Goal: Task Accomplishment & Management: Use online tool/utility

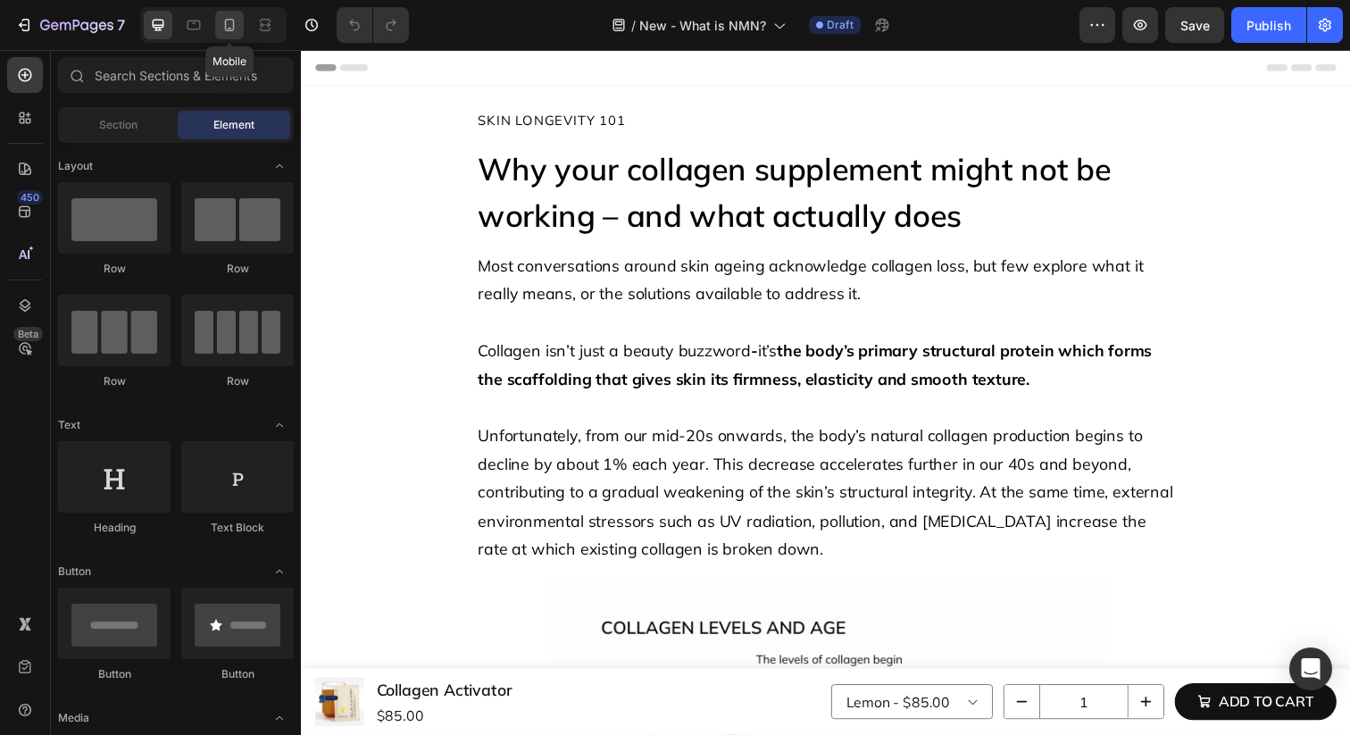
click at [232, 25] on icon at bounding box center [229, 25] width 18 height 18
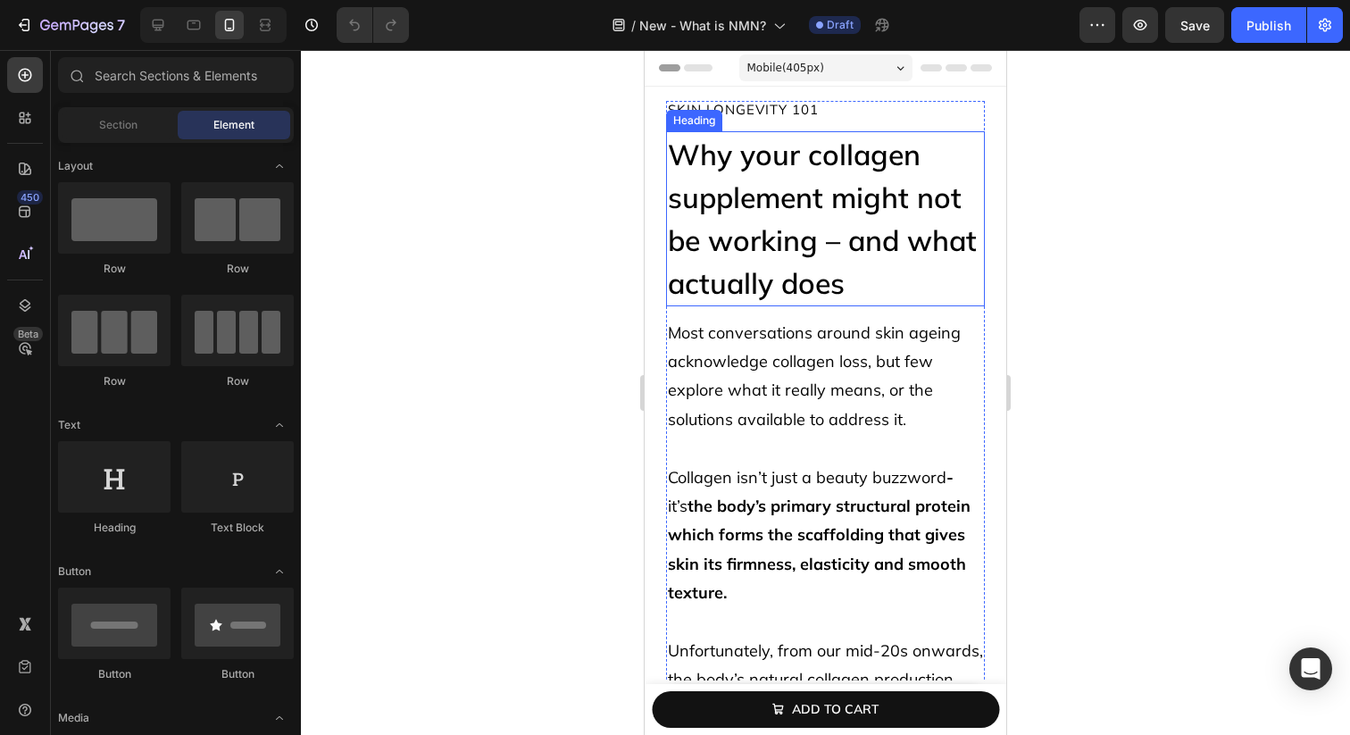
click at [789, 197] on h2 "Why your collagen supplement might not be working – and what actually does" at bounding box center [825, 218] width 319 height 175
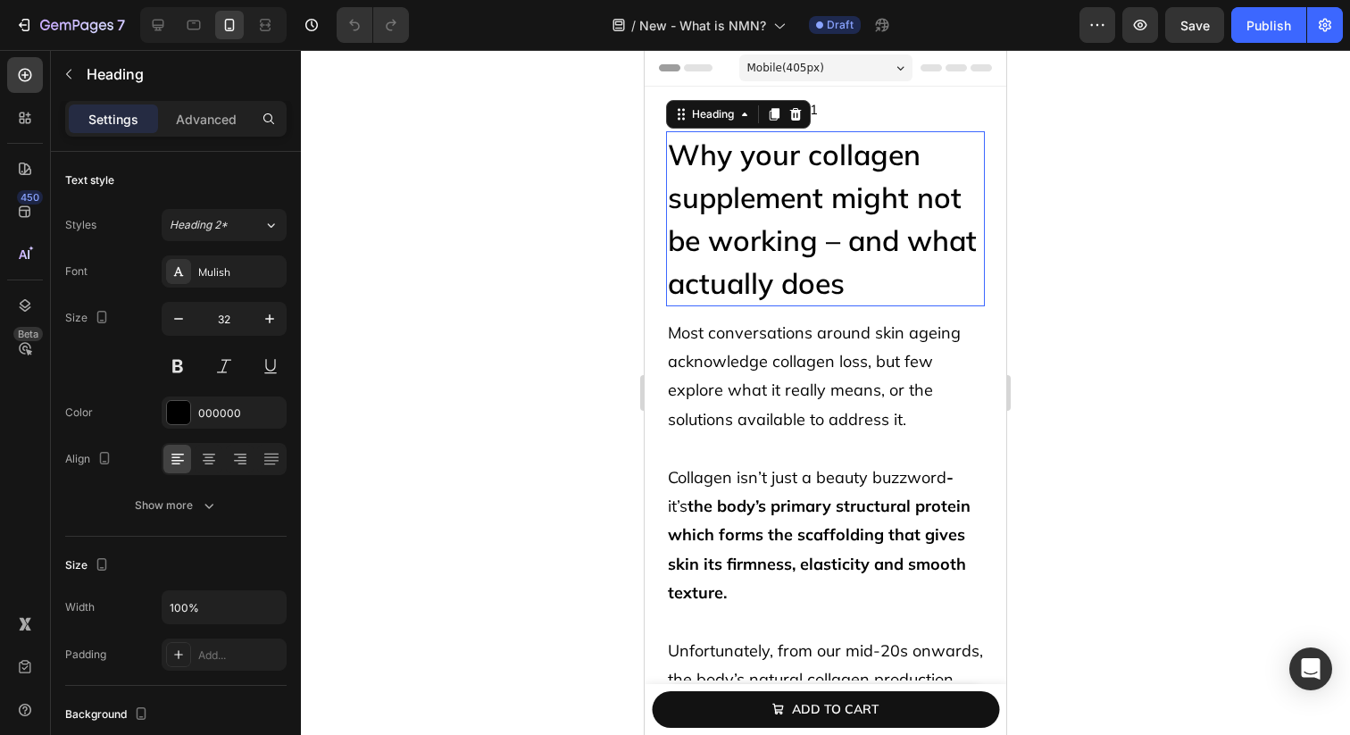
click at [789, 197] on h2 "Why your collagen supplement might not be working – and what actually does" at bounding box center [825, 218] width 319 height 175
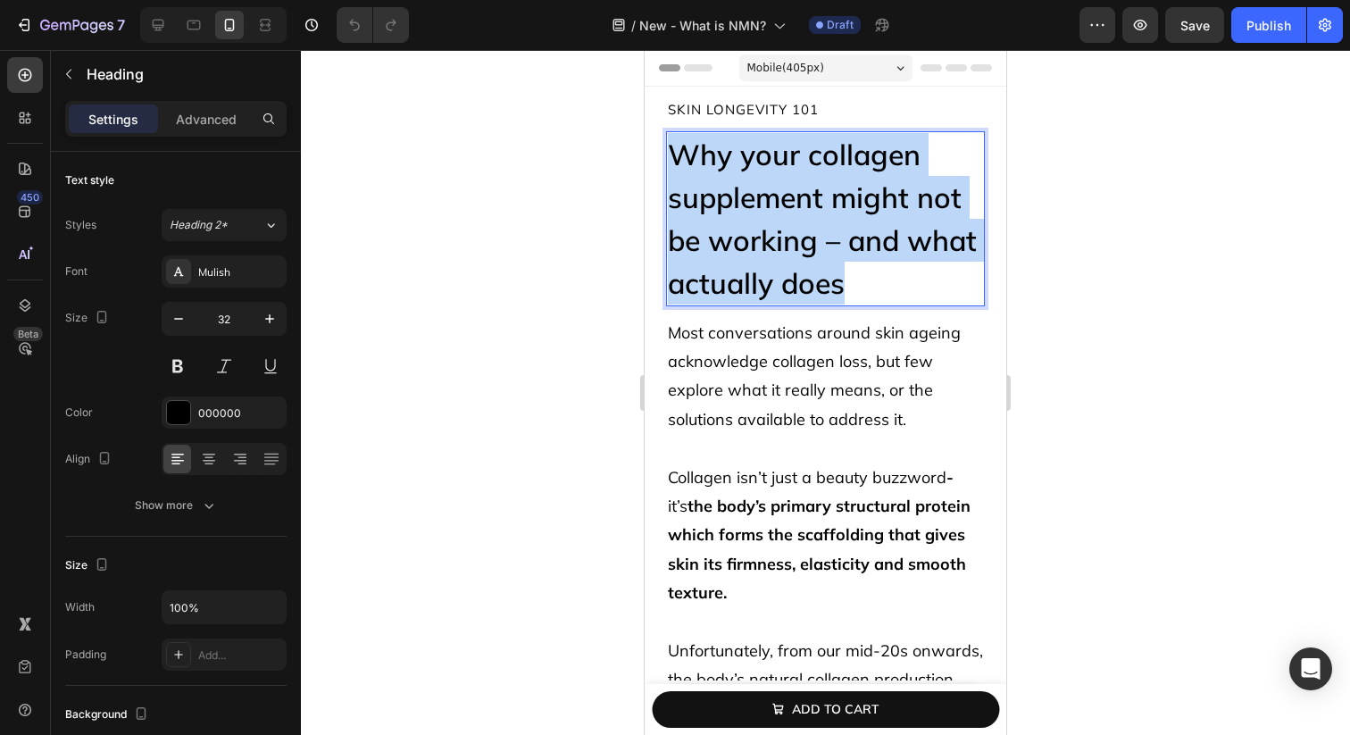
click at [789, 197] on p "Why your collagen supplement might not be working – and what actually does" at bounding box center [825, 218] width 315 height 171
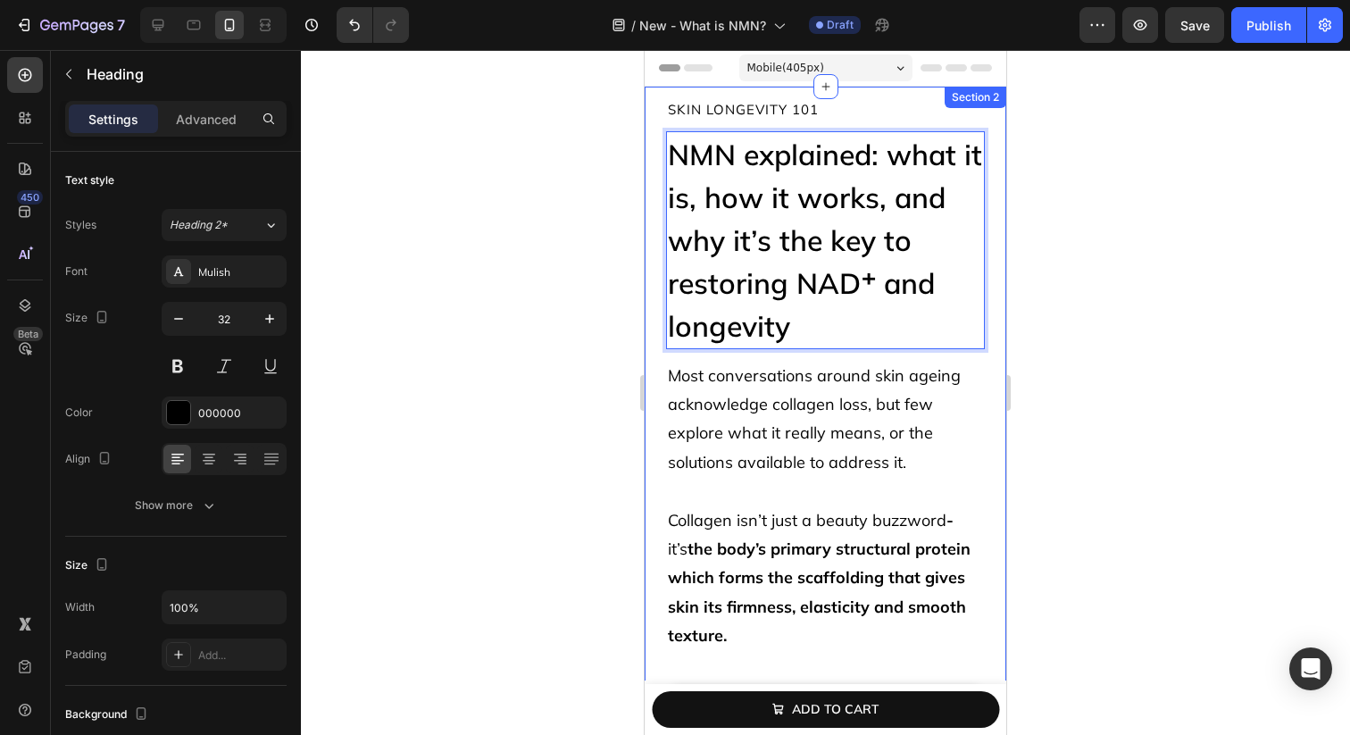
click at [791, 111] on span "skin longevity 101" at bounding box center [743, 109] width 151 height 17
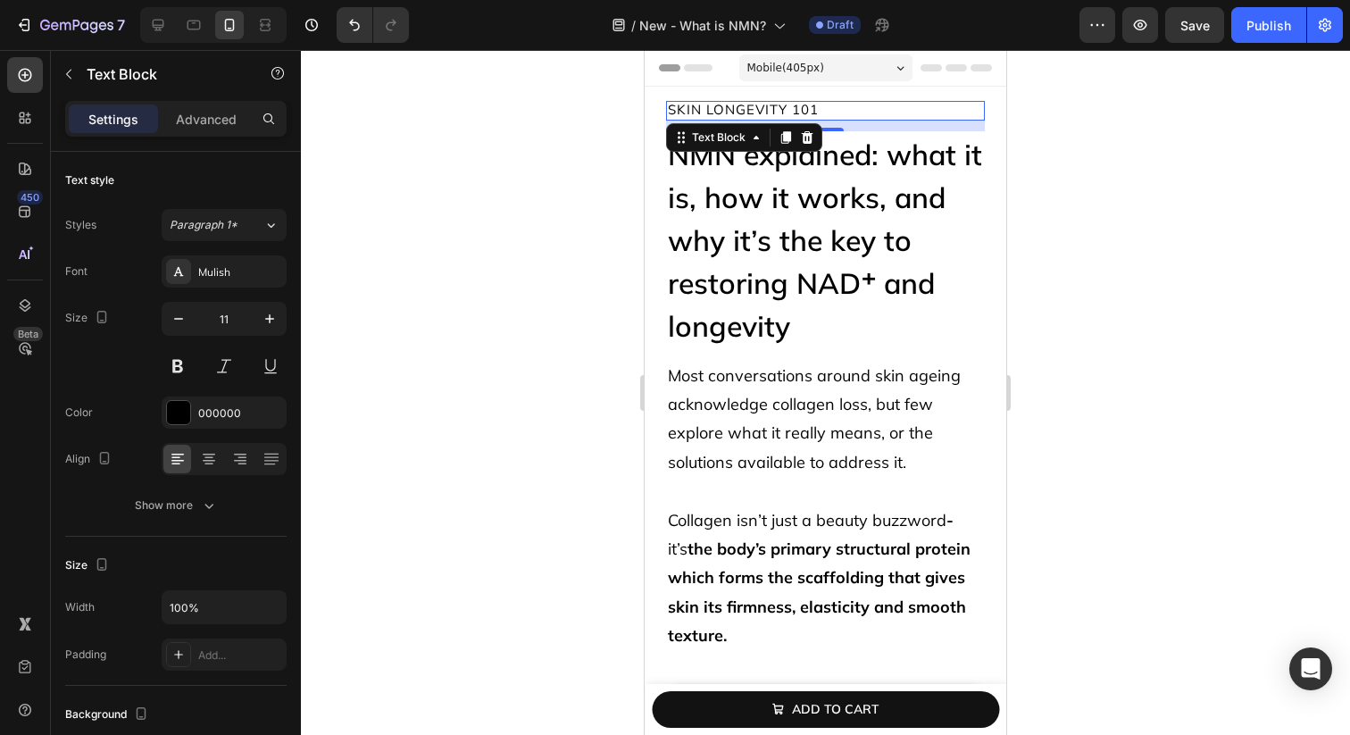
click at [791, 111] on span "skin longevity 101" at bounding box center [743, 109] width 151 height 17
drag, startPoint x: 702, startPoint y: 111, endPoint x: 662, endPoint y: 112, distance: 40.2
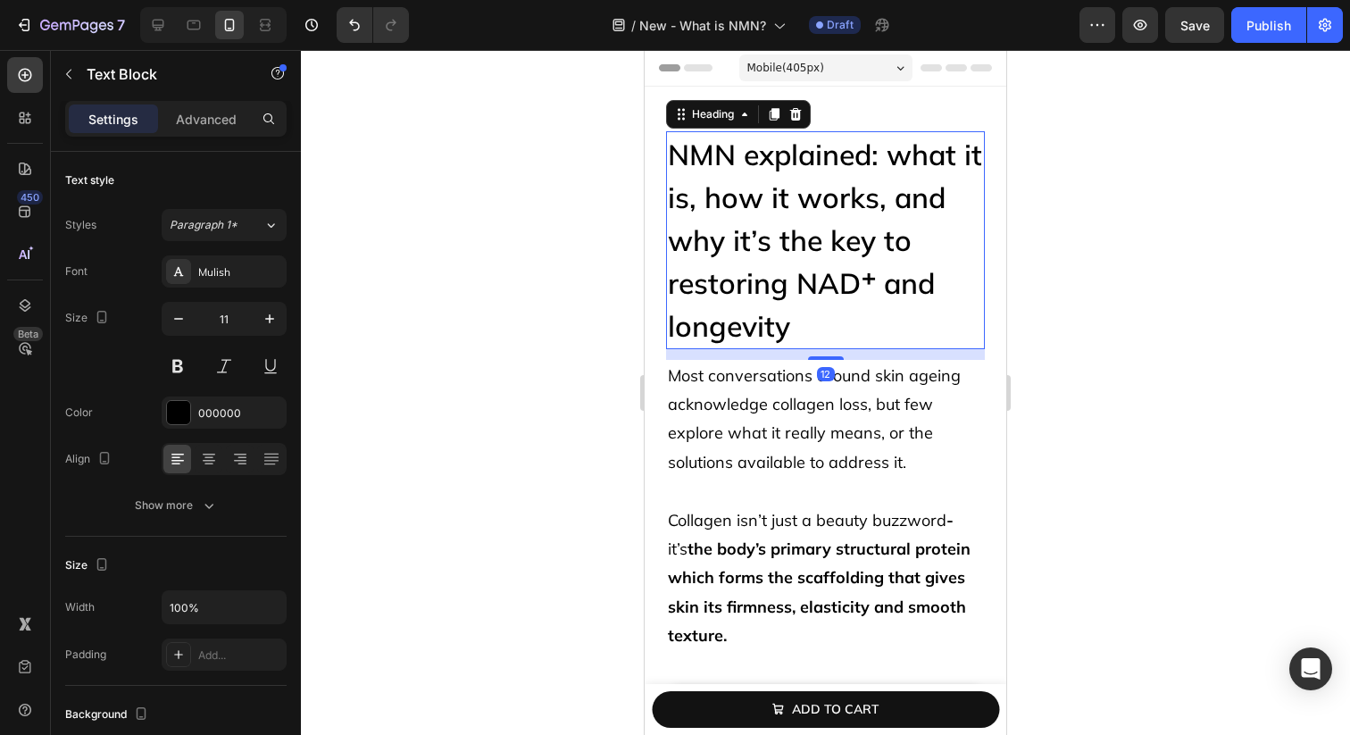
click at [782, 223] on p "NMN explained: what it is, how it works, and why it’s the key to restoring NAD⁺…" at bounding box center [825, 240] width 315 height 214
click at [785, 506] on p "Collagen isn’t just a beauty buzzword - it’s the body’s primary structural prot…" at bounding box center [825, 578] width 315 height 145
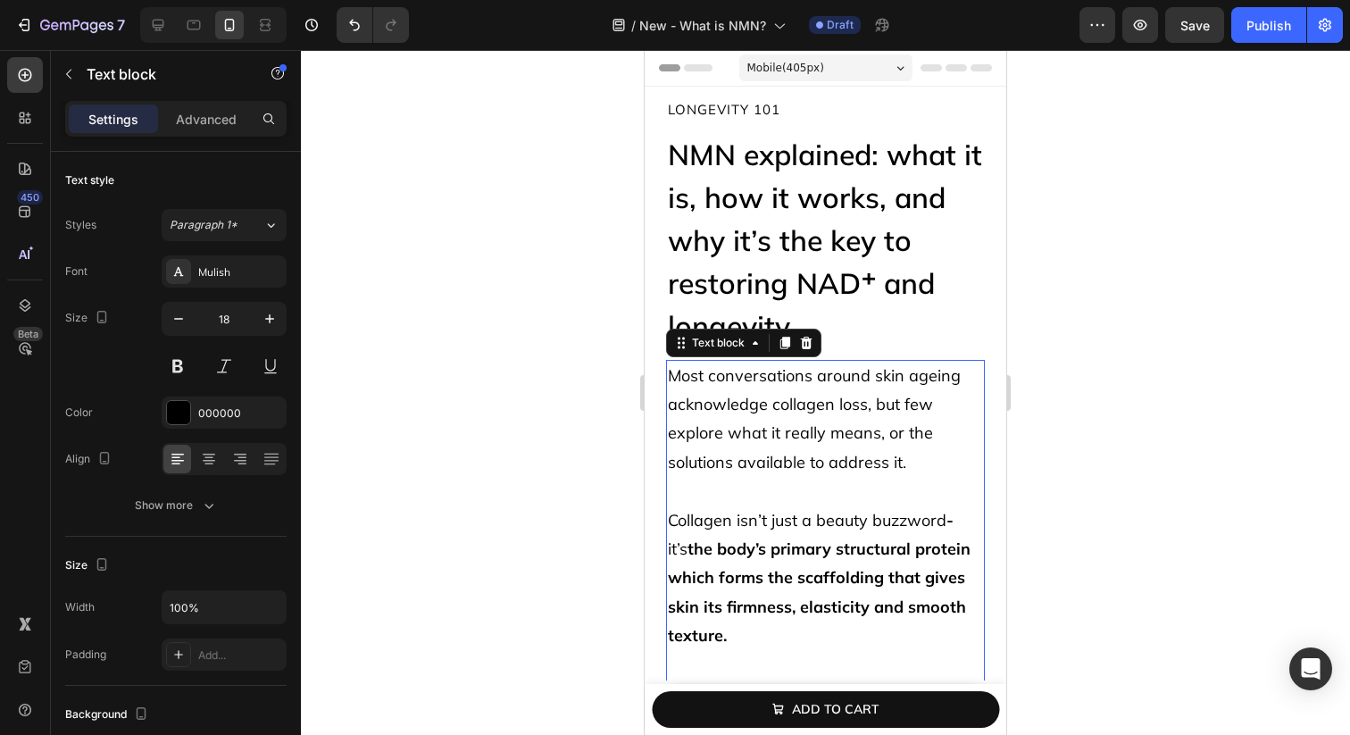
click at [849, 454] on p "Most conversations around skin ageing acknowledge collagen loss, but few explor…" at bounding box center [825, 419] width 315 height 116
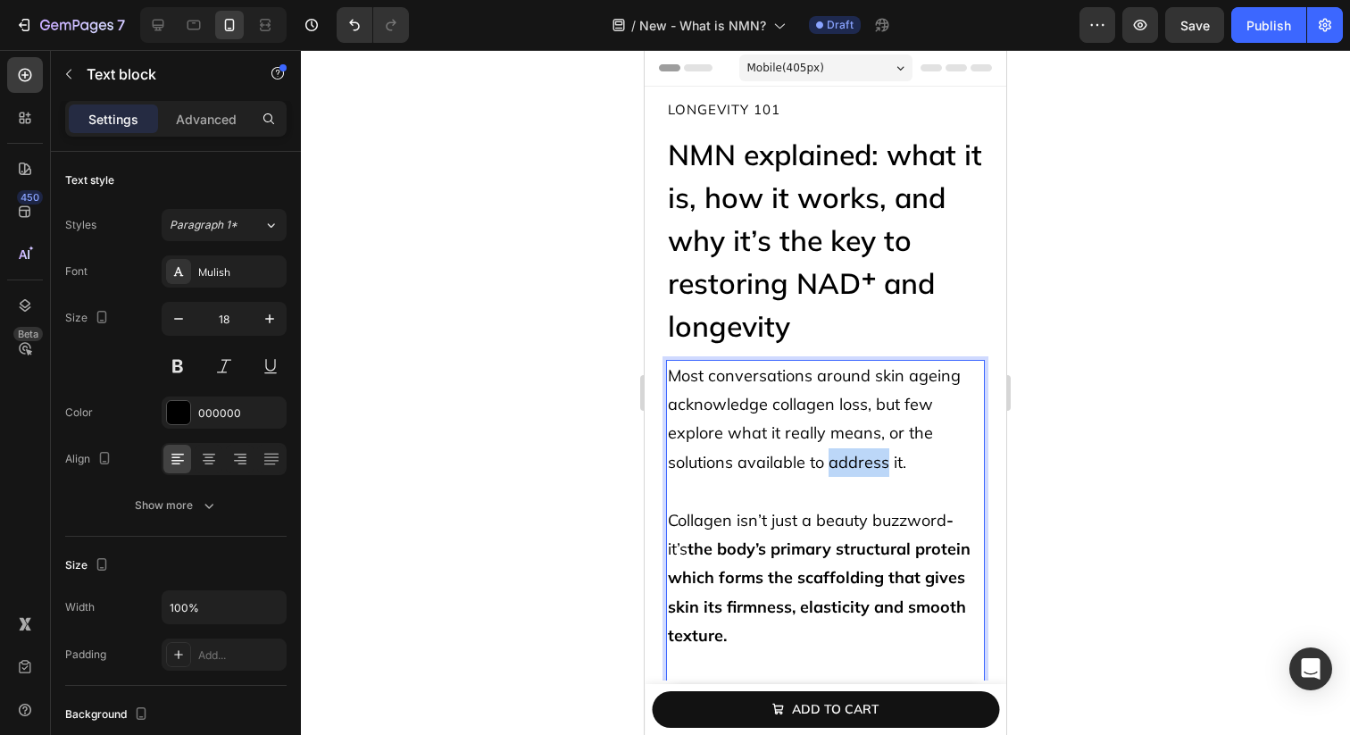
click at [849, 454] on p "Most conversations around skin ageing acknowledge collagen loss, but few explor…" at bounding box center [825, 419] width 315 height 116
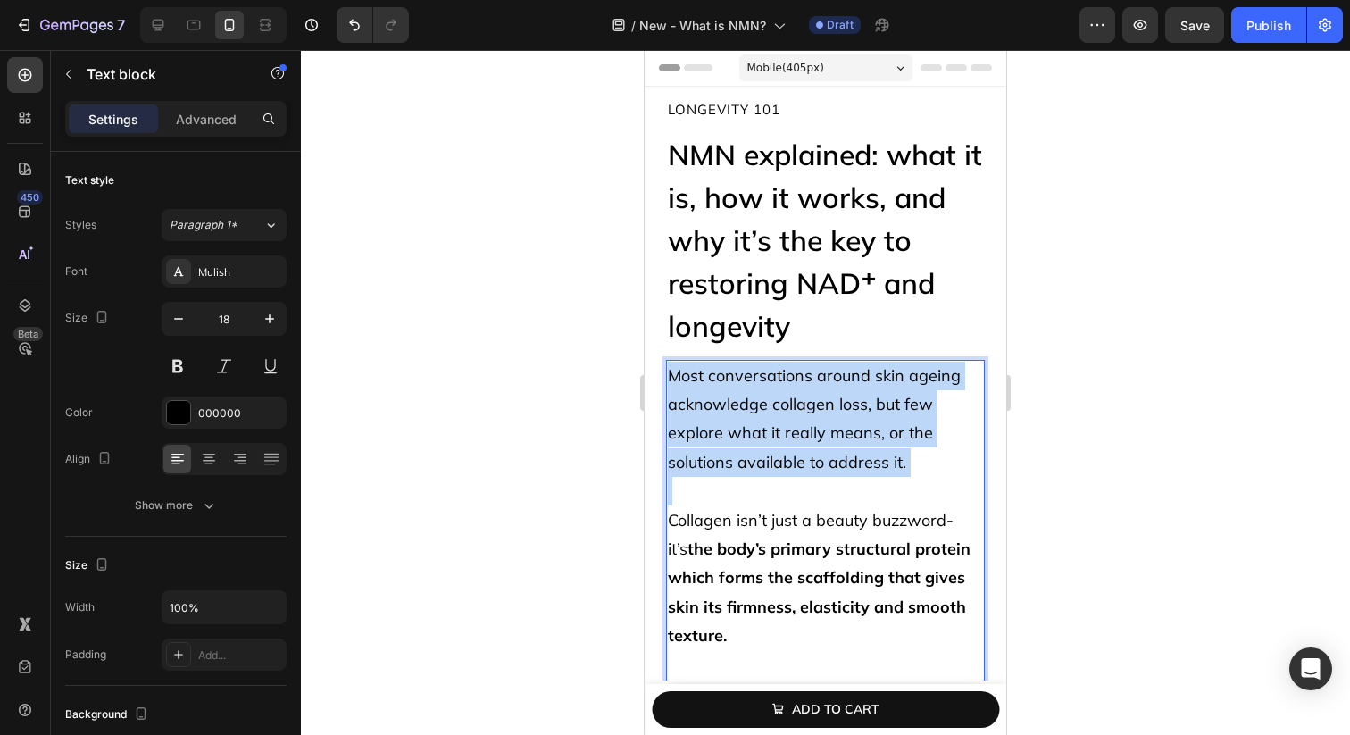
click at [849, 454] on p "Most conversations around skin ageing acknowledge collagen loss, but few explor…" at bounding box center [825, 419] width 315 height 116
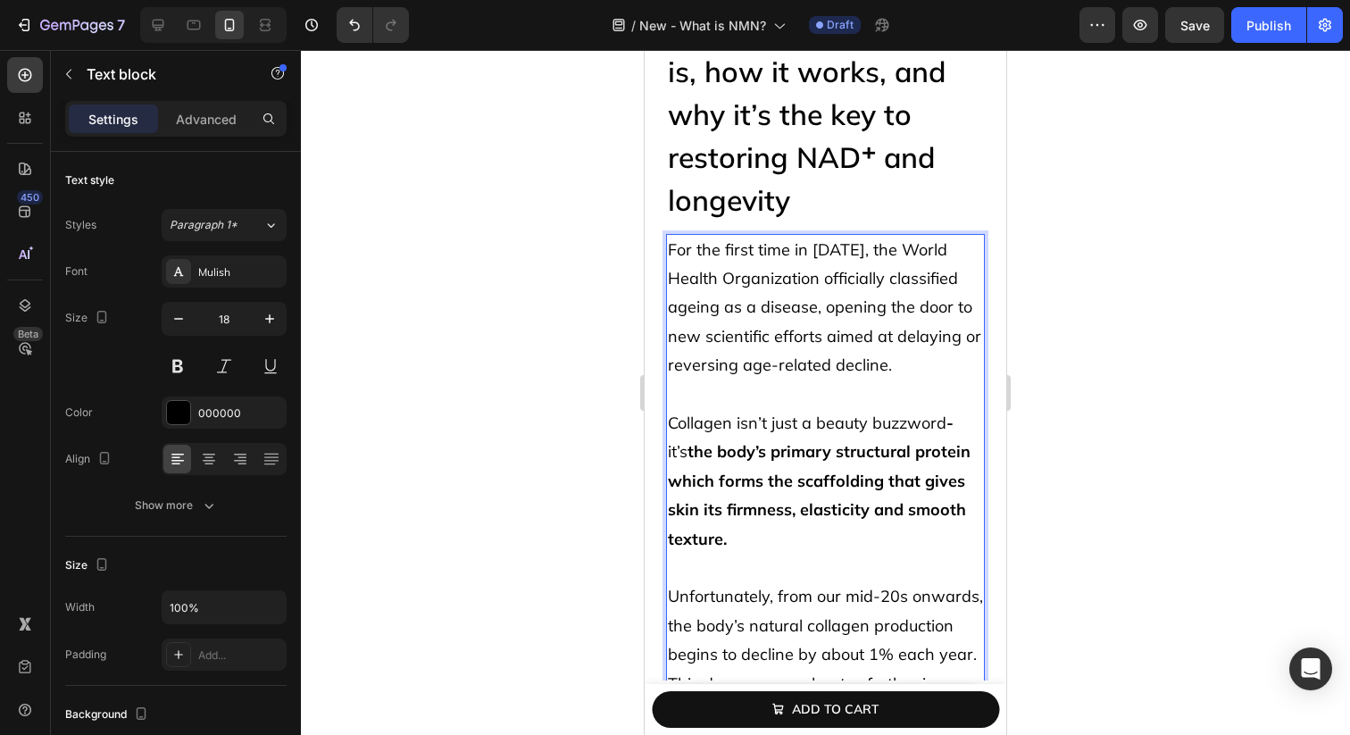
scroll to position [173, 0]
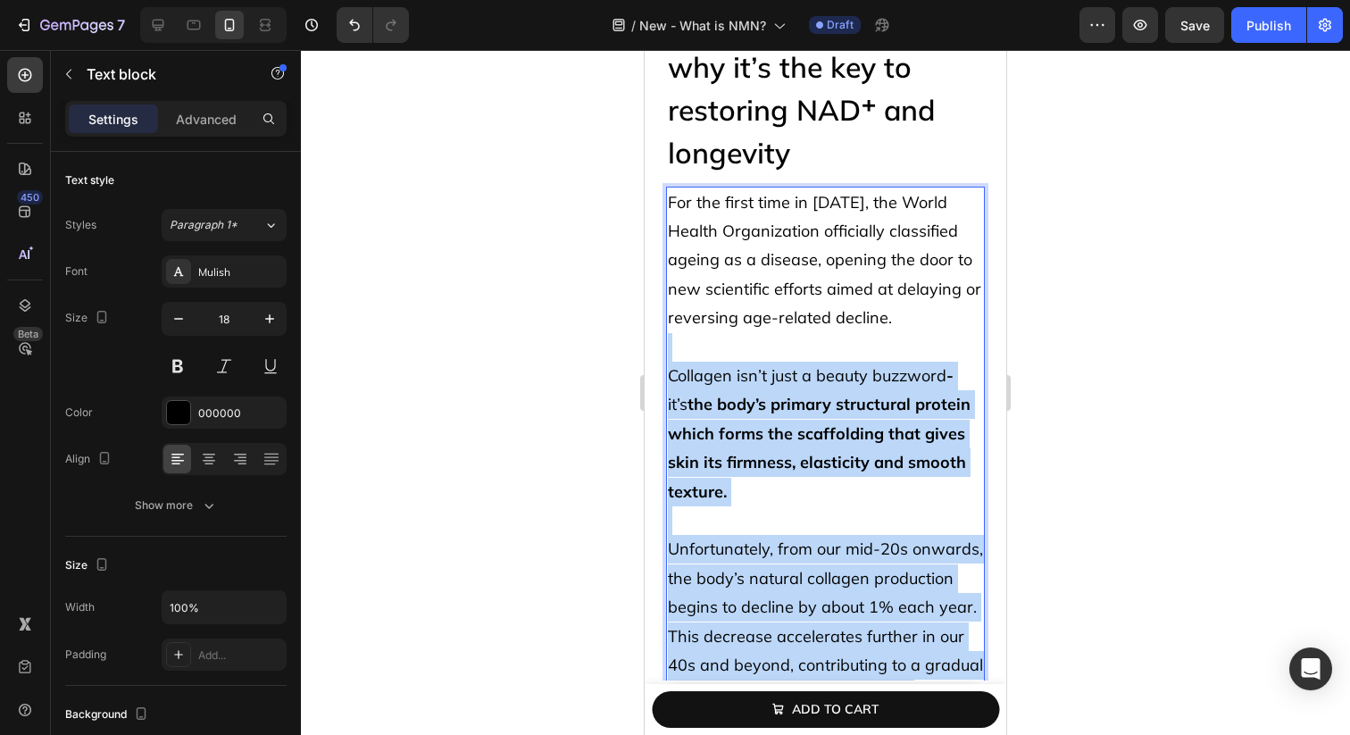
drag, startPoint x: 896, startPoint y: 355, endPoint x: 909, endPoint y: 681, distance: 326.0
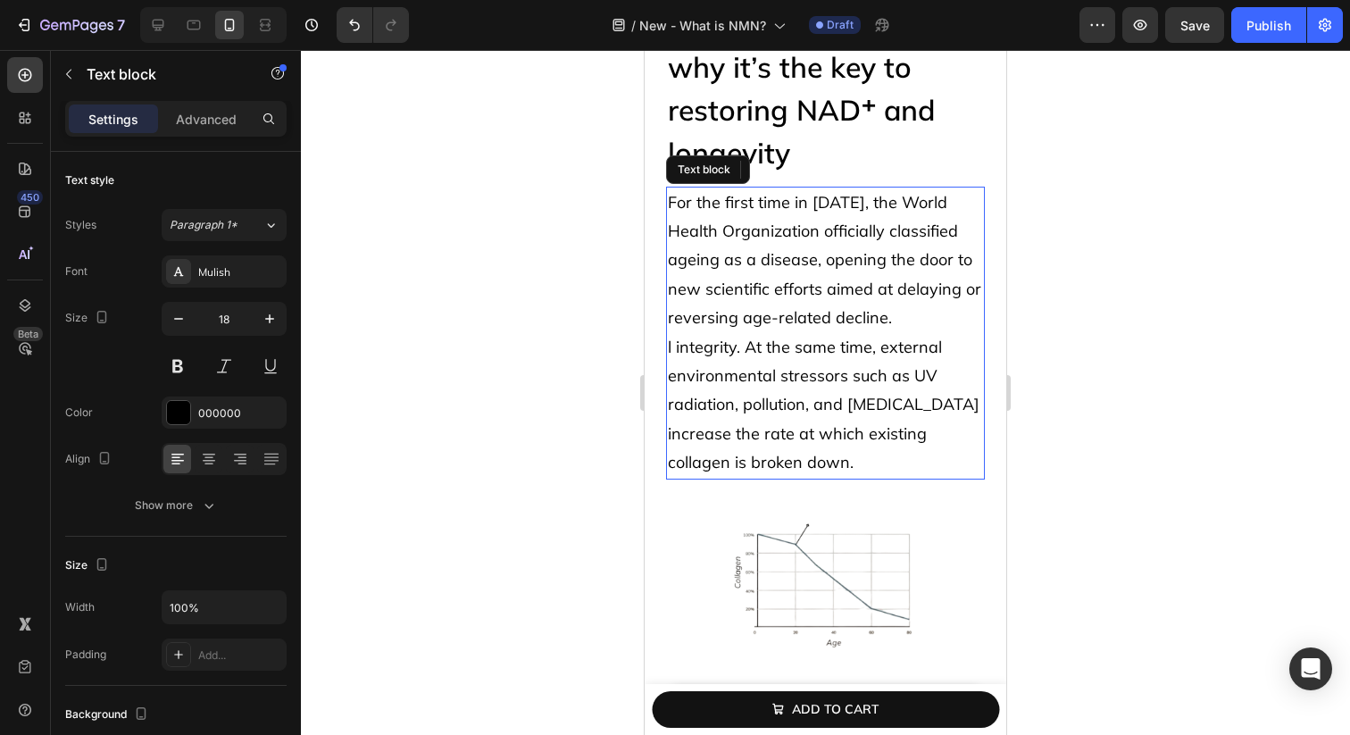
click at [692, 354] on p "l integrity. At the same time, external environmental stressors such as UV radi…" at bounding box center [825, 405] width 315 height 145
click at [899, 271] on p "For the first time in [DATE], the World Health Organization officially classifi…" at bounding box center [825, 260] width 315 height 145
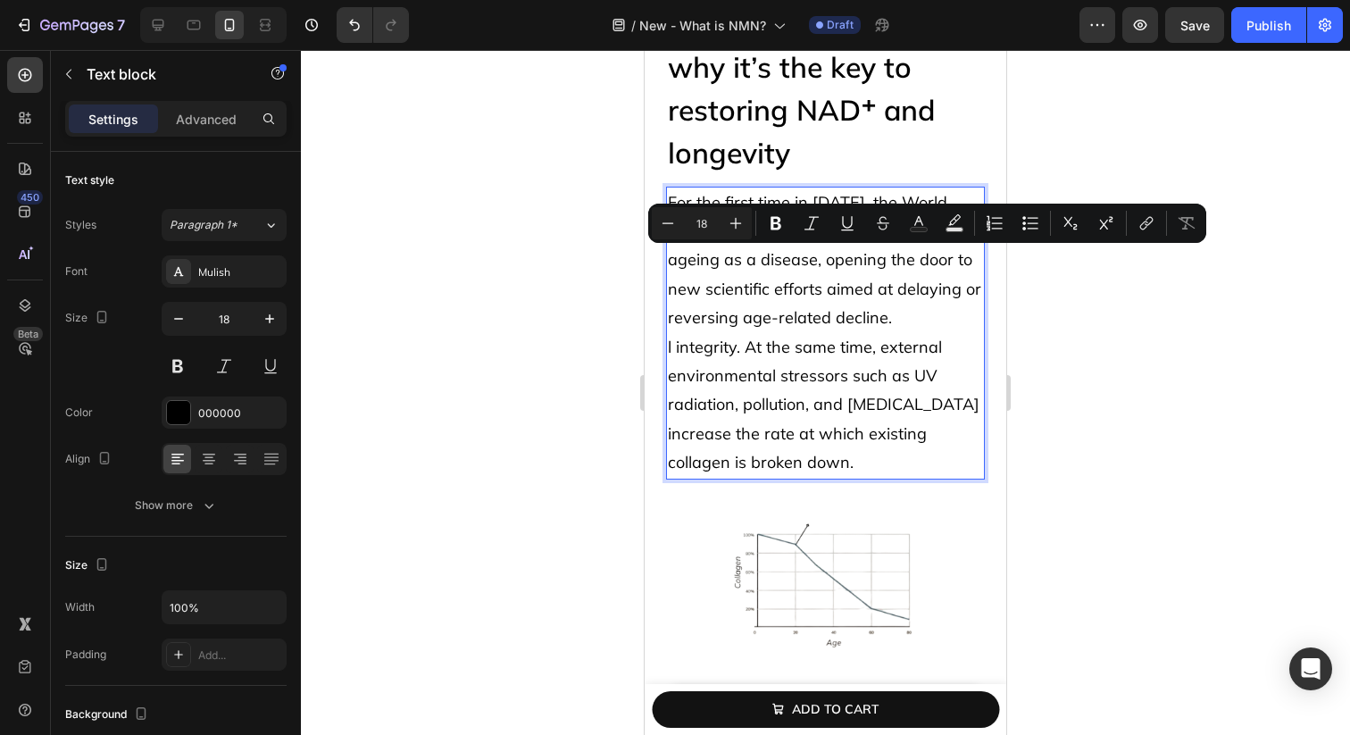
click at [915, 325] on p "For the first time in [DATE], the World Health Organization officially classifi…" at bounding box center [825, 260] width 315 height 145
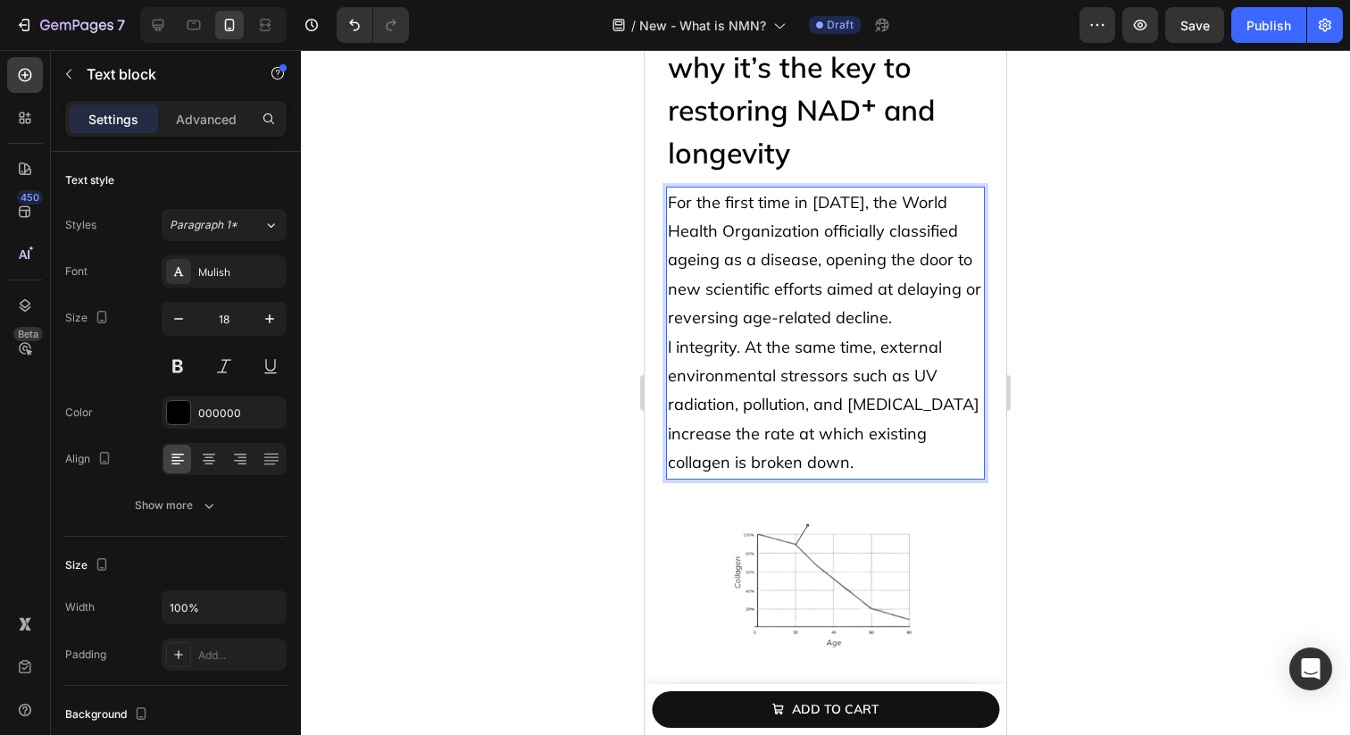
drag, startPoint x: 915, startPoint y: 325, endPoint x: 915, endPoint y: 468, distance: 142.8
click at [915, 468] on div "For the first time in [DATE], the World Health Organization officially classifi…" at bounding box center [825, 333] width 319 height 293
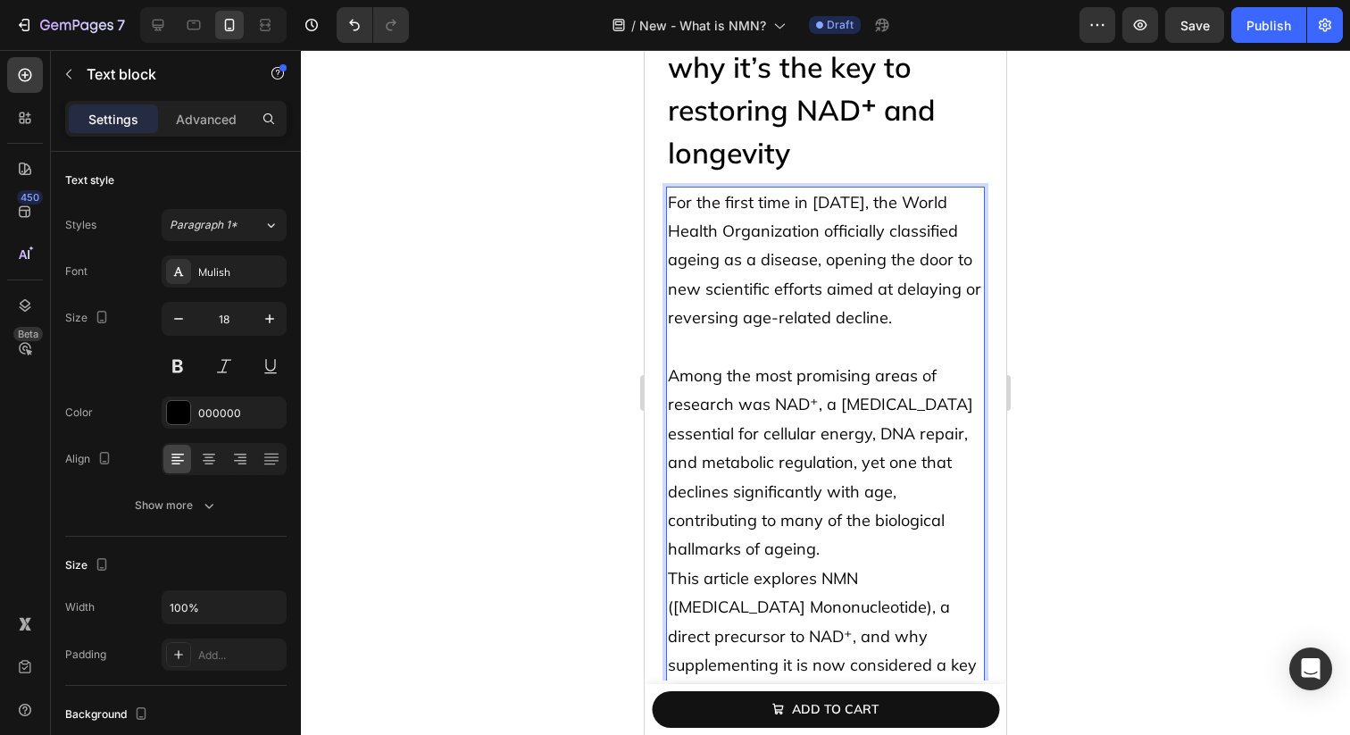
scroll to position [194, 0]
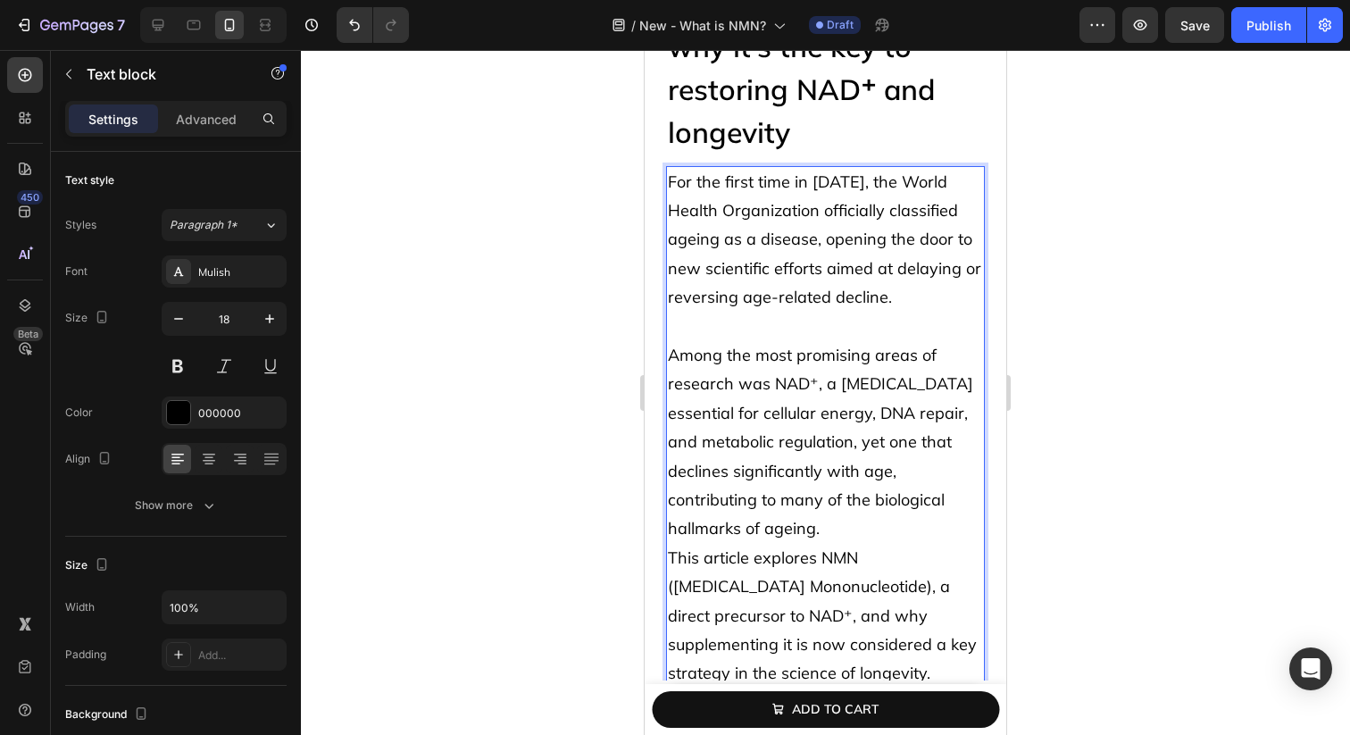
click at [822, 528] on p "Among the most promising areas of research was NAD⁺, a [MEDICAL_DATA] essential…" at bounding box center [825, 442] width 315 height 203
click at [751, 326] on p "Rich Text Editor. Editing area: main" at bounding box center [825, 326] width 315 height 29
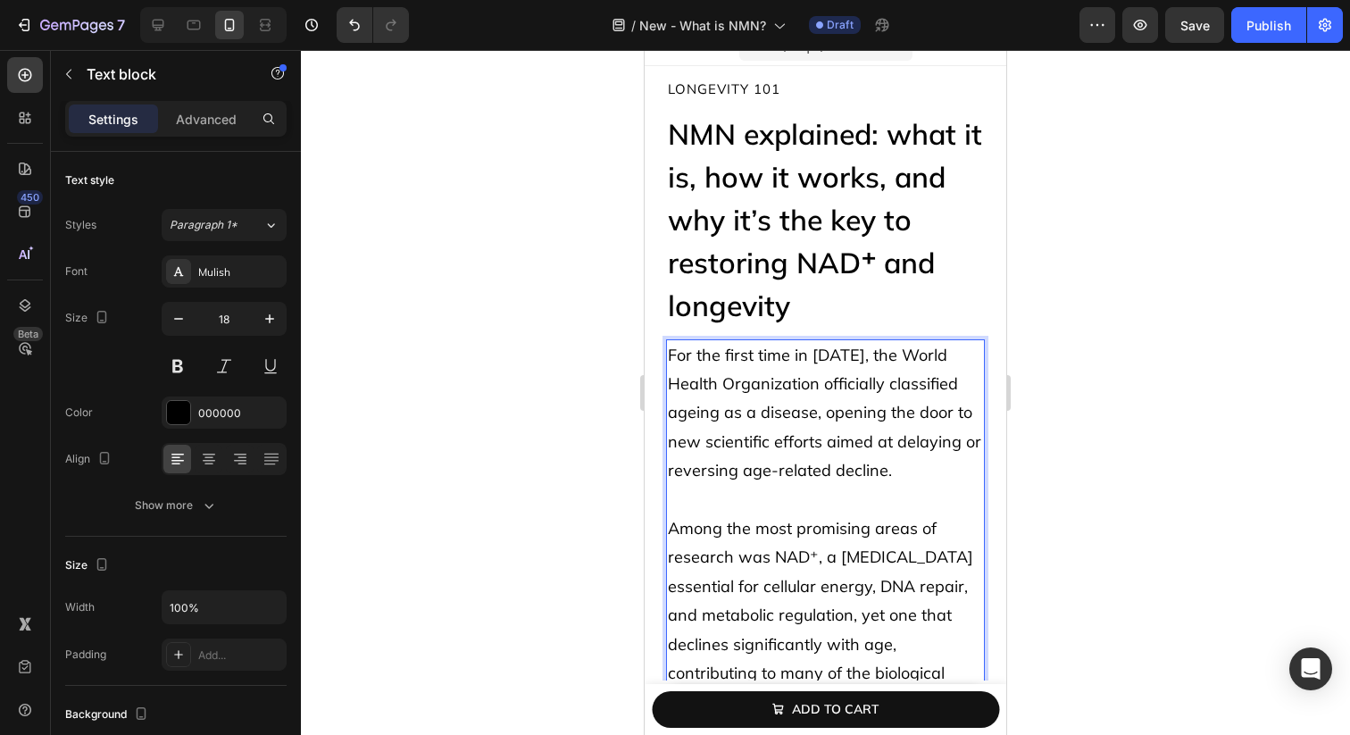
scroll to position [0, 0]
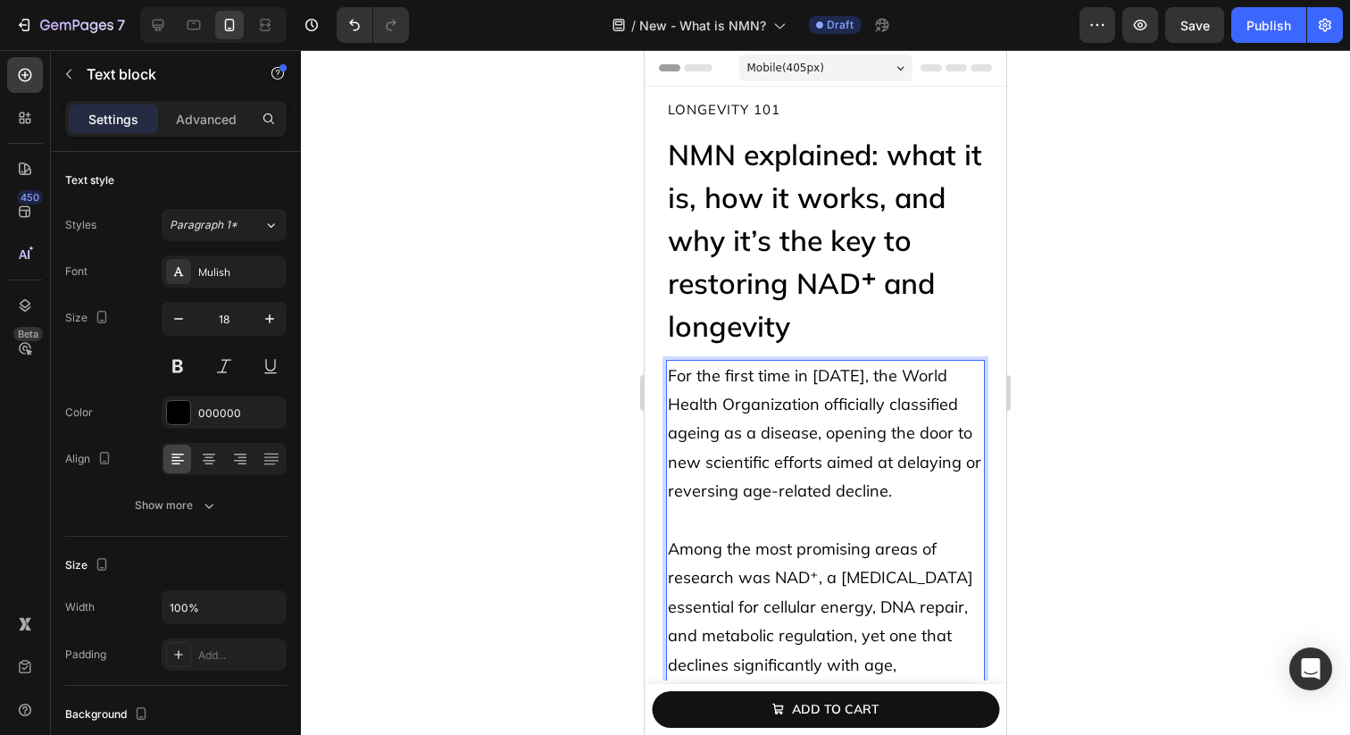
click at [754, 289] on p "NMN explained: what it is, how it works, and why it’s the key to restoring NAD⁺…" at bounding box center [825, 240] width 315 height 214
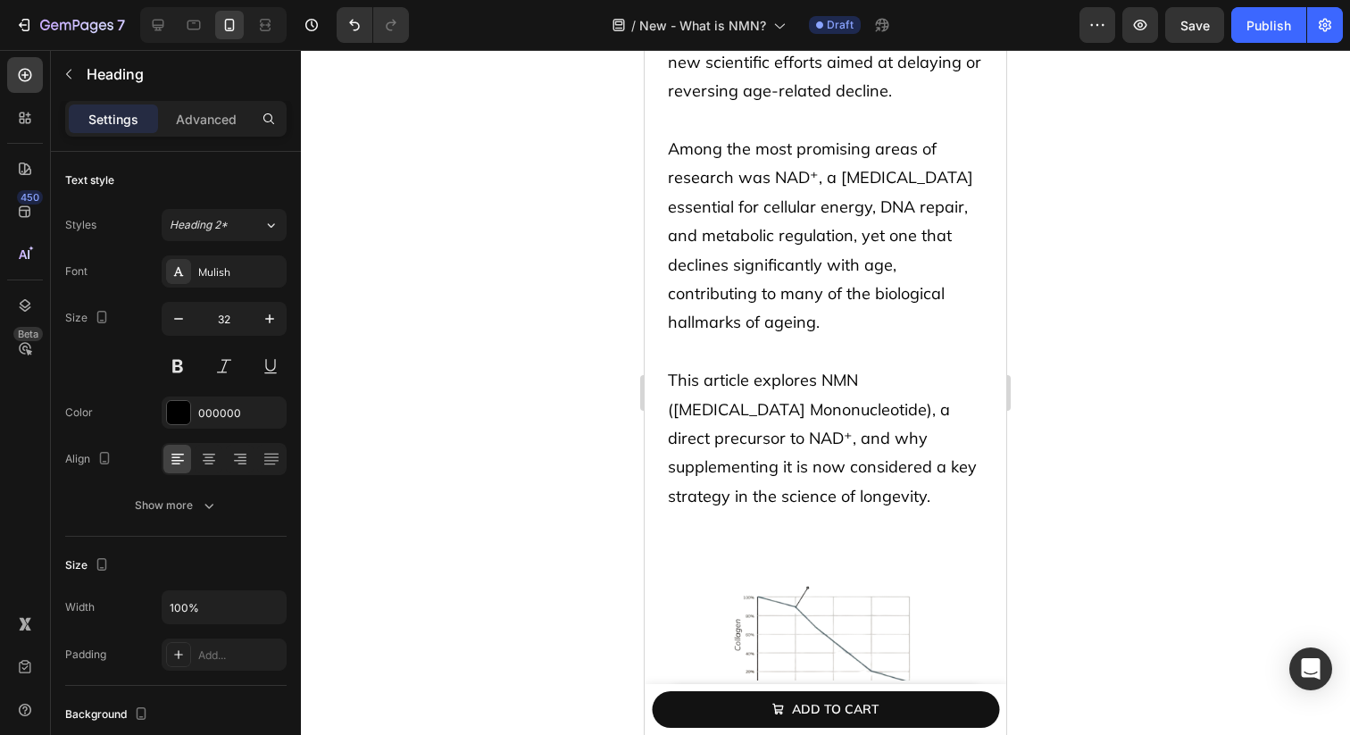
scroll to position [488, 0]
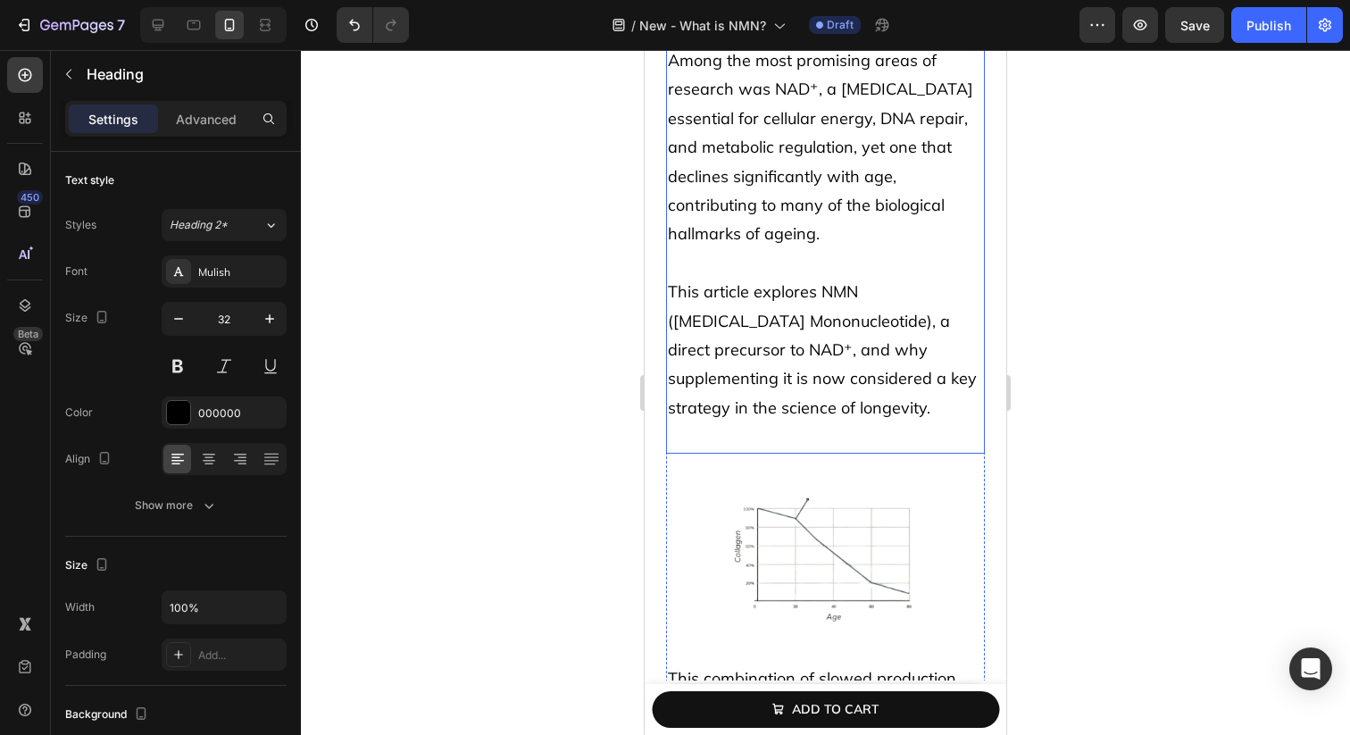
click at [740, 442] on p "This article explores NMN ([MEDICAL_DATA] Mononucleotide), a direct precursor t…" at bounding box center [825, 364] width 315 height 173
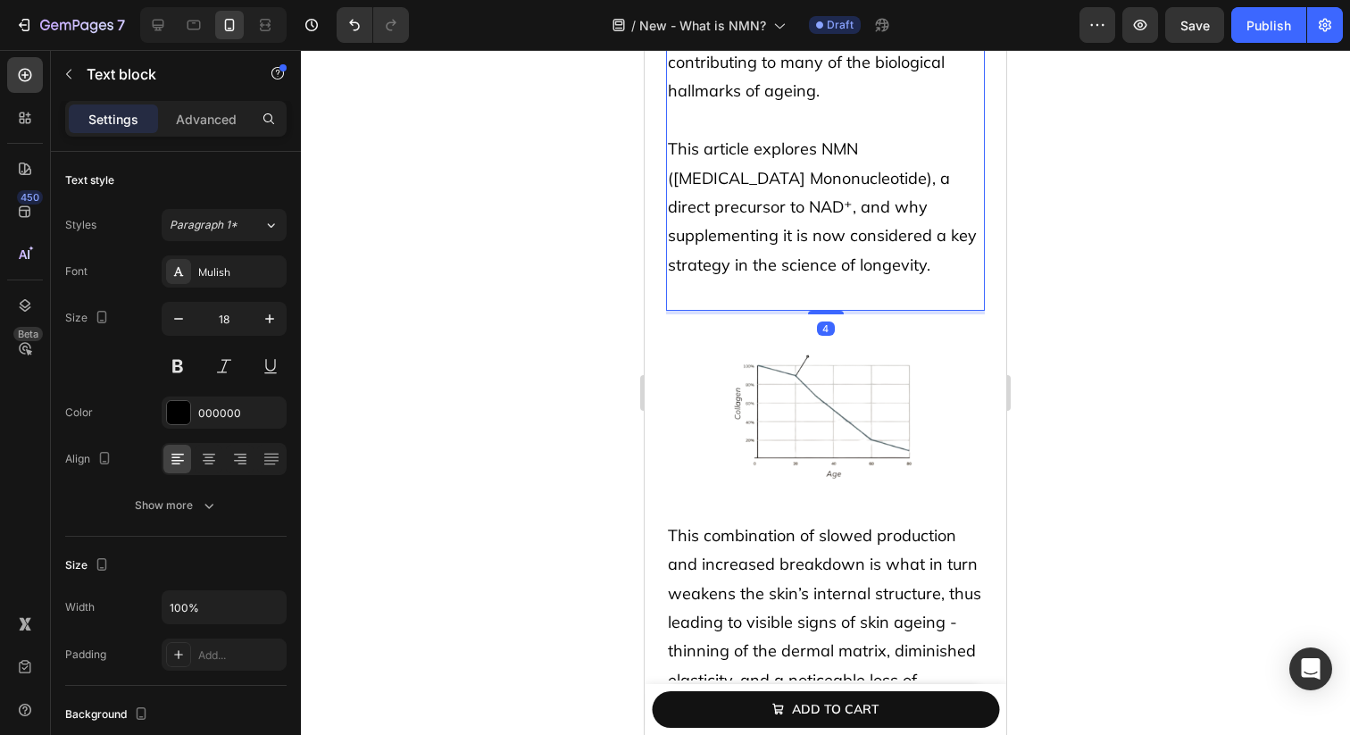
scroll to position [653, 0]
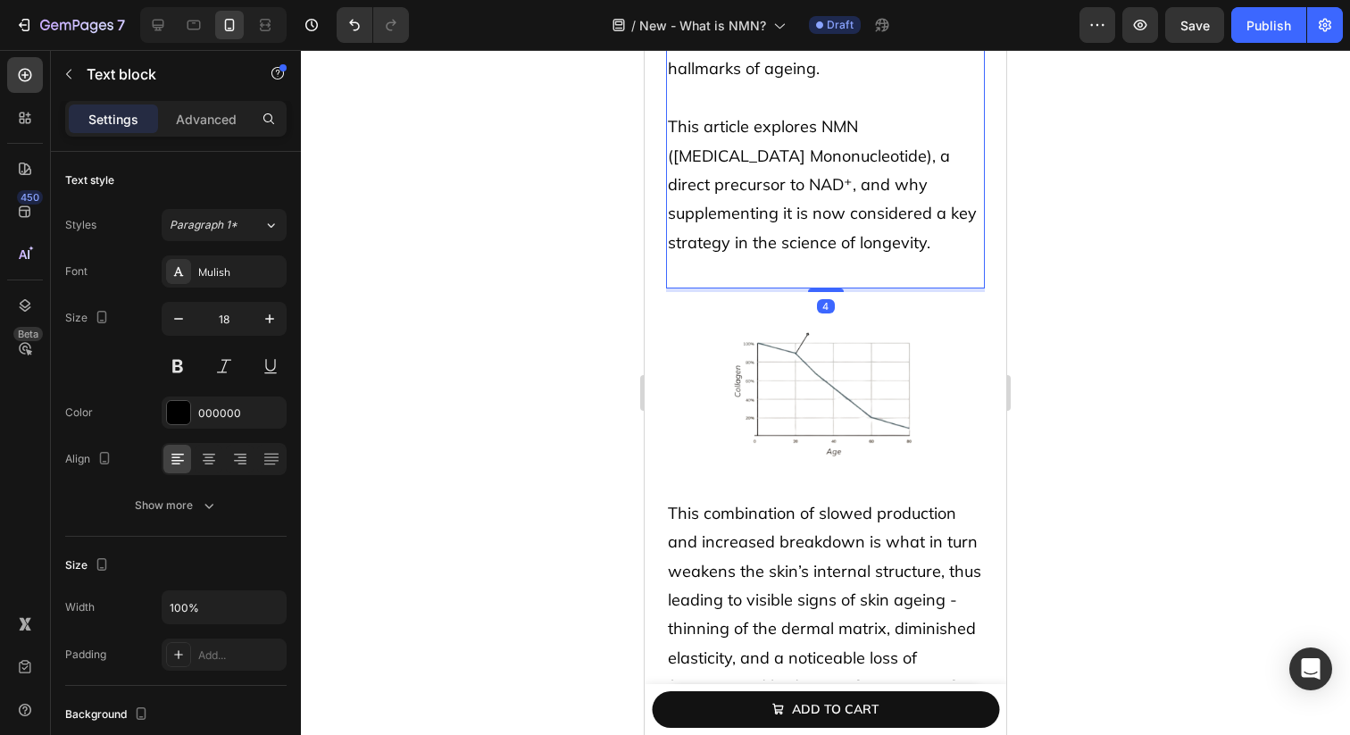
click at [740, 442] on img at bounding box center [825, 387] width 255 height 191
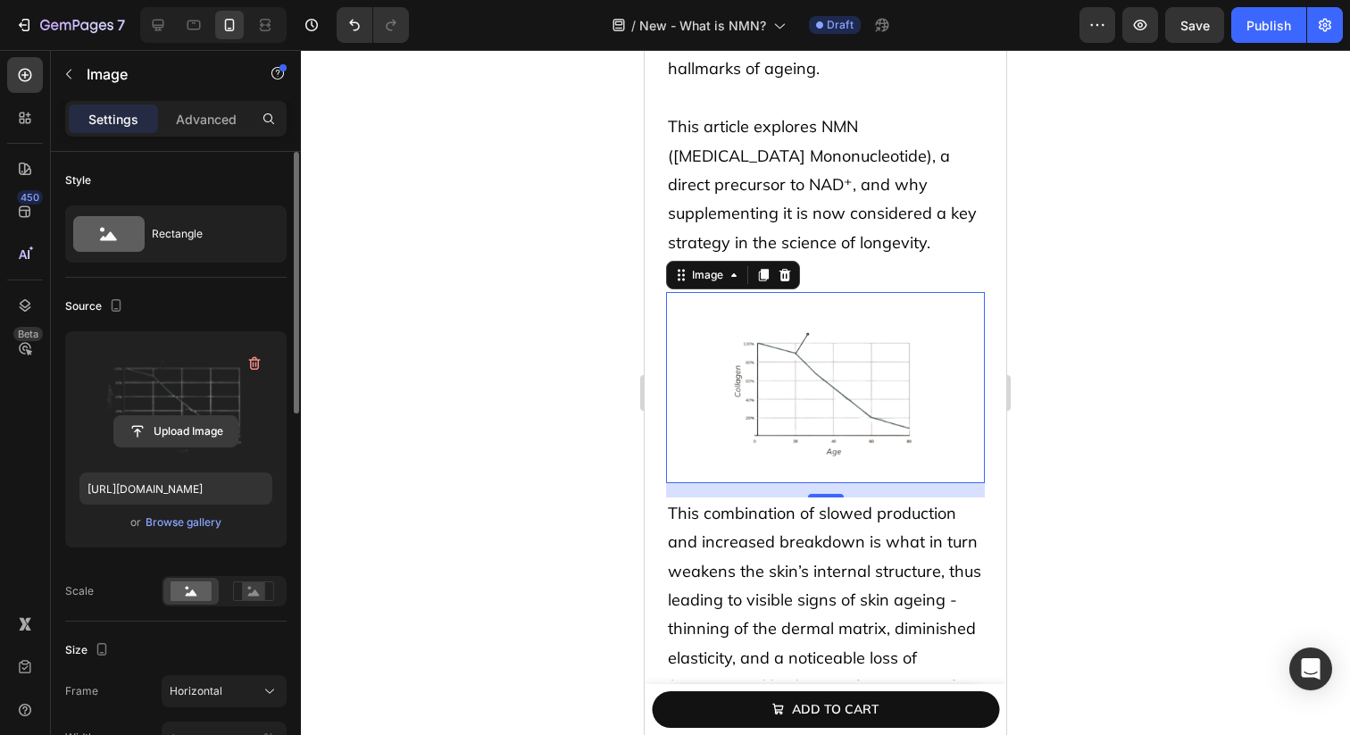
click at [172, 434] on input "file" at bounding box center [175, 431] width 123 height 30
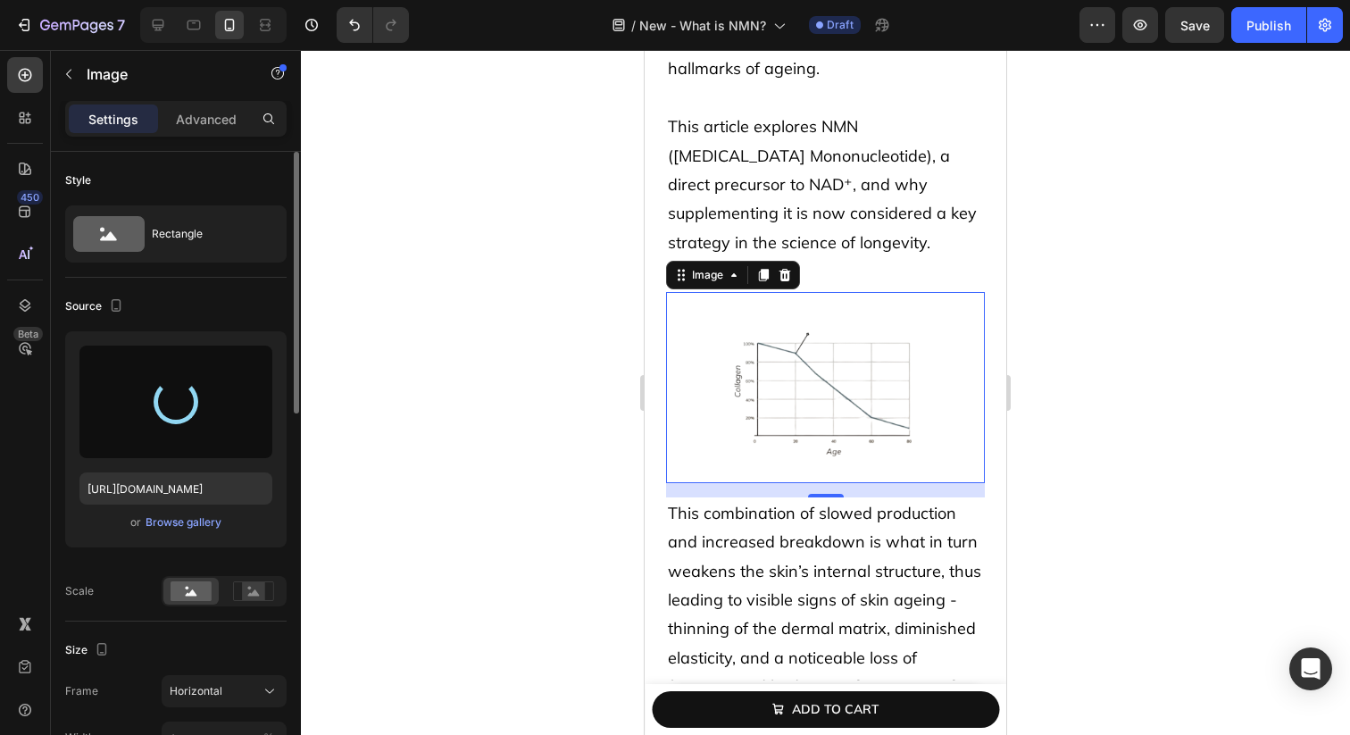
type input "[URL][DOMAIN_NAME]"
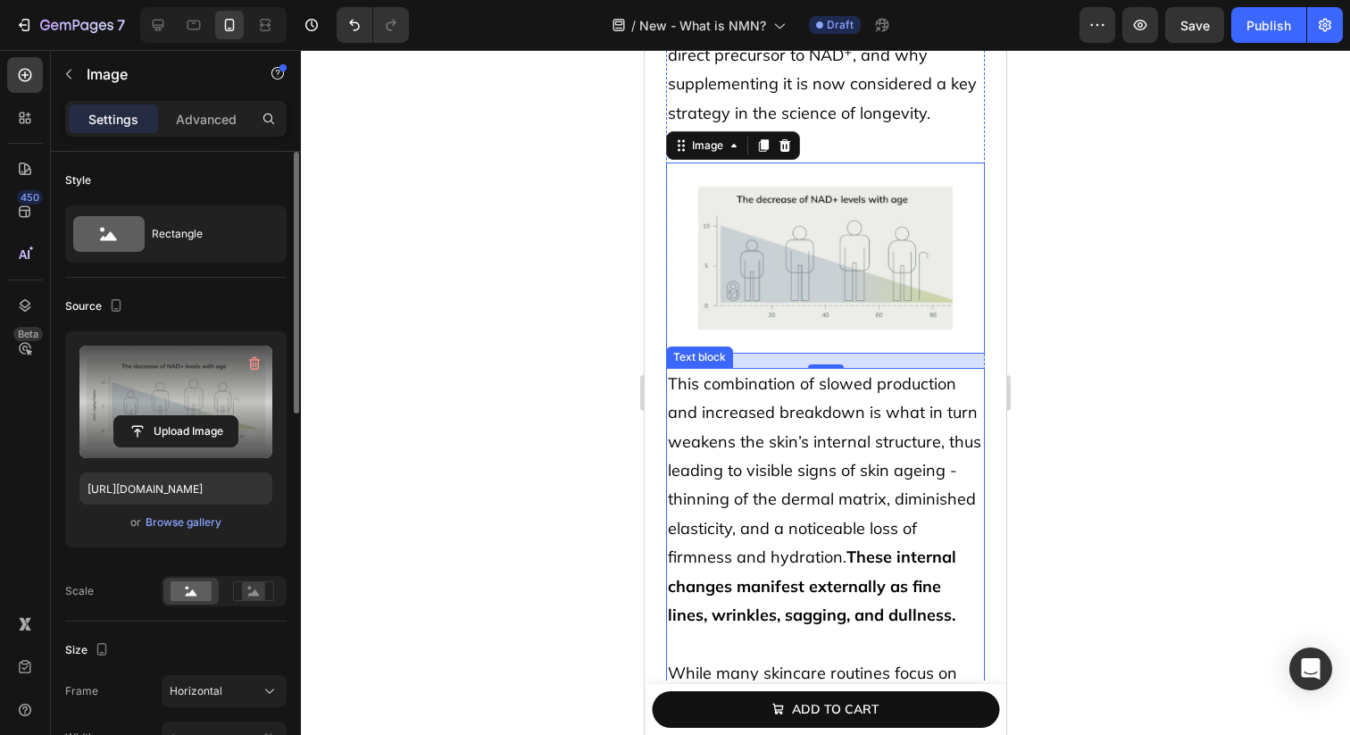
click at [756, 453] on p "This combination of slowed production and increased breakdown is what in turn w…" at bounding box center [825, 500] width 315 height 261
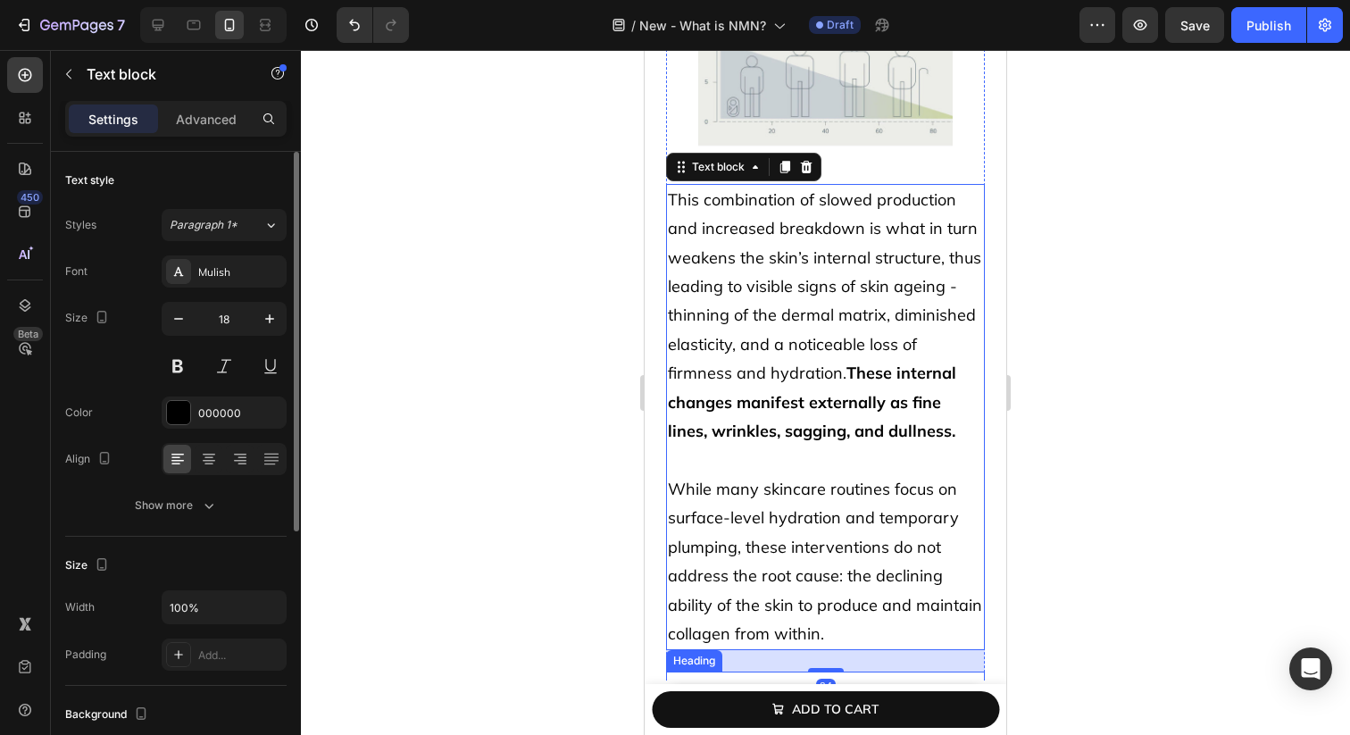
scroll to position [872, 0]
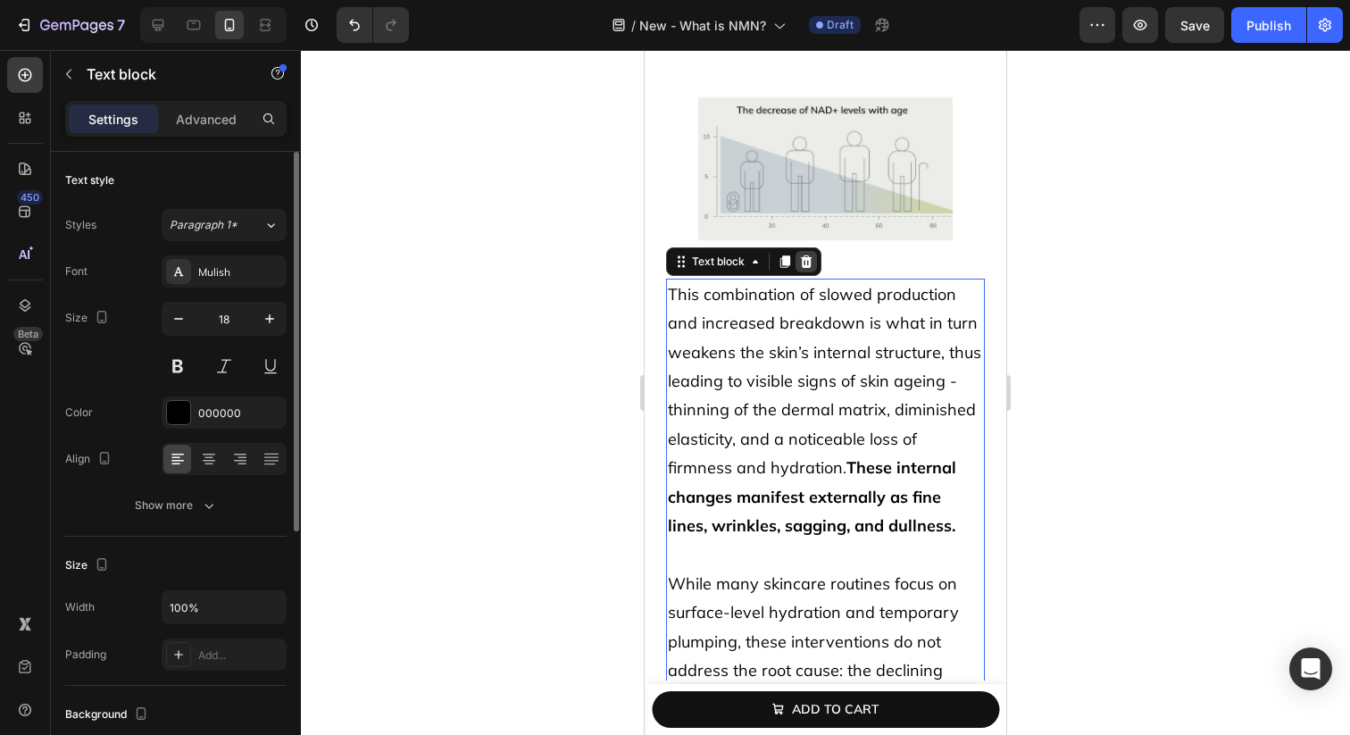
click at [812, 268] on icon at bounding box center [806, 261] width 14 height 14
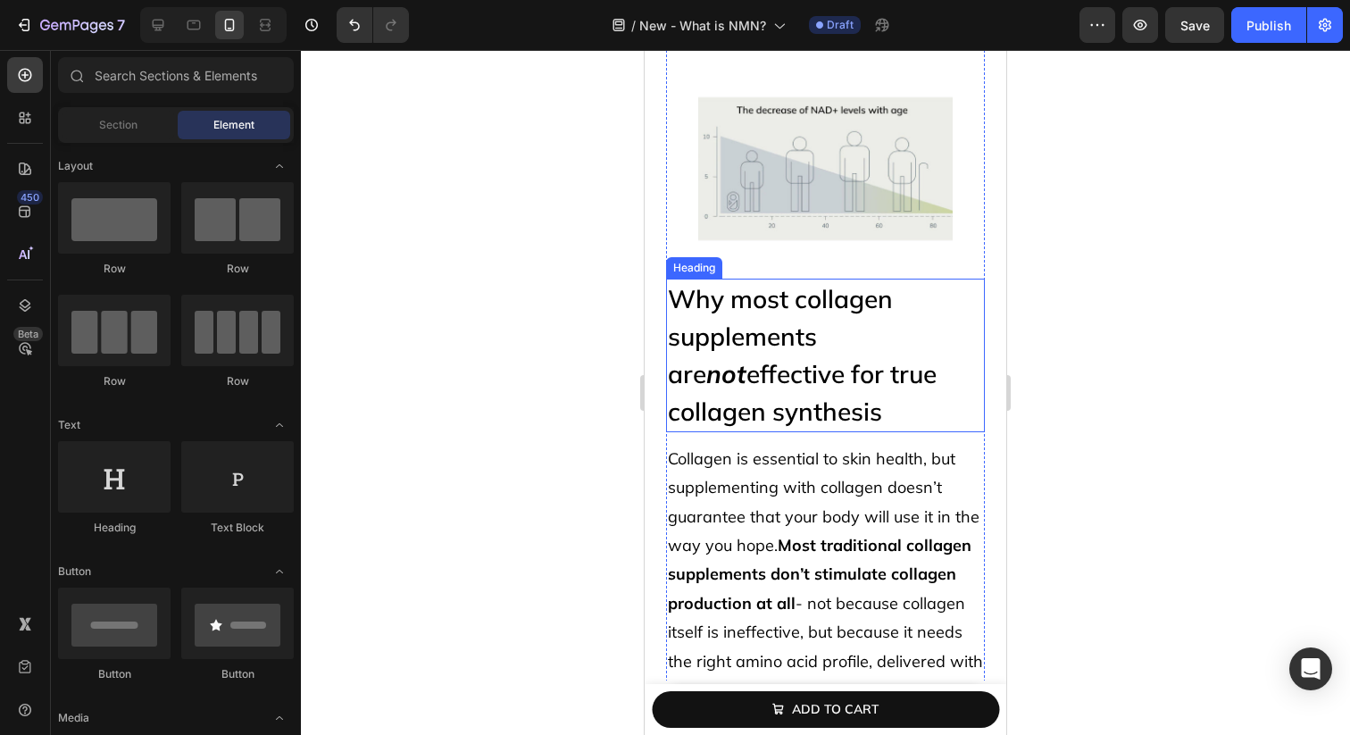
click at [752, 376] on h2 "Why most collagen supplements are not effective for true collagen synthesis" at bounding box center [825, 355] width 319 height 154
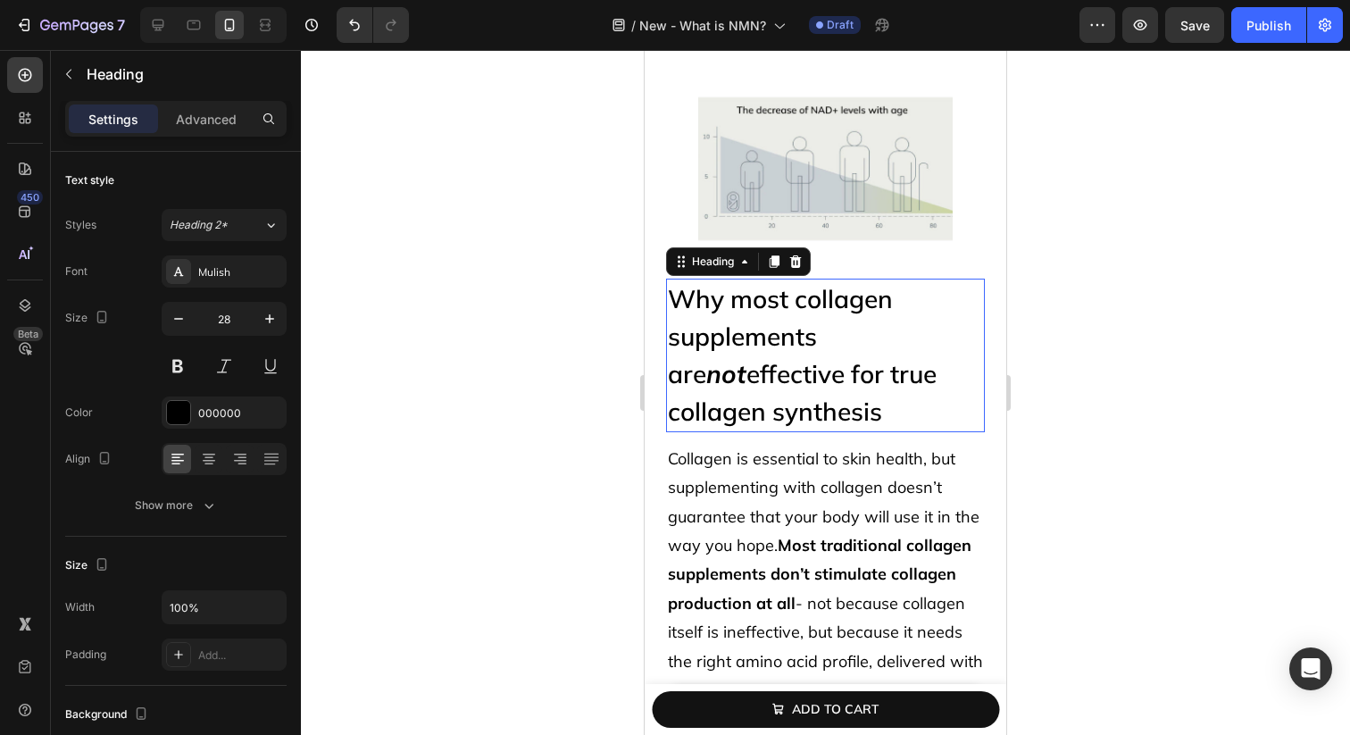
click at [752, 376] on h2 "Why most collagen supplements are not effective for true collagen synthesis" at bounding box center [825, 355] width 319 height 154
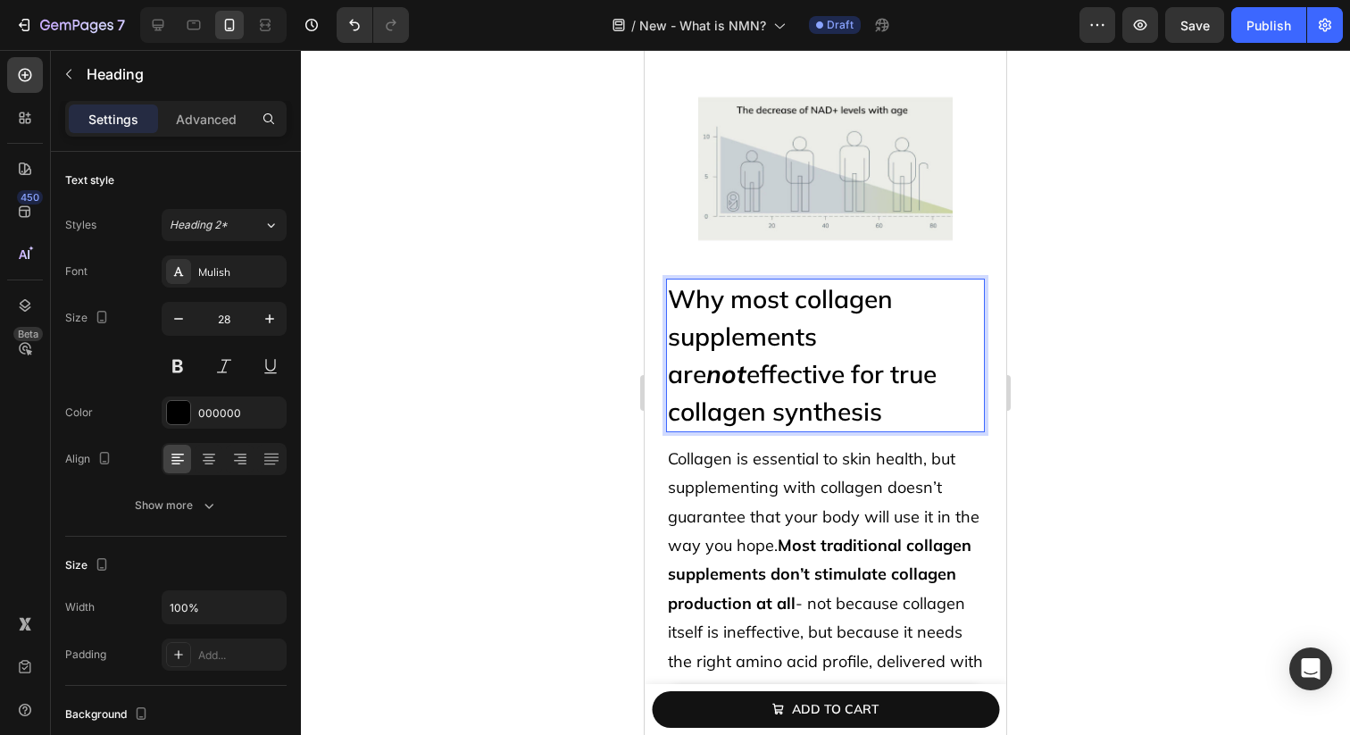
click at [752, 376] on p "Why most collagen supplements are not effective for true collagen synthesis" at bounding box center [825, 355] width 315 height 150
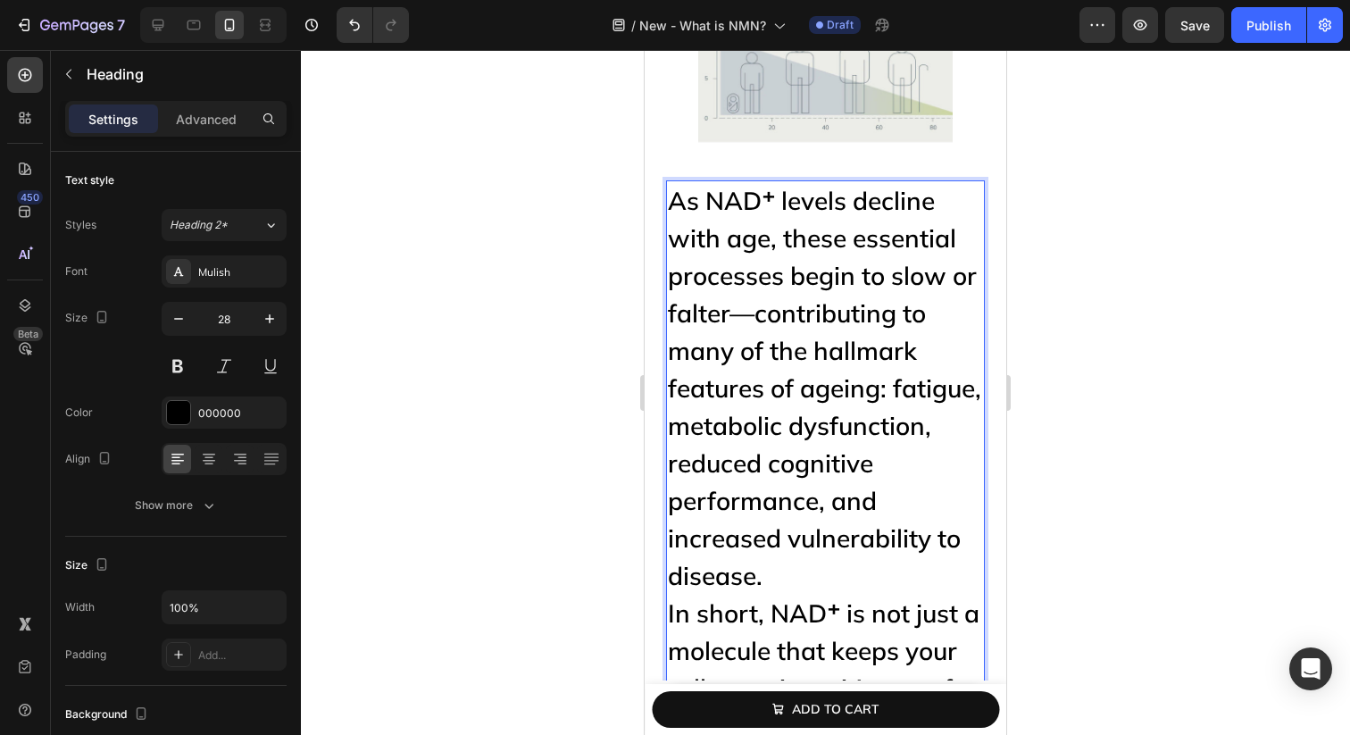
scroll to position [1069, 0]
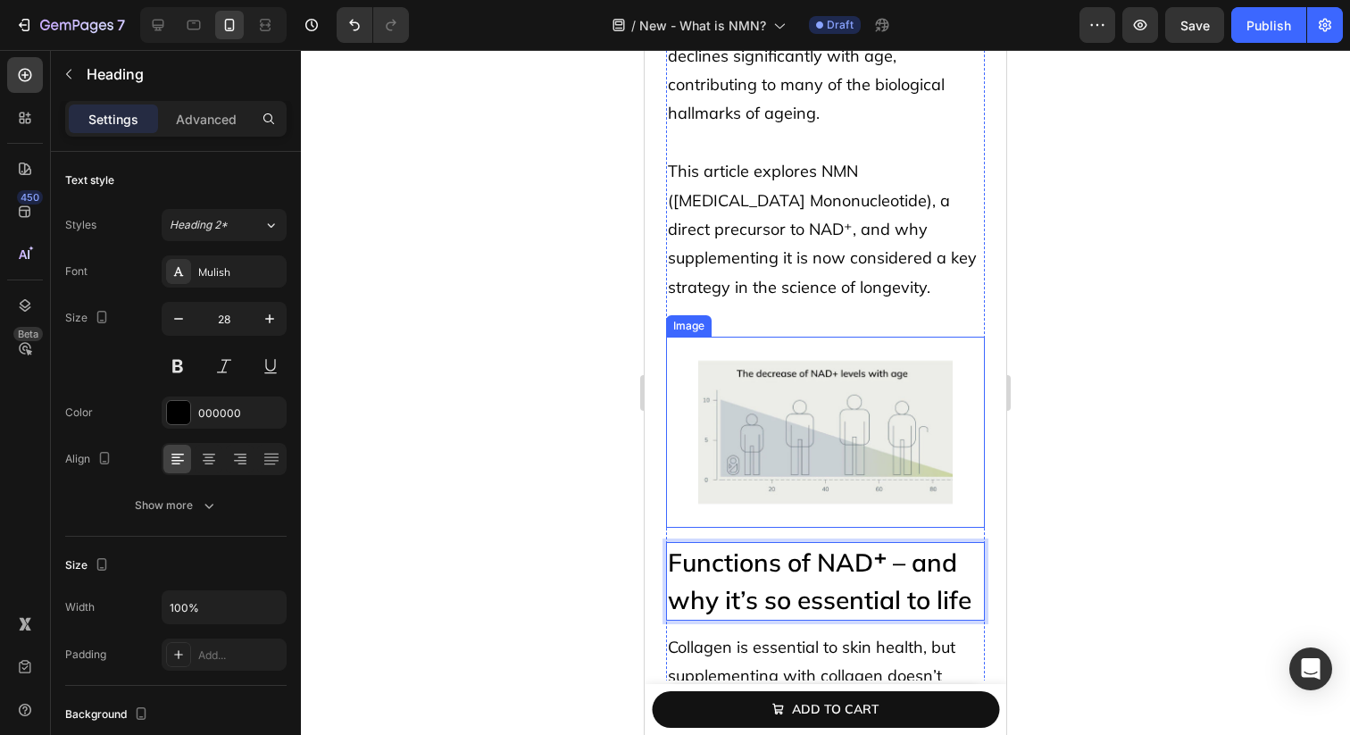
click at [793, 419] on img at bounding box center [825, 431] width 255 height 191
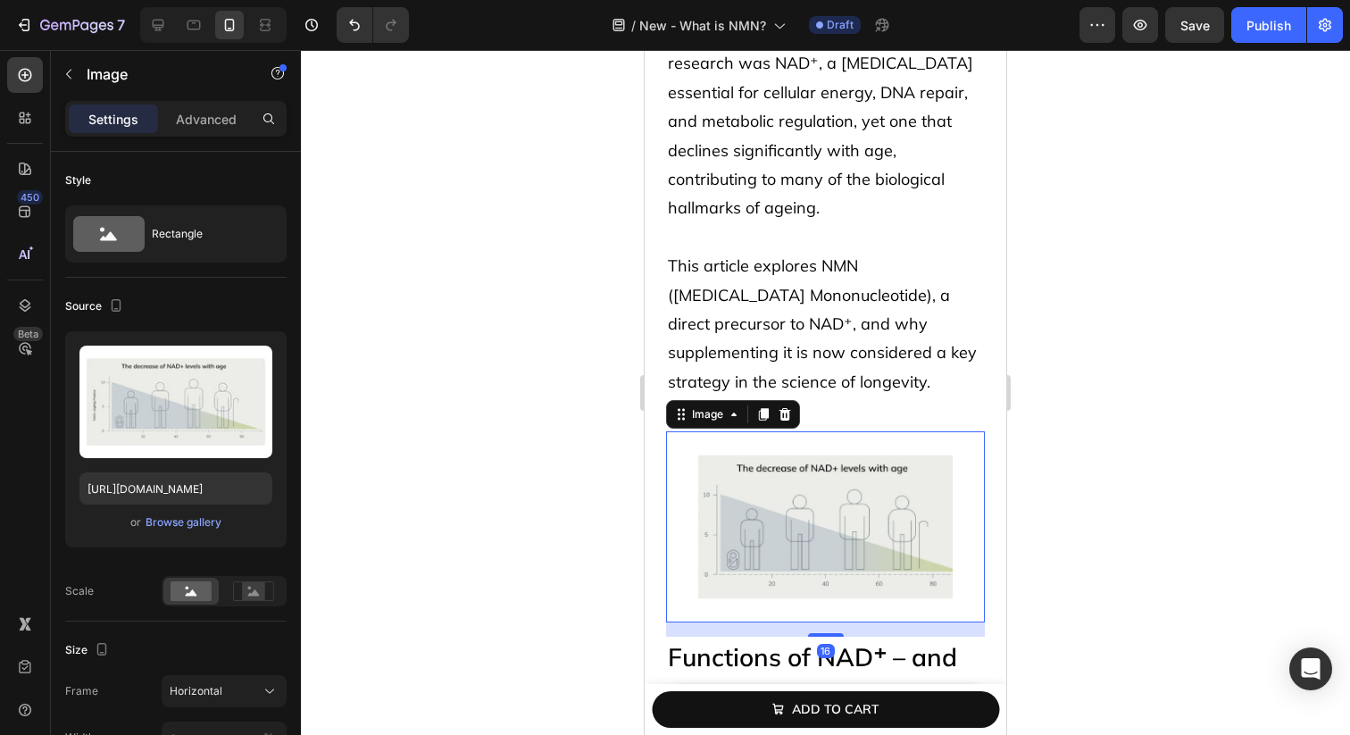
scroll to position [496, 0]
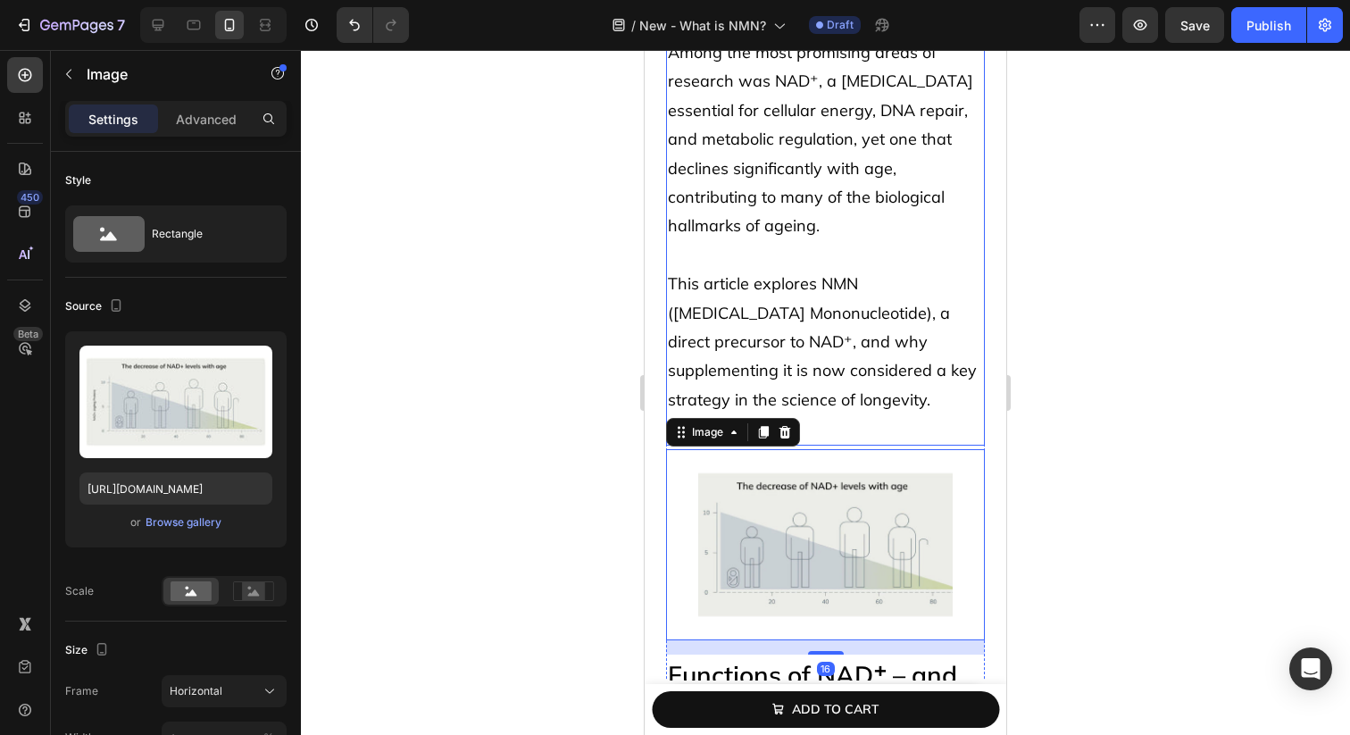
click at [803, 356] on p "This article explores NMN ([MEDICAL_DATA] Mononucleotide), a direct precursor t…" at bounding box center [825, 356] width 315 height 173
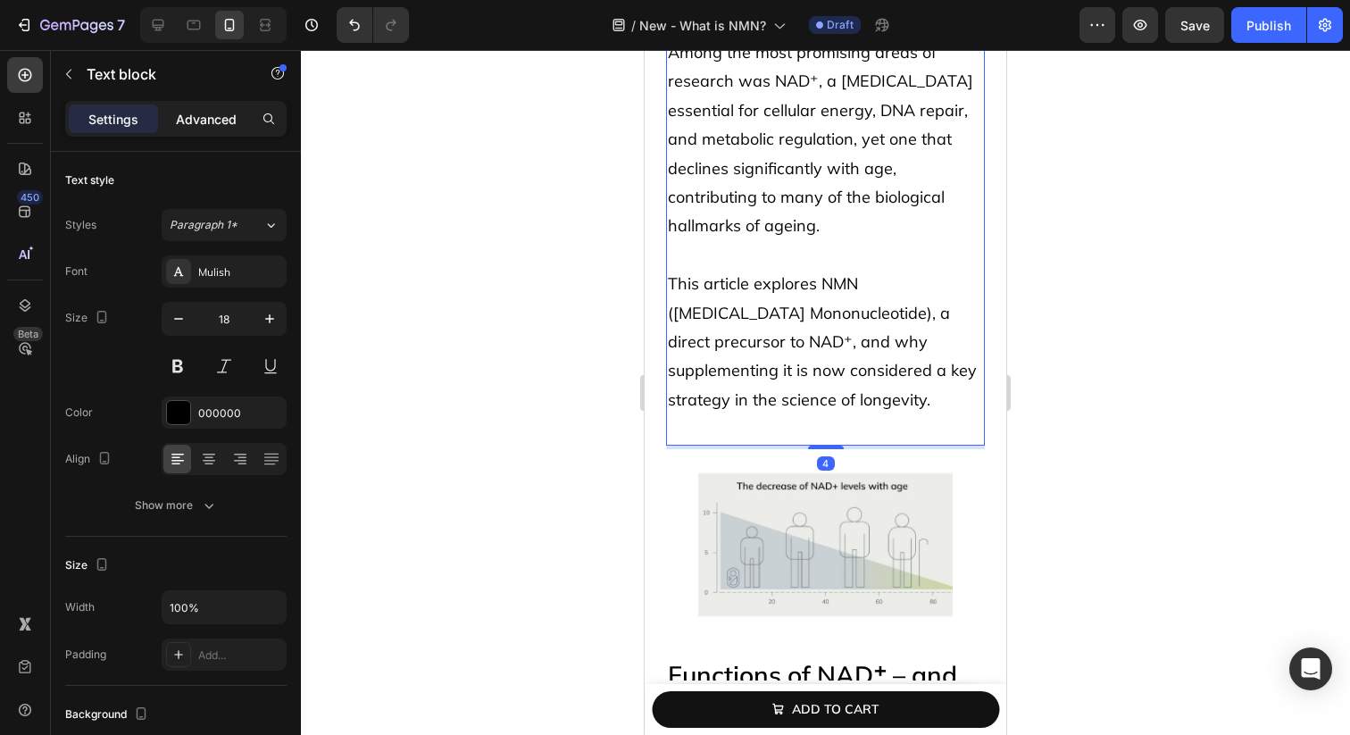
click at [203, 119] on p "Advanced" at bounding box center [206, 119] width 61 height 19
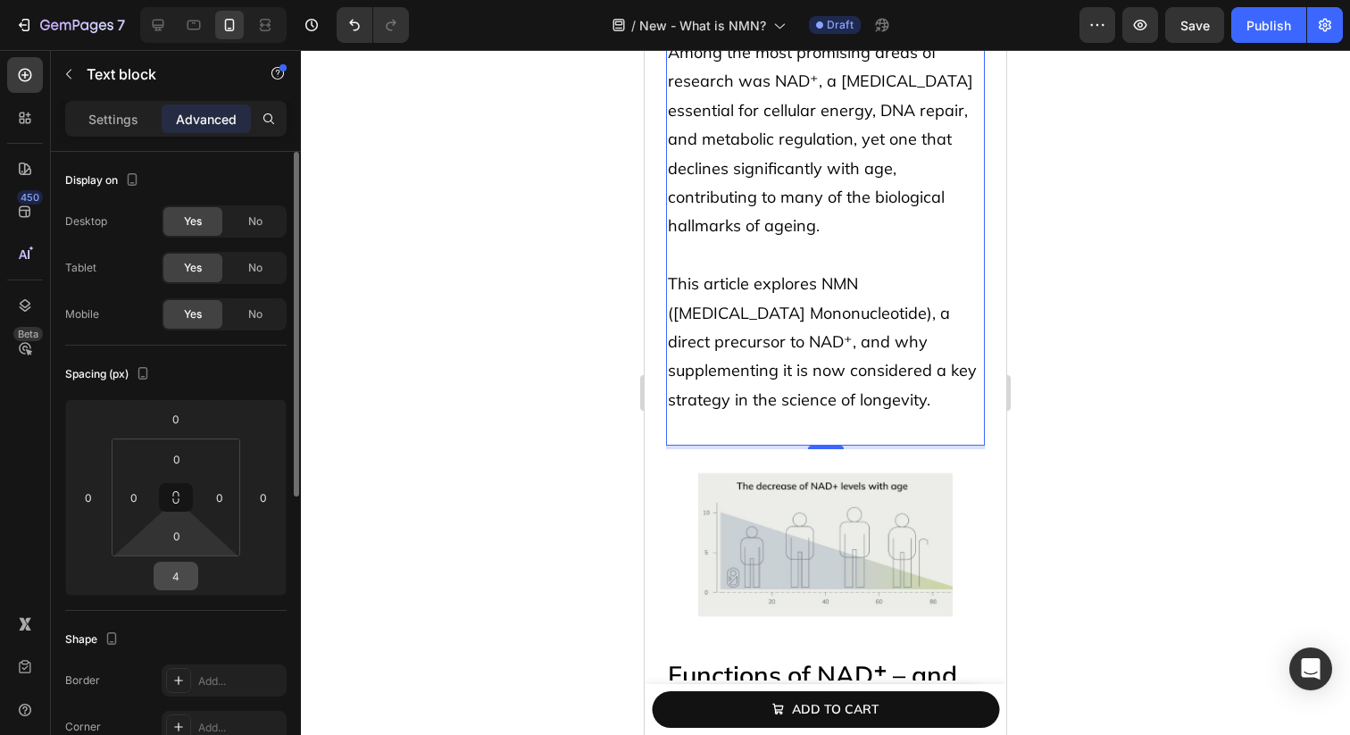
click at [179, 584] on input "4" at bounding box center [176, 575] width 36 height 27
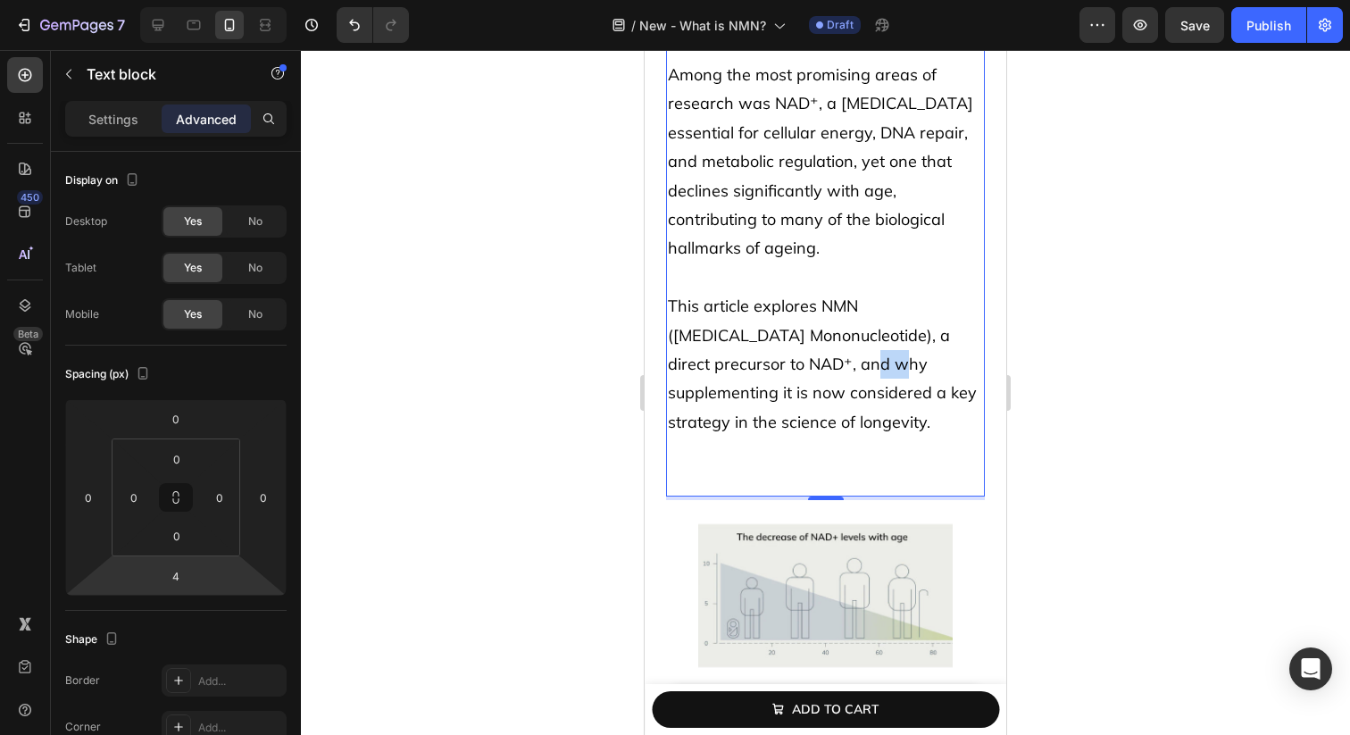
click at [758, 340] on p "This article explores NMN ([MEDICAL_DATA] Mononucleotide), a direct precursor t…" at bounding box center [825, 393] width 315 height 203
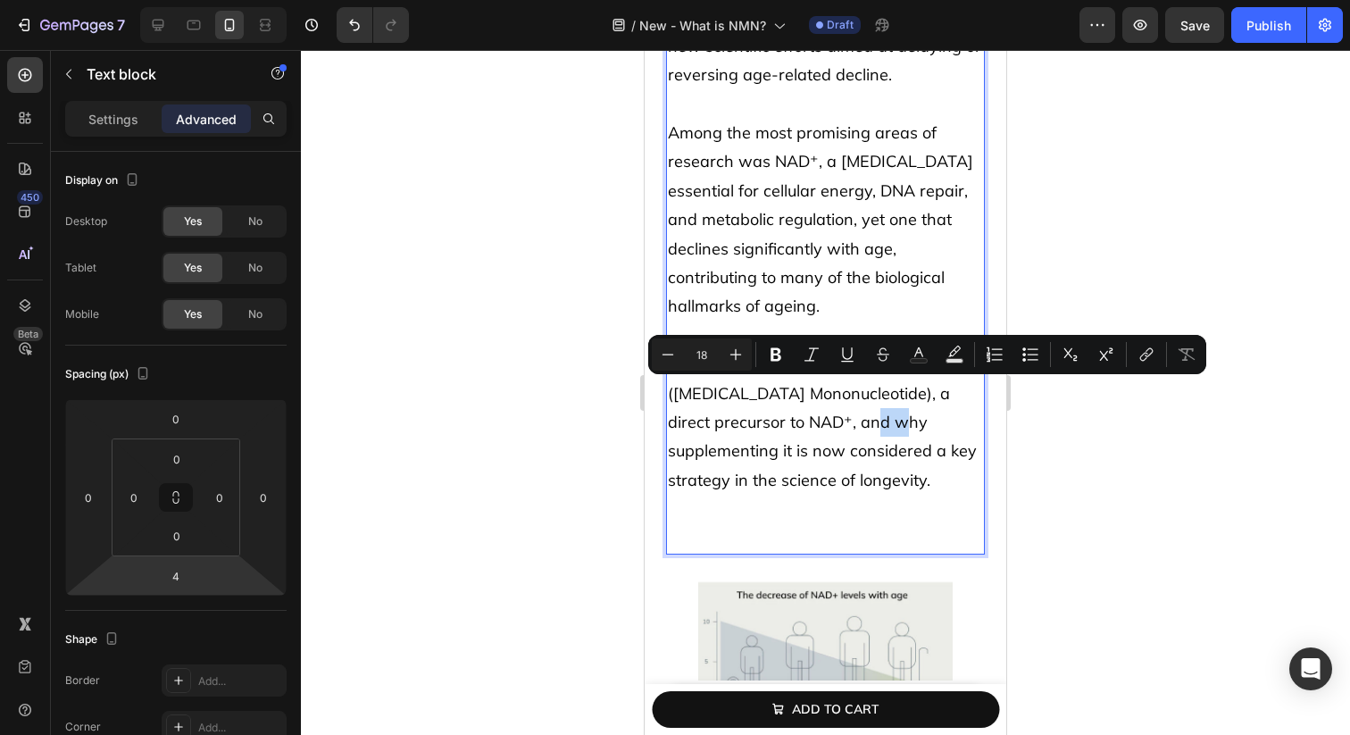
scroll to position [461, 0]
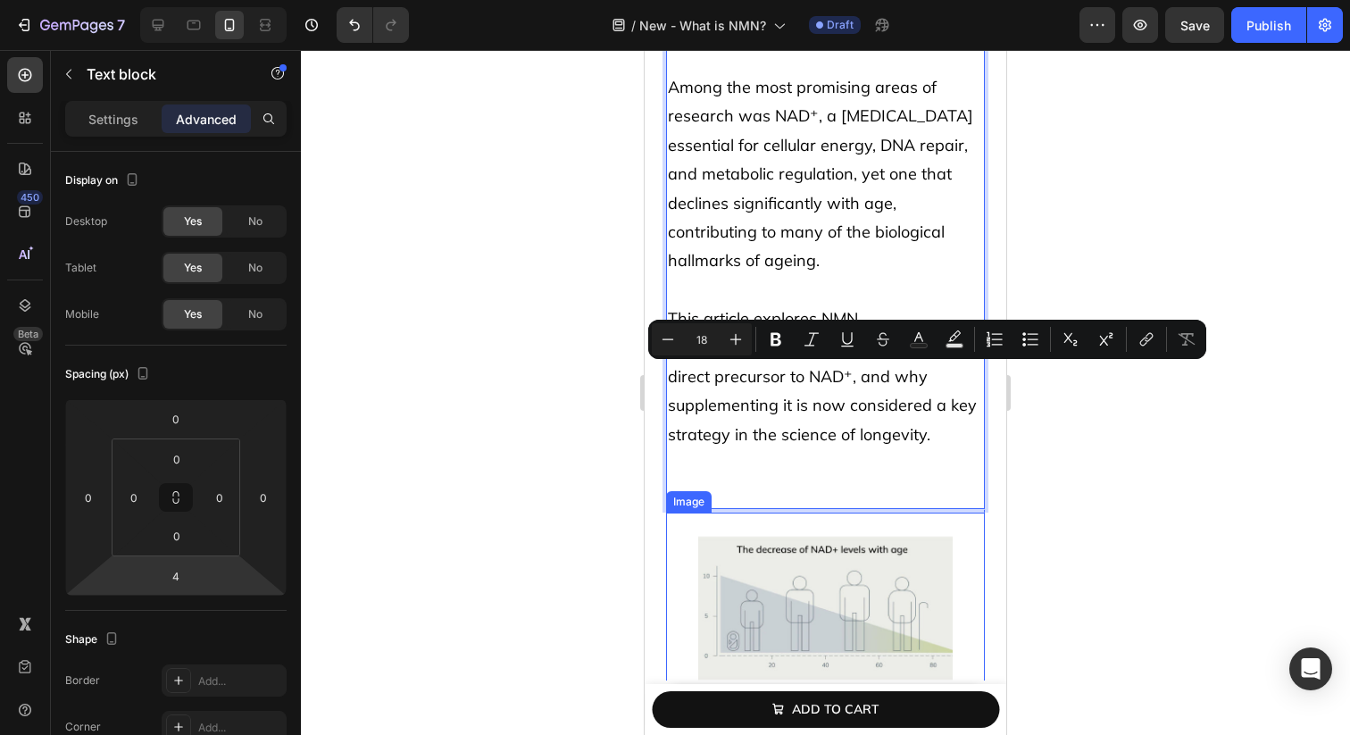
click at [708, 476] on p "This article explores NMN ([MEDICAL_DATA] Mononucleotide), a direct precursor t…" at bounding box center [825, 405] width 315 height 203
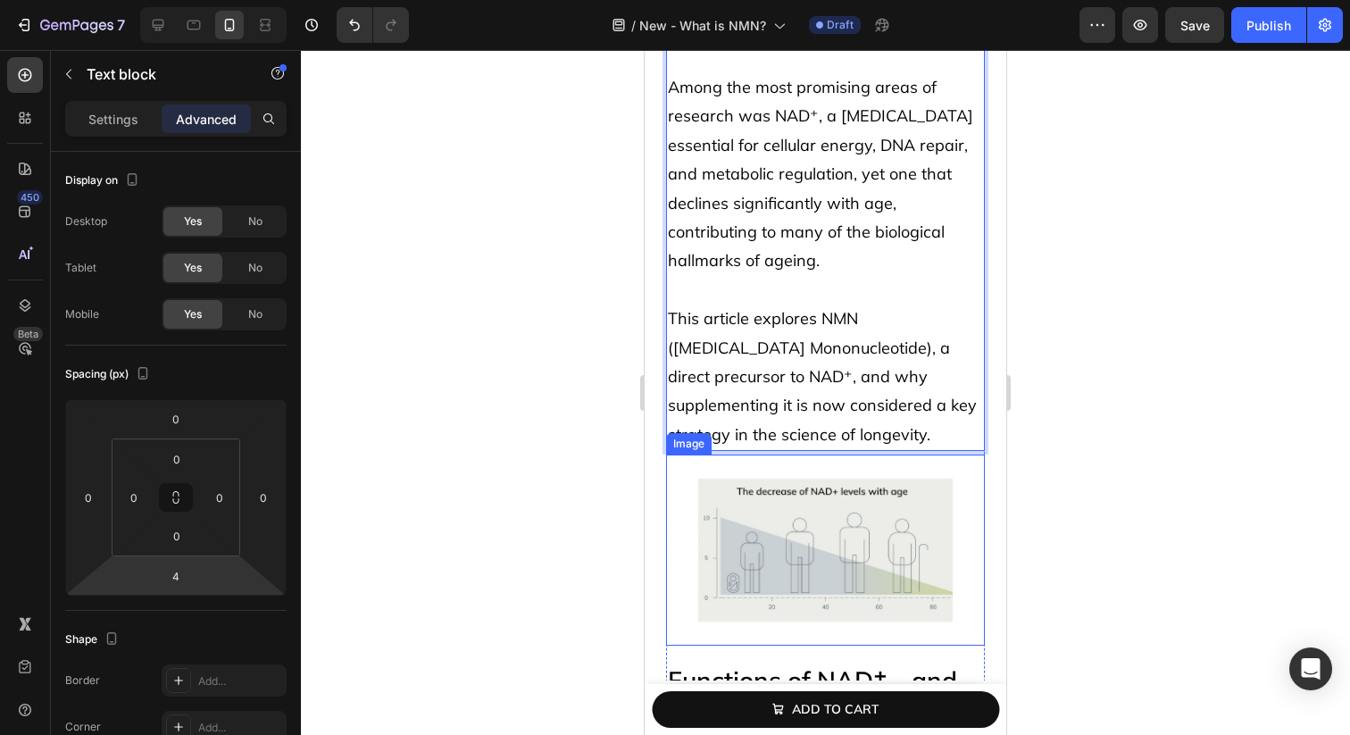
click at [830, 517] on img at bounding box center [825, 549] width 255 height 191
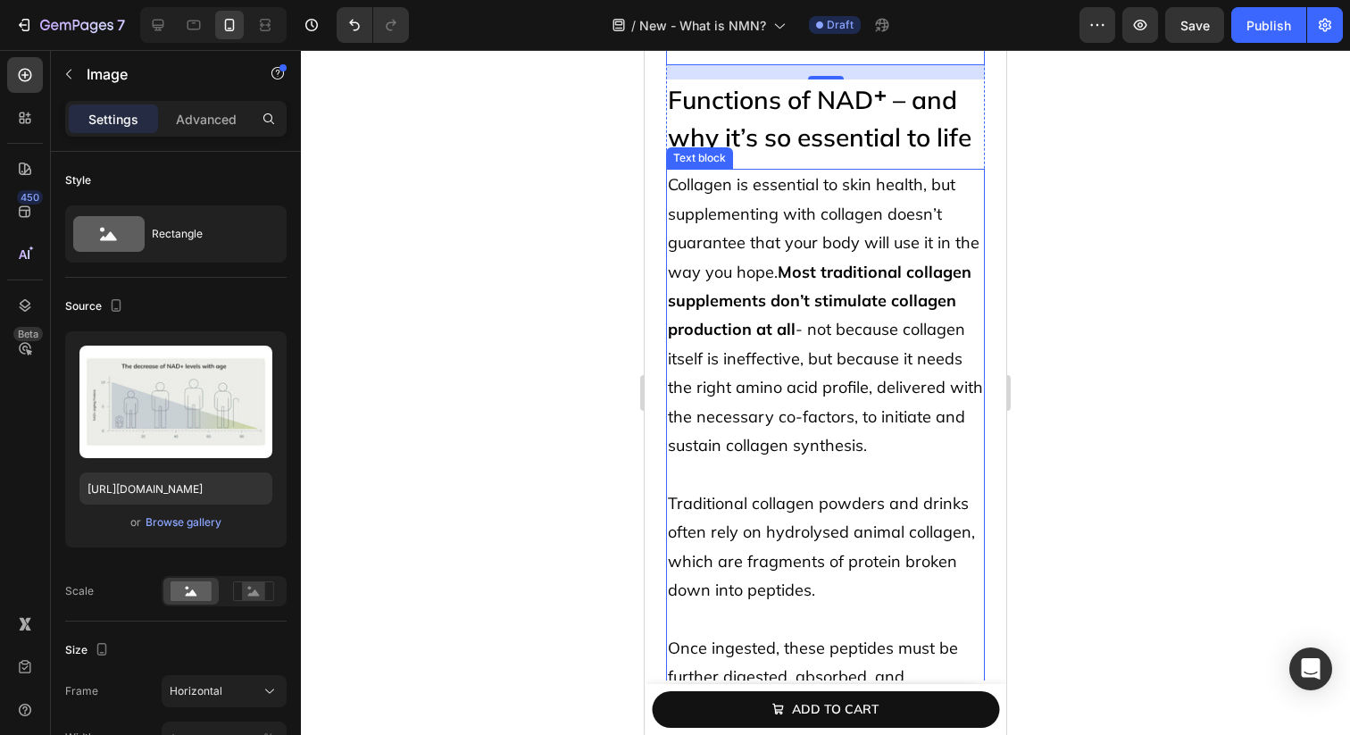
scroll to position [1003, 0]
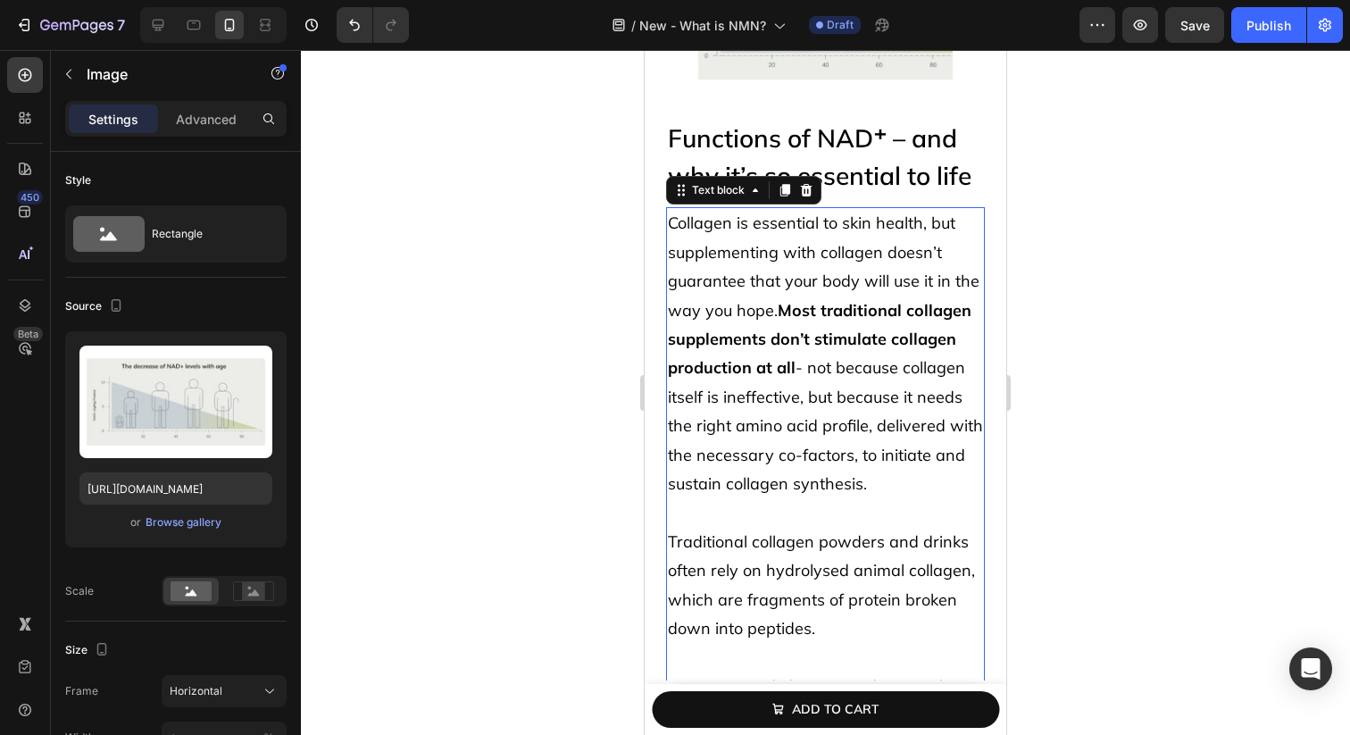
click at [775, 307] on span "Collagen is essential to skin health, but supplementing with collagen doesn’t g…" at bounding box center [825, 352] width 315 height 281
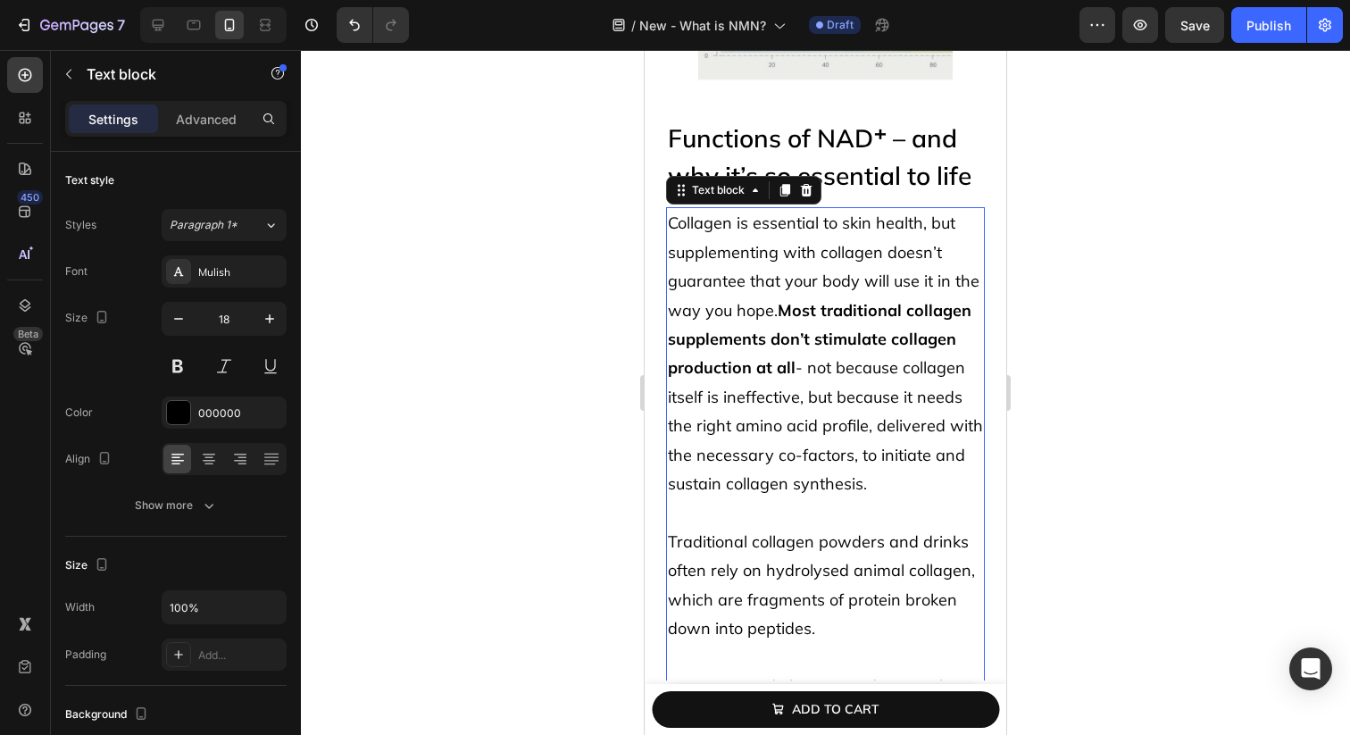
click at [775, 307] on span "Collagen is essential to skin health, but supplementing with collagen doesn’t g…" at bounding box center [825, 352] width 315 height 281
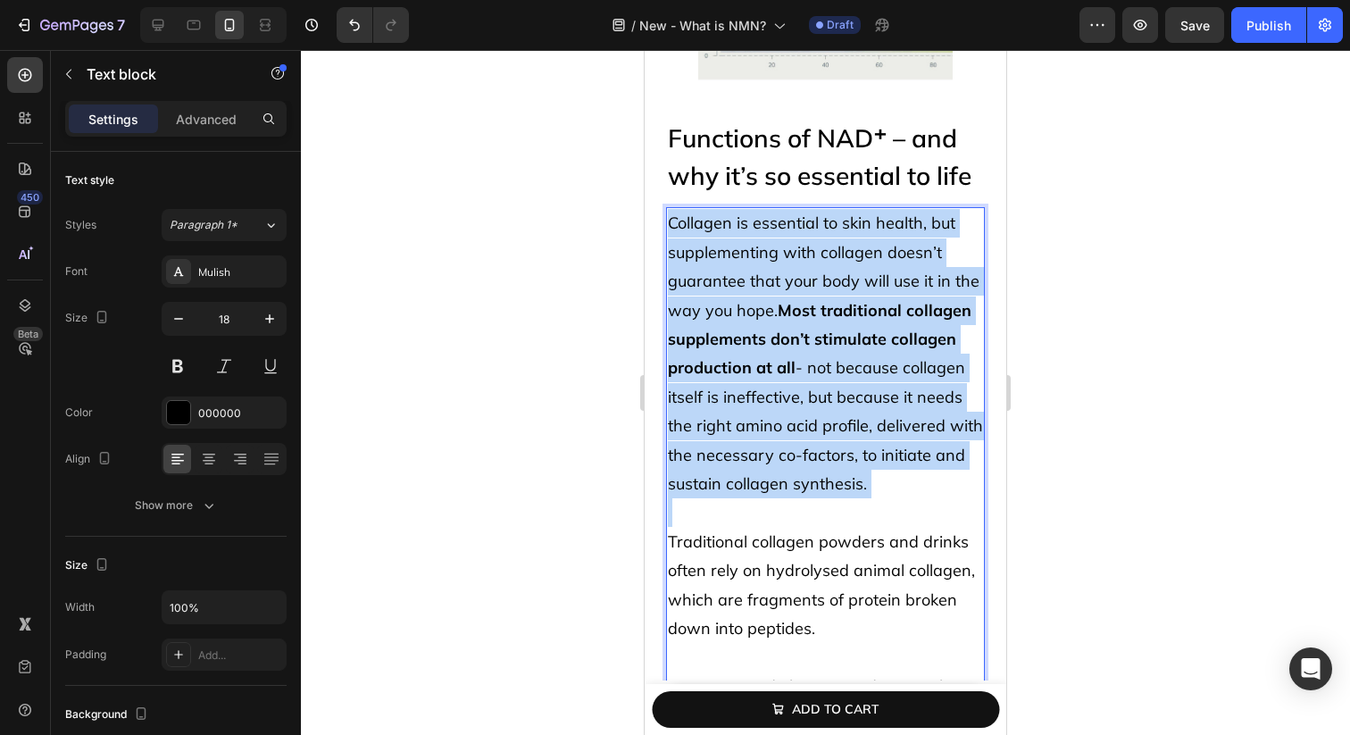
click at [775, 307] on span "Collagen is essential to skin health, but supplementing with collagen doesn’t g…" at bounding box center [825, 352] width 315 height 281
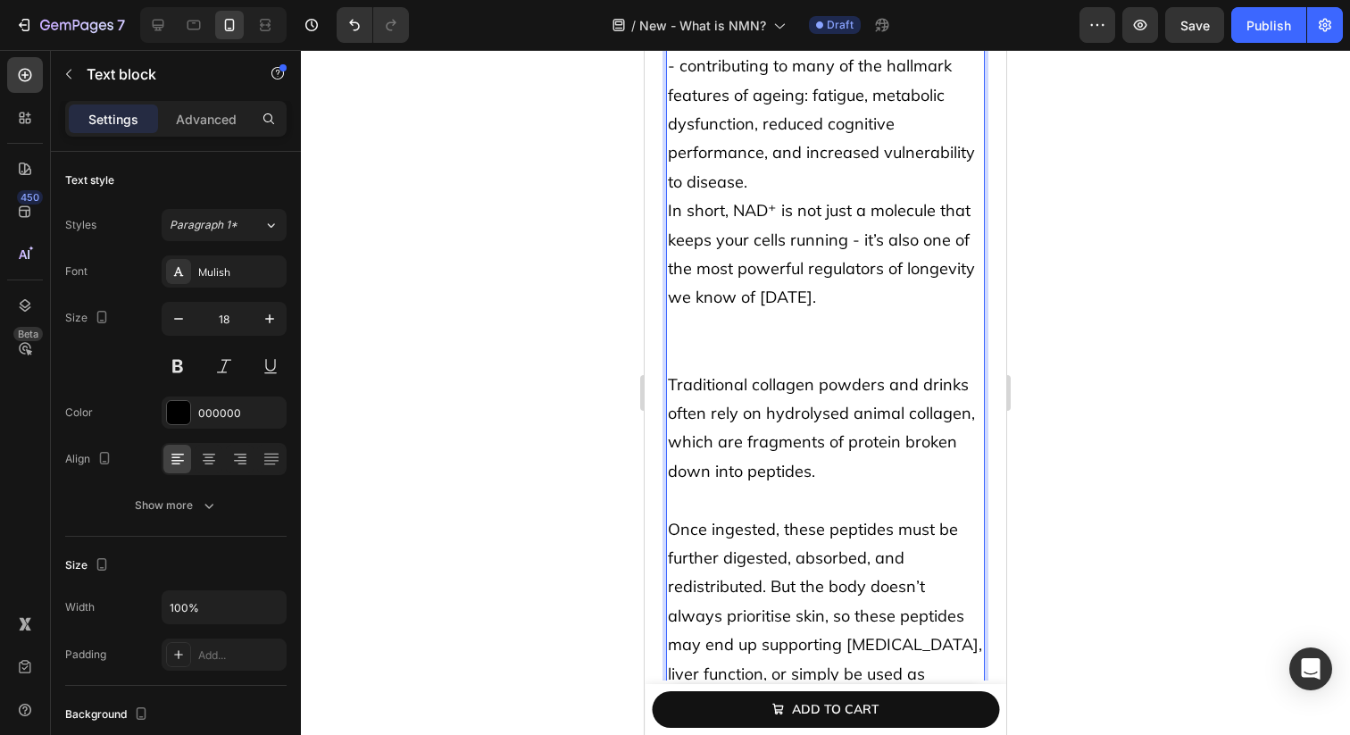
scroll to position [1873, 0]
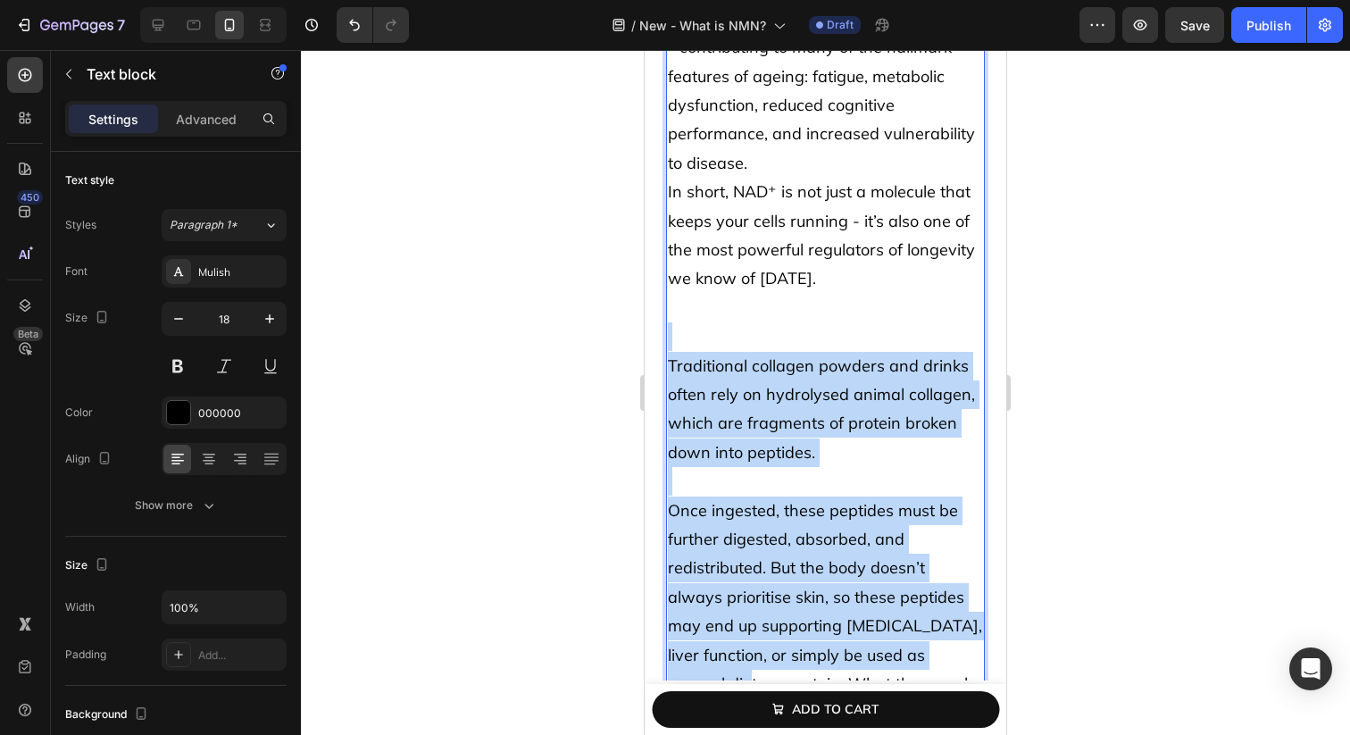
drag, startPoint x: 746, startPoint y: 266, endPoint x: 912, endPoint y: 597, distance: 370.4
click at [912, 597] on div "From single-celled bacteria to humans, NAD⁺ ([MEDICAL_DATA] [MEDICAL_DATA] Dinu…" at bounding box center [825, 105] width 319 height 1537
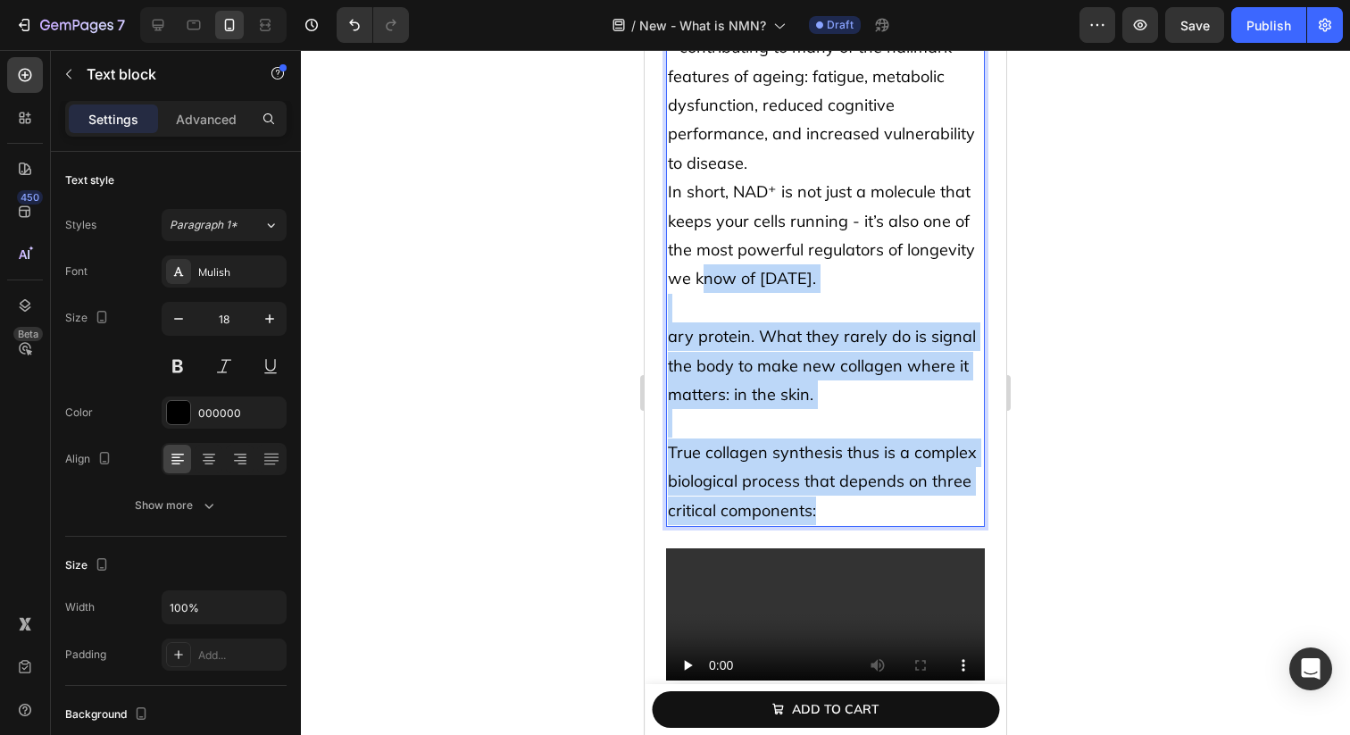
drag, startPoint x: 701, startPoint y: 234, endPoint x: 846, endPoint y: 444, distance: 255.3
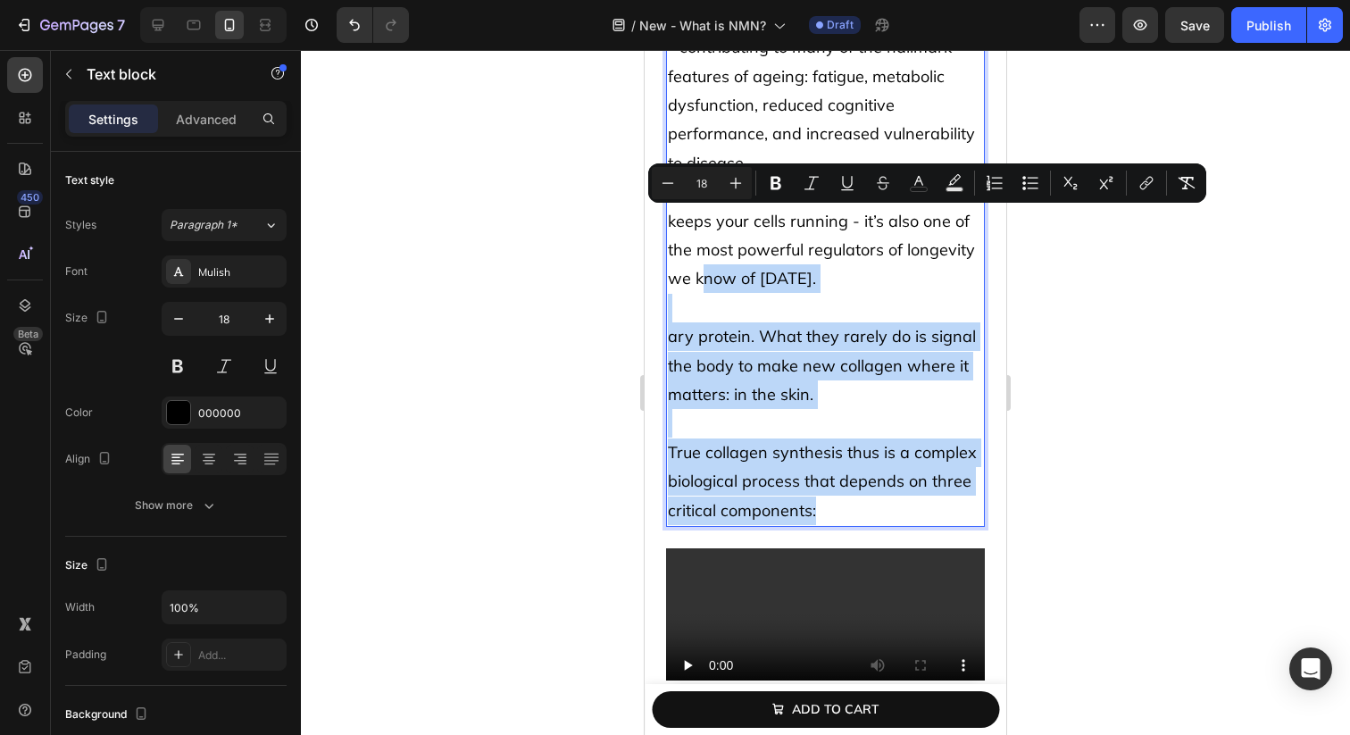
click at [846, 444] on p "True collagen synthesis thus is a complex biological process that depends on th…" at bounding box center [825, 481] width 315 height 87
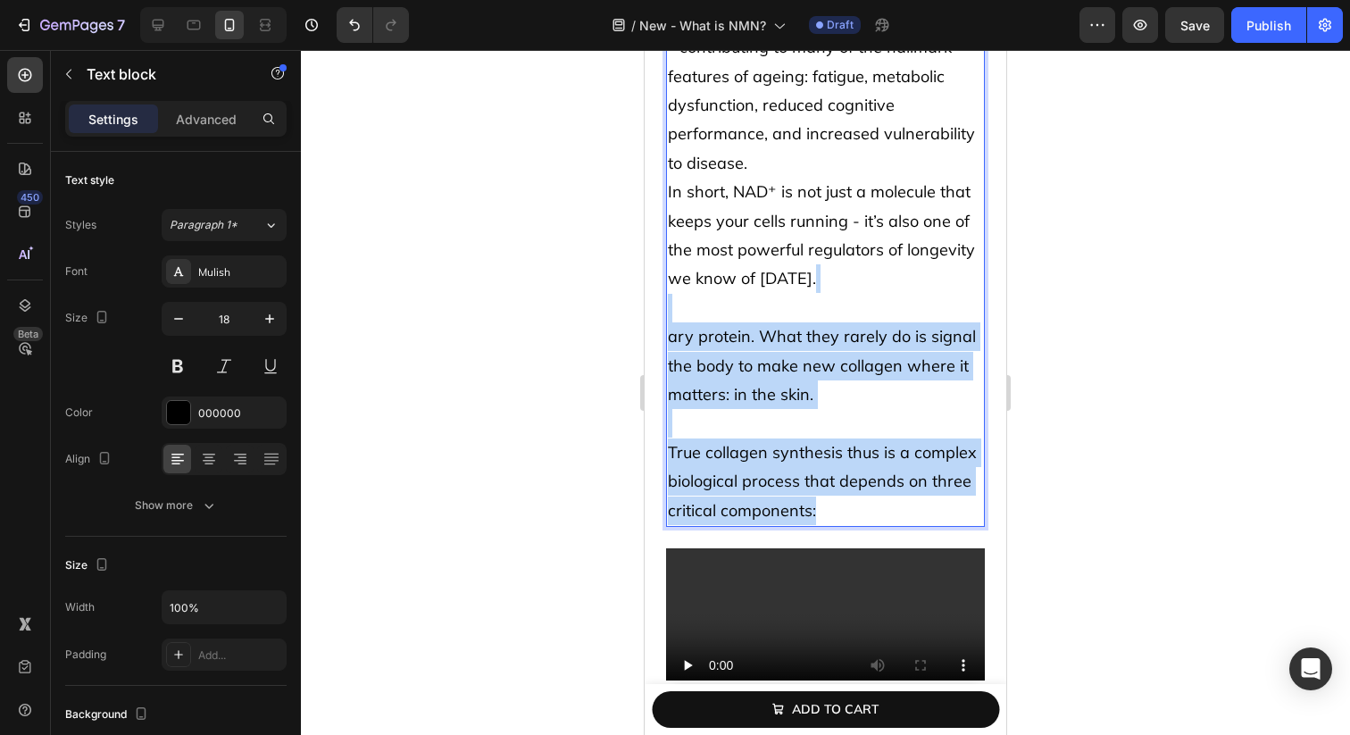
drag, startPoint x: 842, startPoint y: 445, endPoint x: 692, endPoint y: 242, distance: 252.8
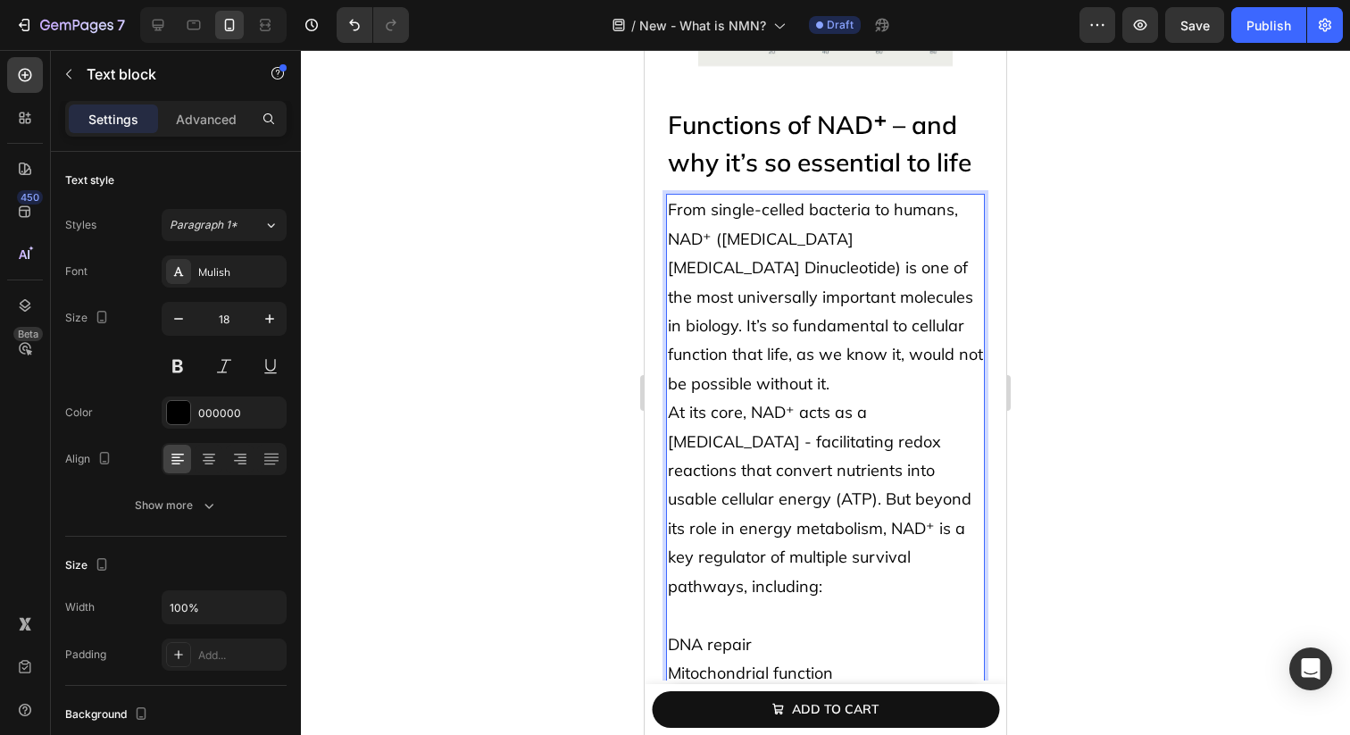
scroll to position [971, 0]
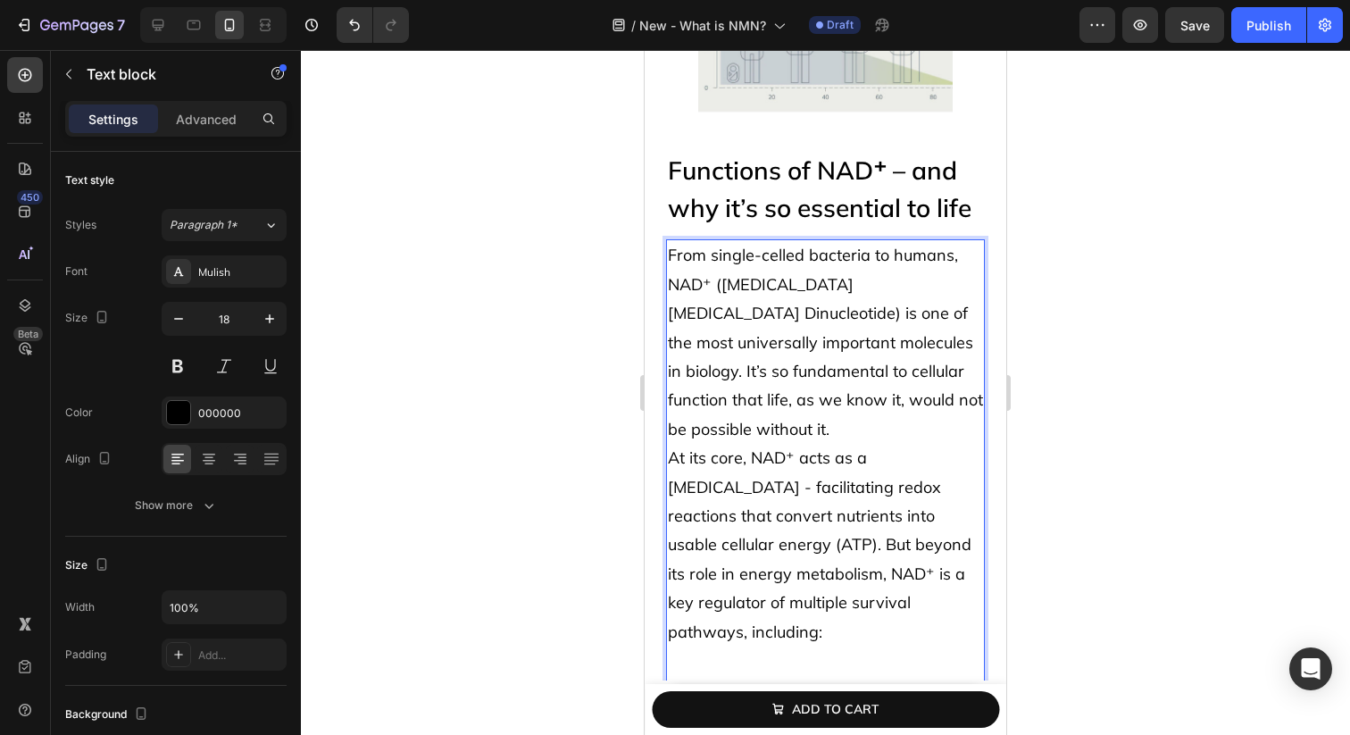
click at [924, 397] on p "From single-celled bacteria to humans, NAD⁺ ([MEDICAL_DATA] [MEDICAL_DATA] Dinu…" at bounding box center [825, 342] width 315 height 203
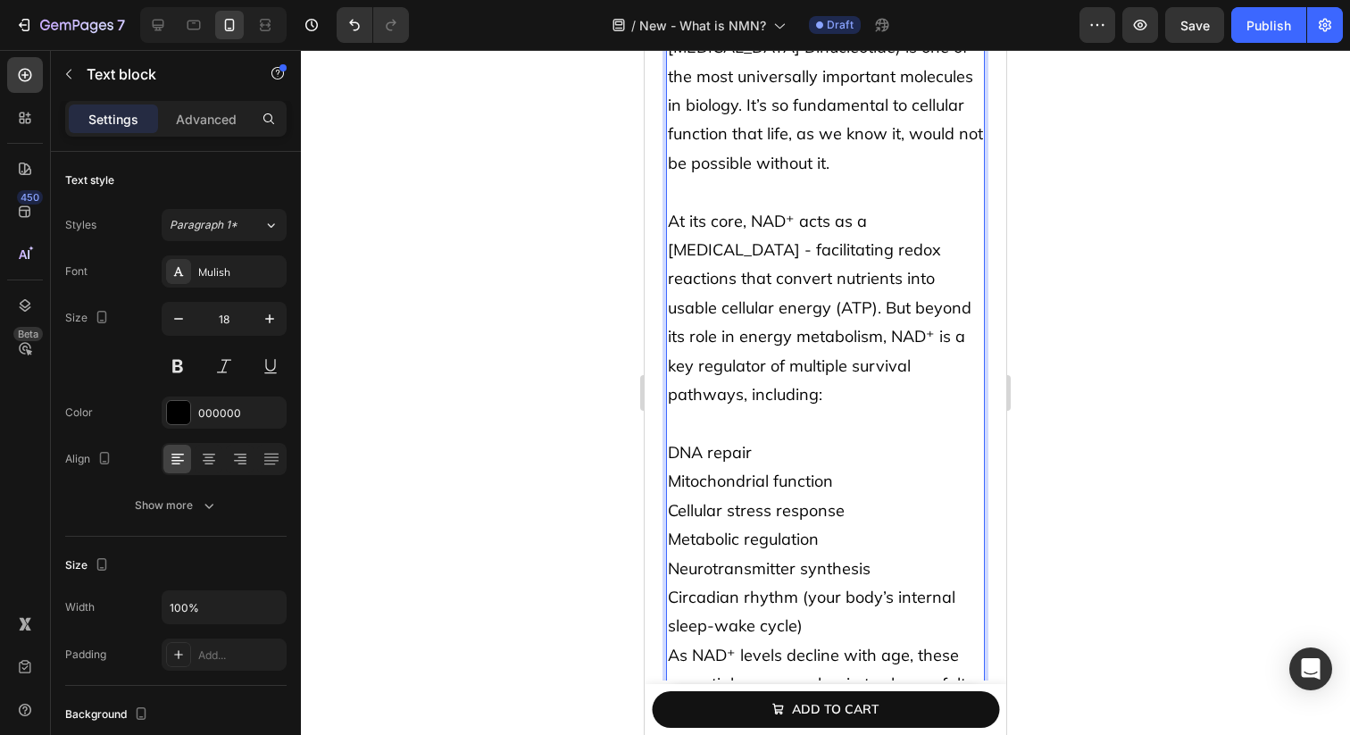
scroll to position [1256, 0]
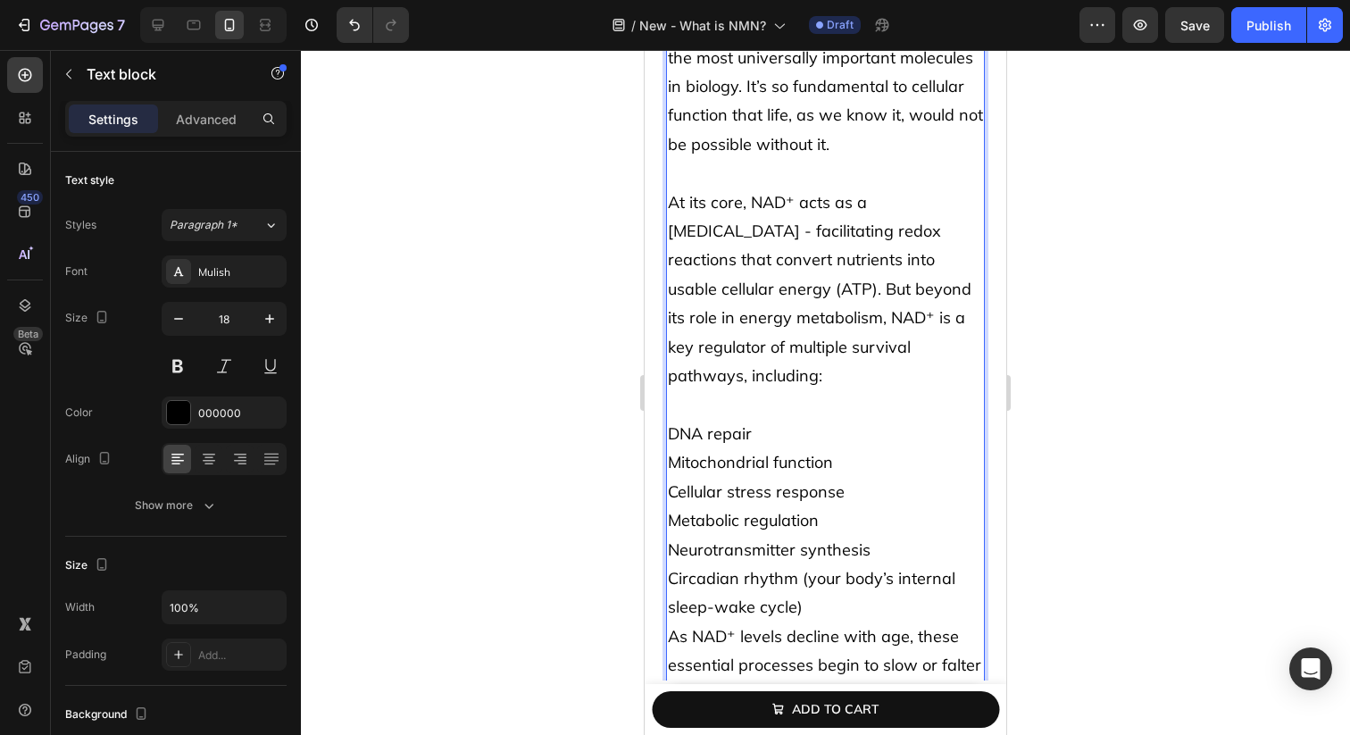
click at [772, 391] on p "DNA repair Mitochondrial function Cellular stress response Metabolic regulation…" at bounding box center [825, 506] width 315 height 231
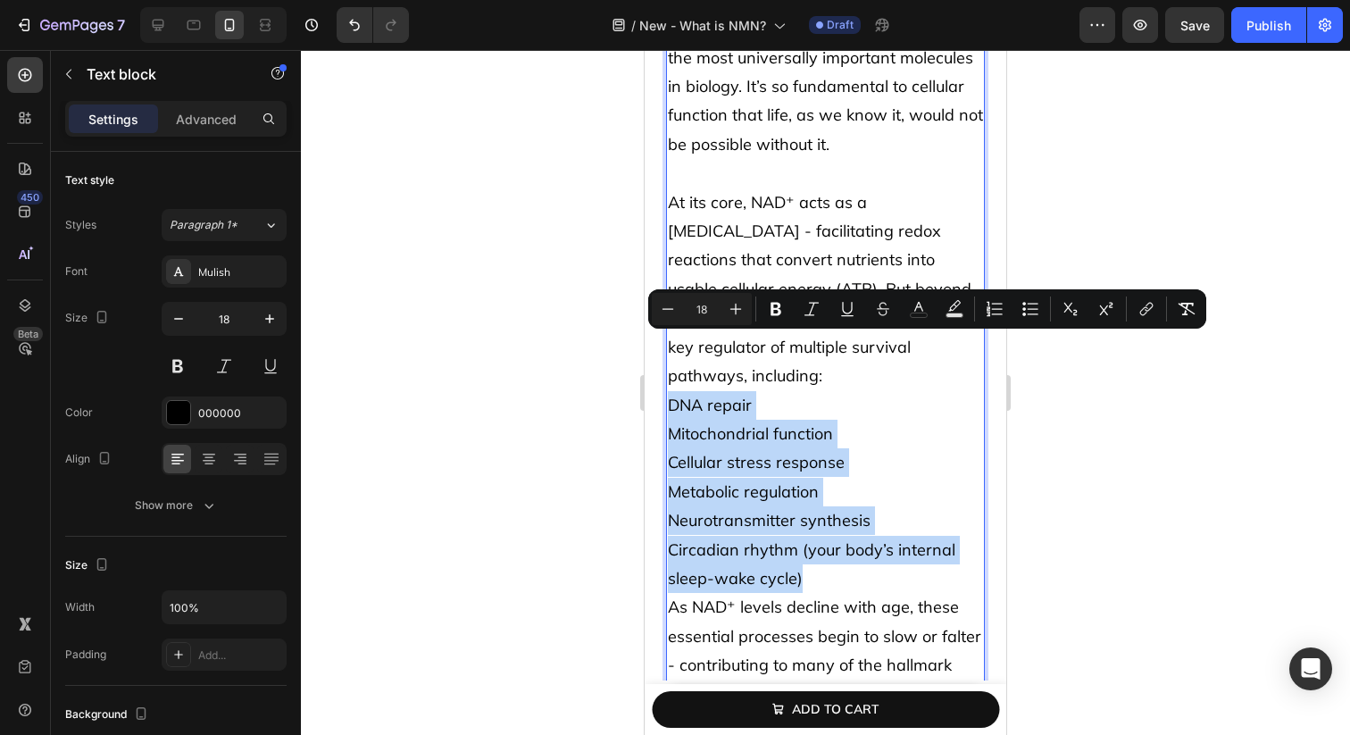
drag, startPoint x: 828, startPoint y: 524, endPoint x: 670, endPoint y: 334, distance: 247.2
click at [670, 334] on p "At its core, NAD⁺ acts as a [MEDICAL_DATA] - facilitating redox reactions that …" at bounding box center [825, 390] width 315 height 405
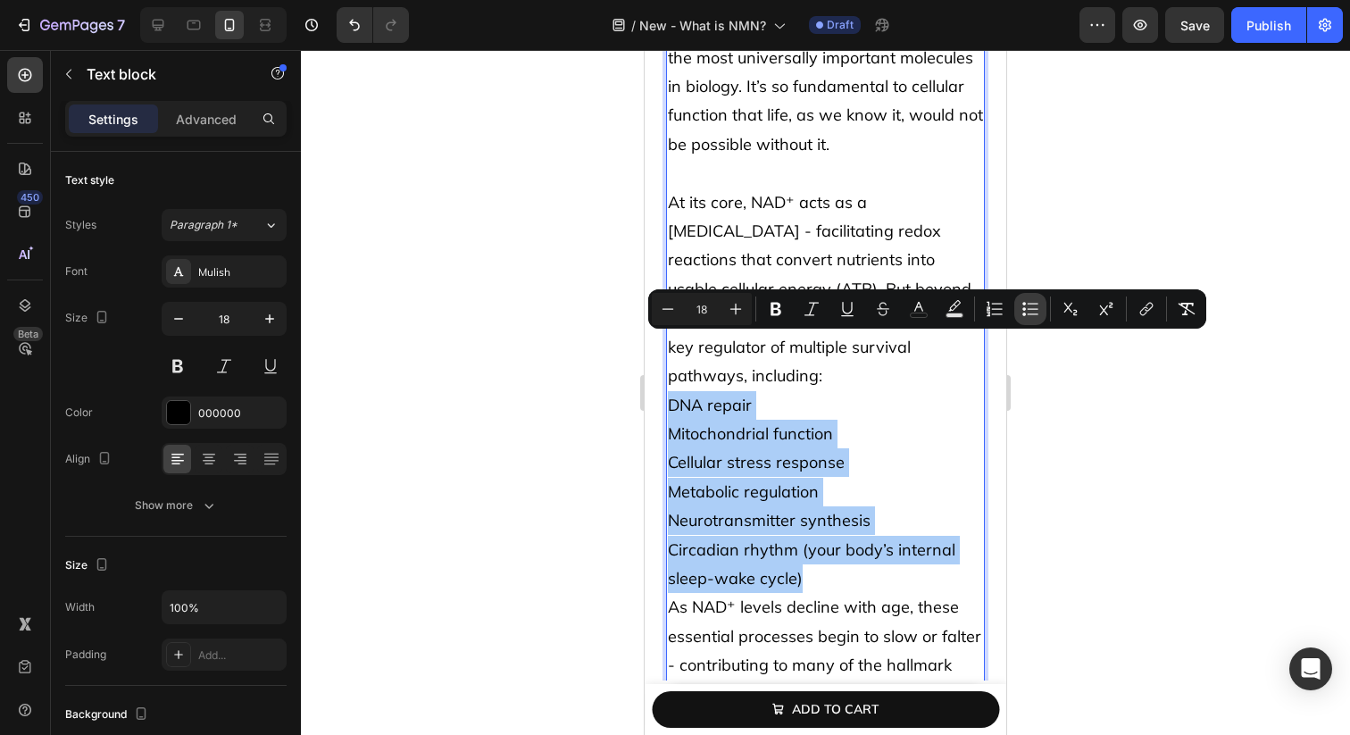
click at [1021, 308] on icon "Editor contextual toolbar" at bounding box center [1030, 309] width 18 height 18
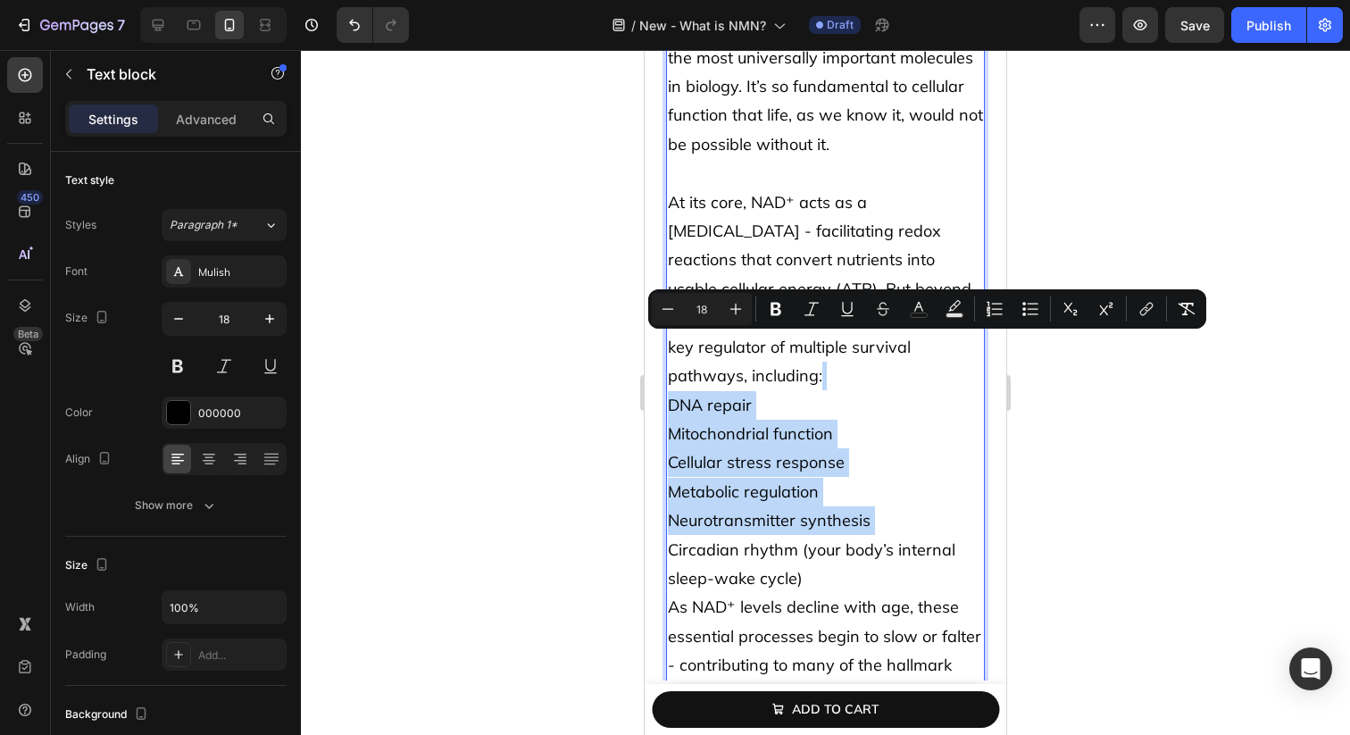
click at [860, 371] on p "At its core, NAD⁺ acts as a [MEDICAL_DATA] - facilitating redox reactions that …" at bounding box center [825, 390] width 315 height 405
click at [811, 423] on span "Mitochondrial function" at bounding box center [750, 433] width 165 height 21
click at [743, 423] on span "Mitochondrial function" at bounding box center [750, 433] width 165 height 21
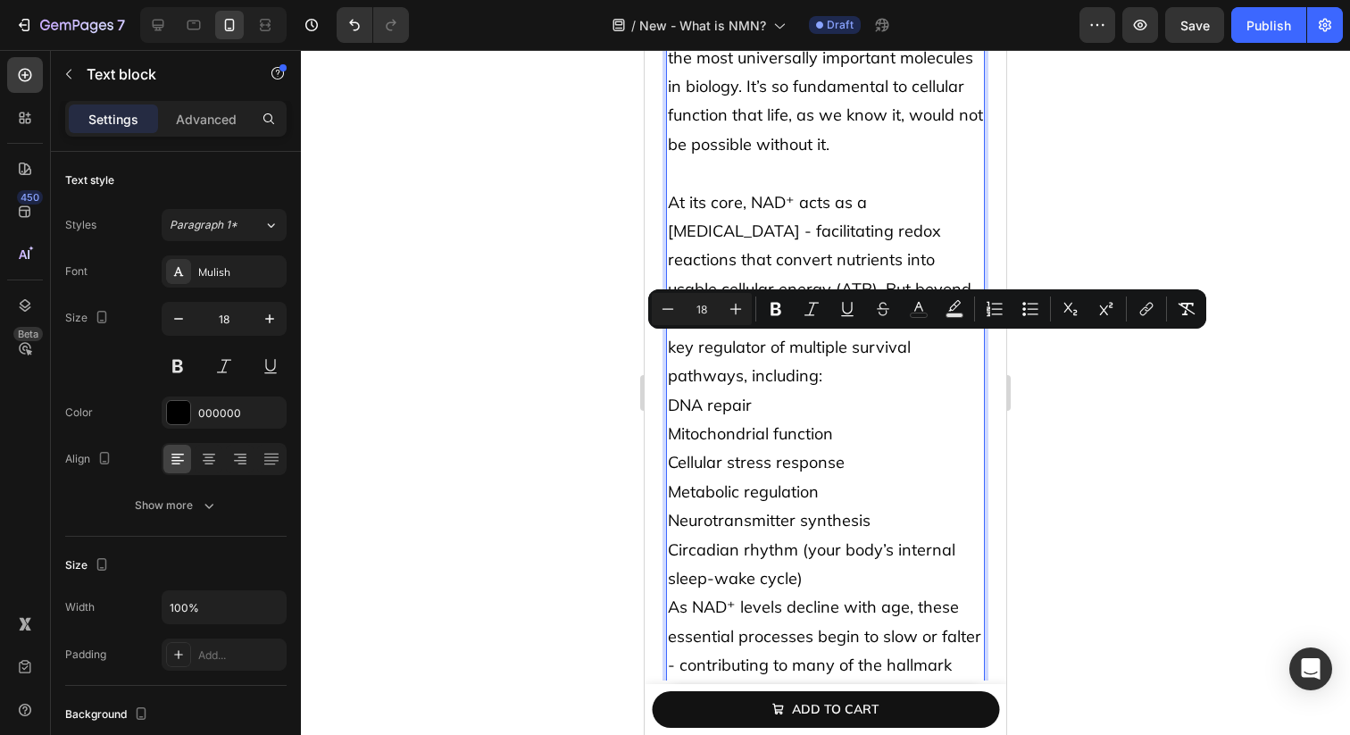
click at [768, 210] on span "At its core, NAD⁺ acts as a [MEDICAL_DATA] - facilitating redox reactions that …" at bounding box center [819, 289] width 303 height 194
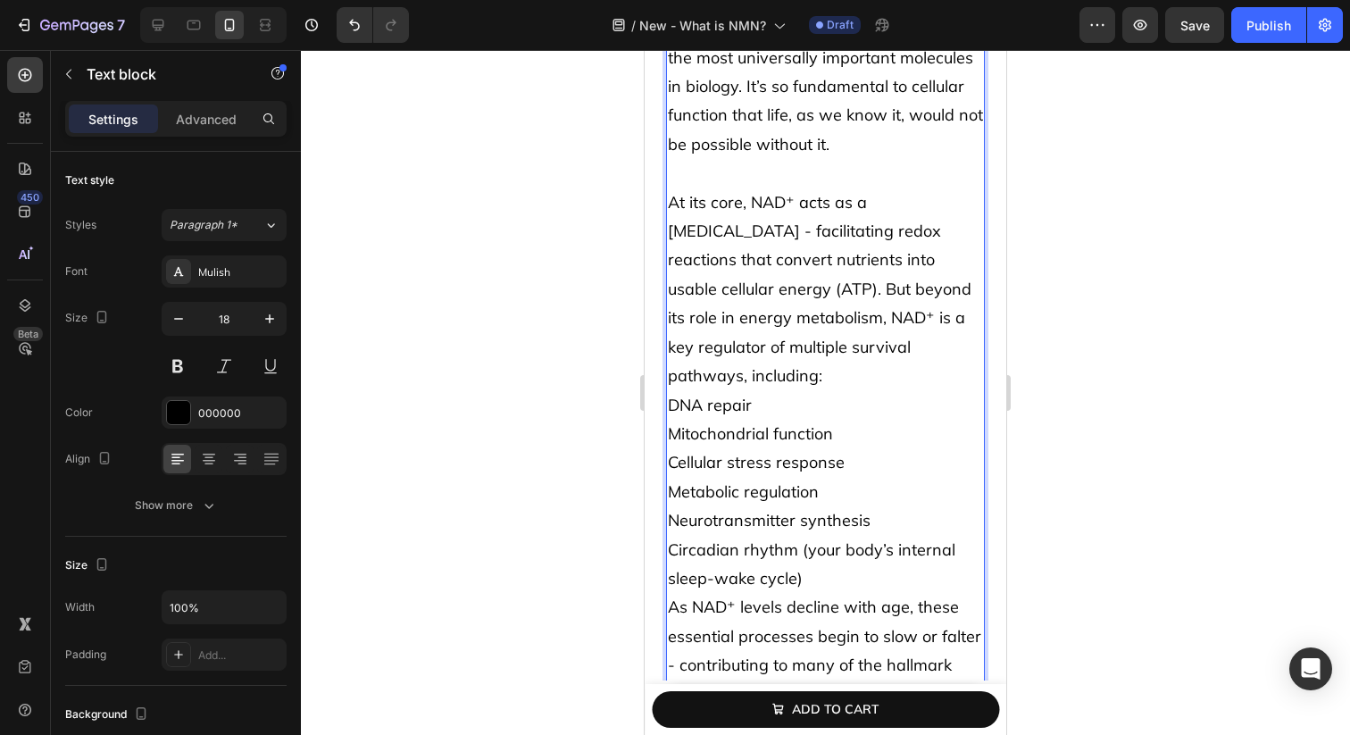
click at [677, 335] on p "At its core, NAD⁺ acts as a [MEDICAL_DATA] - facilitating redox reactions that …" at bounding box center [825, 390] width 315 height 405
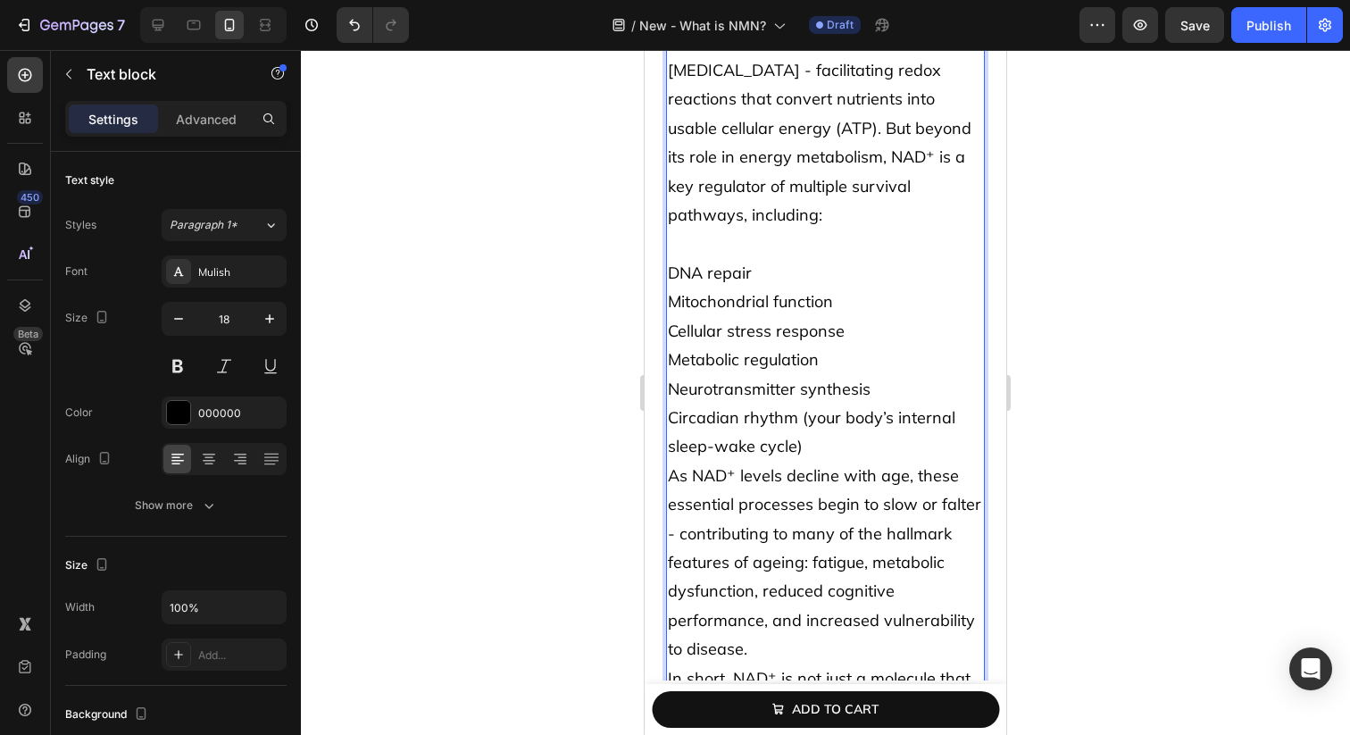
scroll to position [1426, 0]
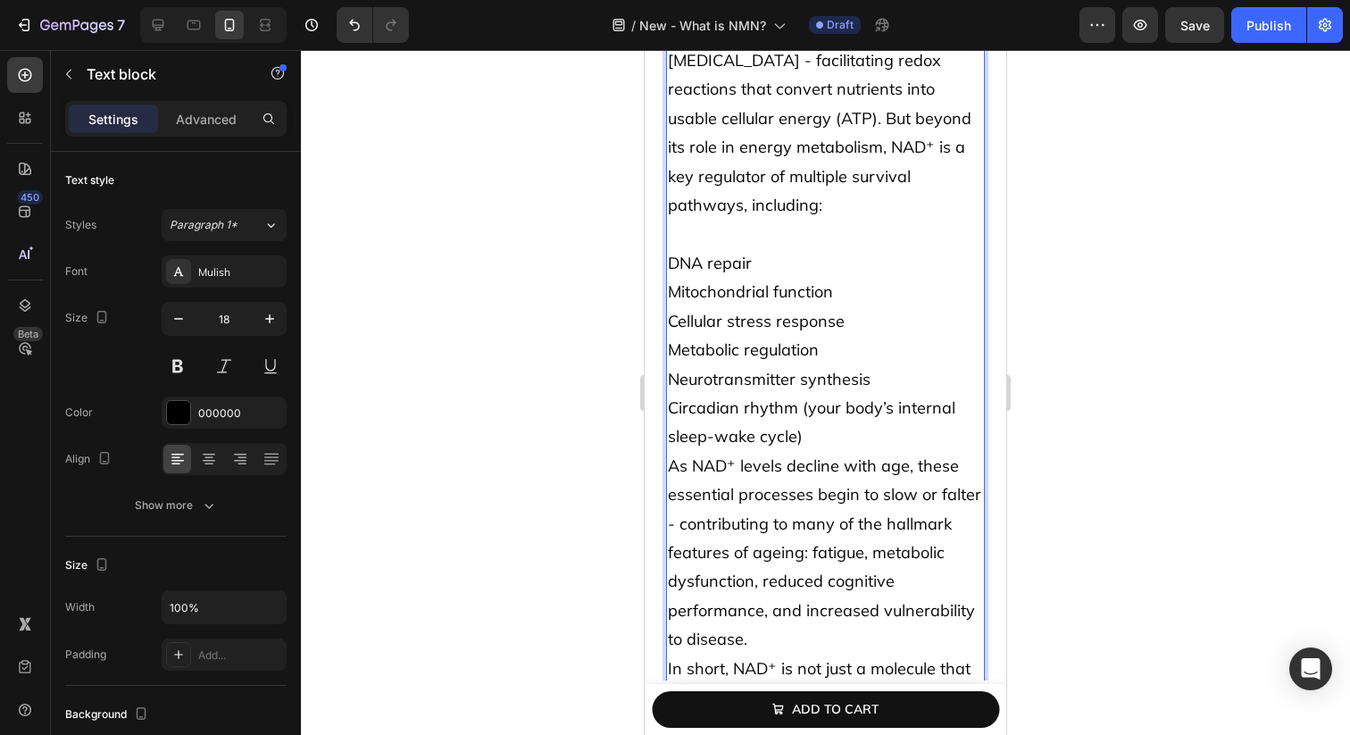
click at [807, 383] on p "DNA repair Mitochondrial function Cellular stress response Metabolic regulation…" at bounding box center [825, 350] width 315 height 203
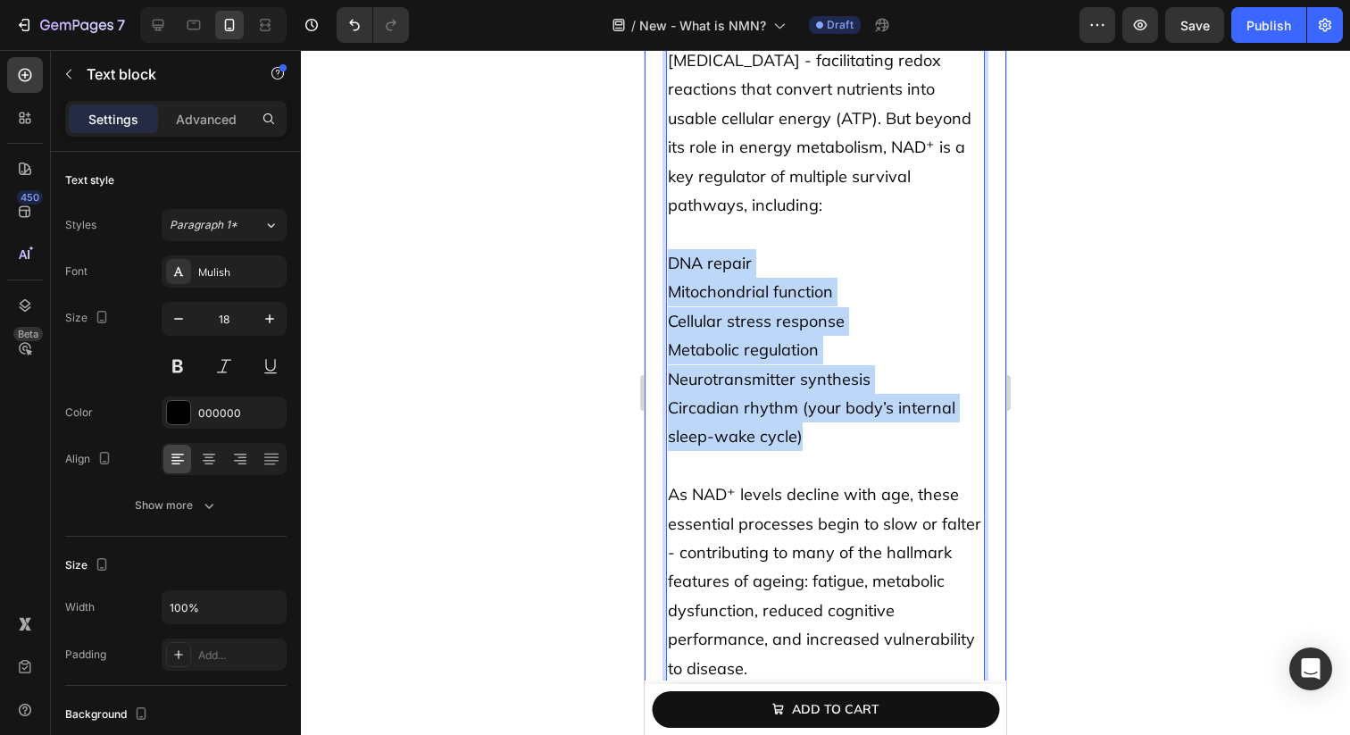
drag, startPoint x: 815, startPoint y: 372, endPoint x: 664, endPoint y: 210, distance: 221.7
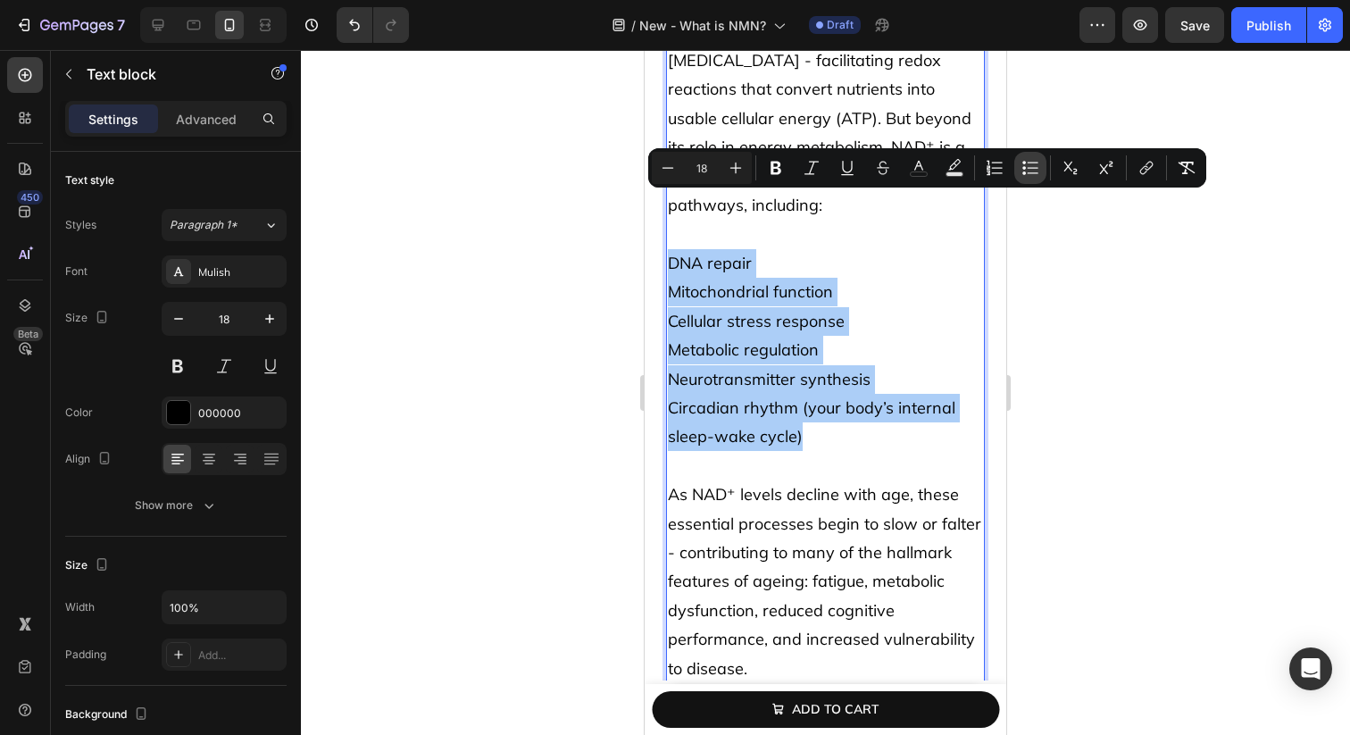
click at [1034, 162] on icon "Editor contextual toolbar" at bounding box center [1030, 168] width 18 height 18
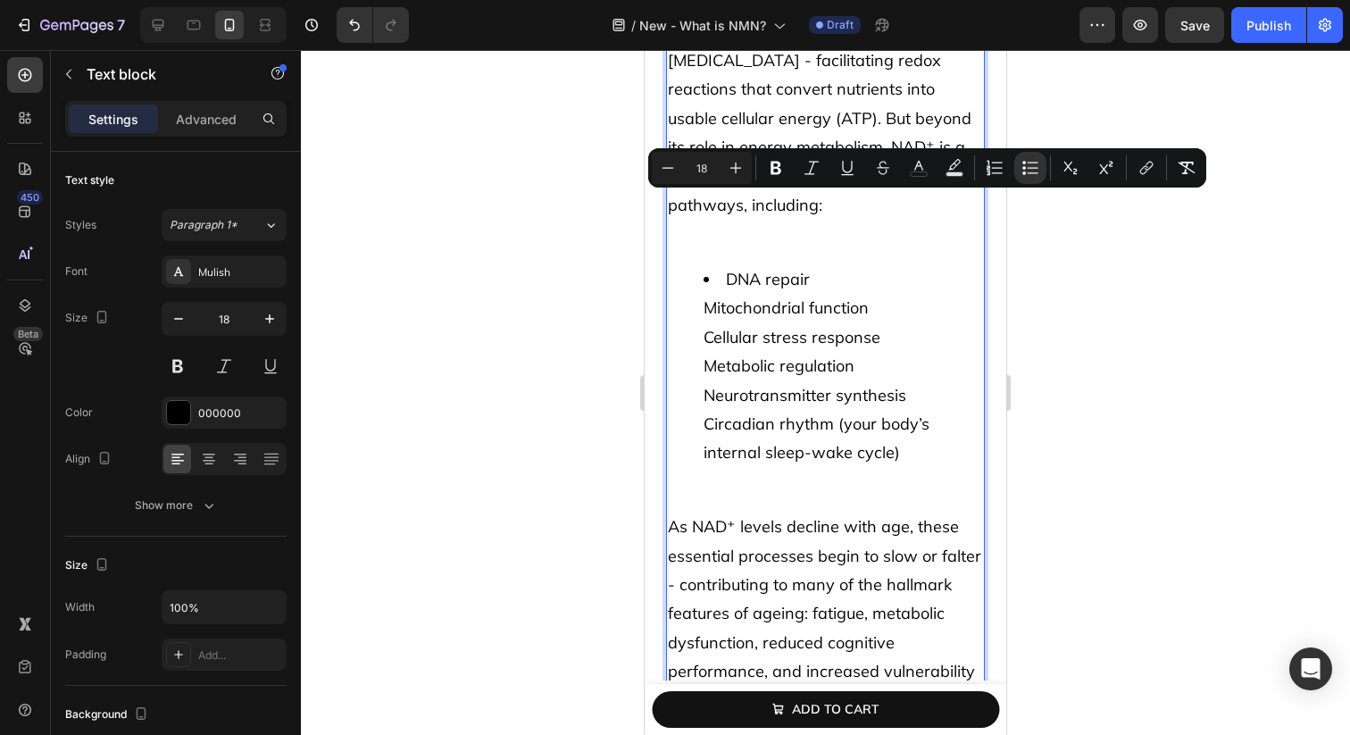
click at [777, 327] on span "Cellular stress response" at bounding box center [791, 337] width 177 height 21
click at [700, 265] on ul "DNA repair Mitochondrial function Cellular stress response Metabolic regulation…" at bounding box center [825, 366] width 315 height 203
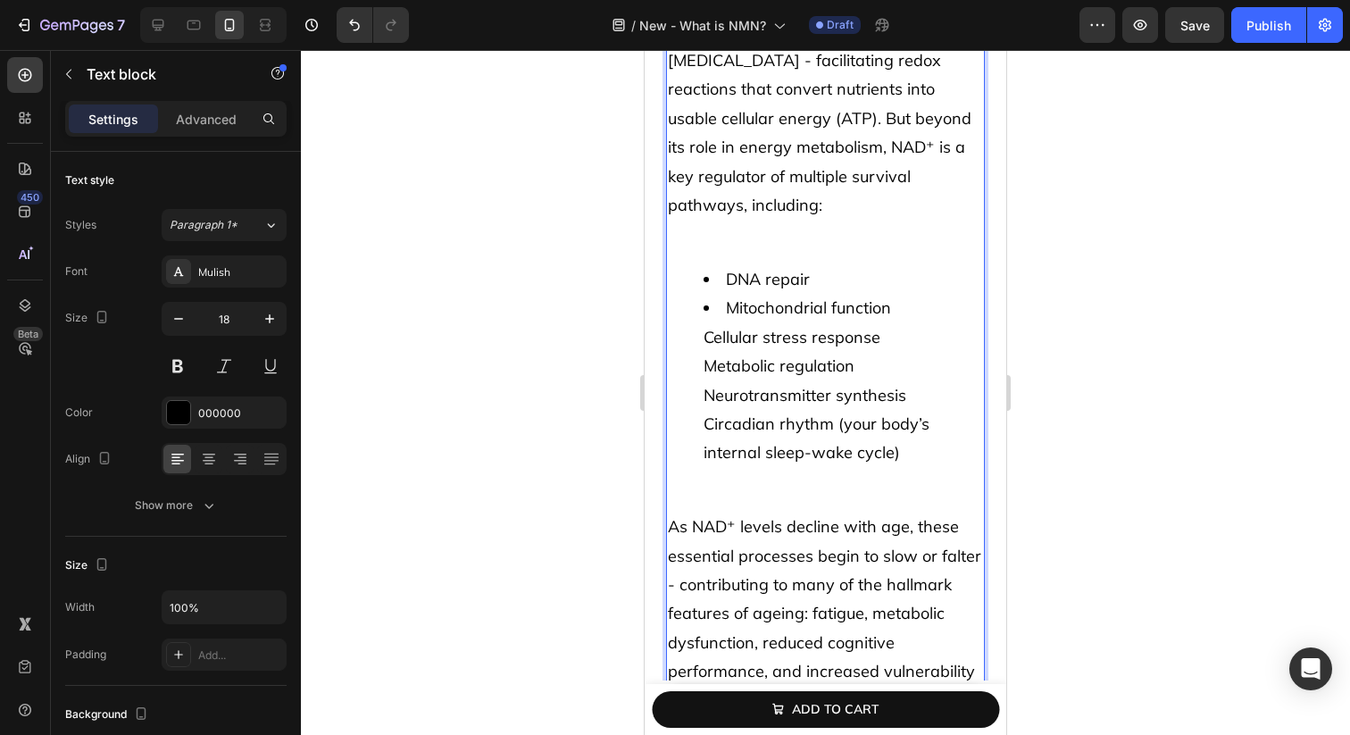
click at [708, 294] on li "Mitochondrial function Cellular stress response Metabolic regulation Neurotrans…" at bounding box center [842, 380] width 279 height 173
click at [698, 332] on ul "DNA repair Mitochondrial function Cellular stress response Metabolic regulation…" at bounding box center [825, 366] width 315 height 203
click at [700, 362] on ul "DNA repair Mitochondrial function Cellular stress response Metabolic regulation…" at bounding box center [825, 366] width 315 height 203
click at [702, 484] on p "Rich Text Editor. Editing area: main" at bounding box center [825, 498] width 315 height 29
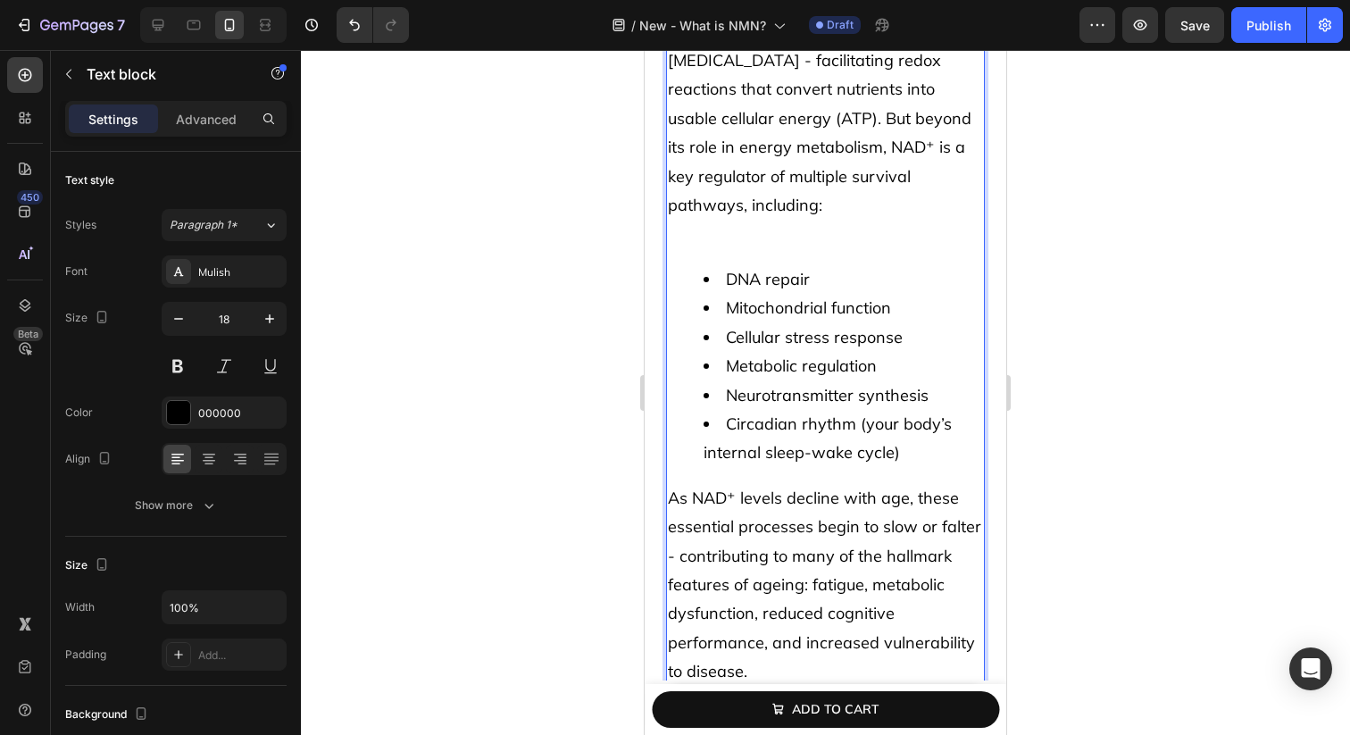
click at [722, 220] on p "Rich Text Editor. Editing area: main" at bounding box center [825, 234] width 315 height 29
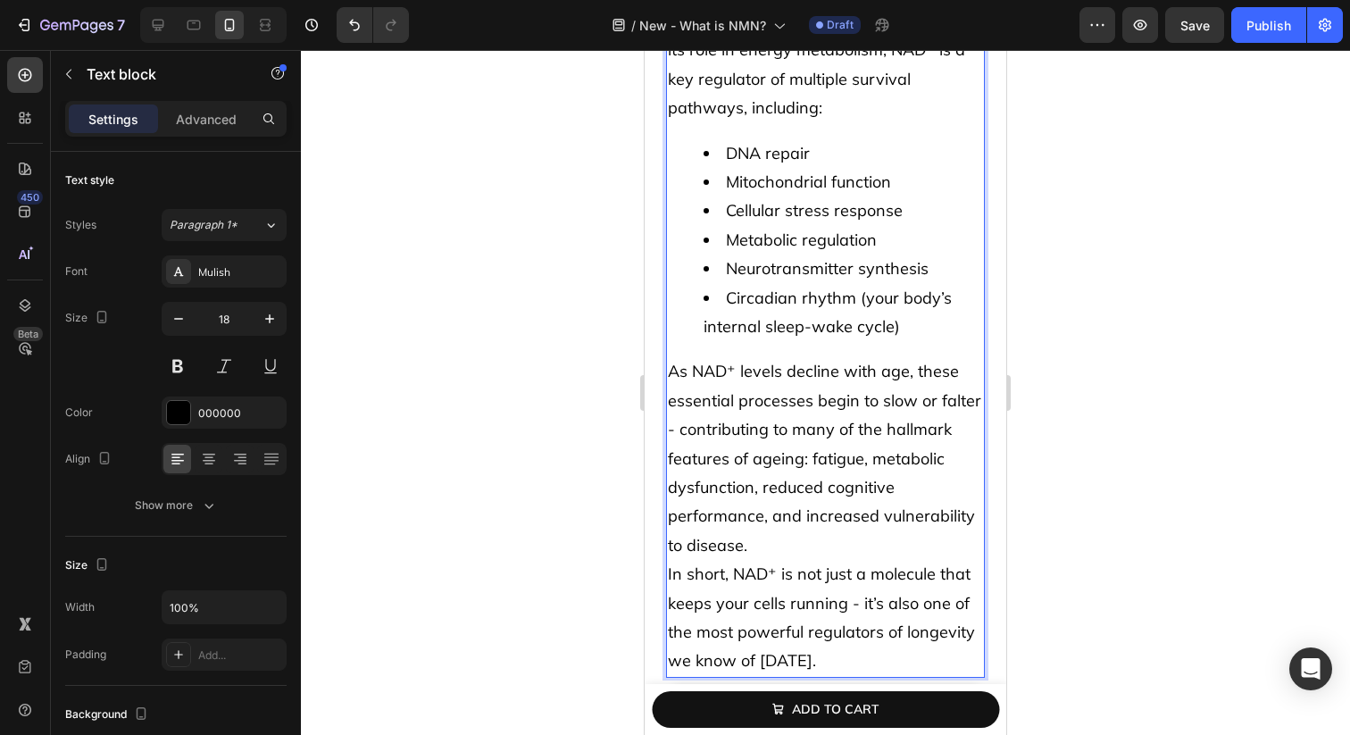
scroll to position [1528, 0]
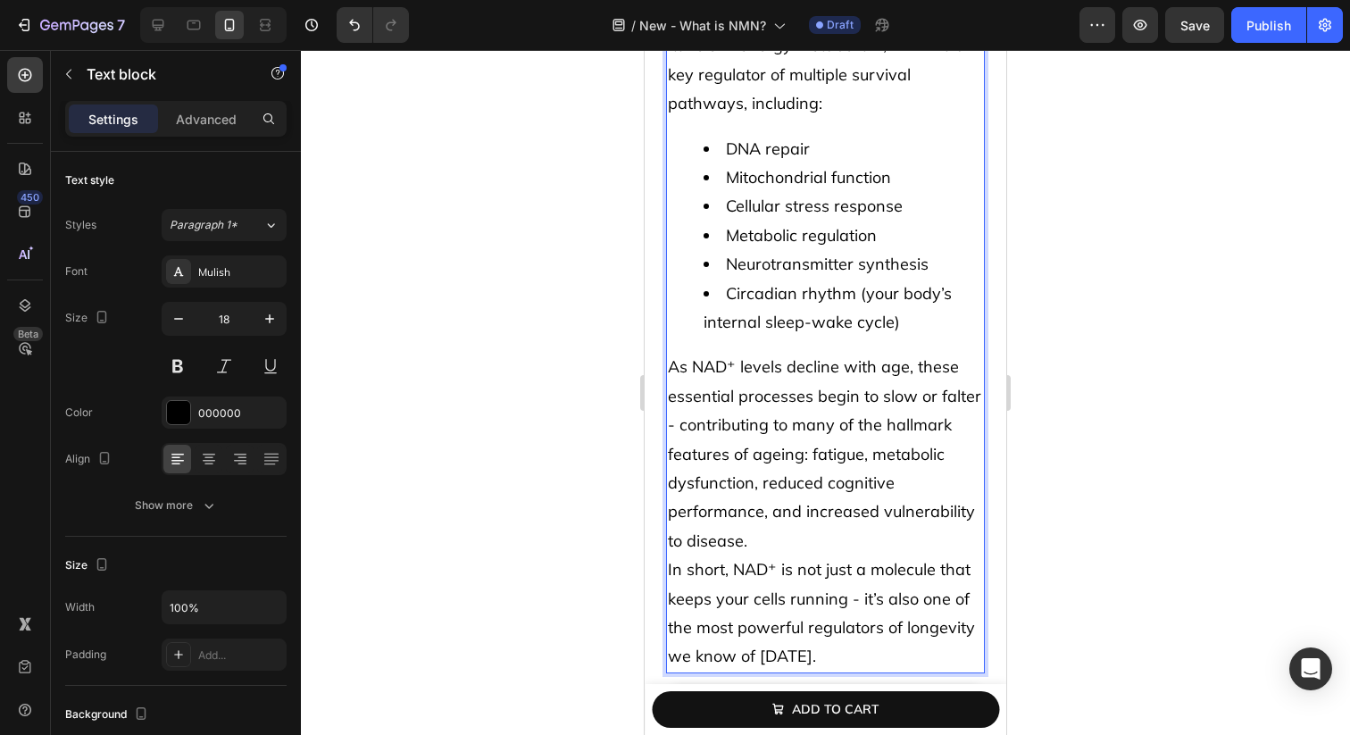
click at [787, 484] on p "As NAD⁺ levels decline with age, these essential processes begin to slow or fal…" at bounding box center [825, 454] width 315 height 203
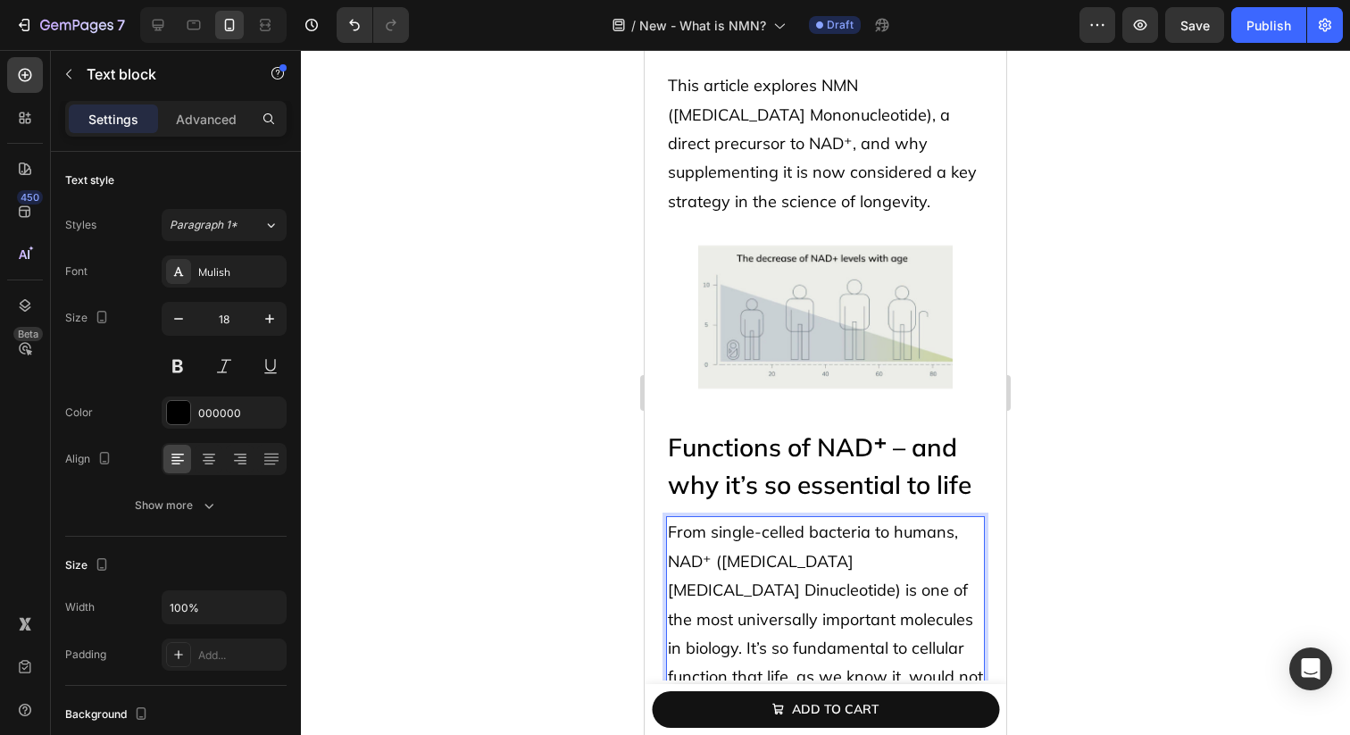
scroll to position [671, 0]
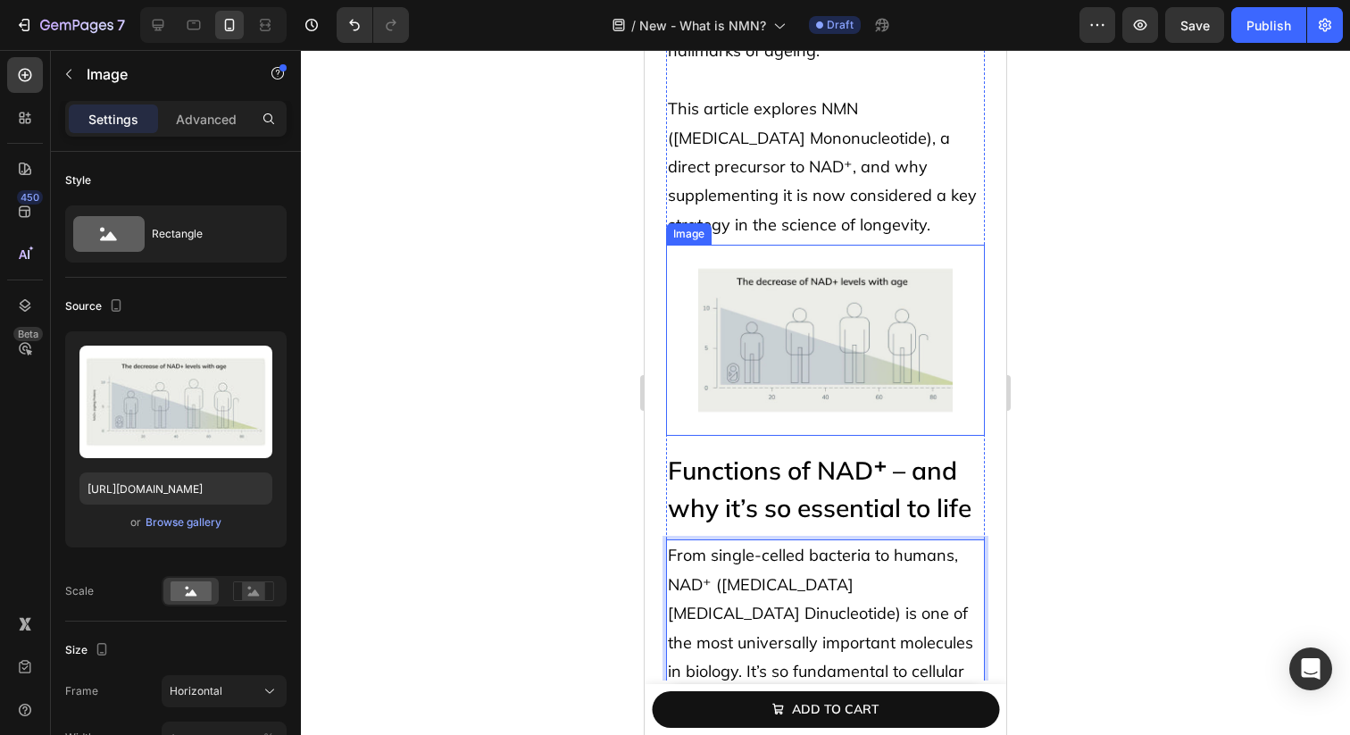
click at [800, 280] on img at bounding box center [825, 340] width 255 height 191
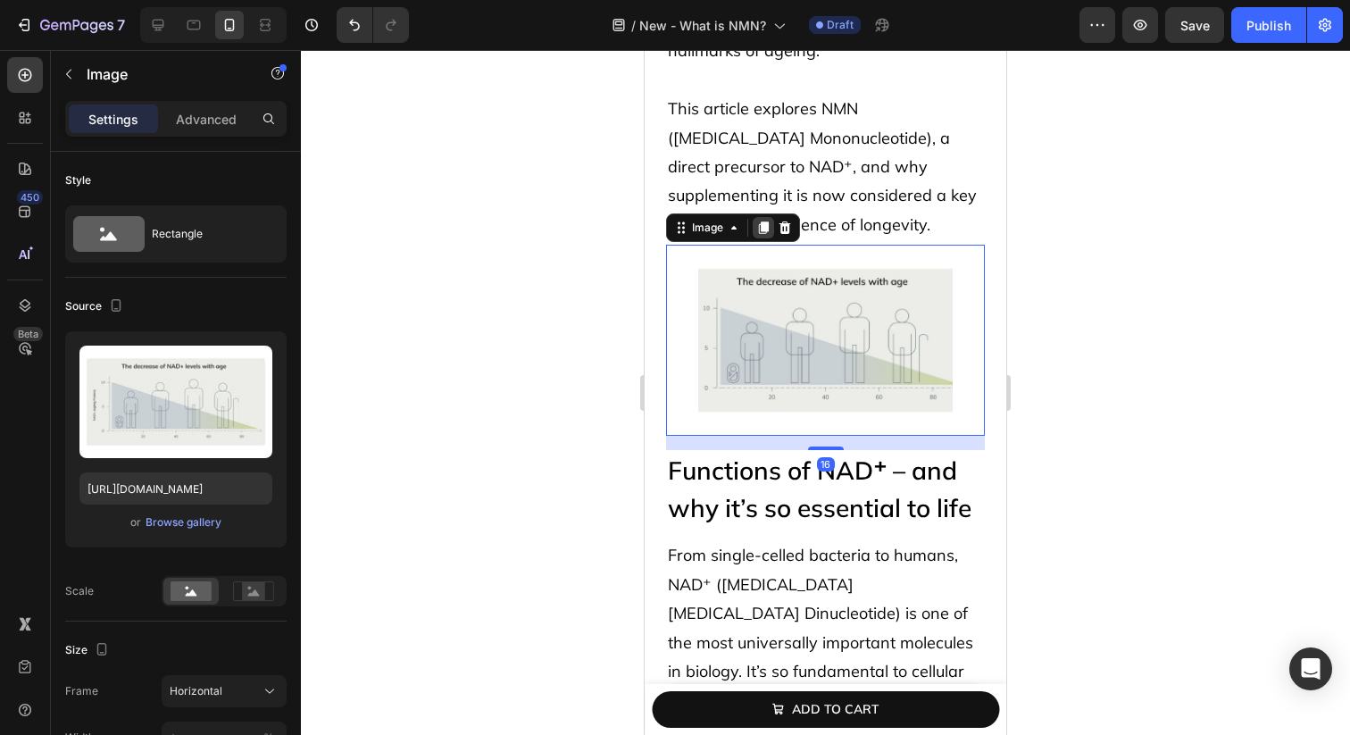
click at [768, 227] on icon at bounding box center [764, 227] width 10 height 12
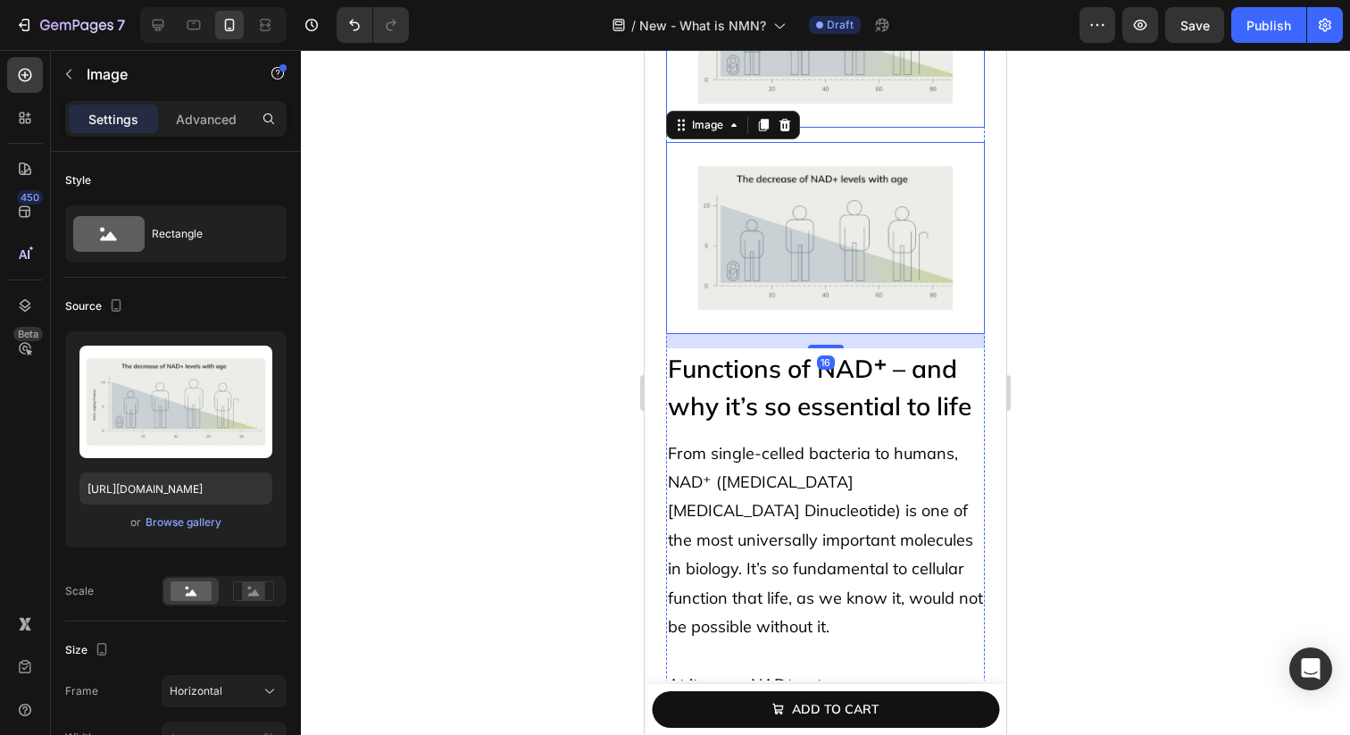
scroll to position [989, 0]
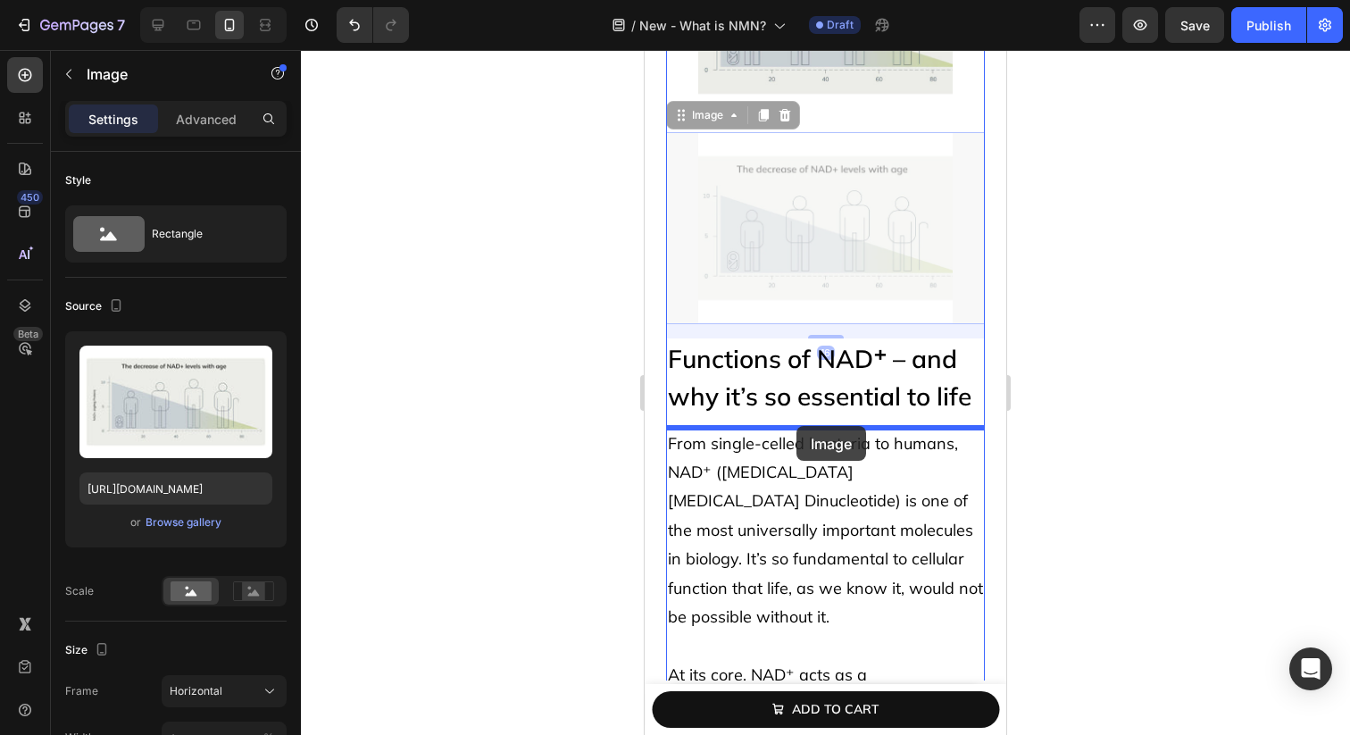
drag, startPoint x: 800, startPoint y: 256, endPoint x: 794, endPoint y: 424, distance: 167.9
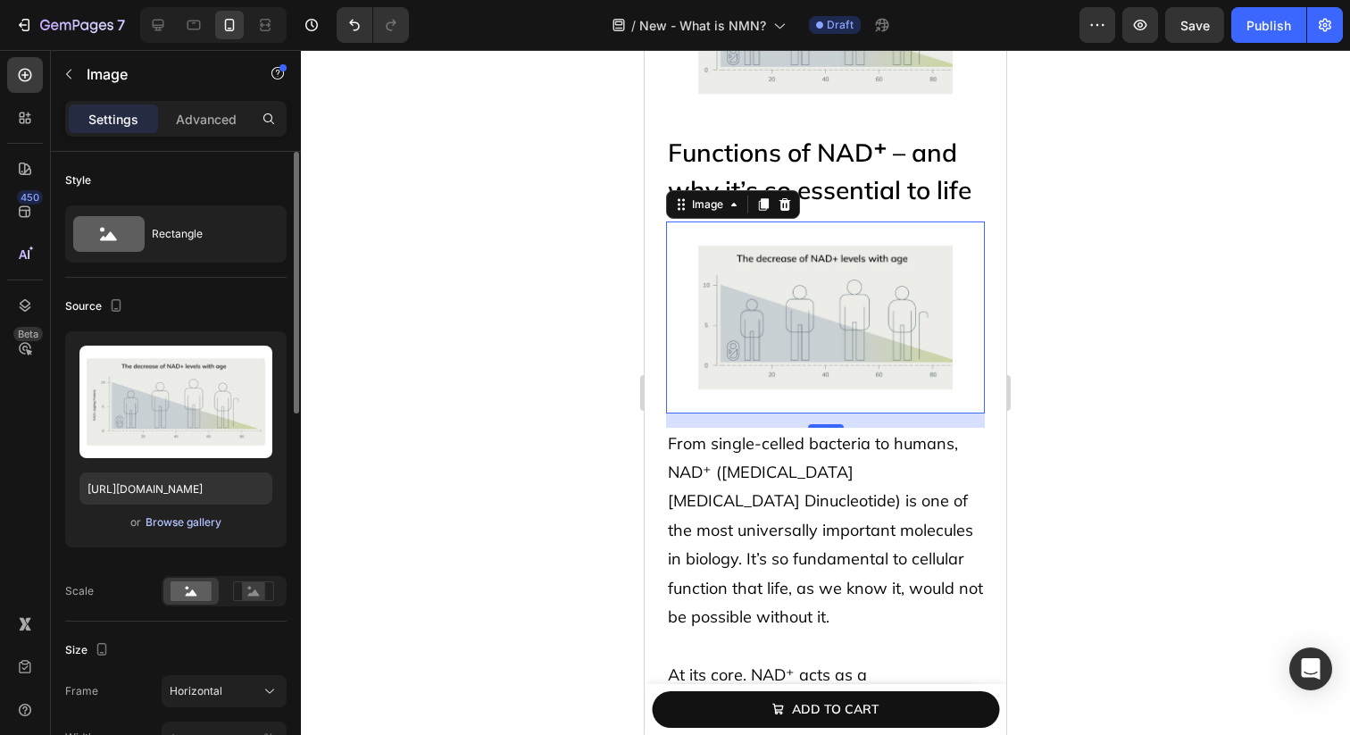
click at [171, 515] on div "Browse gallery" at bounding box center [183, 522] width 76 height 16
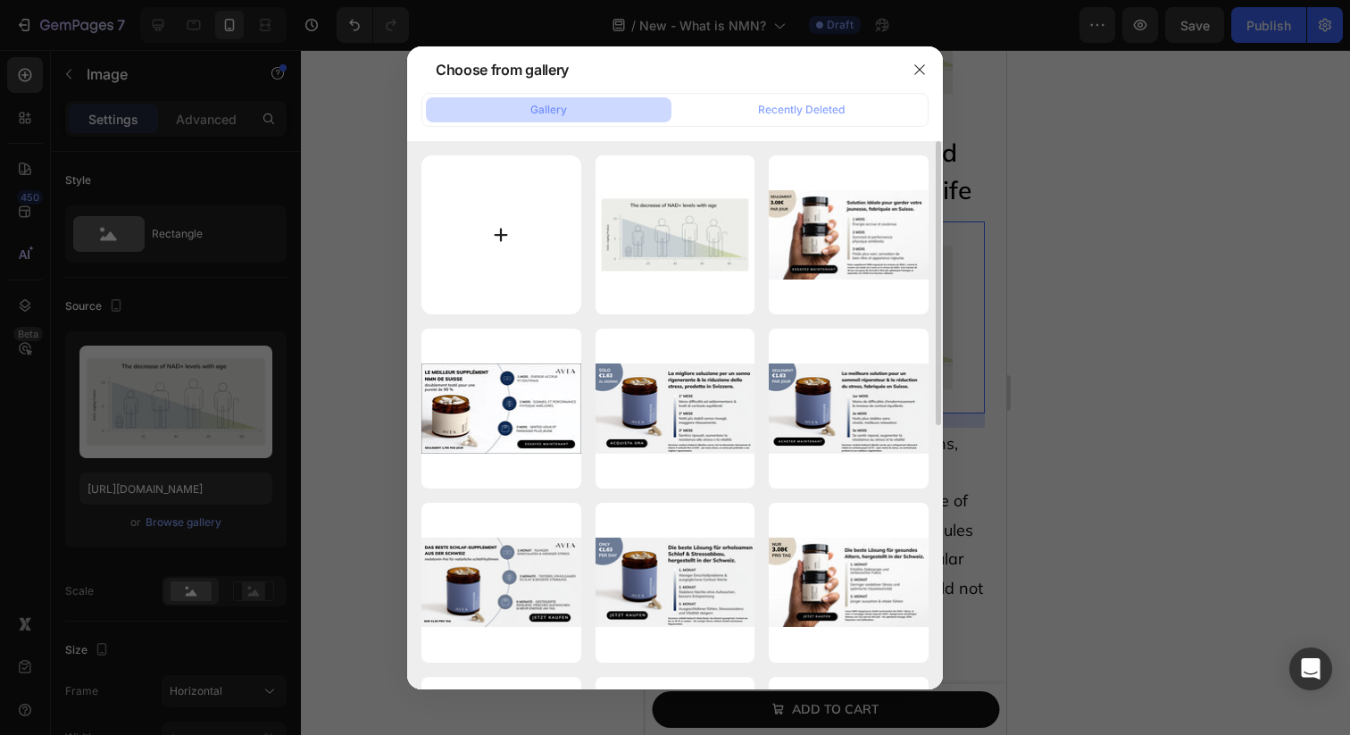
click at [491, 263] on input "file" at bounding box center [501, 235] width 160 height 160
type input "C:\fakepath\organisms-microscopic-scale.jpg"
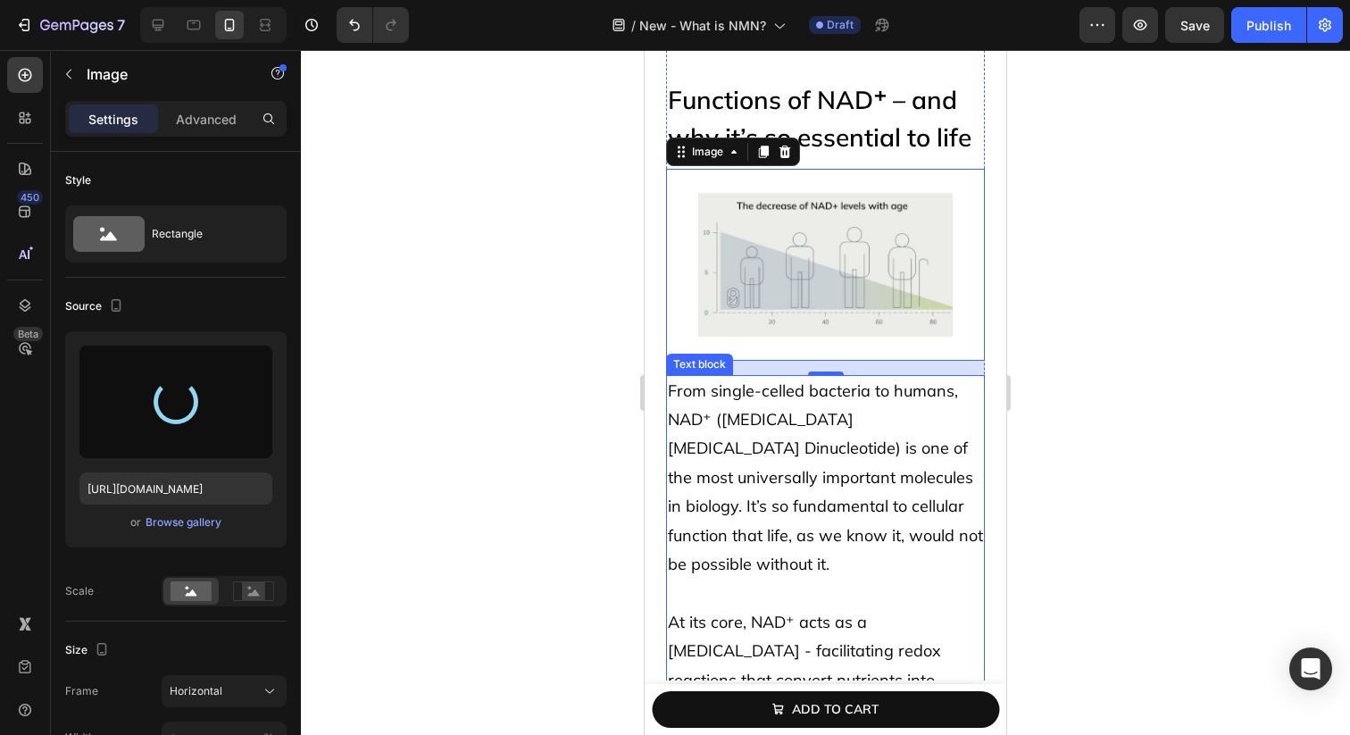
scroll to position [1044, 0]
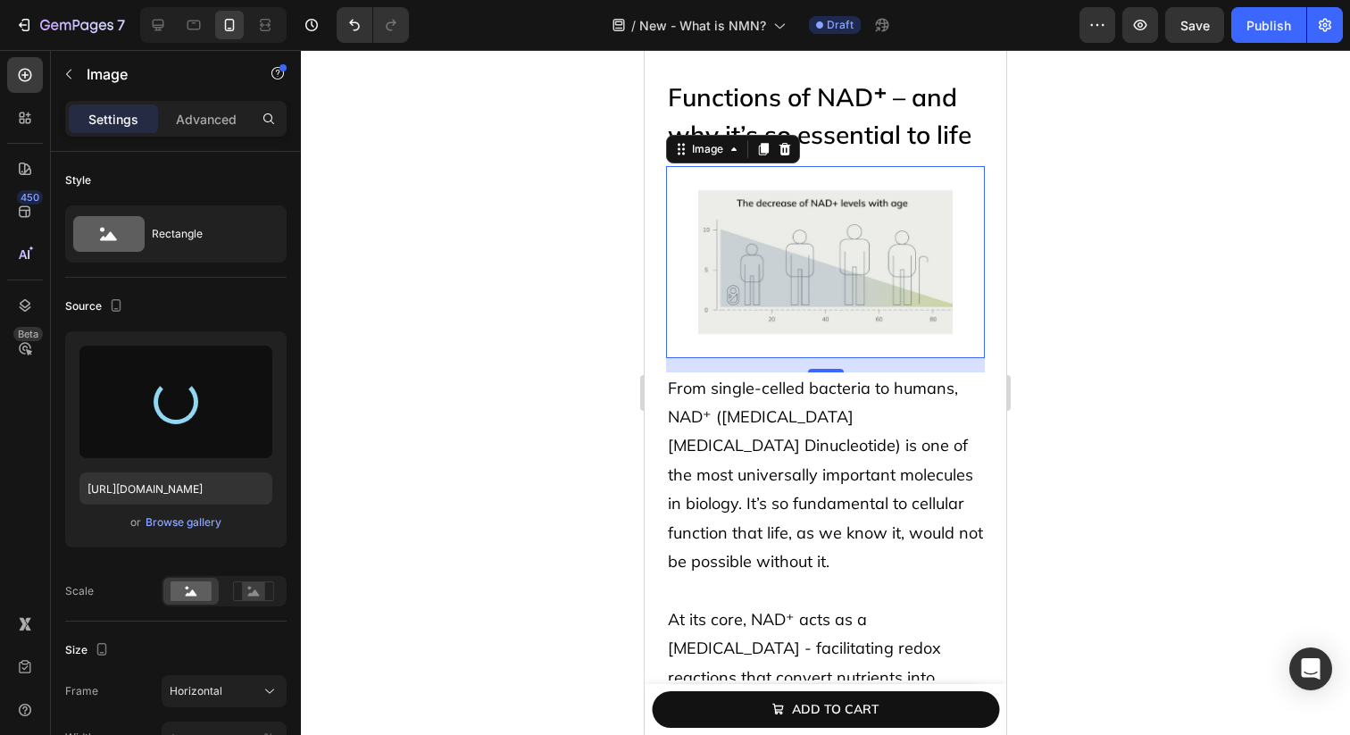
type input "[URL][DOMAIN_NAME]"
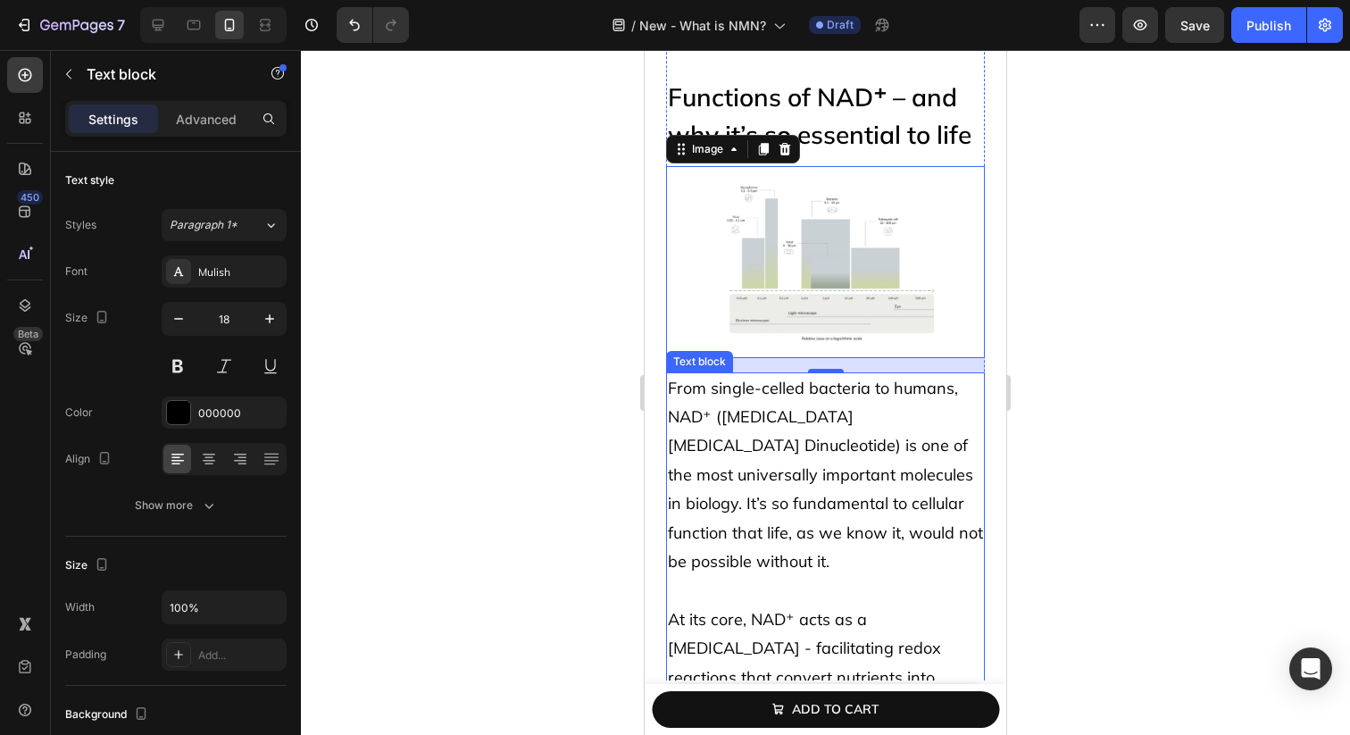
click at [756, 427] on p "From single-celled bacteria to humans, NAD⁺ ([MEDICAL_DATA] [MEDICAL_DATA] Dinu…" at bounding box center [825, 475] width 315 height 203
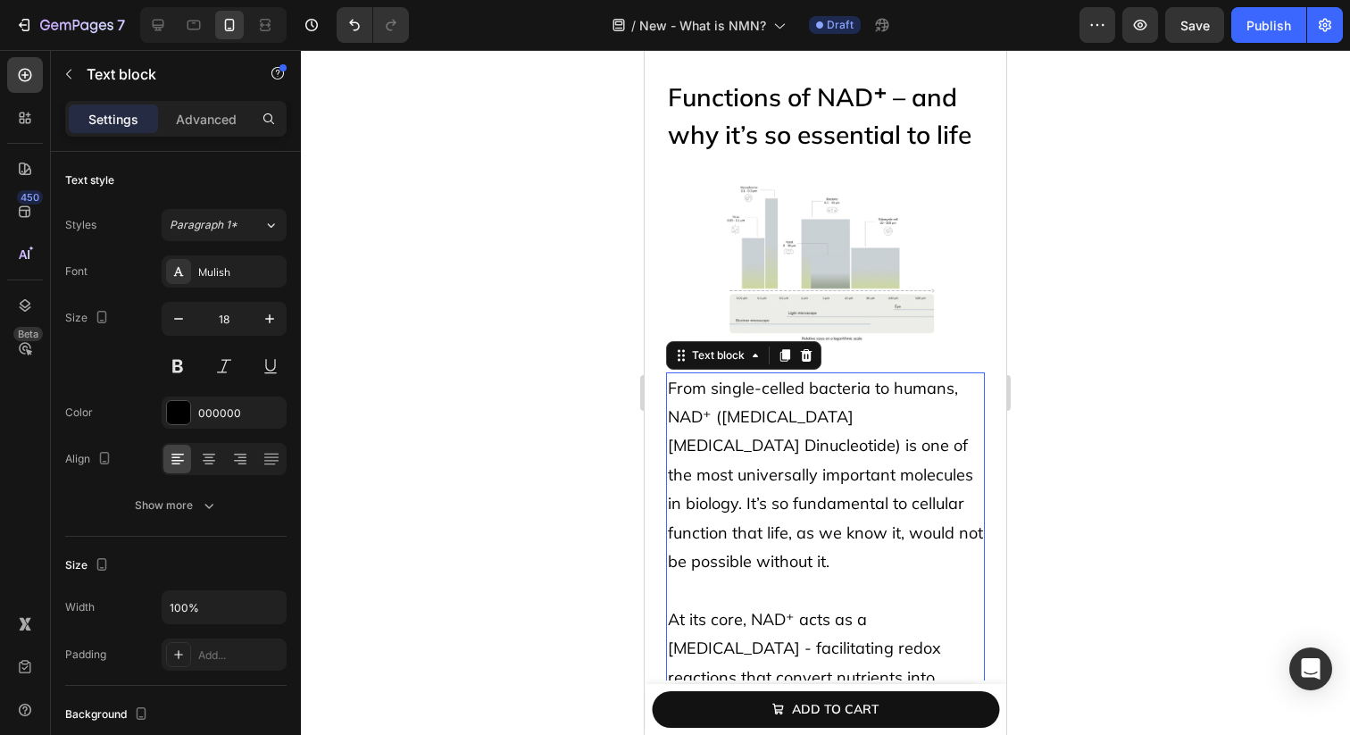
click at [773, 363] on div "Text block" at bounding box center [743, 355] width 155 height 29
click at [781, 353] on icon at bounding box center [784, 355] width 14 height 14
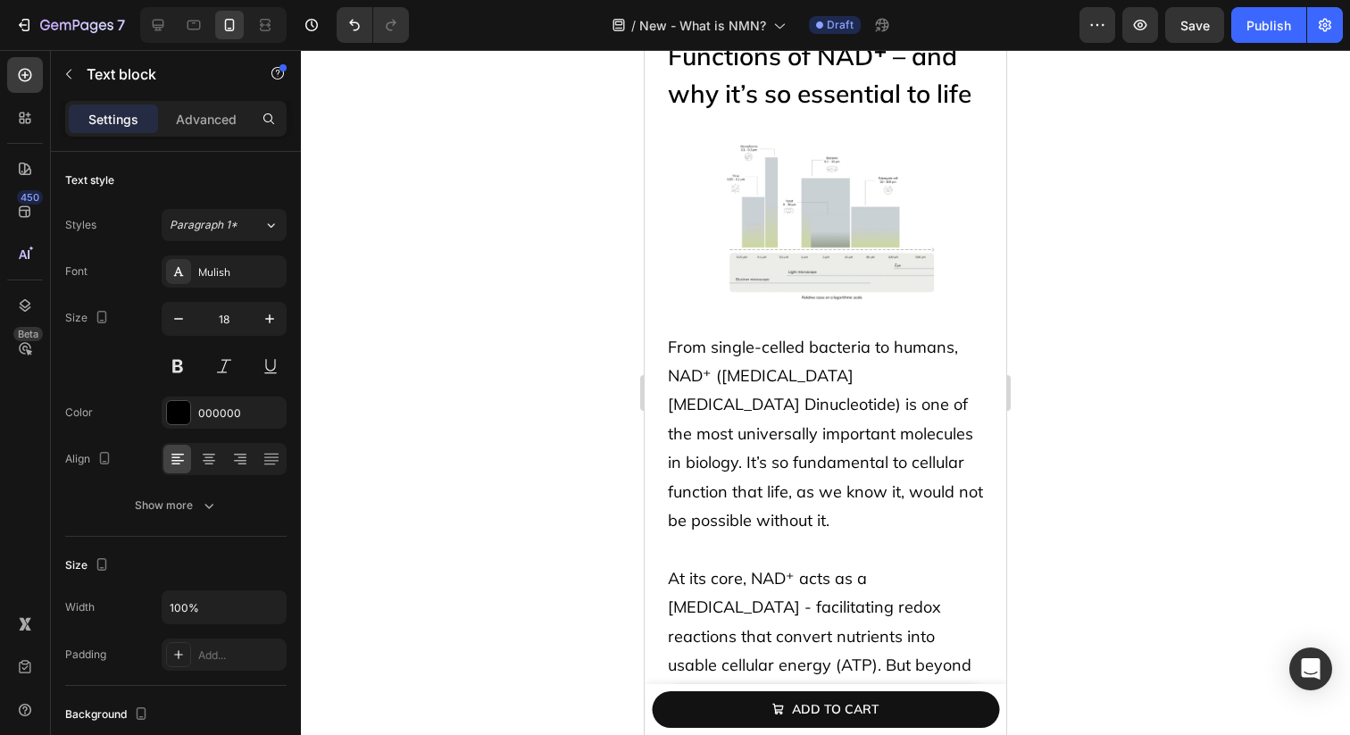
scroll to position [1075, 0]
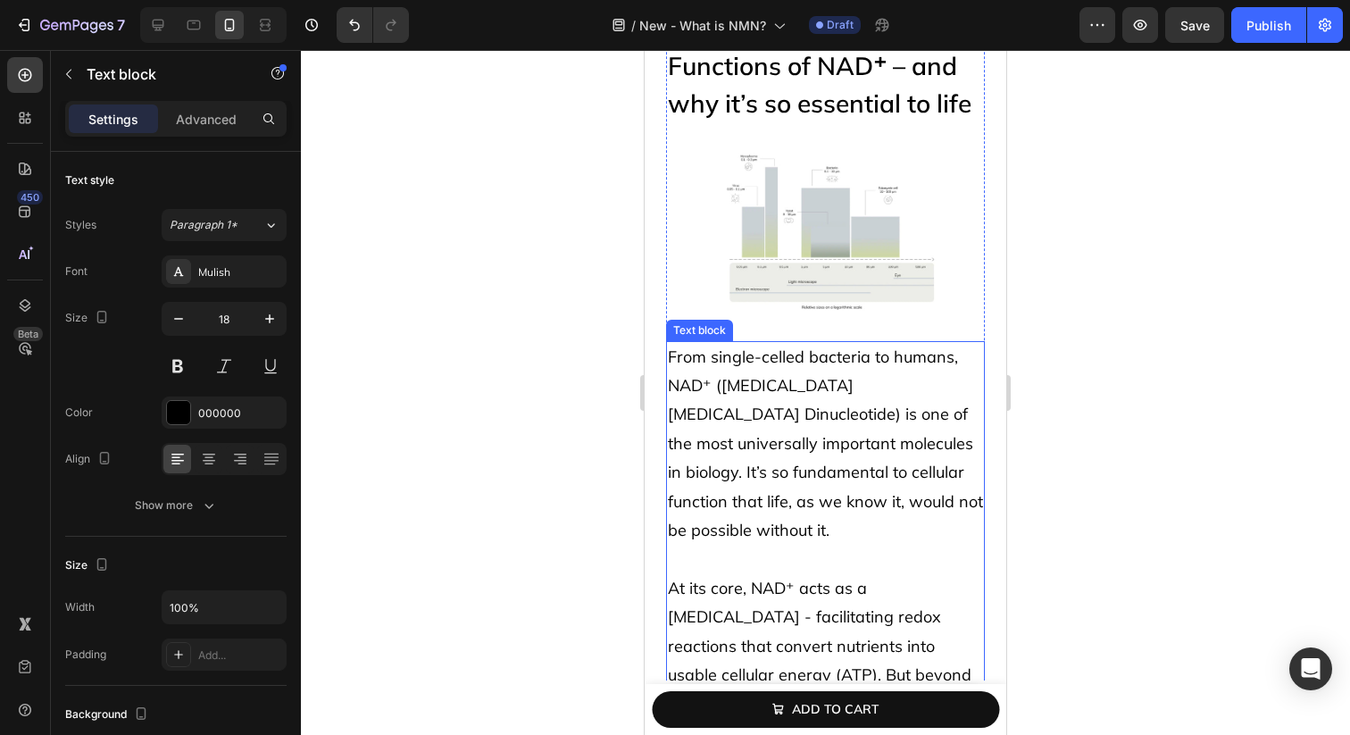
click at [736, 384] on span "From single-celled bacteria to humans, NAD⁺ ([MEDICAL_DATA] [MEDICAL_DATA] Dinu…" at bounding box center [825, 443] width 315 height 194
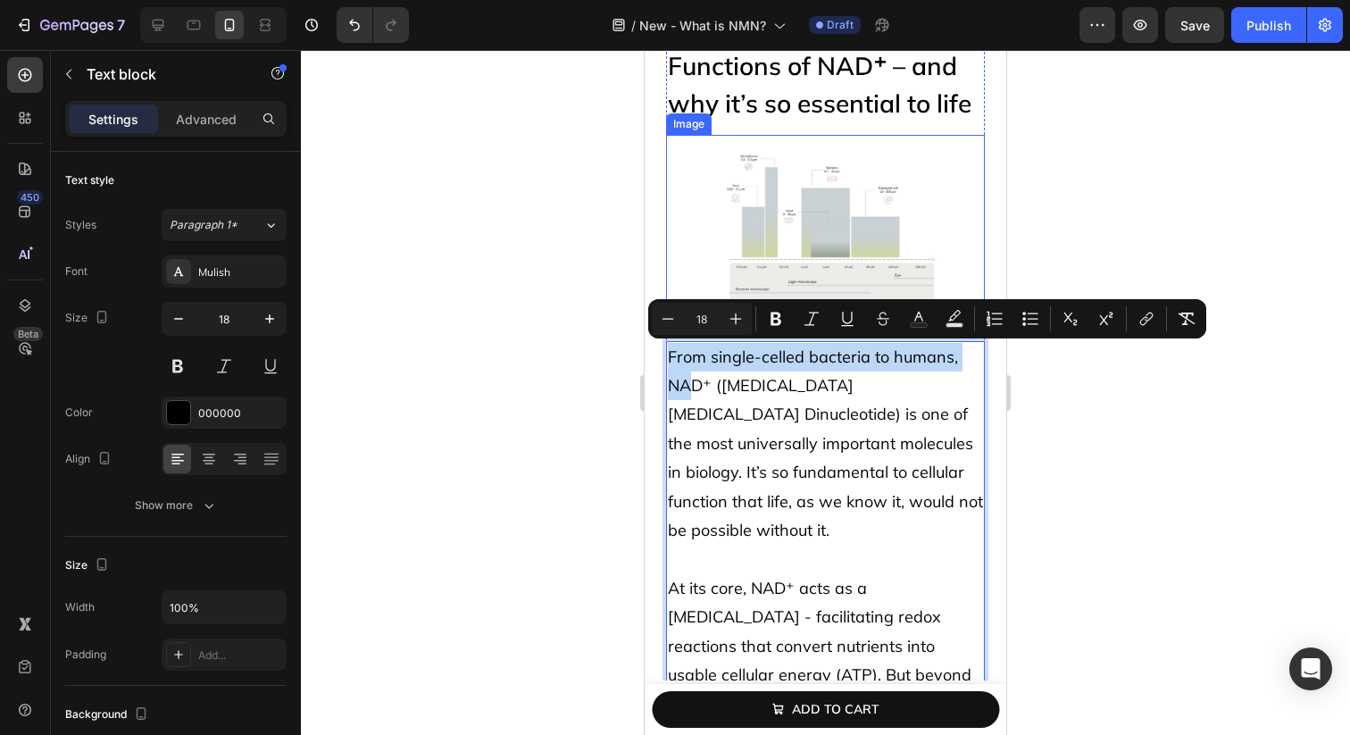
drag, startPoint x: 693, startPoint y: 387, endPoint x: 729, endPoint y: 162, distance: 228.8
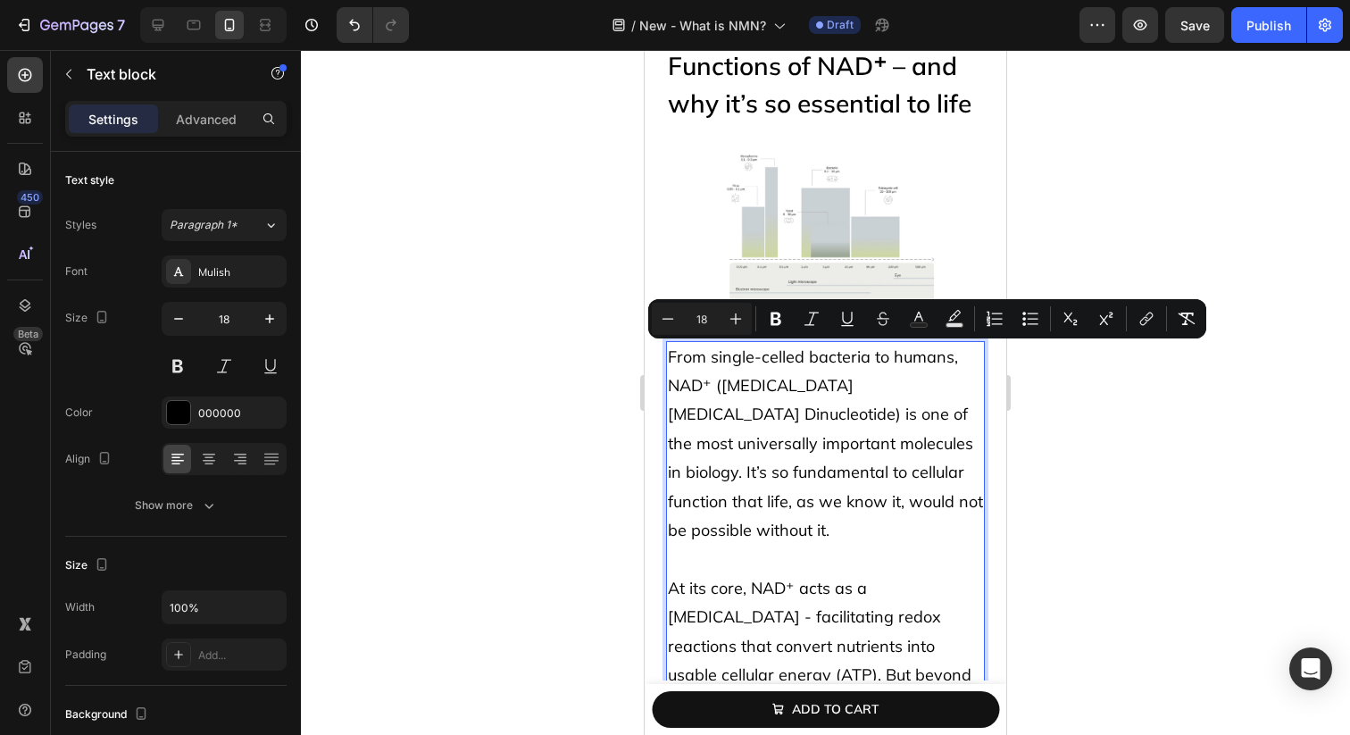
click at [705, 410] on span "From single-celled bacteria to humans, NAD⁺ ([MEDICAL_DATA] [MEDICAL_DATA] Dinu…" at bounding box center [825, 443] width 315 height 194
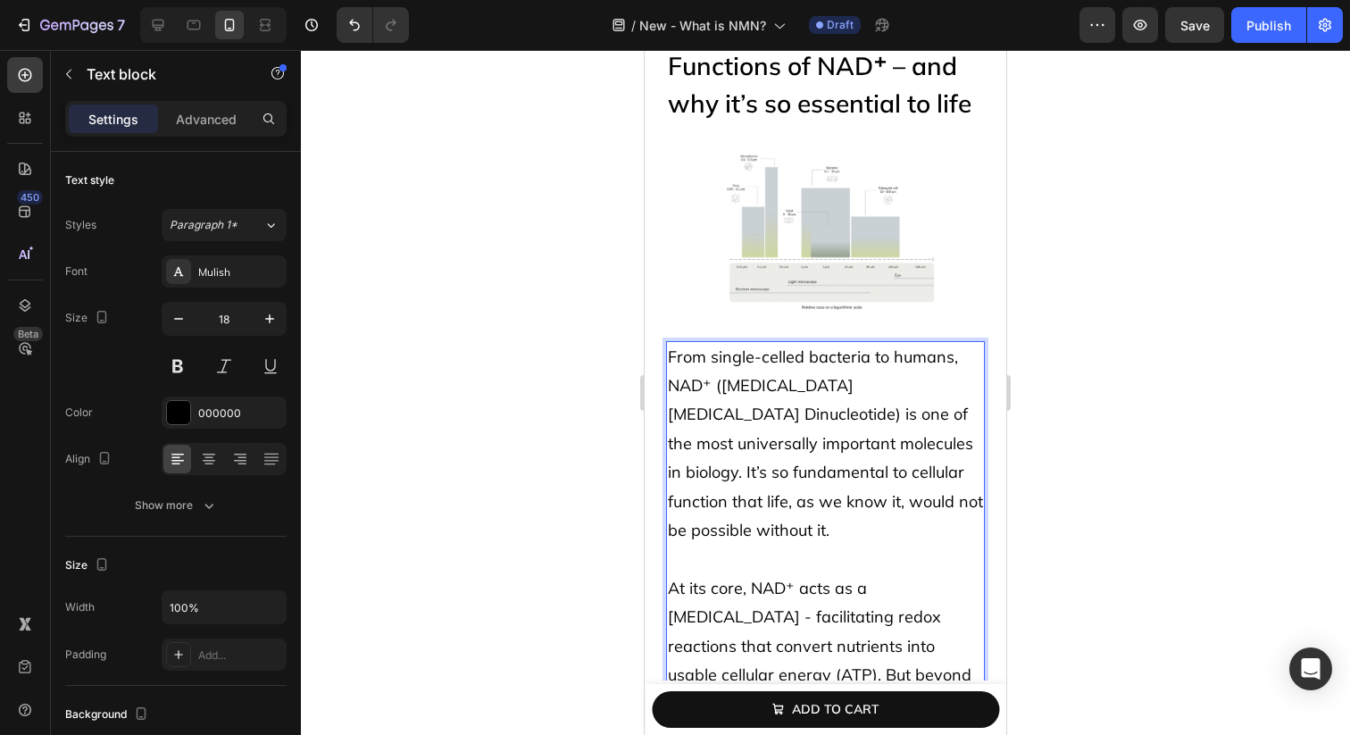
click at [695, 363] on span "From single-celled bacteria to humans, NAD⁺ ([MEDICAL_DATA] [MEDICAL_DATA] Dinu…" at bounding box center [825, 443] width 315 height 194
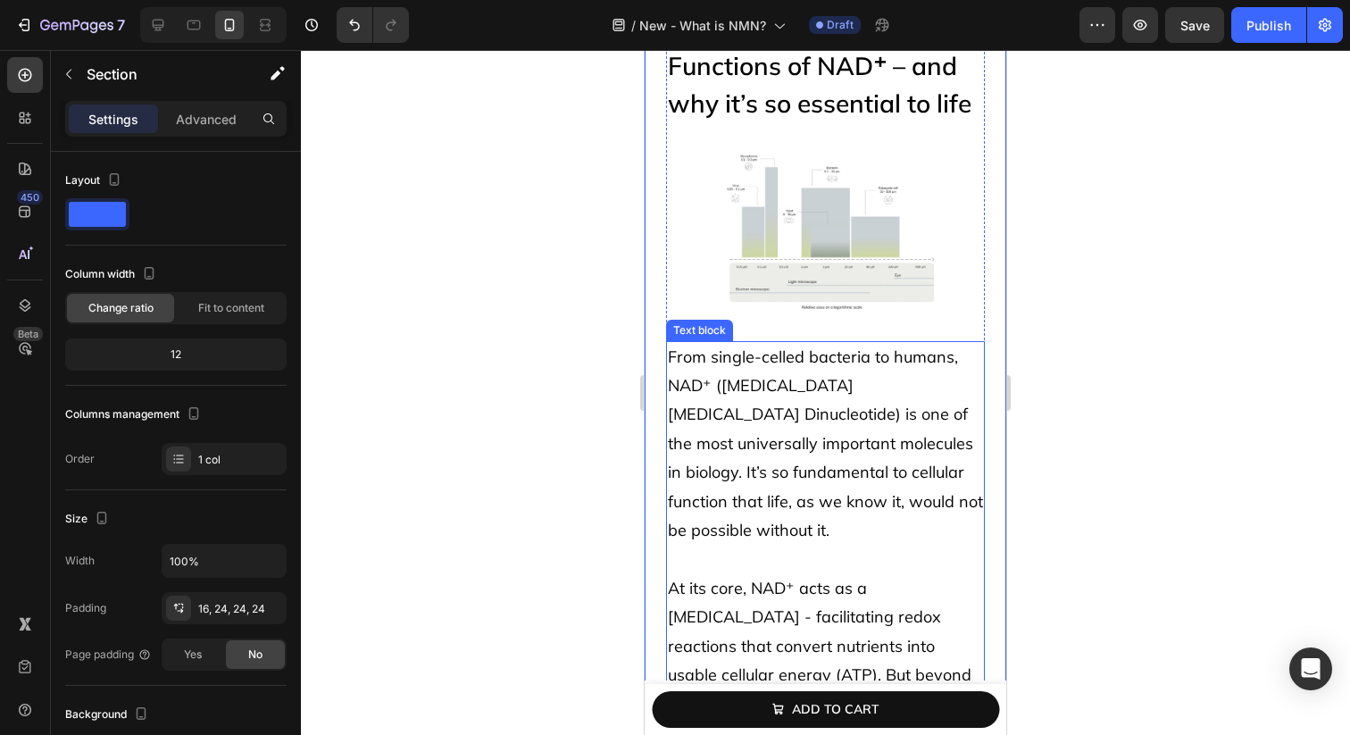
click at [697, 379] on span "From single-celled bacteria to humans, NAD⁺ ([MEDICAL_DATA] [MEDICAL_DATA] Dinu…" at bounding box center [825, 443] width 315 height 194
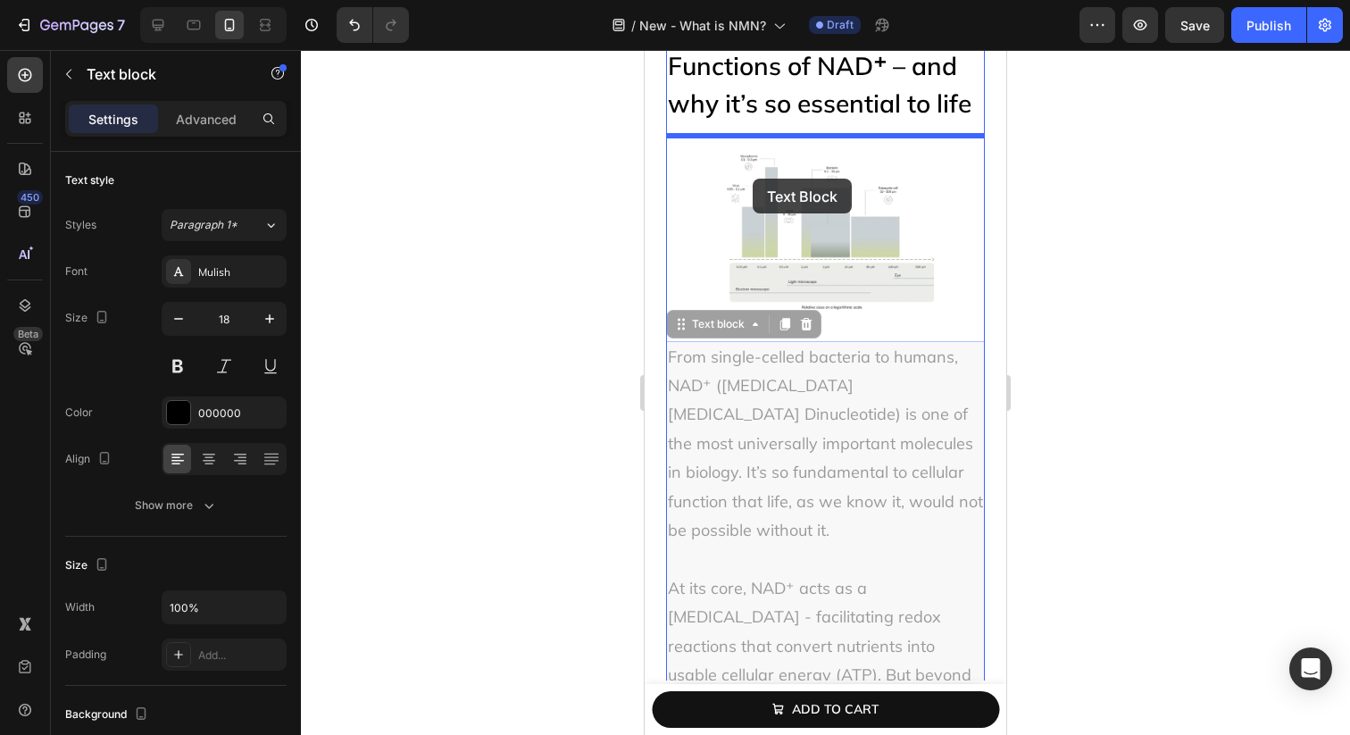
drag, startPoint x: 701, startPoint y: 327, endPoint x: 751, endPoint y: 179, distance: 156.4
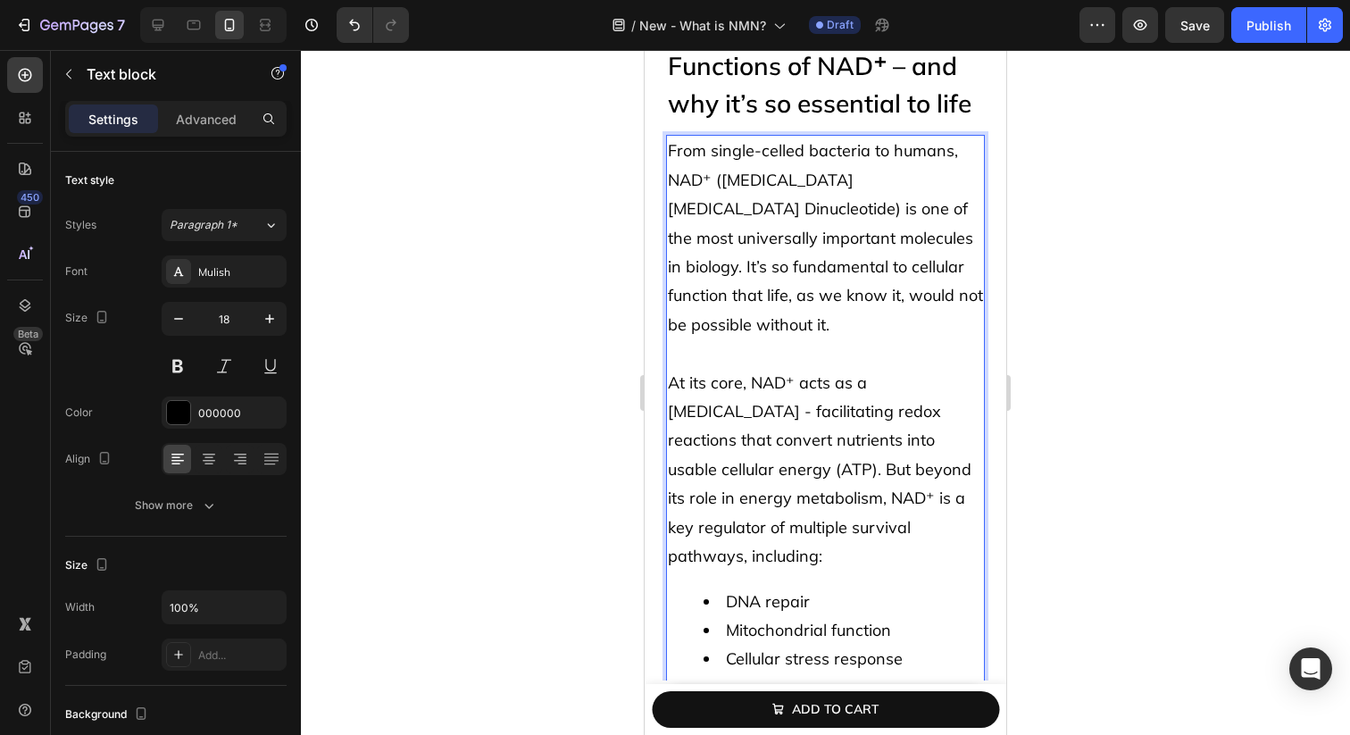
click at [750, 176] on span "From single-celled bacteria to humans, NAD⁺ ([MEDICAL_DATA] [MEDICAL_DATA] Dinu…" at bounding box center [825, 237] width 315 height 194
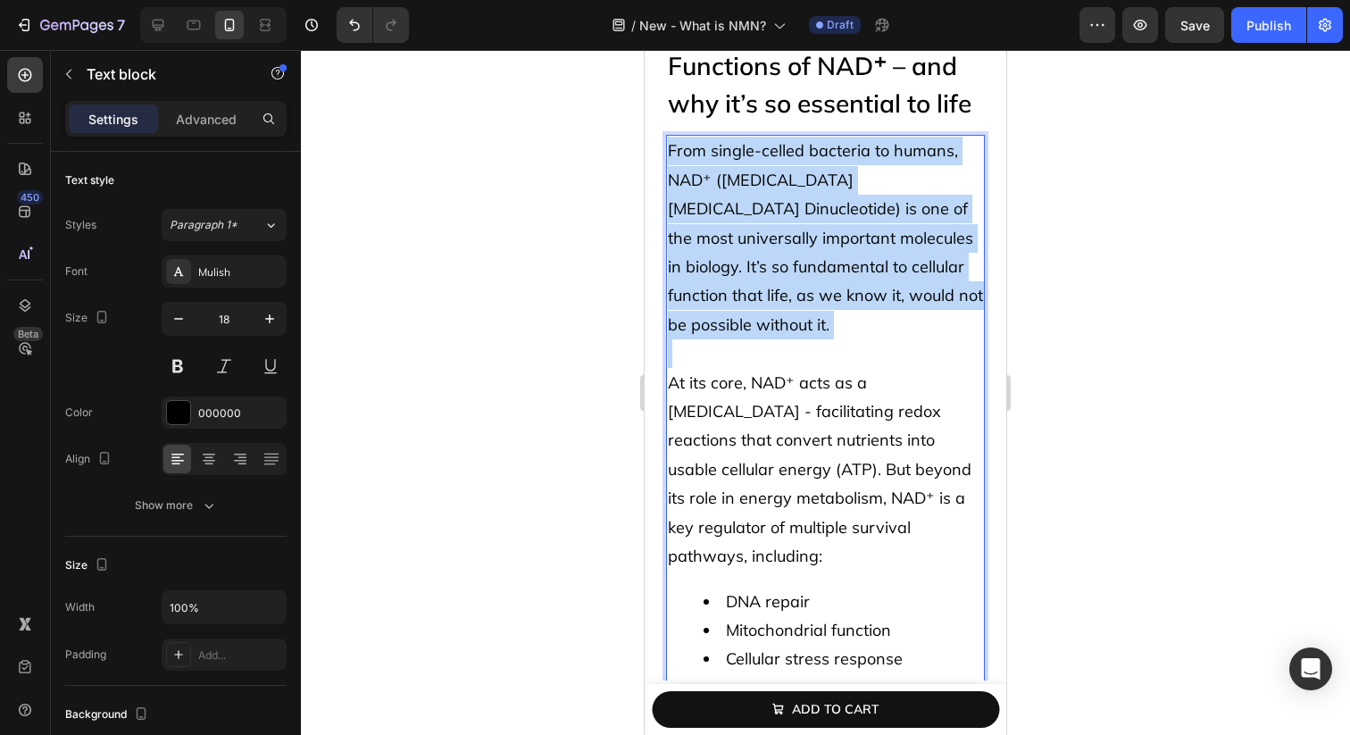
click at [750, 176] on span "From single-celled bacteria to humans, NAD⁺ ([MEDICAL_DATA] [MEDICAL_DATA] Dinu…" at bounding box center [825, 237] width 315 height 194
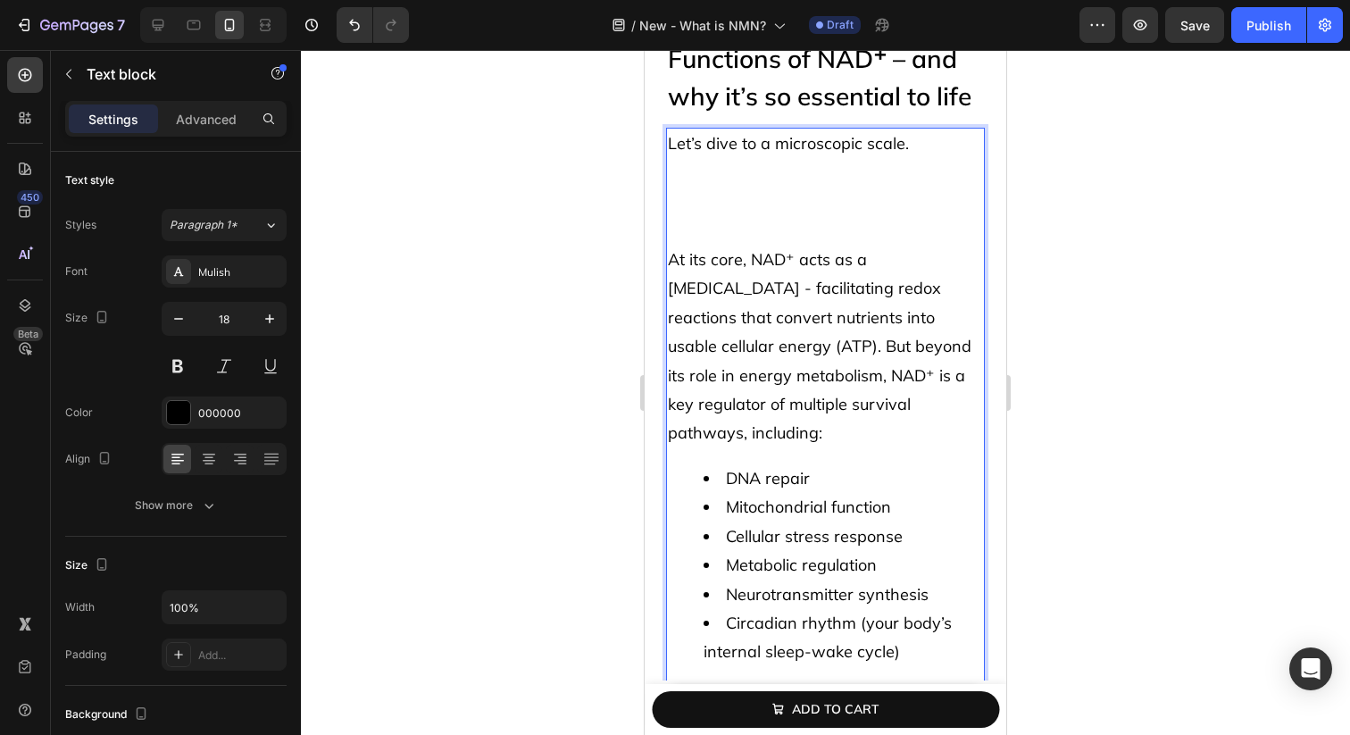
scroll to position [1090, 0]
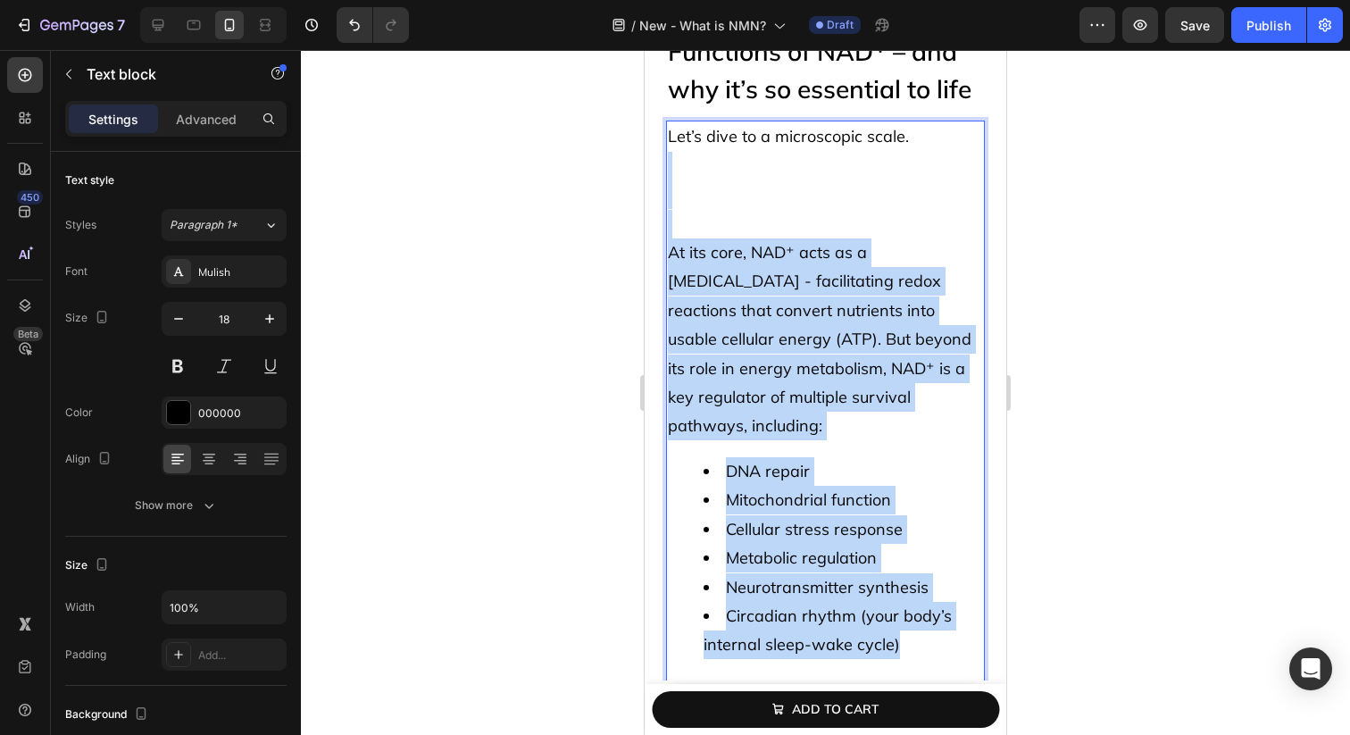
drag, startPoint x: 752, startPoint y: 170, endPoint x: 942, endPoint y: 645, distance: 511.5
click at [942, 645] on div "Let’s dive to a microscopic scale. At its core, NAD⁺ acts as a [MEDICAL_DATA] -…" at bounding box center [825, 600] width 319 height 961
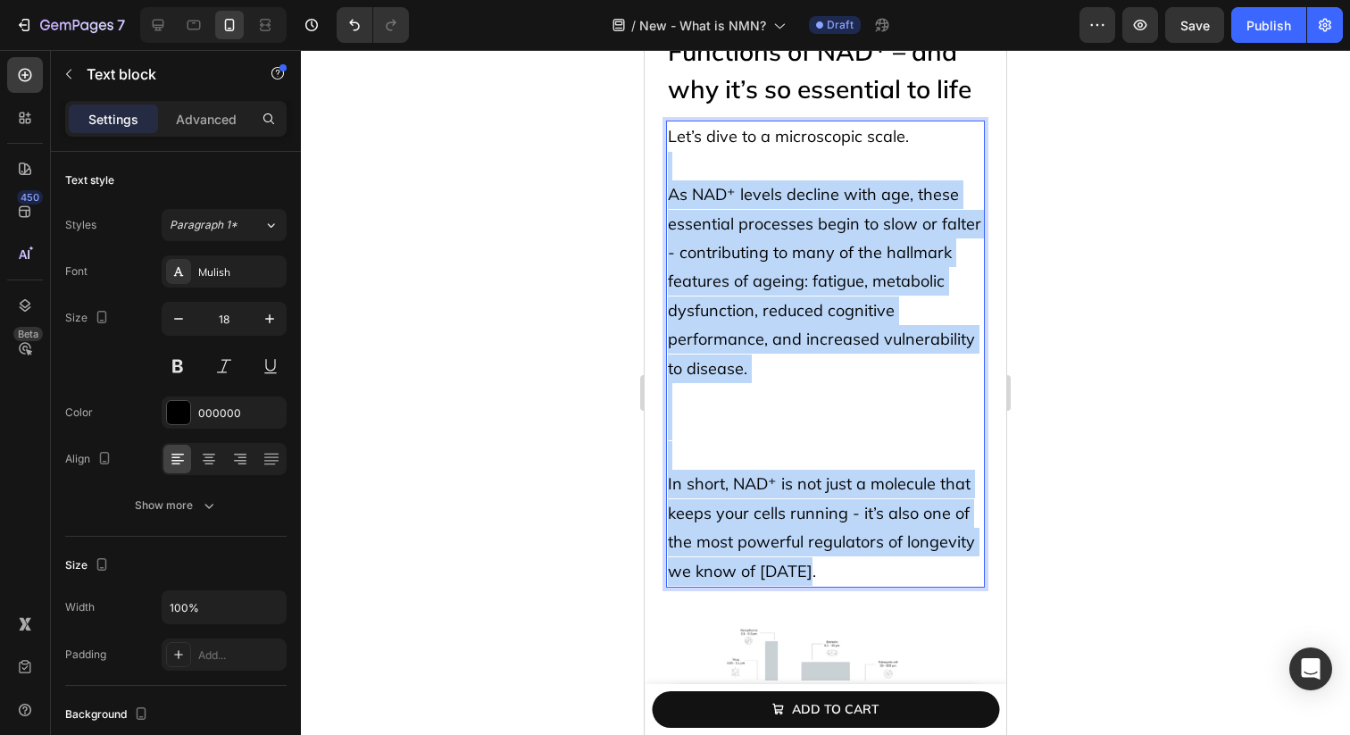
drag, startPoint x: 712, startPoint y: 163, endPoint x: 824, endPoint y: 557, distance: 409.1
click at [825, 558] on div "Let’s dive to a microscopic scale. As NAD⁺ levels decline with age, these essen…" at bounding box center [825, 353] width 319 height 467
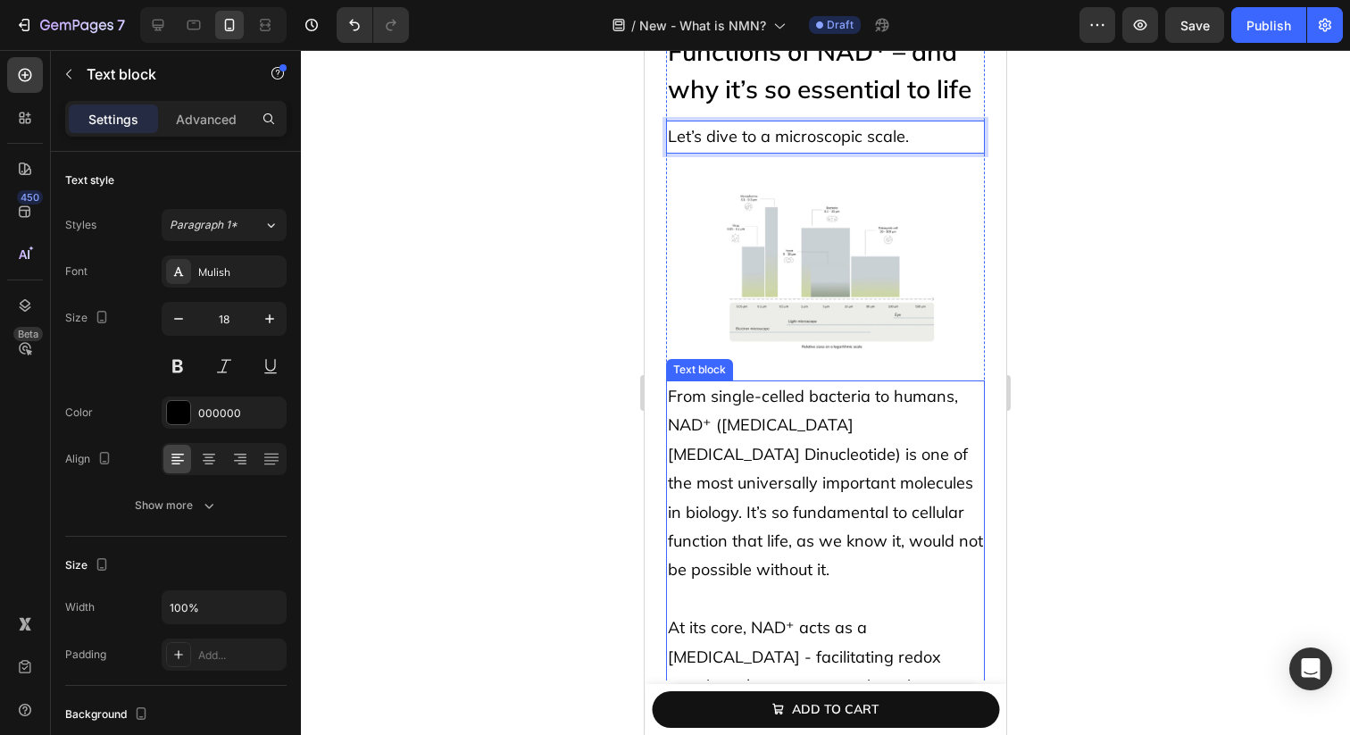
click at [836, 541] on span "From single-celled bacteria to humans, NAD⁺ ([MEDICAL_DATA] [MEDICAL_DATA] Dinu…" at bounding box center [825, 483] width 315 height 194
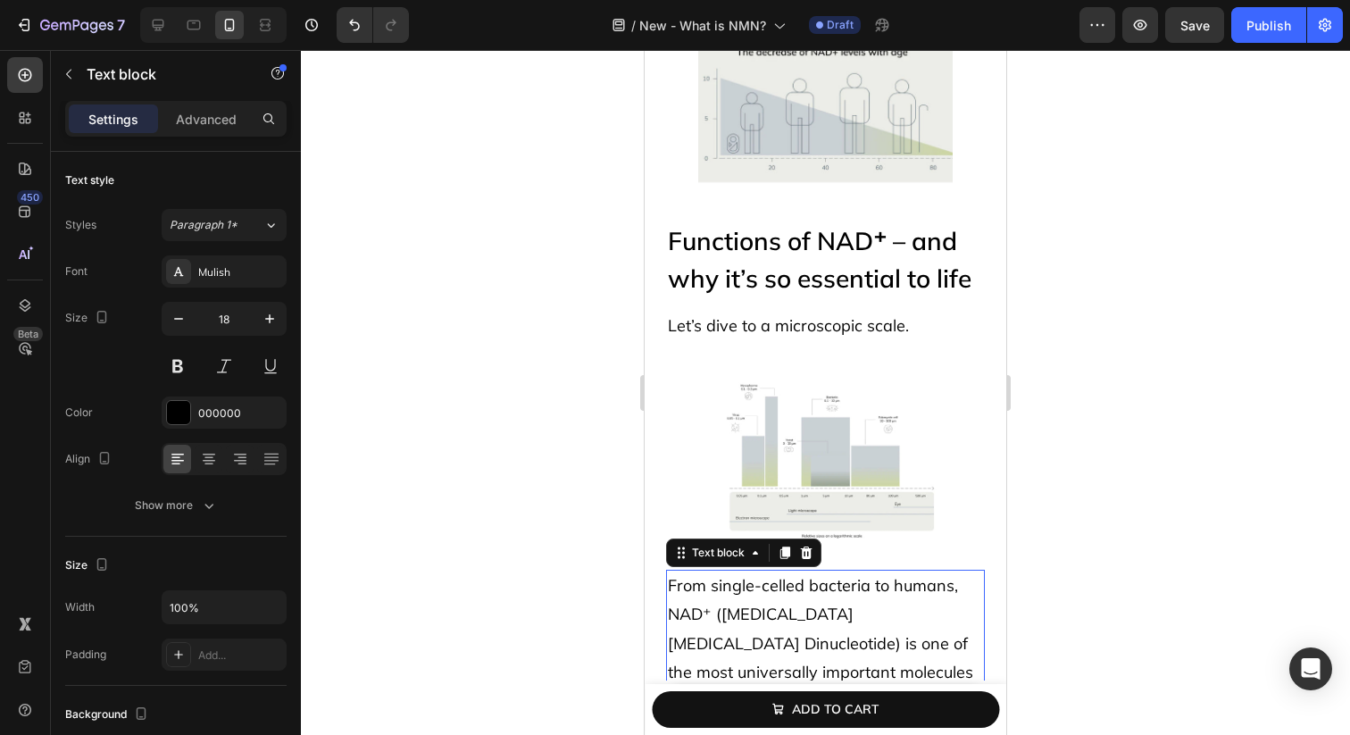
scroll to position [879, 0]
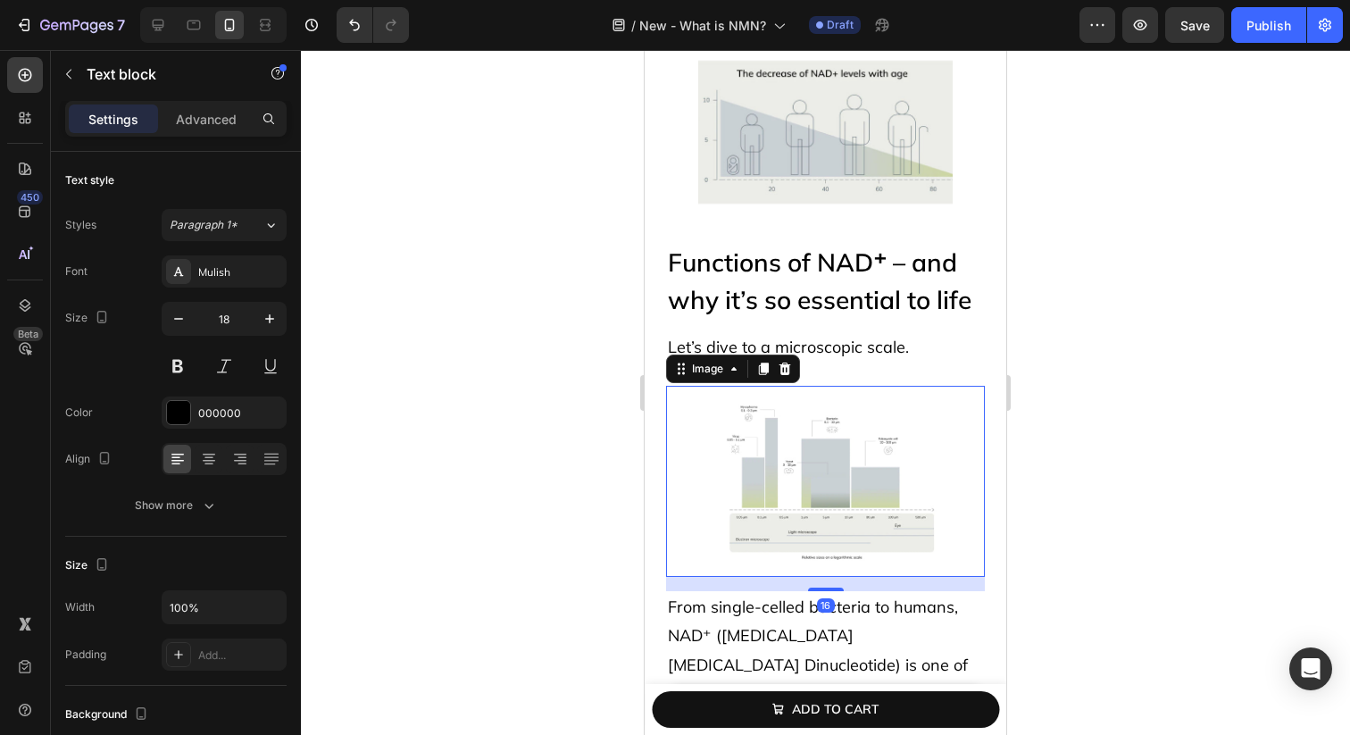
click at [866, 394] on img at bounding box center [825, 481] width 255 height 191
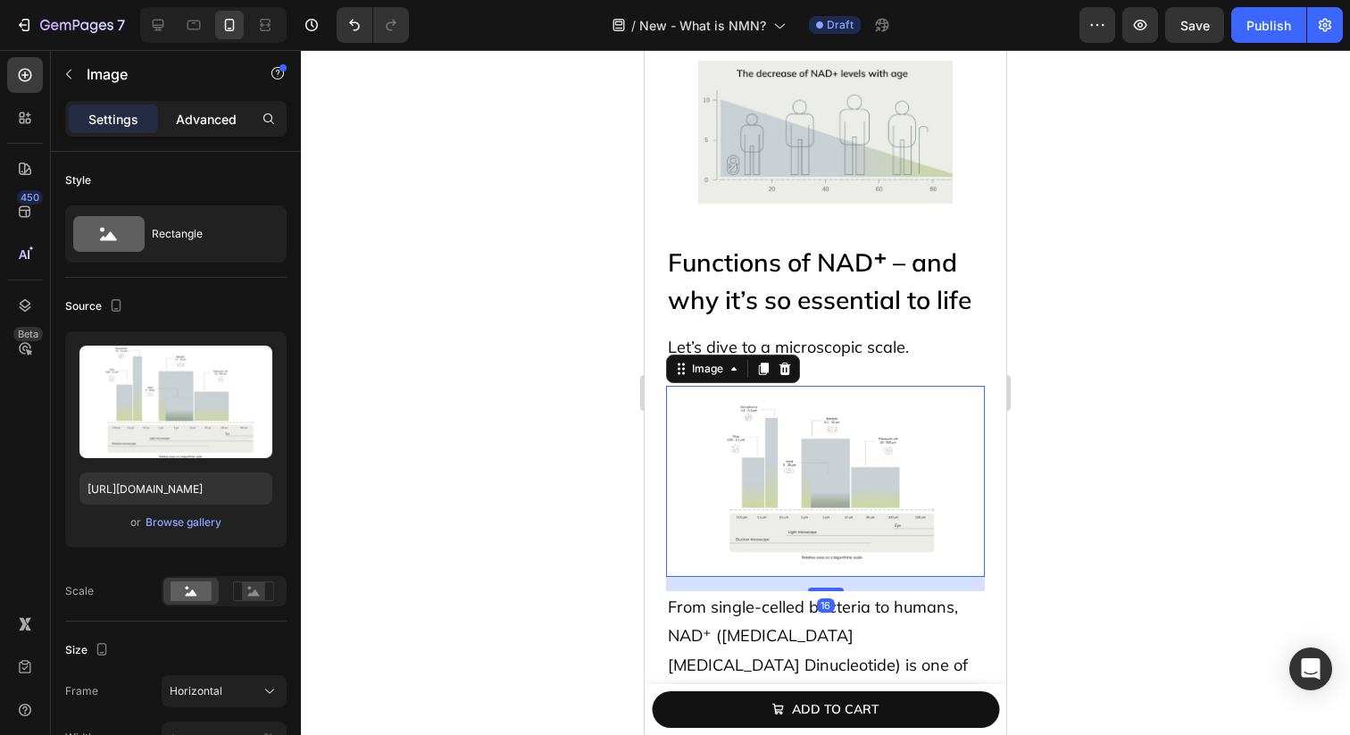
click at [220, 110] on p "Advanced" at bounding box center [206, 119] width 61 height 19
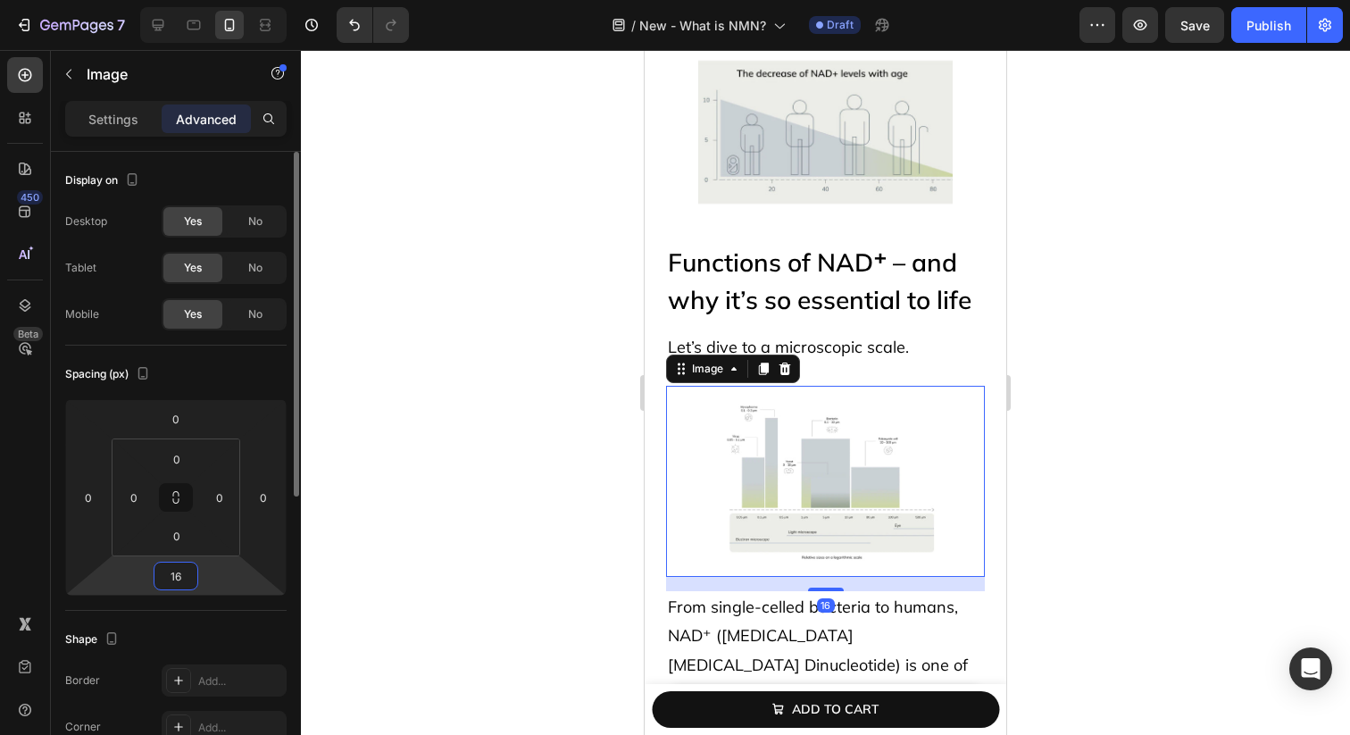
click at [186, 577] on input "16" at bounding box center [176, 575] width 36 height 27
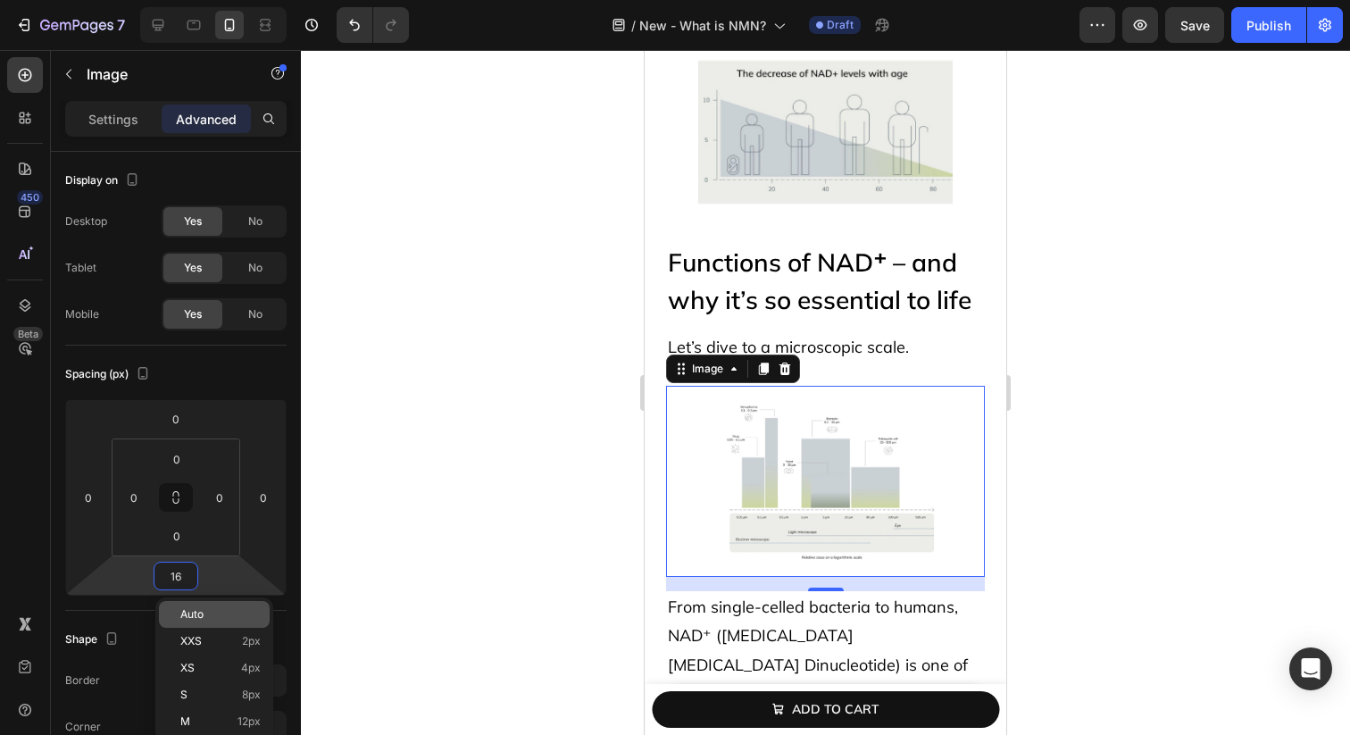
click at [191, 604] on div "Auto" at bounding box center [214, 614] width 111 height 27
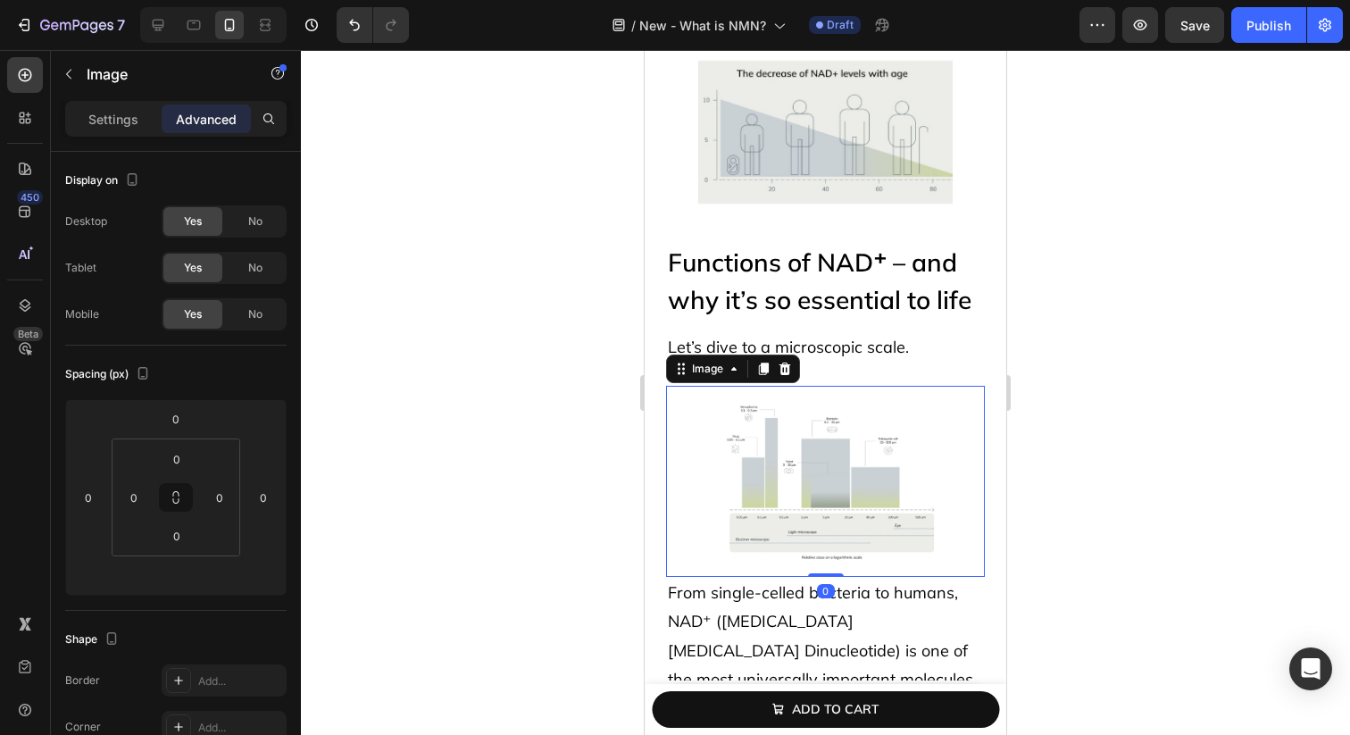
click at [775, 353] on p "Let’s dive to a microscopic scale." at bounding box center [825, 347] width 315 height 29
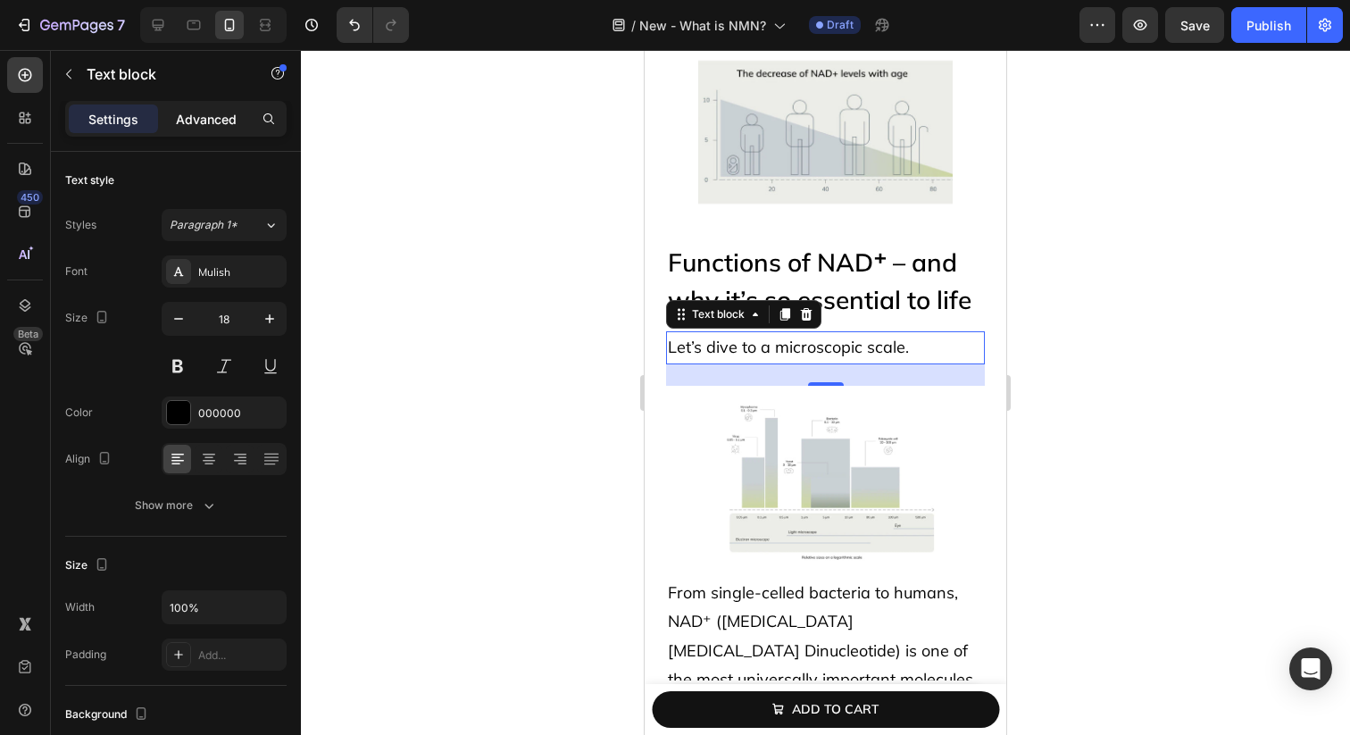
click at [193, 112] on p "Advanced" at bounding box center [206, 119] width 61 height 19
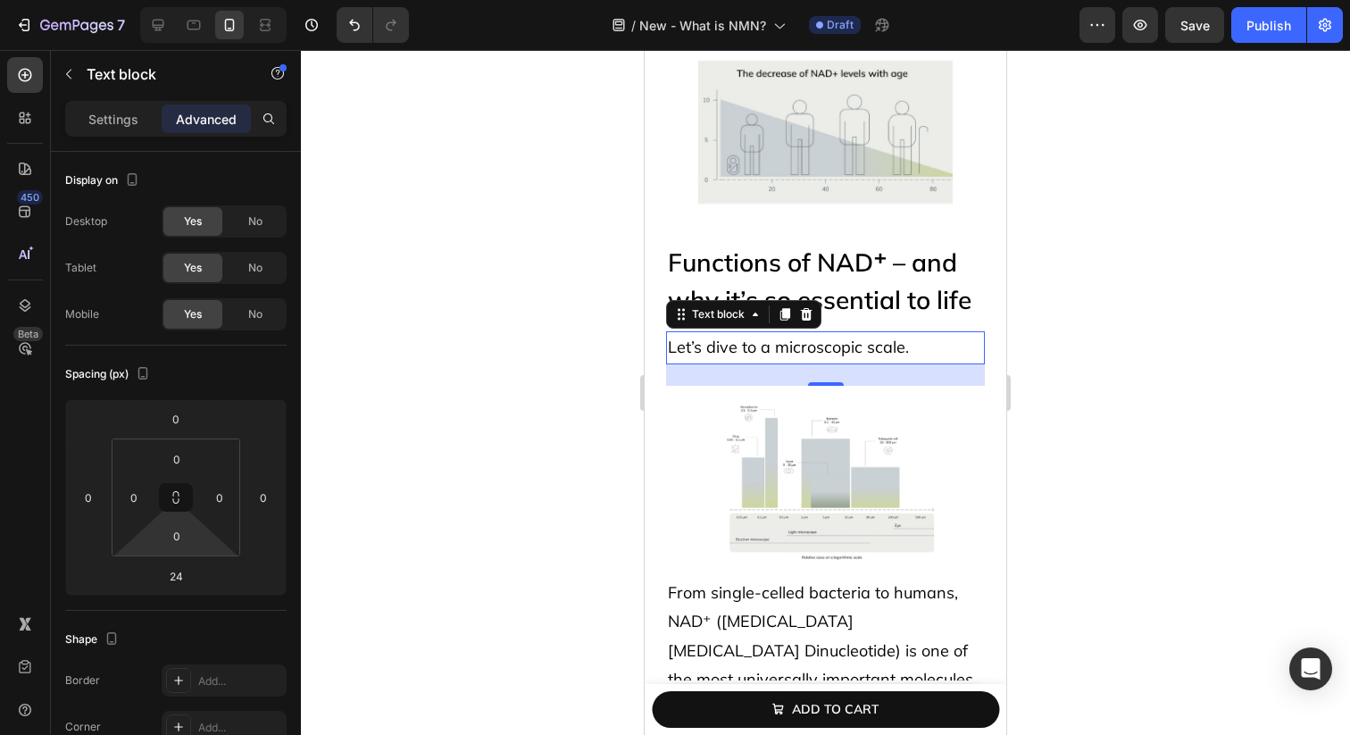
click at [184, 0] on html "7 Version history / New - What is NMN? Draft Preview Save Publish 450 Beta Sect…" at bounding box center [675, 0] width 1350 height 0
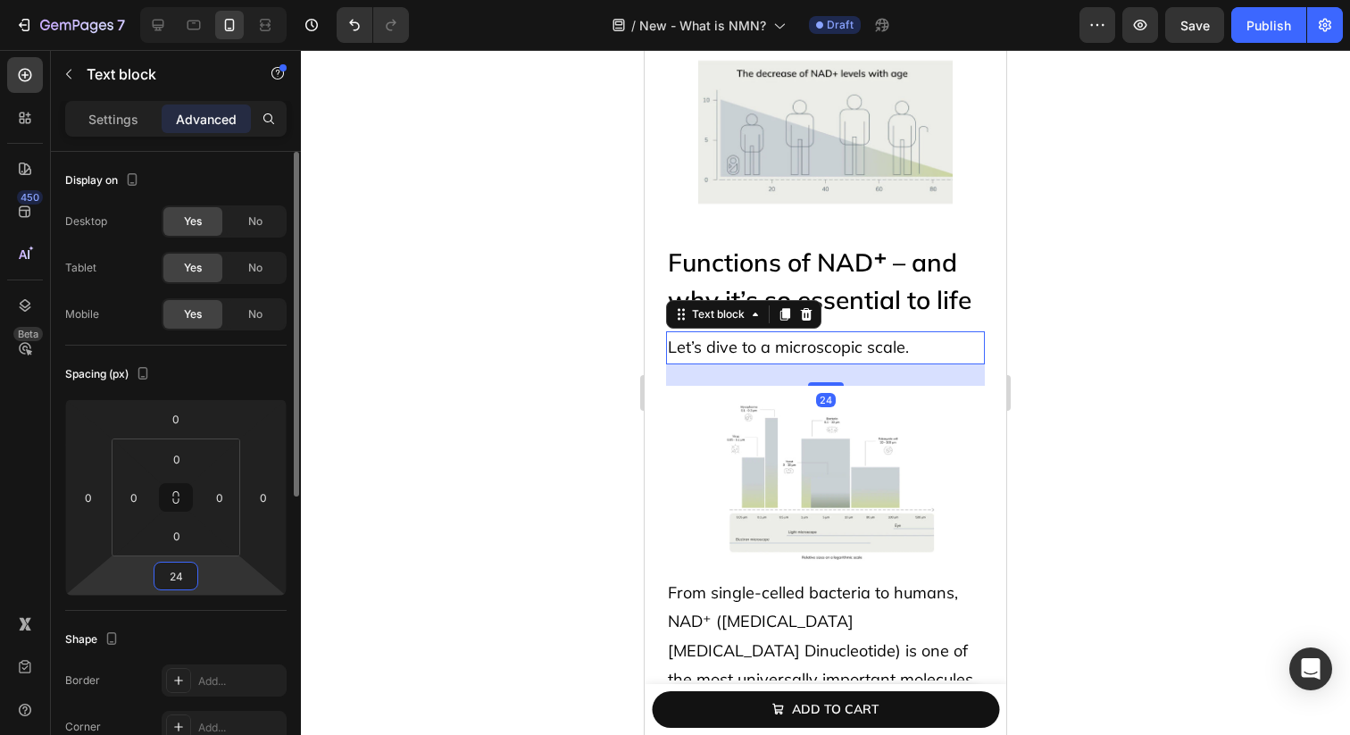
click at [176, 579] on input "24" at bounding box center [176, 575] width 36 height 27
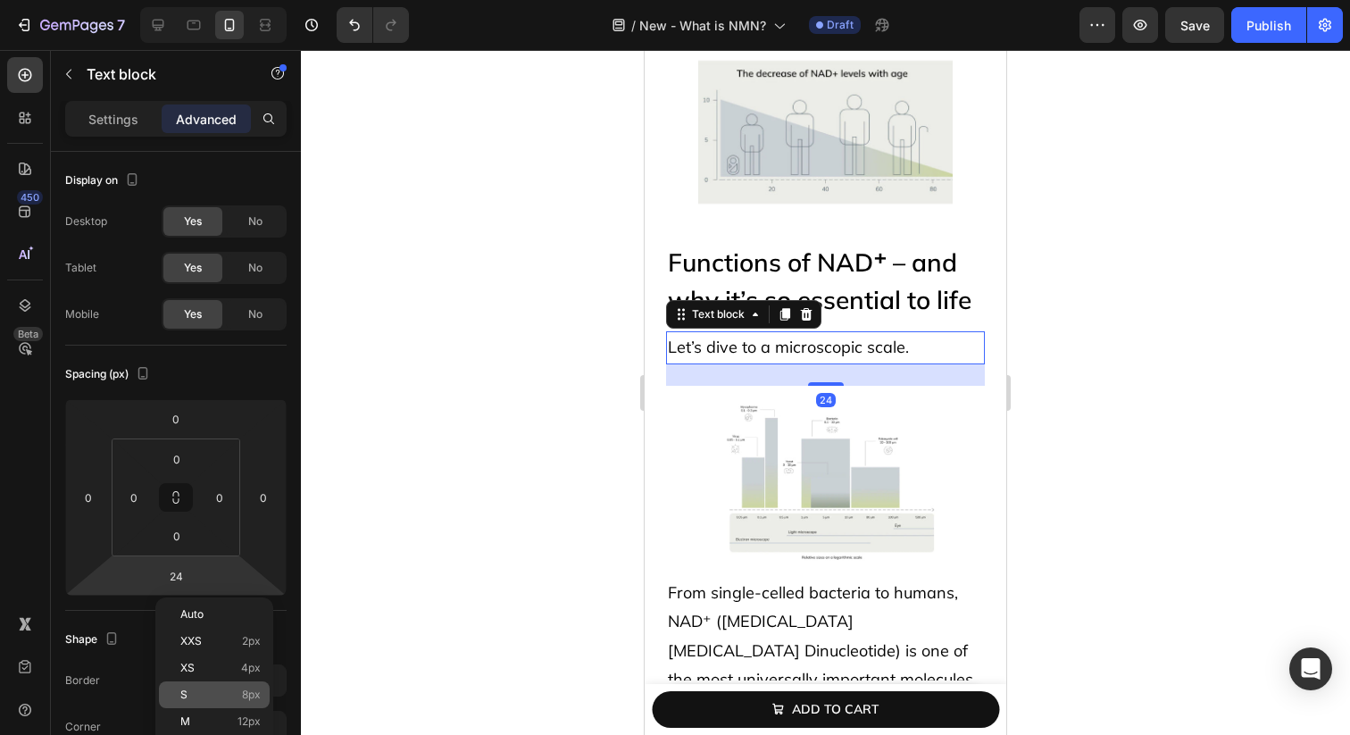
click at [240, 685] on div "S 8px" at bounding box center [214, 694] width 111 height 27
type input "8"
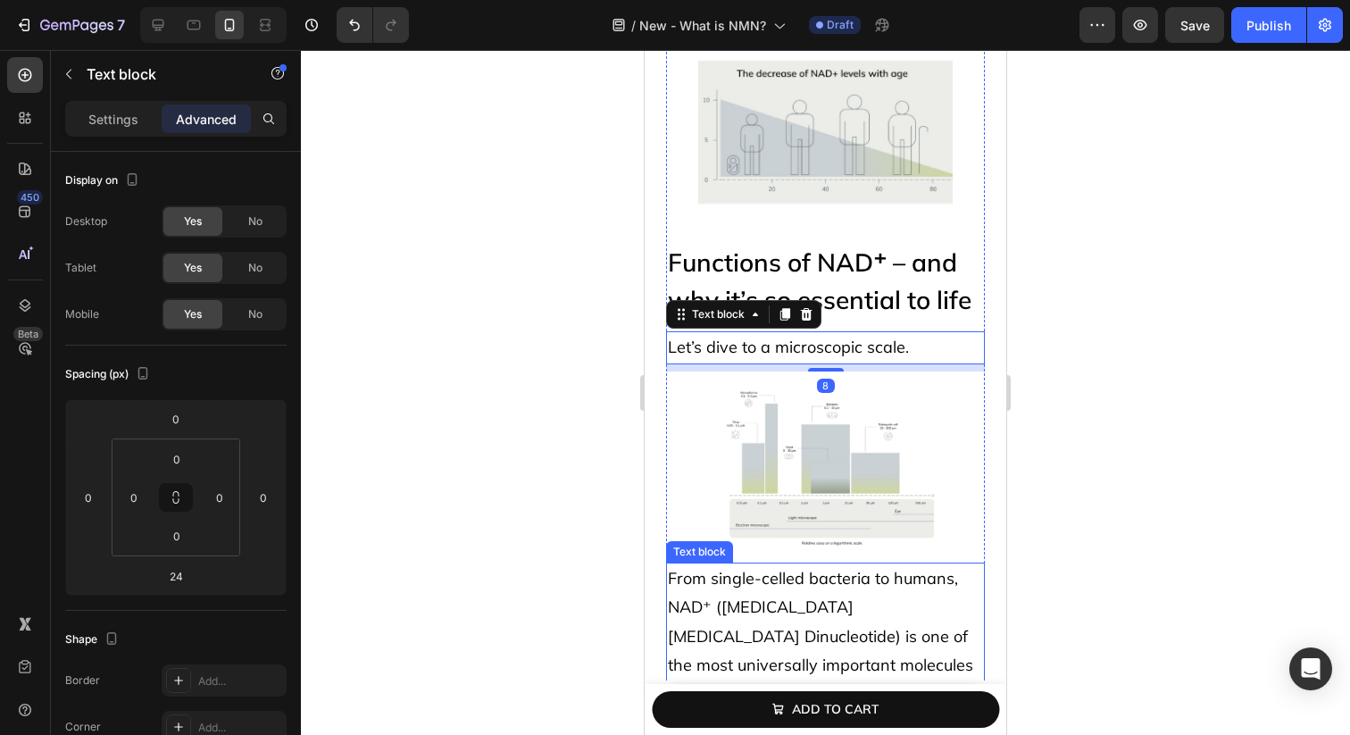
click at [876, 636] on span "From single-celled bacteria to humans, NAD⁺ ([MEDICAL_DATA] [MEDICAL_DATA] Dinu…" at bounding box center [825, 665] width 315 height 194
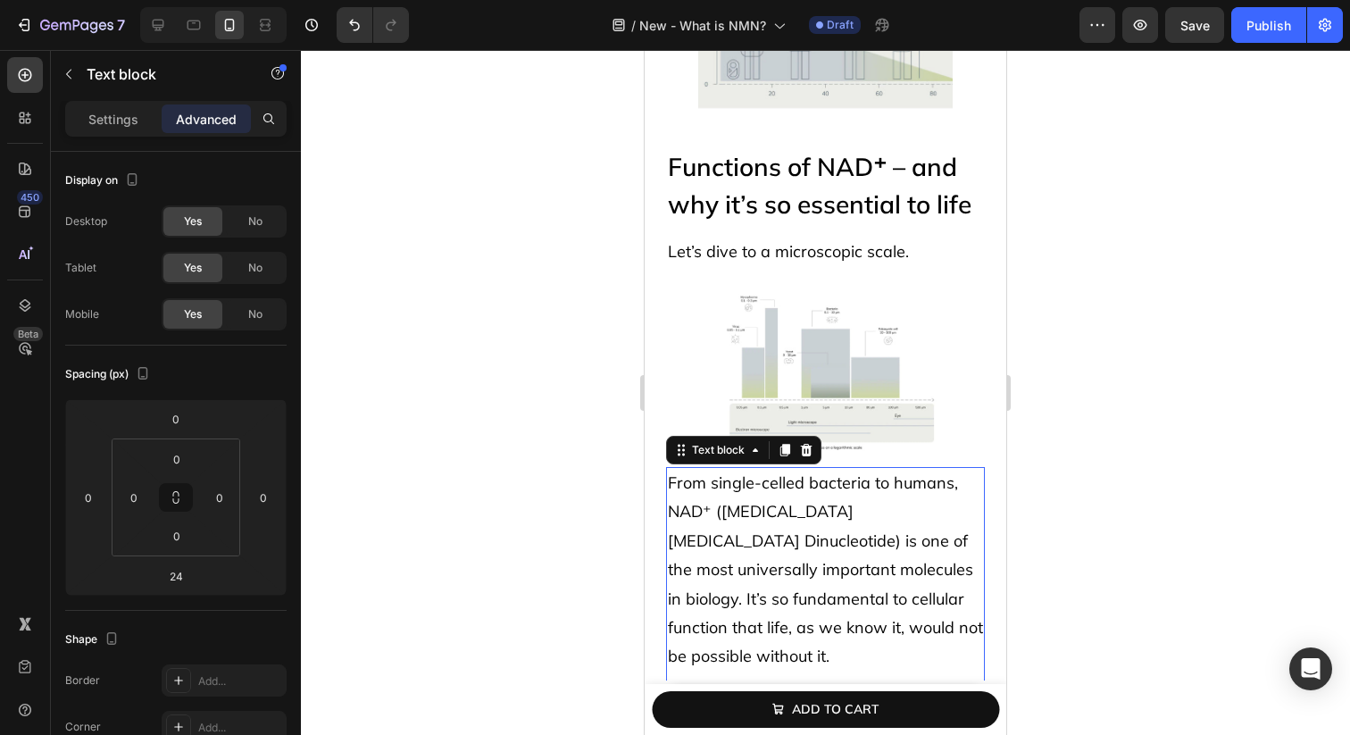
scroll to position [1014, 0]
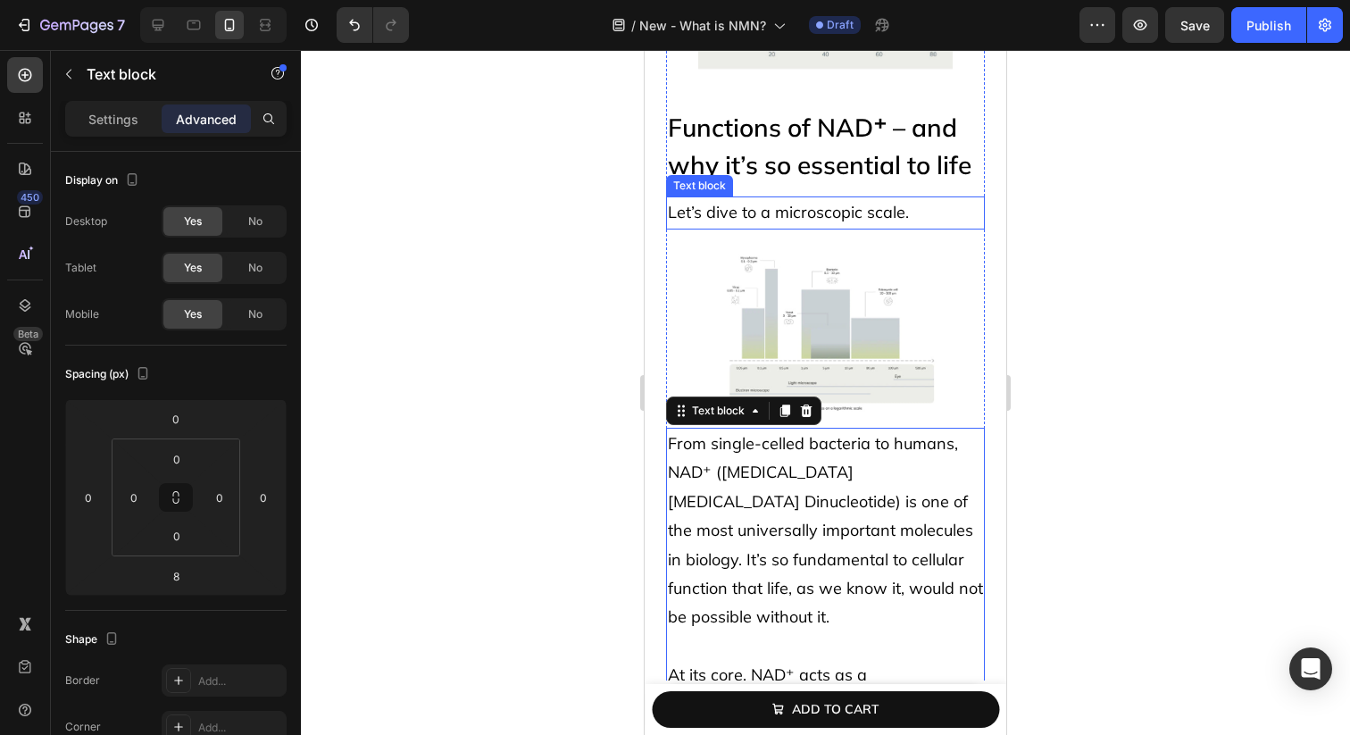
click at [918, 207] on p "Let’s dive to a microscopic scale." at bounding box center [825, 212] width 315 height 29
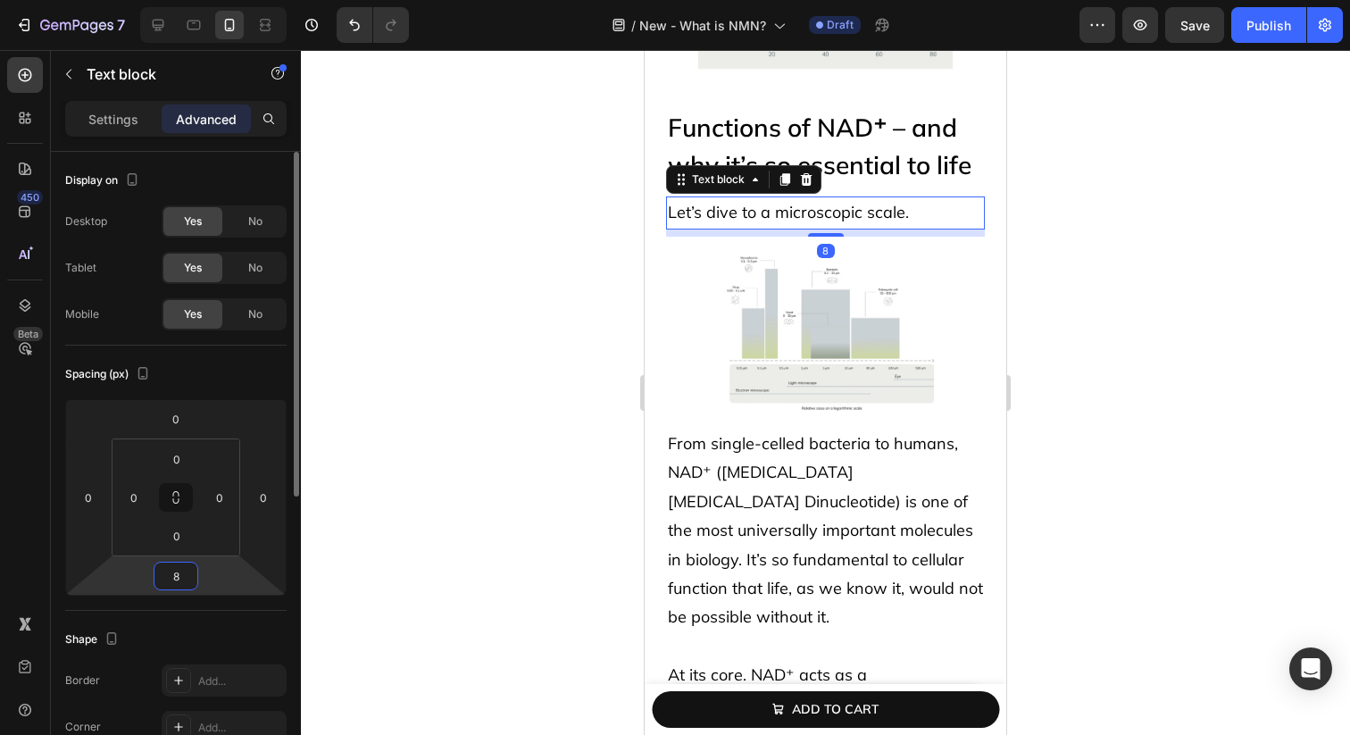
click at [182, 579] on input "8" at bounding box center [176, 575] width 36 height 27
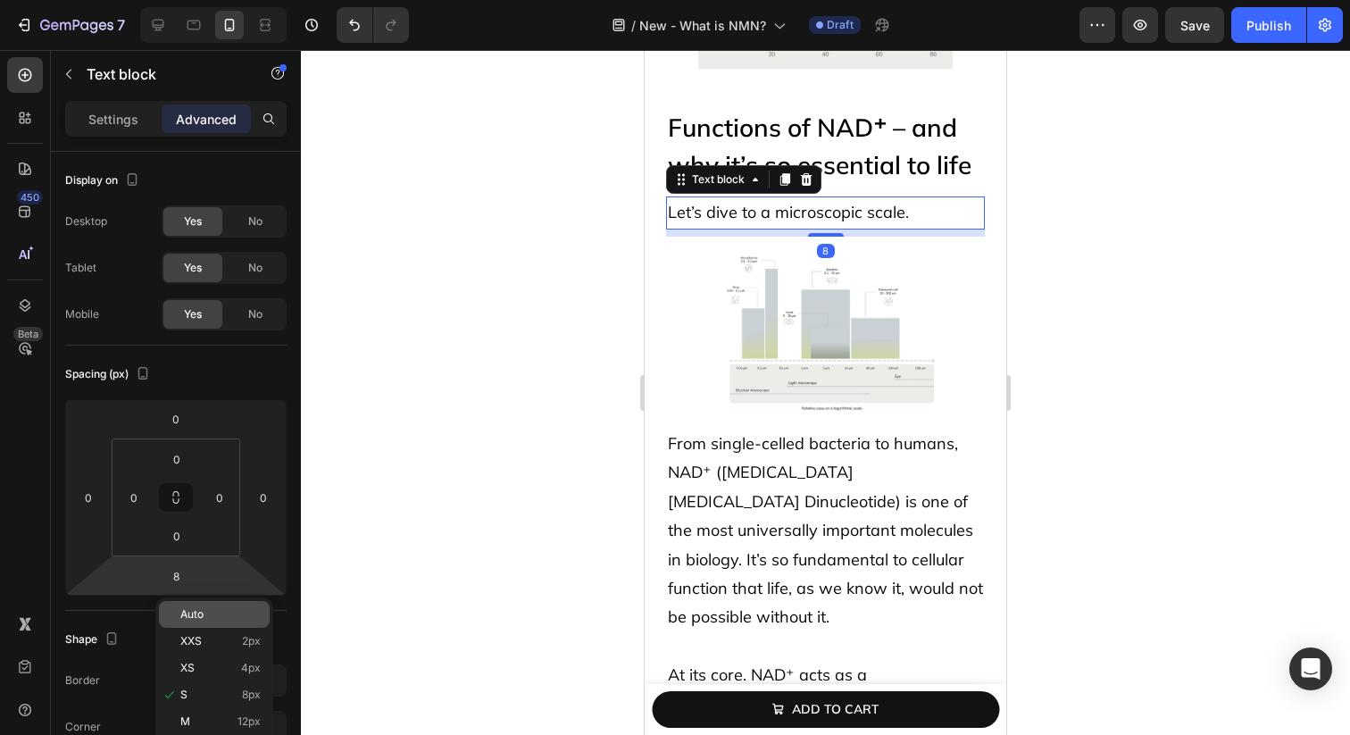
click at [205, 607] on div "Auto" at bounding box center [214, 614] width 111 height 27
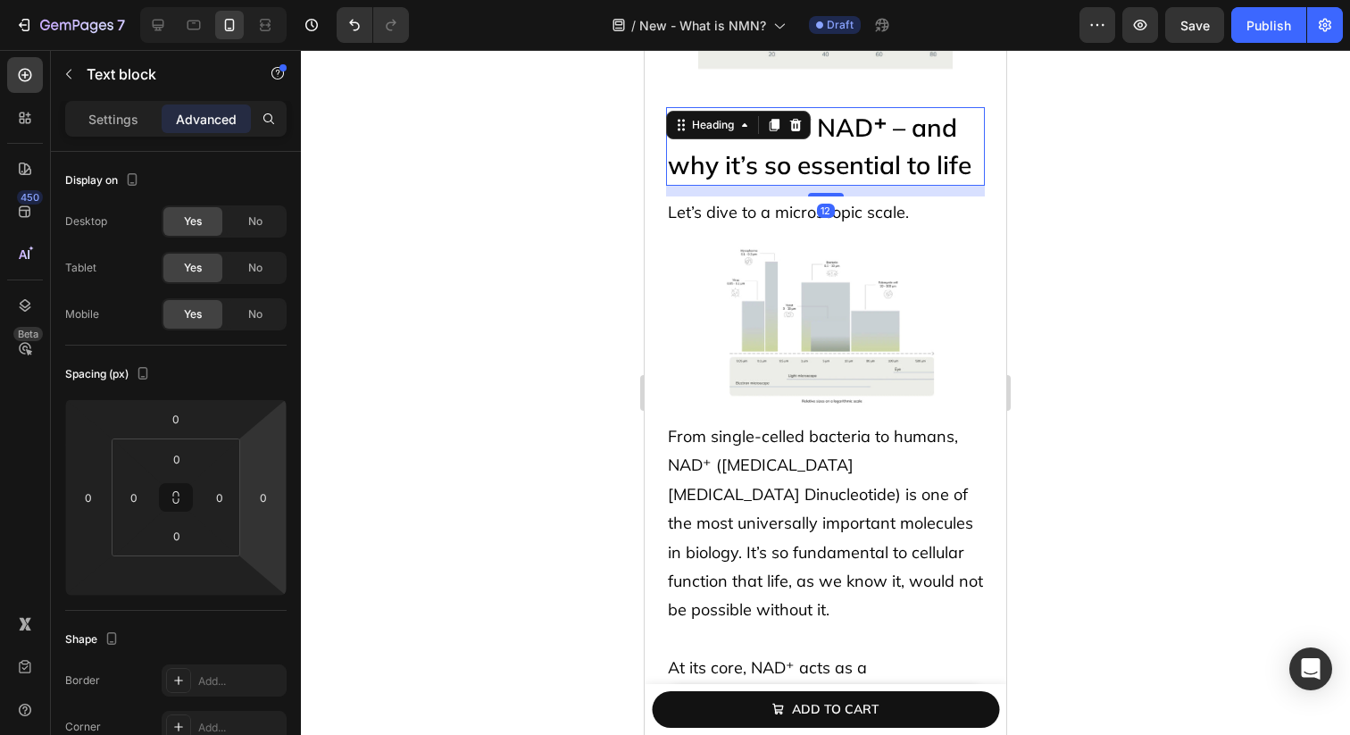
click at [827, 155] on p "Functions of NAD⁺ – and why it’s so essential to life" at bounding box center [825, 146] width 315 height 75
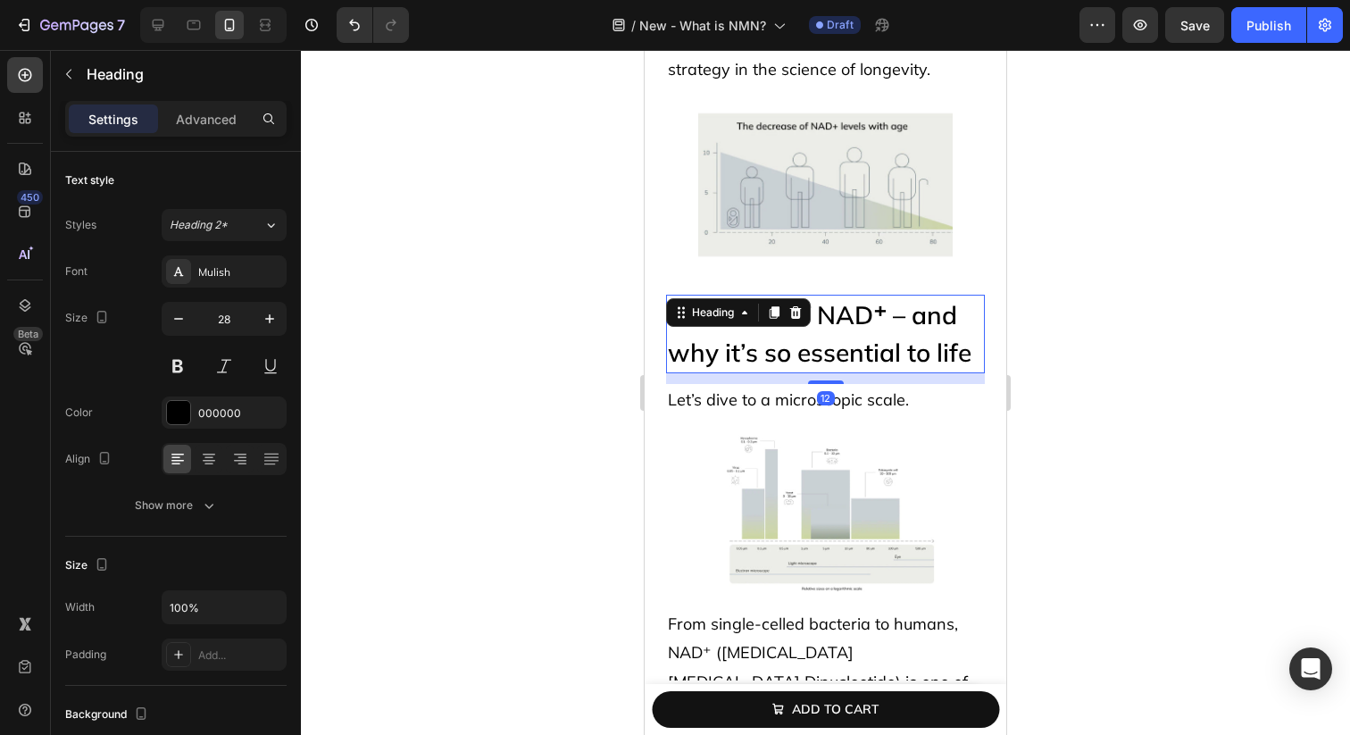
scroll to position [808, 0]
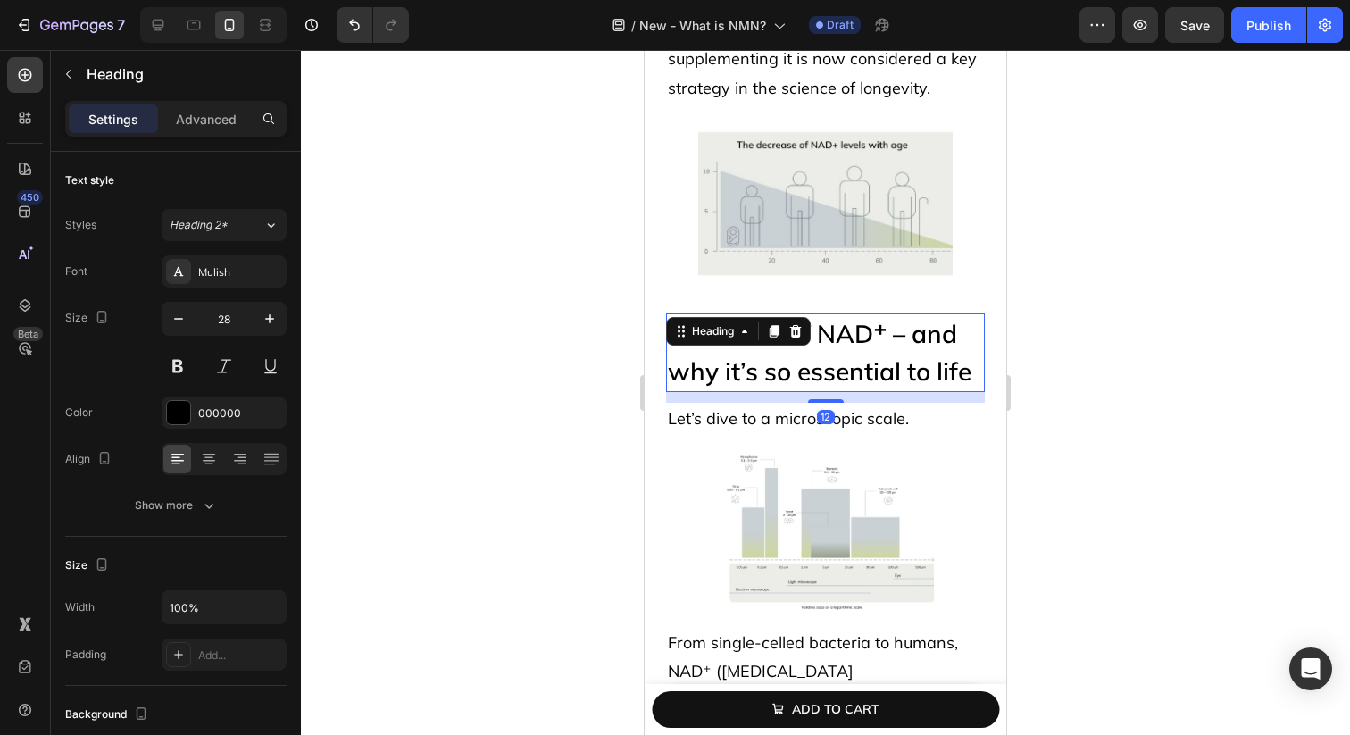
click at [820, 203] on img at bounding box center [825, 203] width 255 height 191
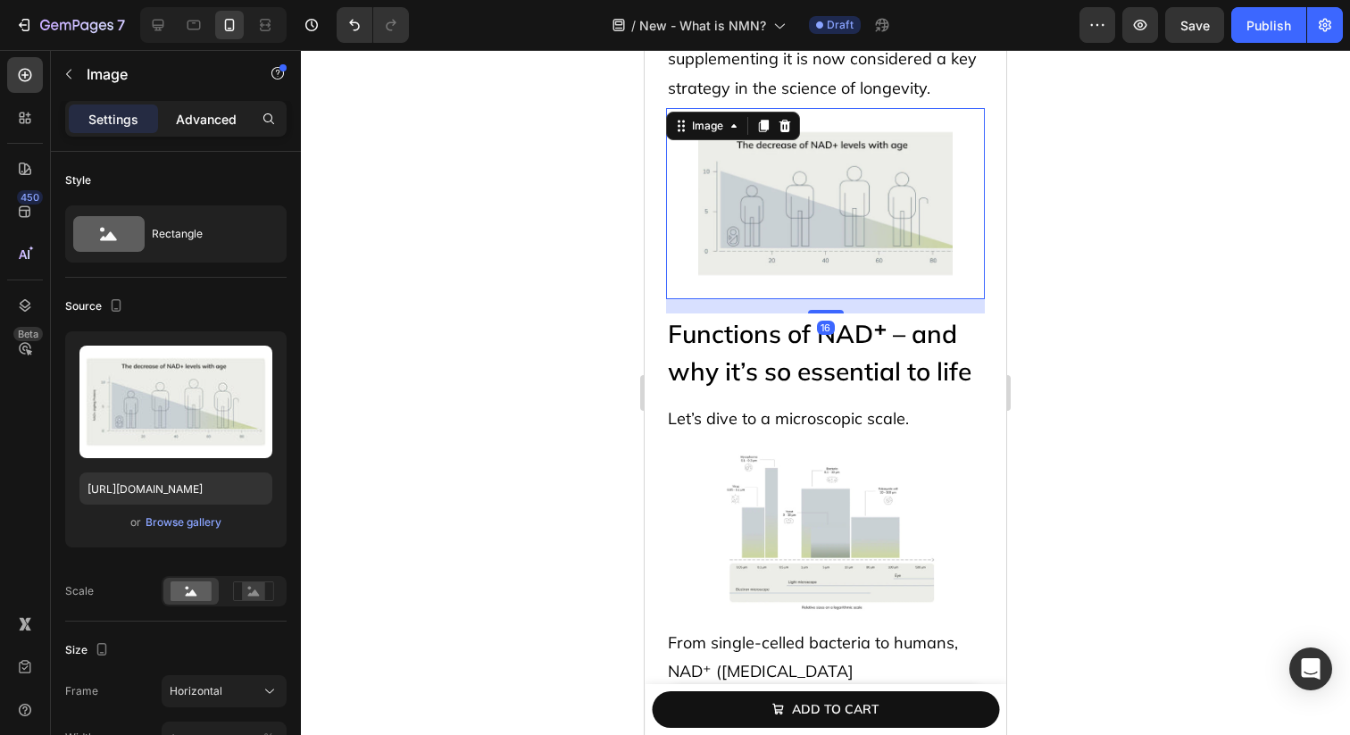
click at [210, 115] on p "Advanced" at bounding box center [206, 119] width 61 height 19
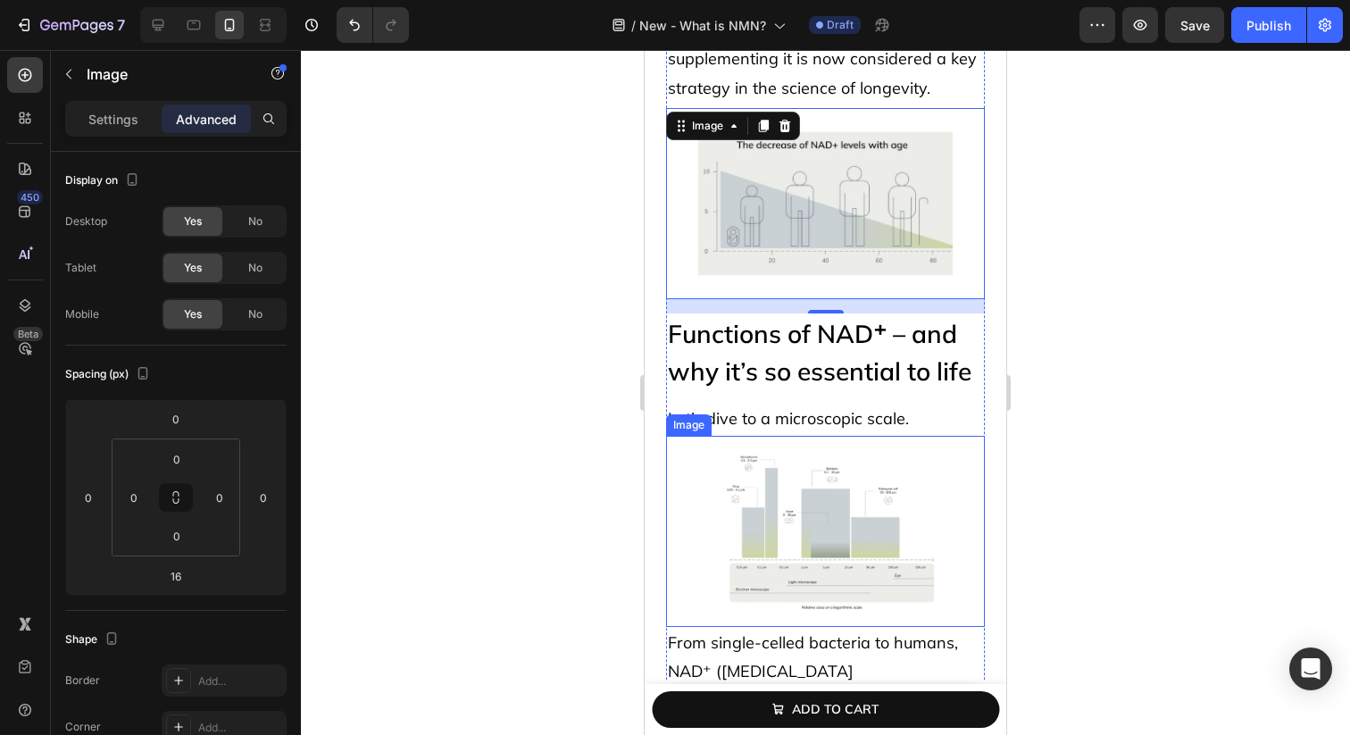
click at [882, 590] on img at bounding box center [825, 531] width 255 height 191
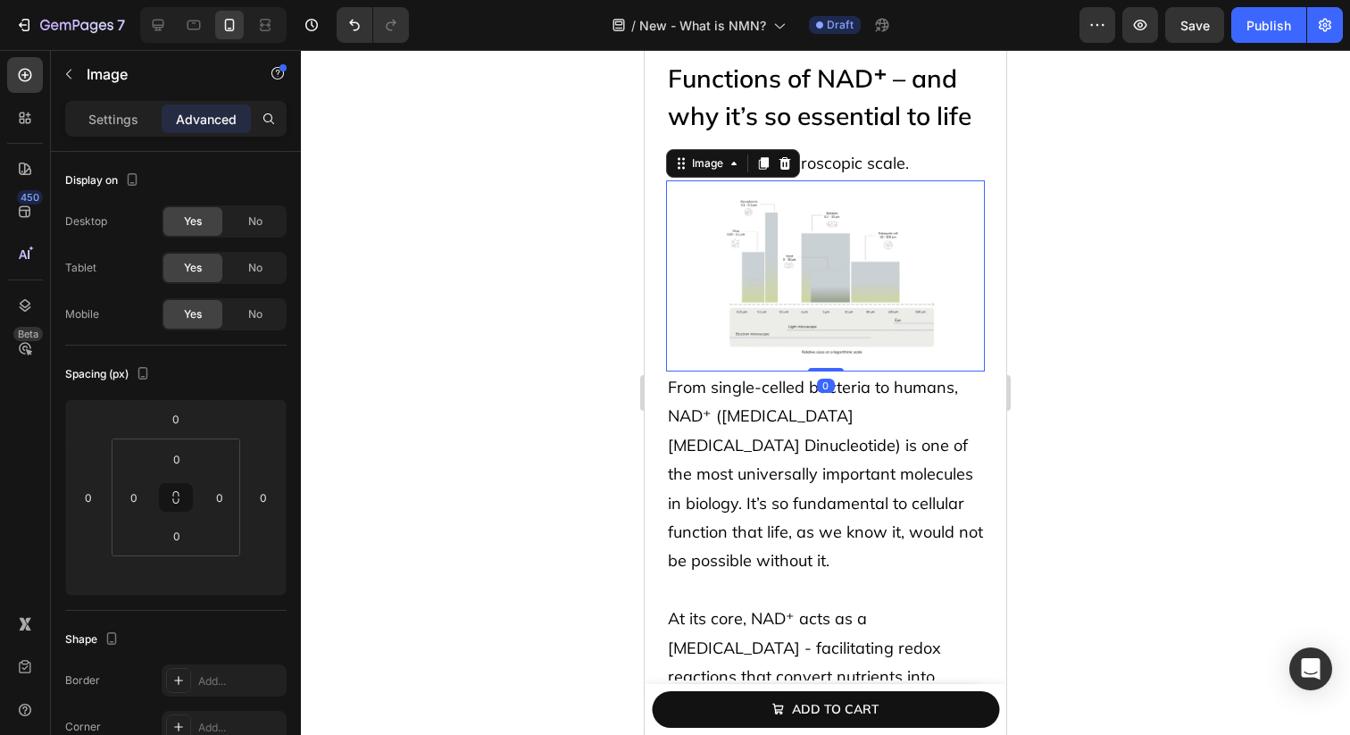
scroll to position [1099, 0]
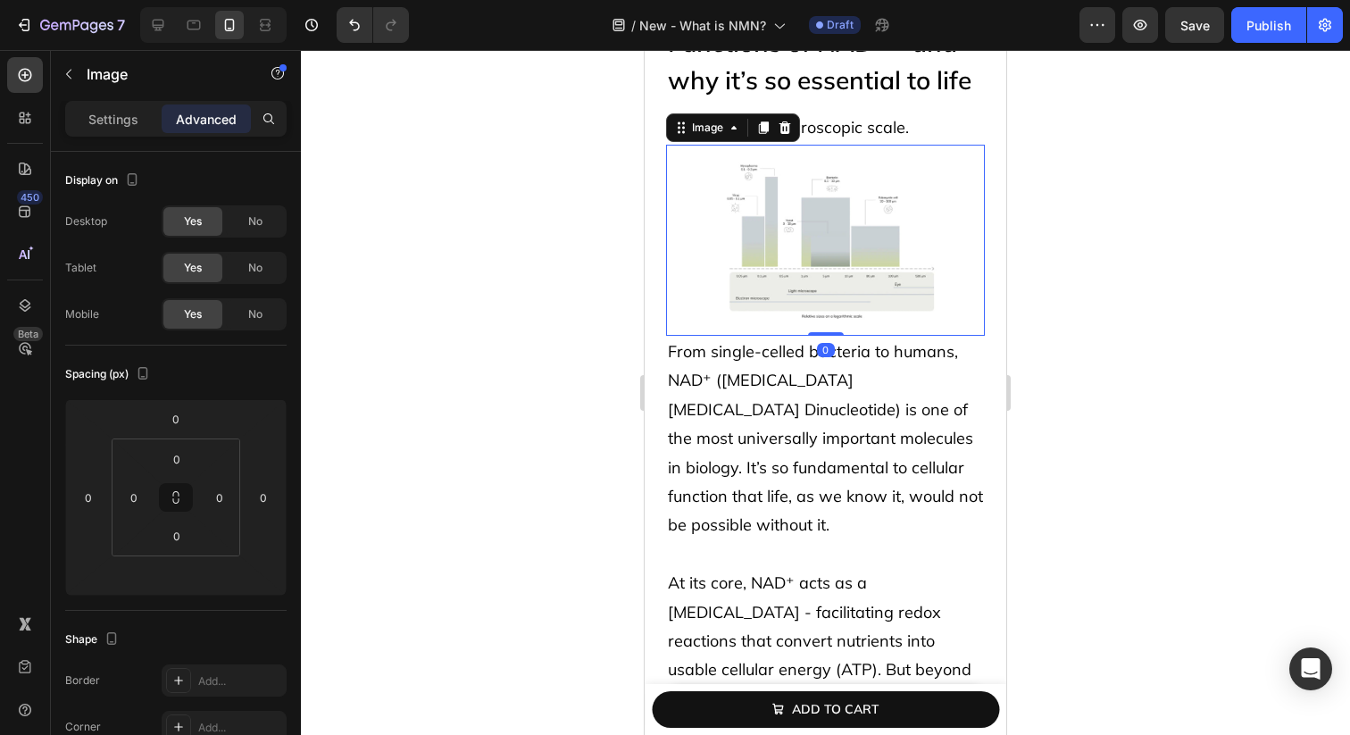
click at [882, 590] on span "At its core, NAD⁺ acts as a [MEDICAL_DATA] - facilitating redox reactions that …" at bounding box center [819, 669] width 303 height 194
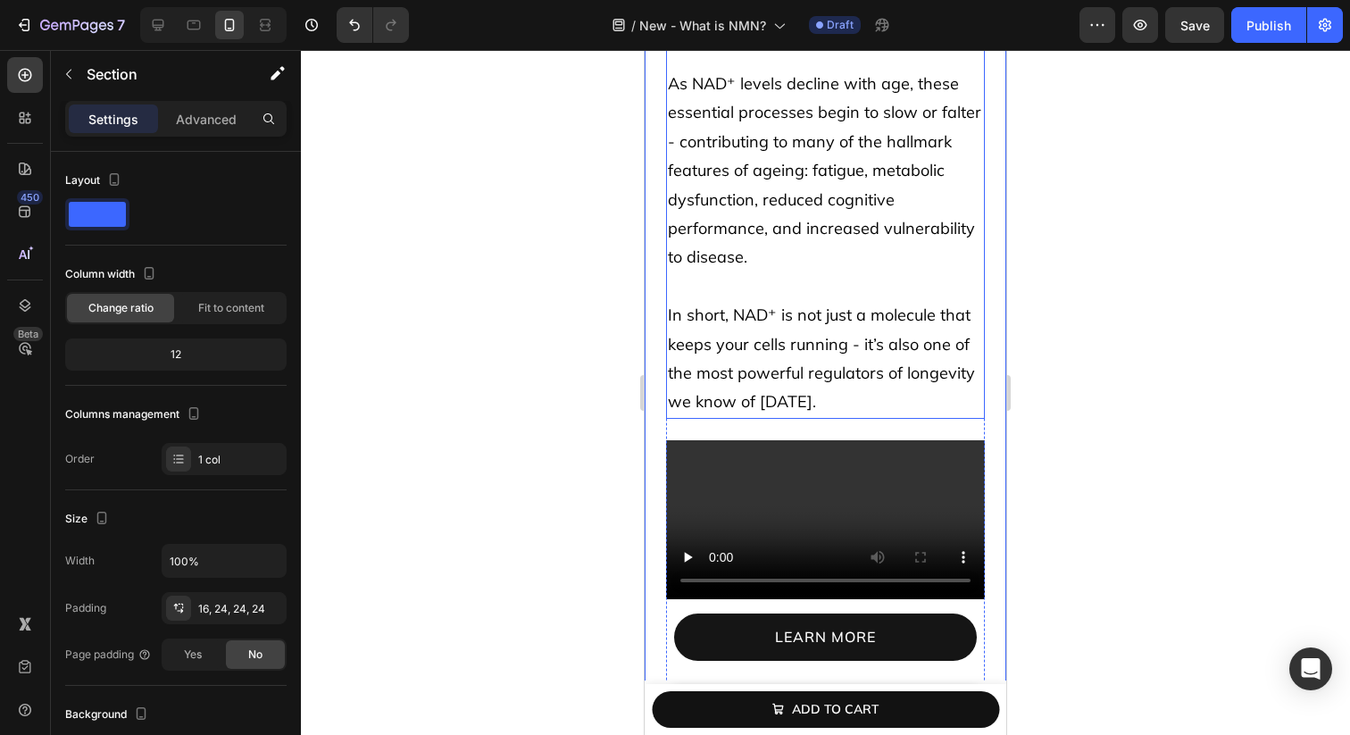
scroll to position [1939, 0]
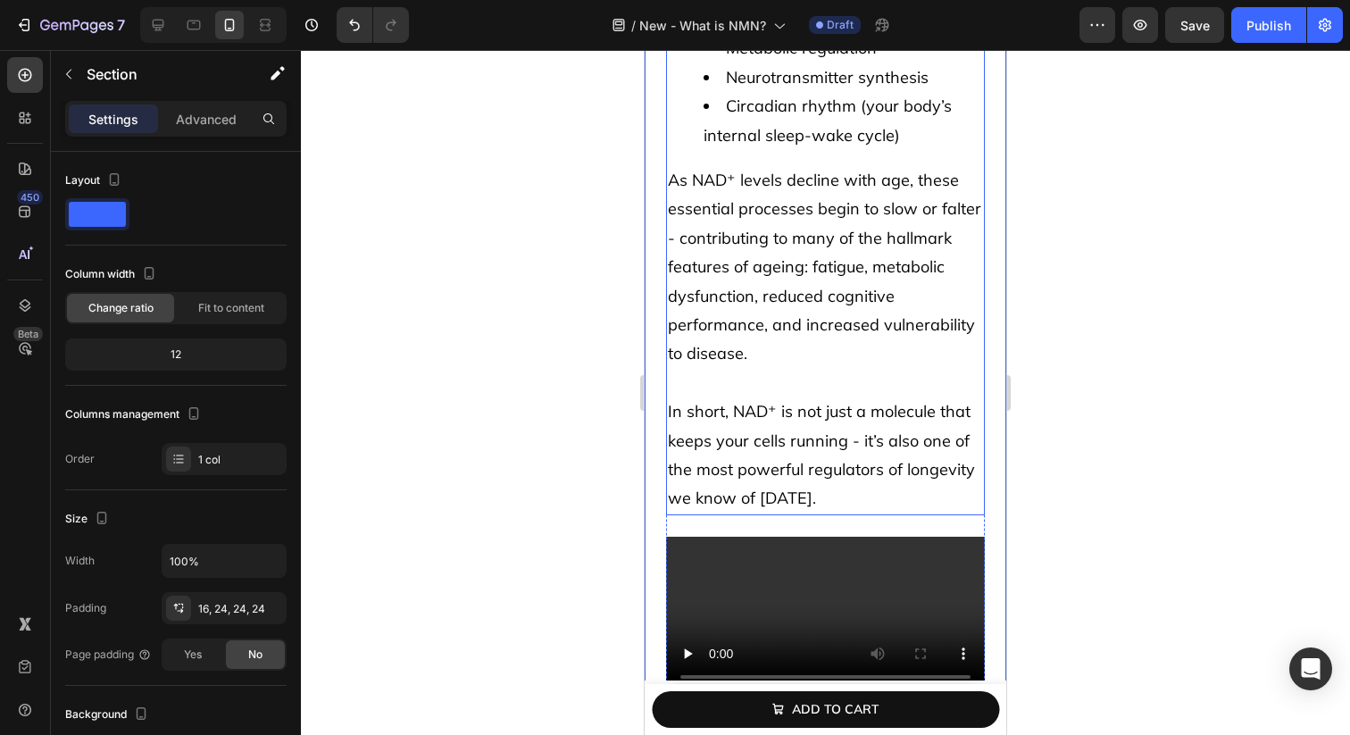
click at [829, 369] on p at bounding box center [825, 383] width 315 height 29
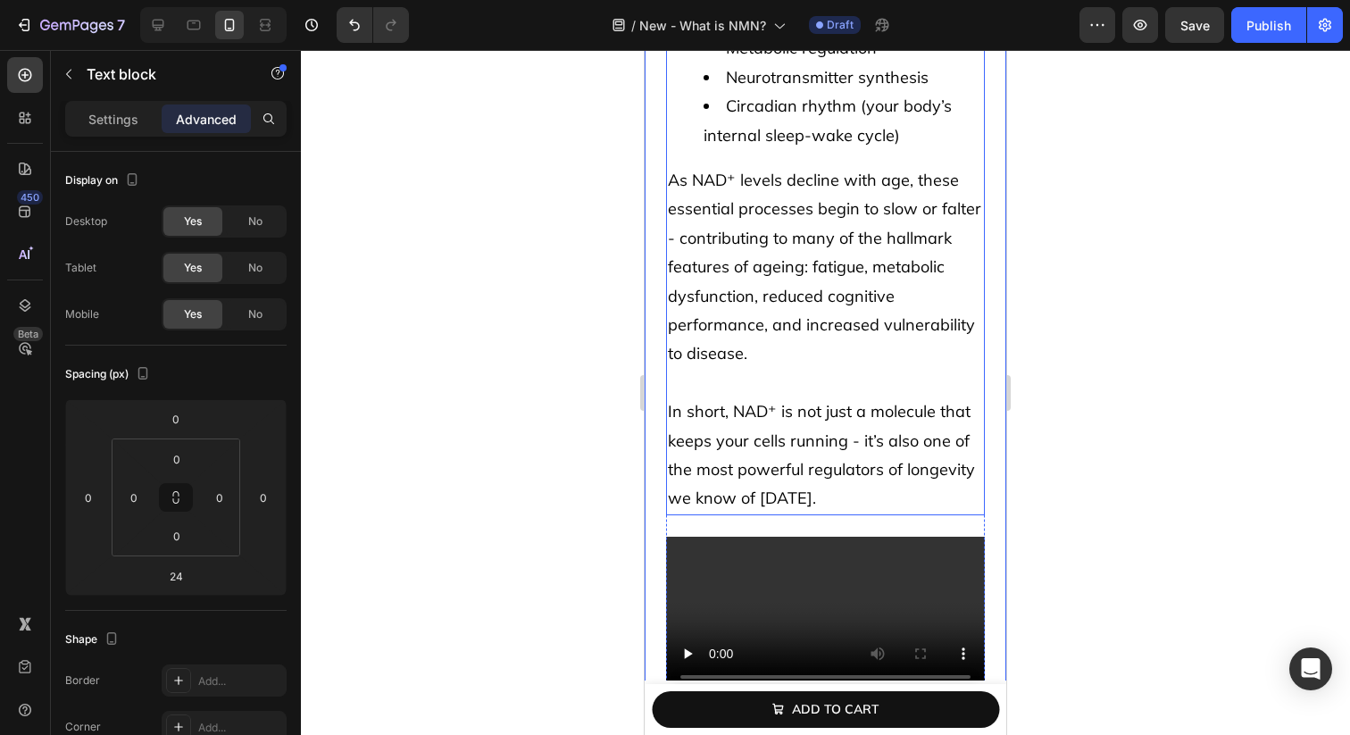
click at [829, 369] on p at bounding box center [825, 383] width 315 height 29
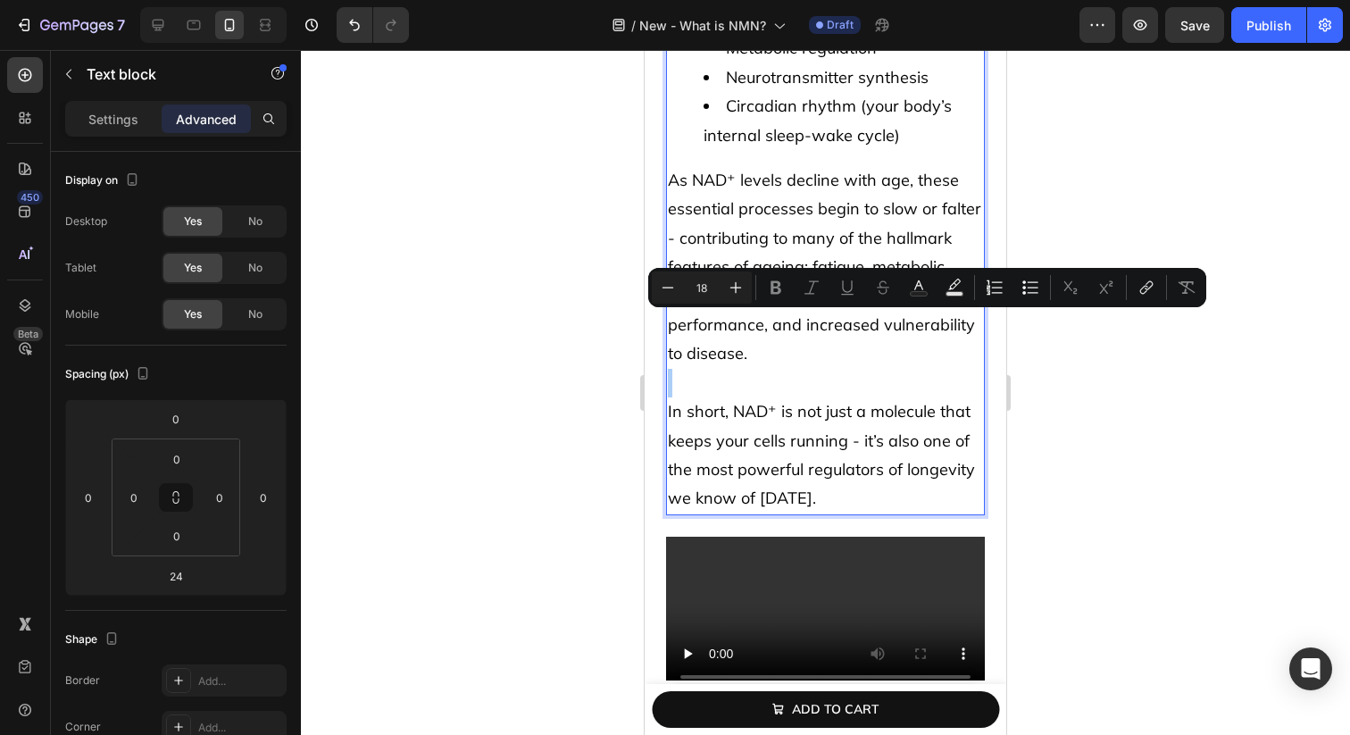
click at [827, 296] on div "Minus 18 Plus Bold Italic Underline Strikethrough Text Color Text Background Co…" at bounding box center [927, 287] width 551 height 32
click at [806, 401] on span "In short, NAD⁺ is not just a molecule that keeps your cells running - it’s also…" at bounding box center [821, 454] width 307 height 107
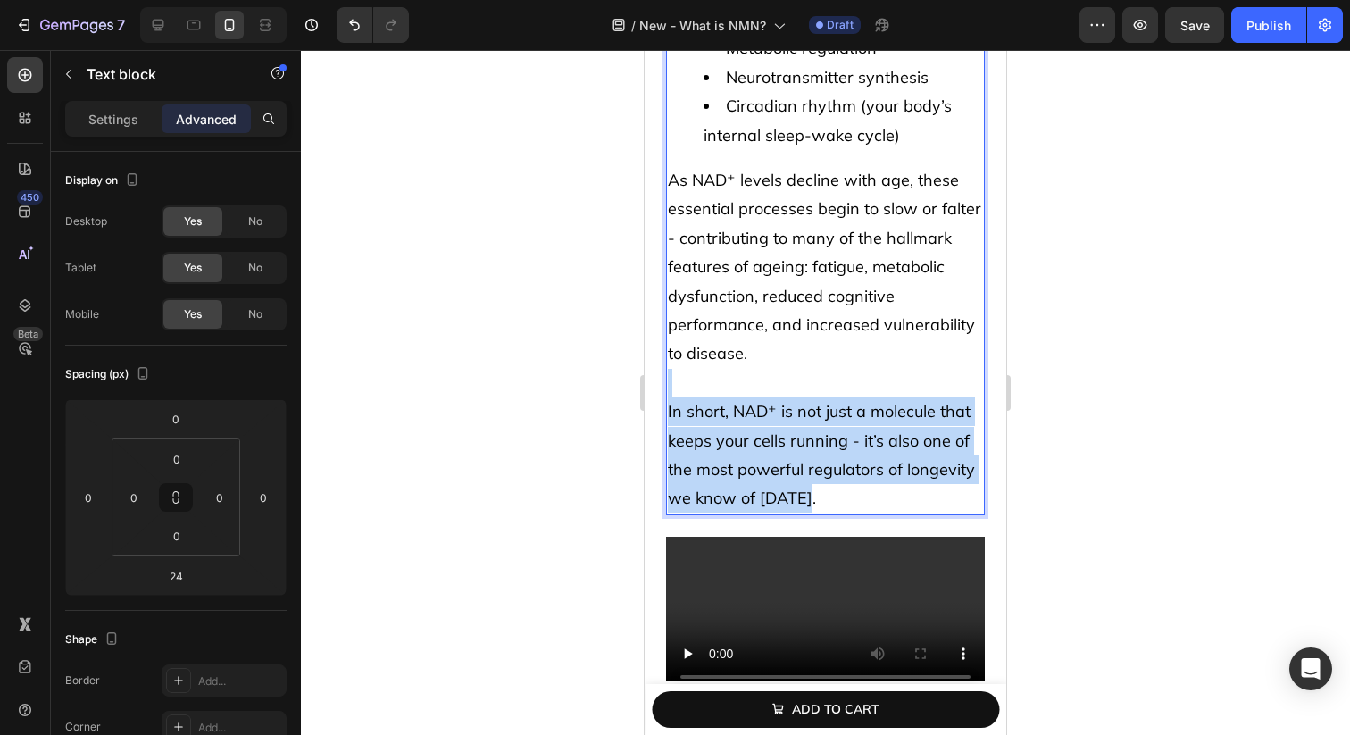
drag, startPoint x: 810, startPoint y: 311, endPoint x: 843, endPoint y: 453, distance: 145.9
click at [843, 453] on div "From single-celled bacteria to humans, NAD⁺ ([MEDICAL_DATA] [MEDICAL_DATA] Dinu…" at bounding box center [825, 5] width 319 height 1019
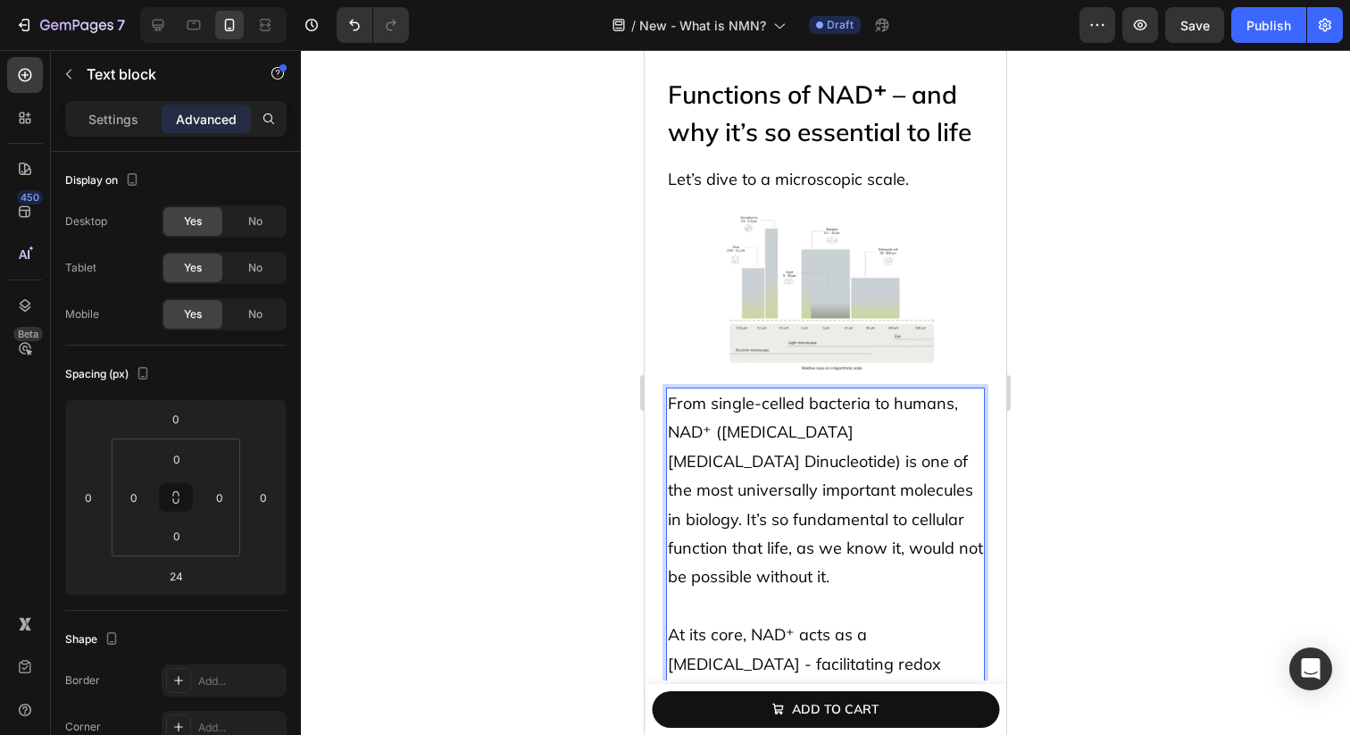
scroll to position [899, 0]
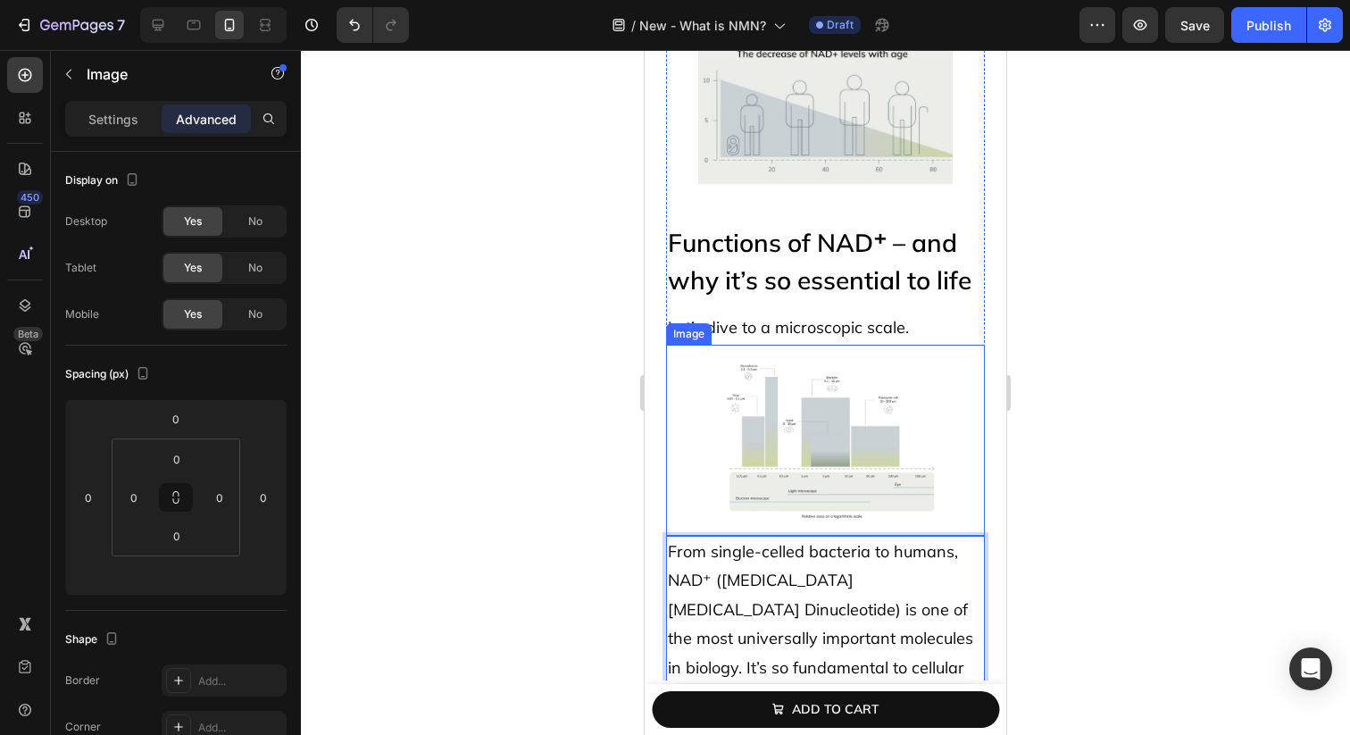
click at [772, 365] on img at bounding box center [825, 440] width 255 height 191
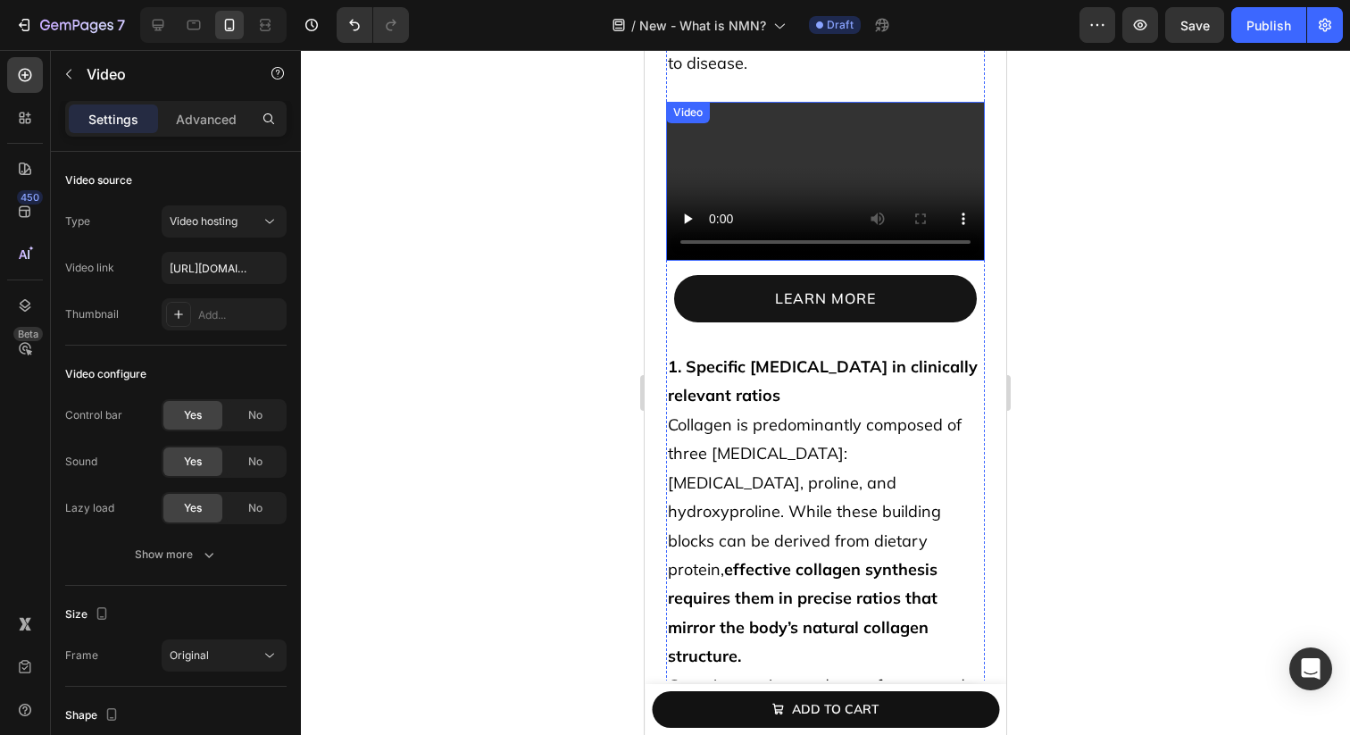
click at [773, 262] on video at bounding box center [825, 182] width 319 height 160
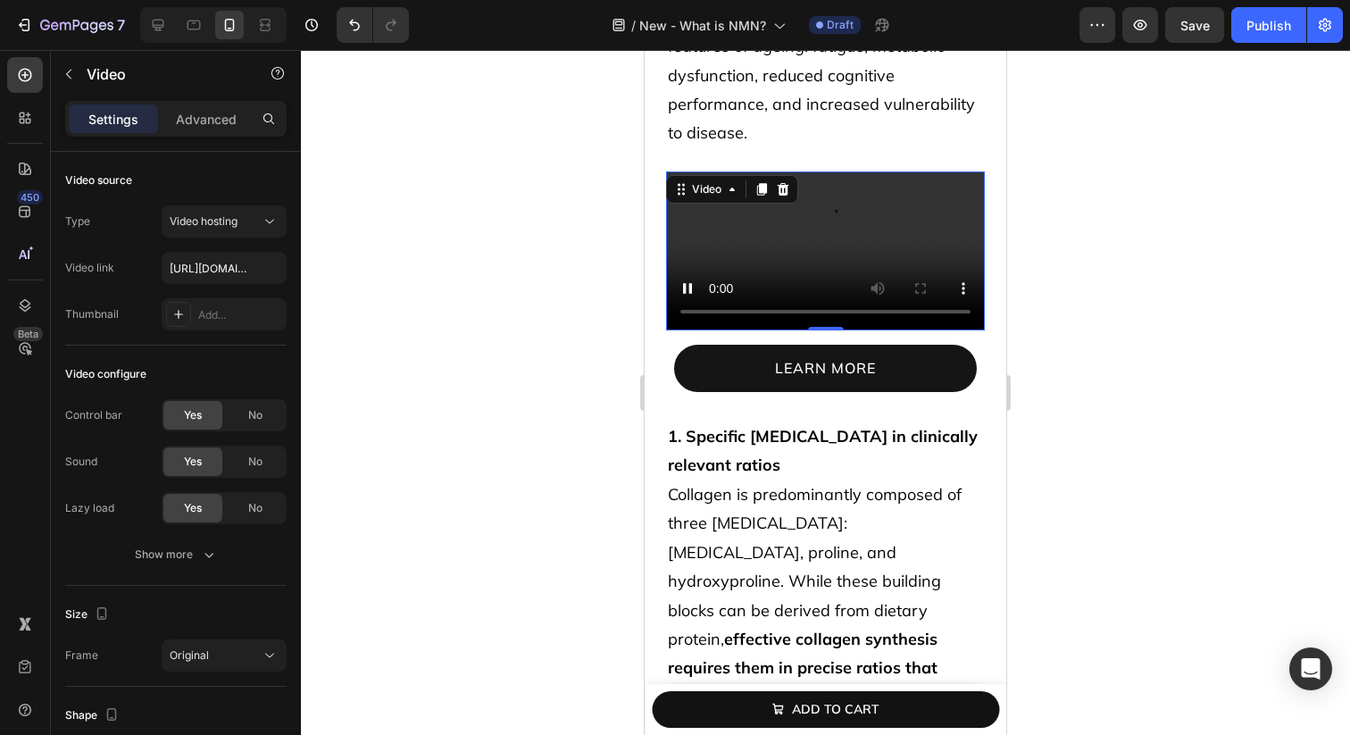
scroll to position [2152, 0]
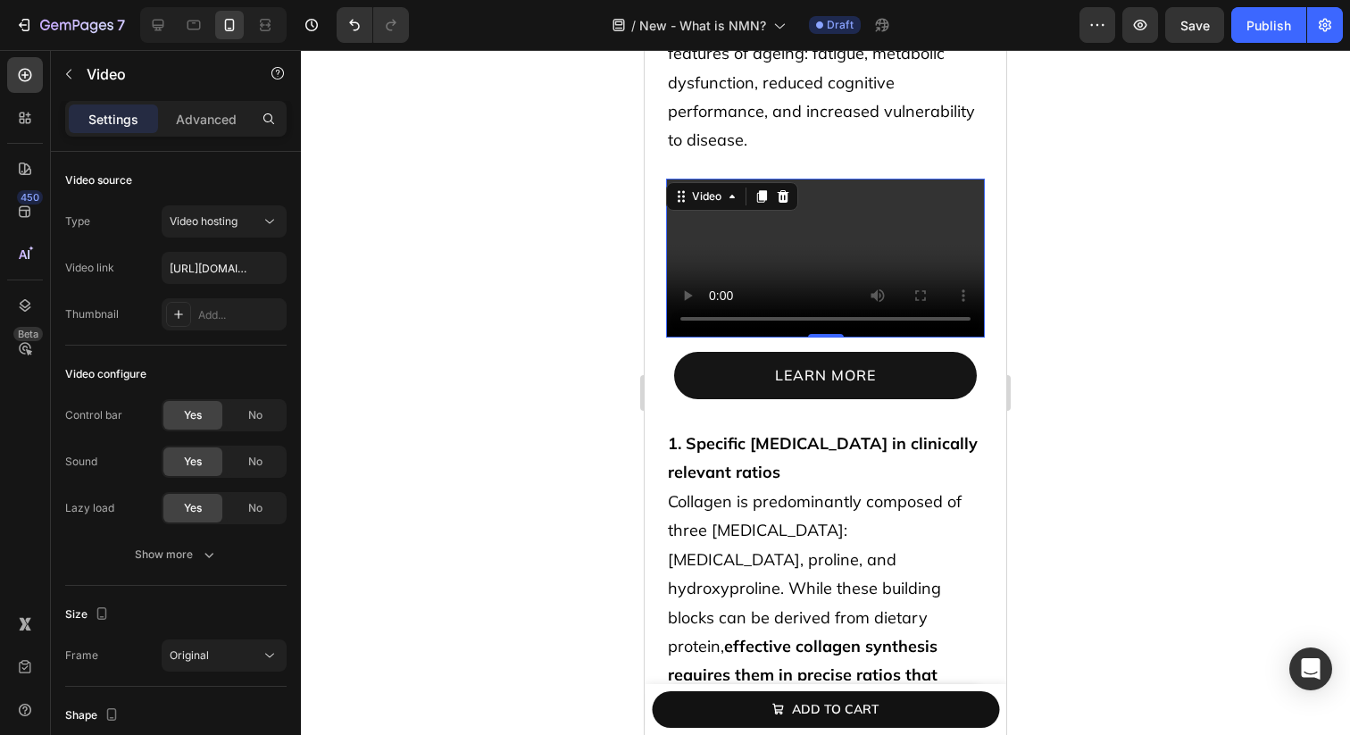
click at [844, 323] on video at bounding box center [825, 259] width 319 height 160
click at [779, 190] on icon at bounding box center [783, 196] width 12 height 12
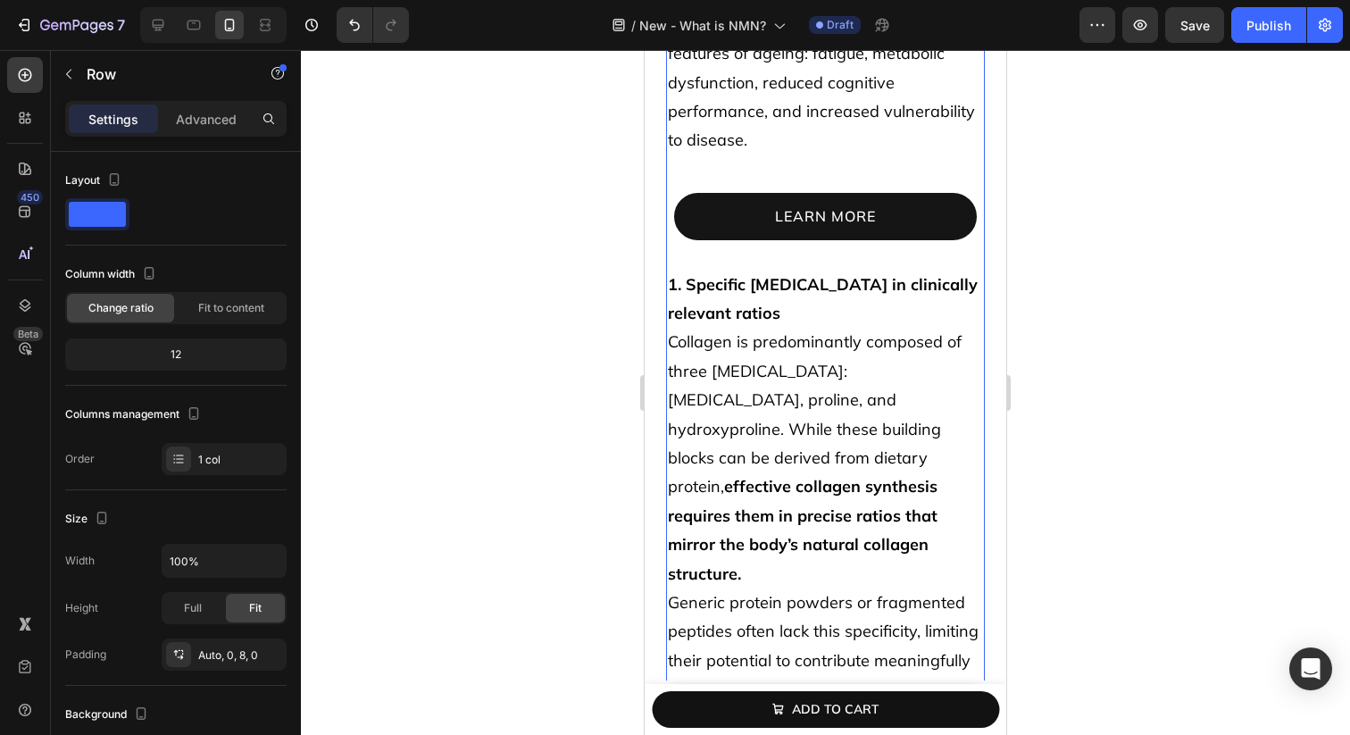
click at [770, 79] on p "As NAD⁺ levels decline with age, these essential processes begin to slow or fal…" at bounding box center [825, 54] width 315 height 203
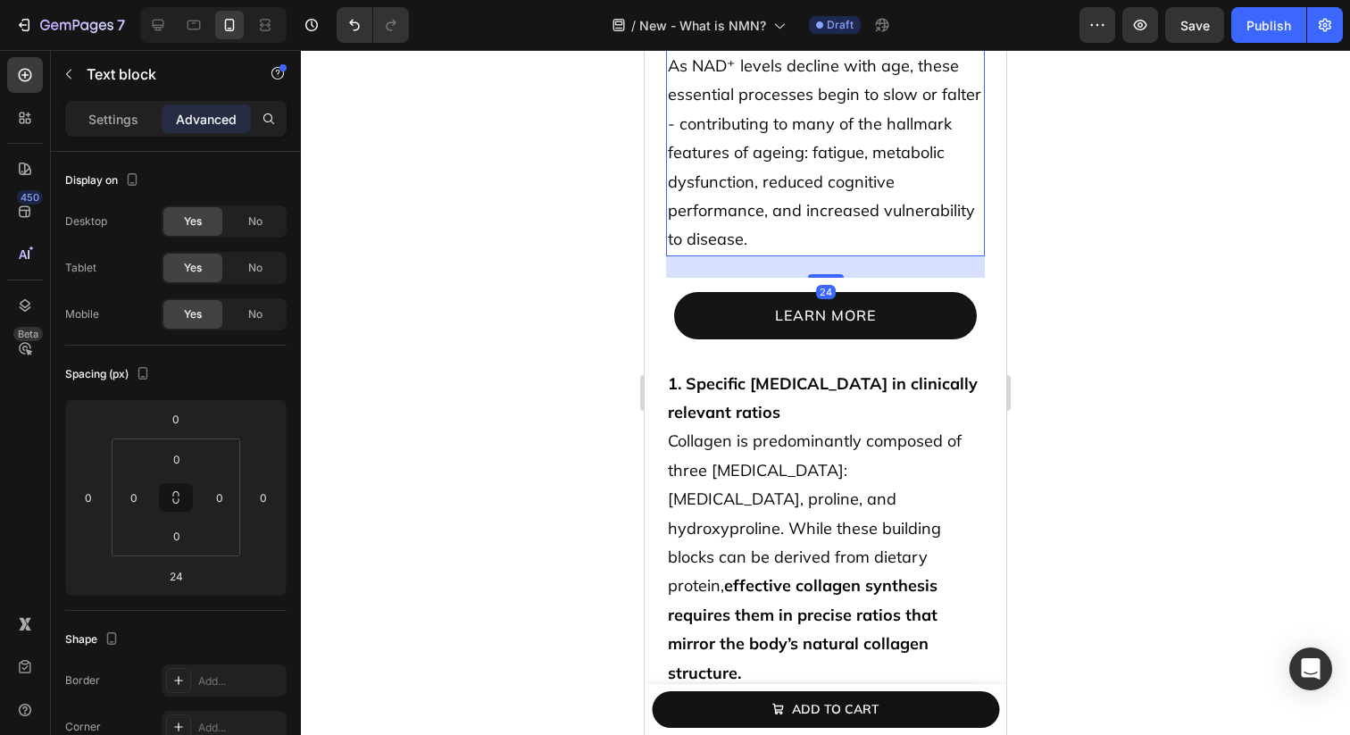
scroll to position [2047, 0]
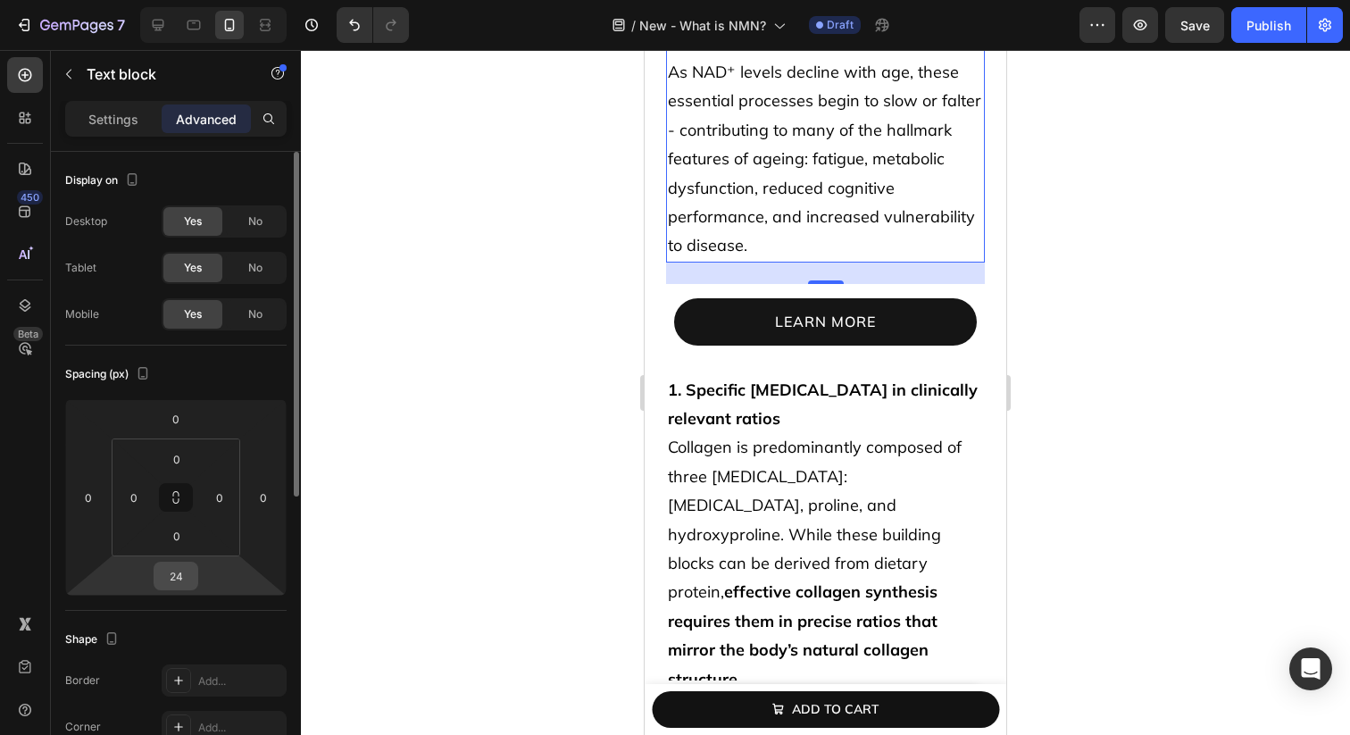
click at [184, 580] on input "24" at bounding box center [176, 575] width 36 height 27
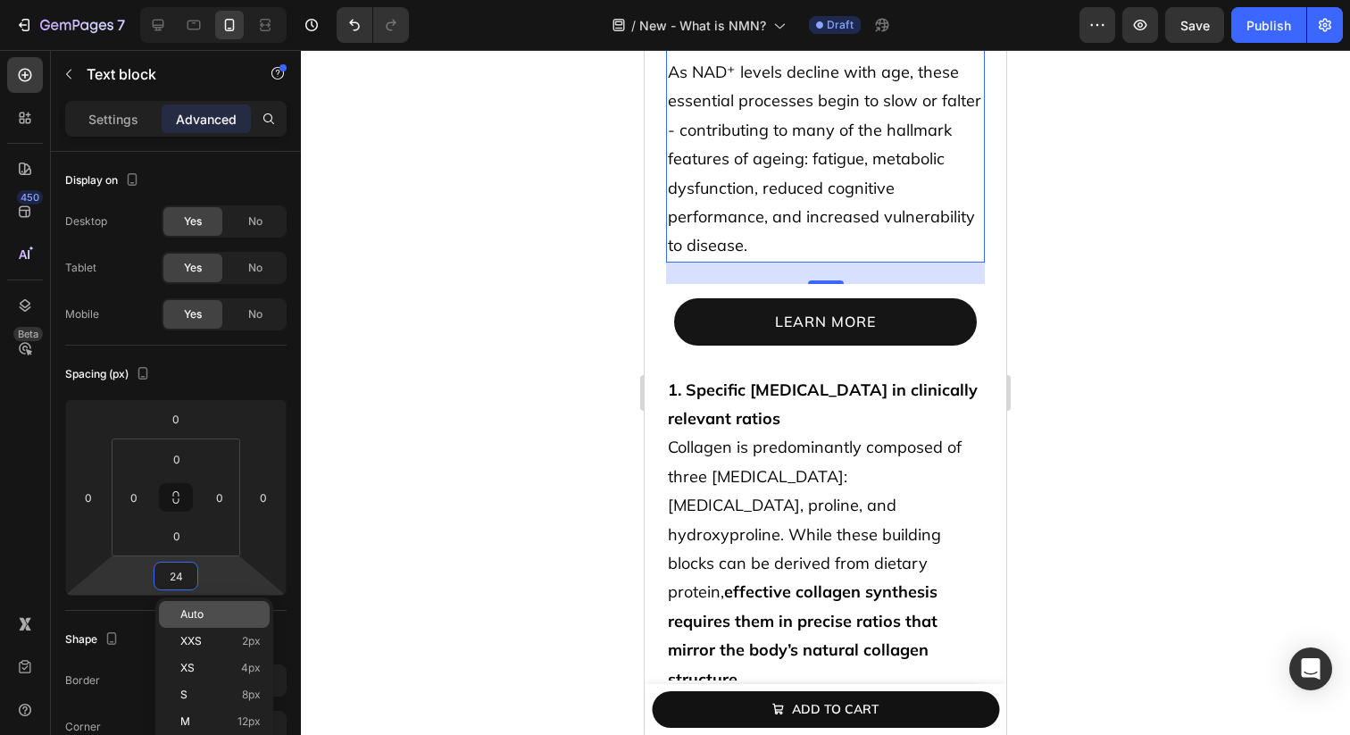
click at [205, 609] on p "Auto" at bounding box center [220, 614] width 80 height 12
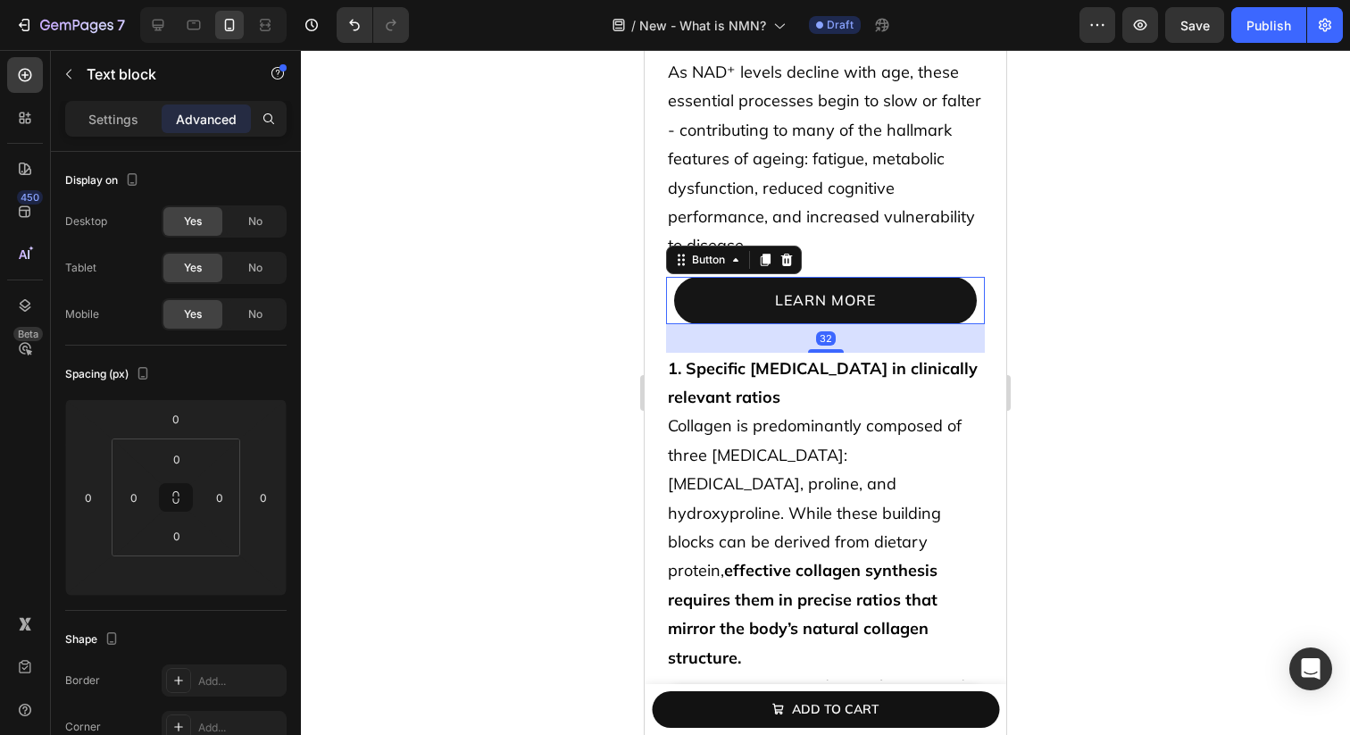
click at [703, 277] on link "learn more" at bounding box center [825, 300] width 303 height 47
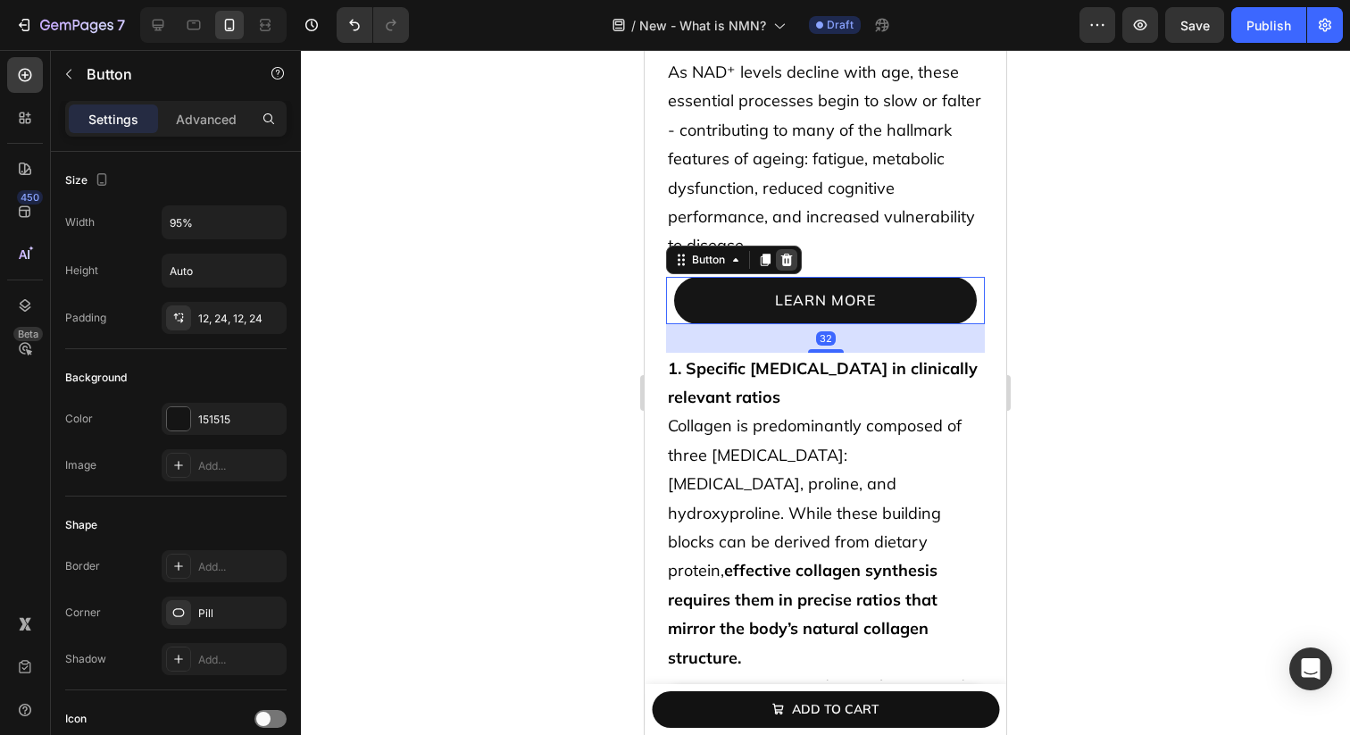
click at [788, 253] on icon at bounding box center [786, 260] width 14 height 14
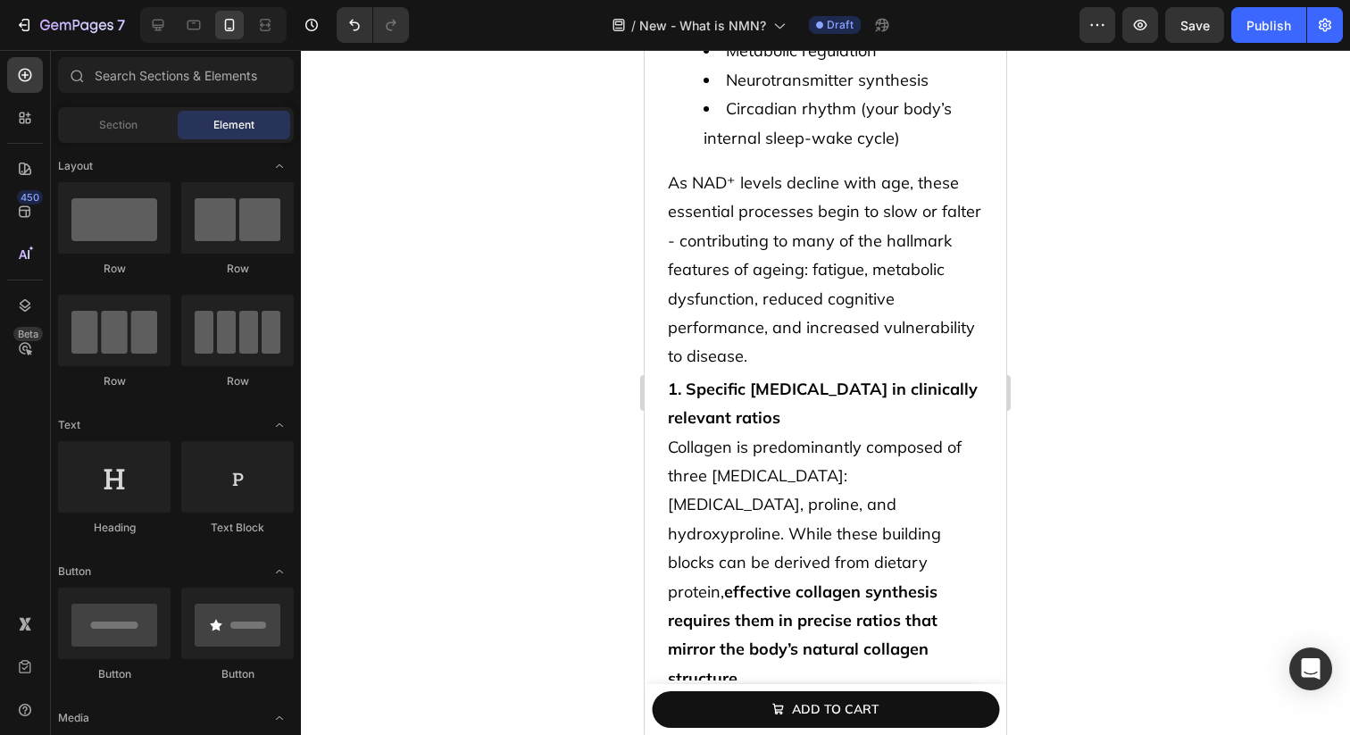
scroll to position [1869, 0]
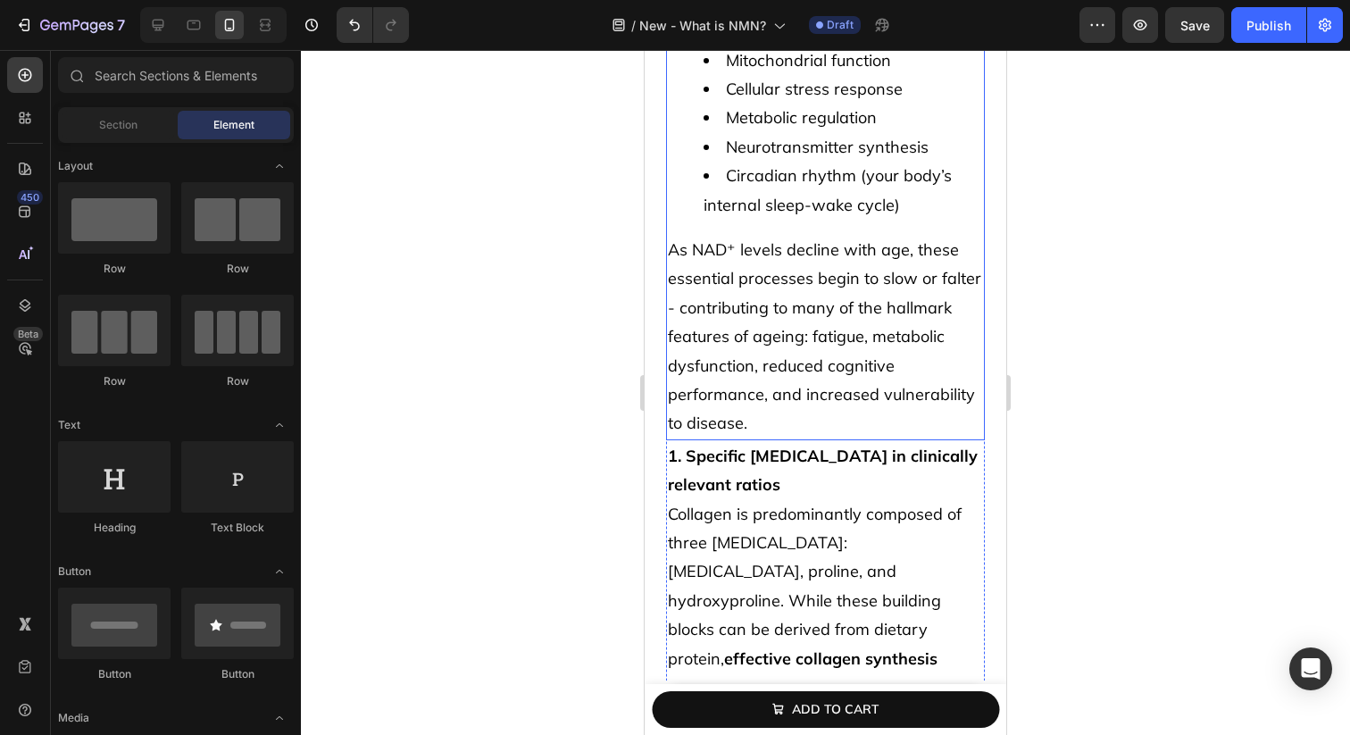
click at [782, 289] on p "As NAD⁺ levels decline with age, these essential processes begin to slow or fal…" at bounding box center [825, 337] width 315 height 203
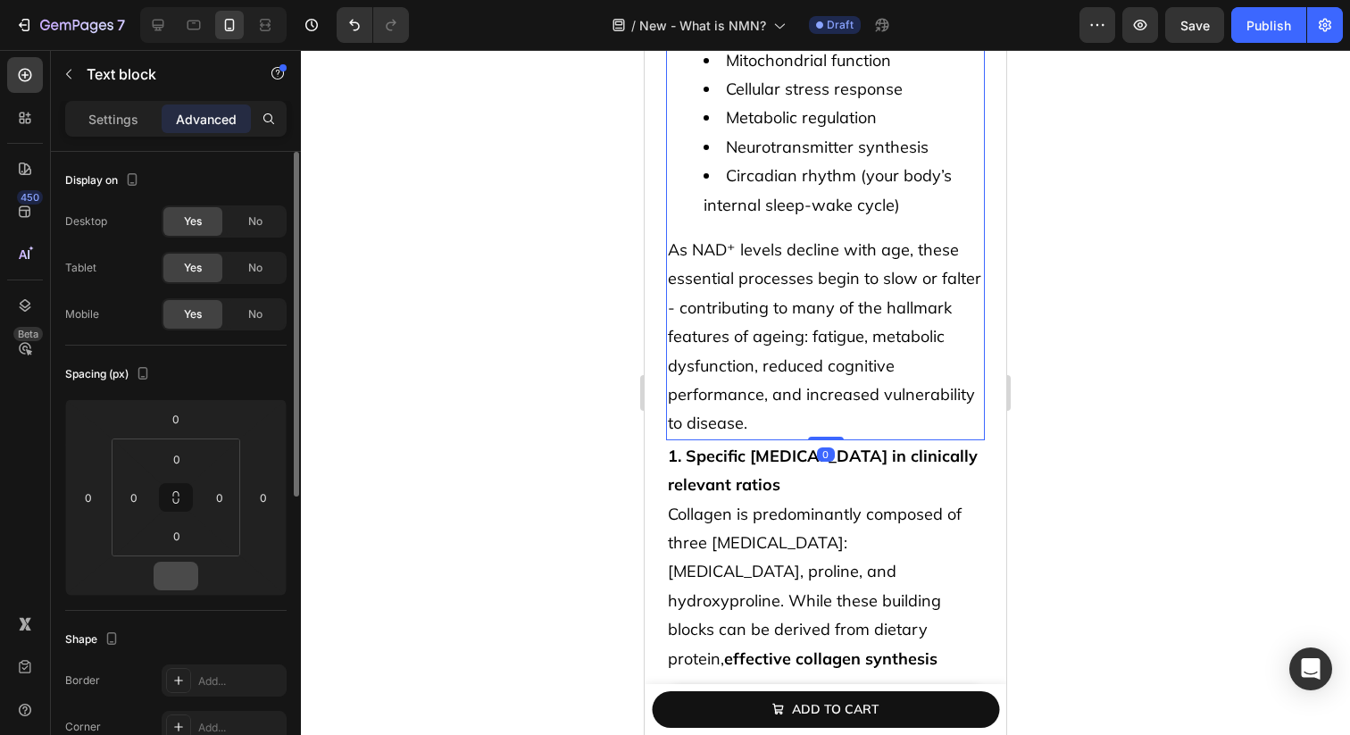
click at [174, 578] on input "number" at bounding box center [176, 575] width 36 height 27
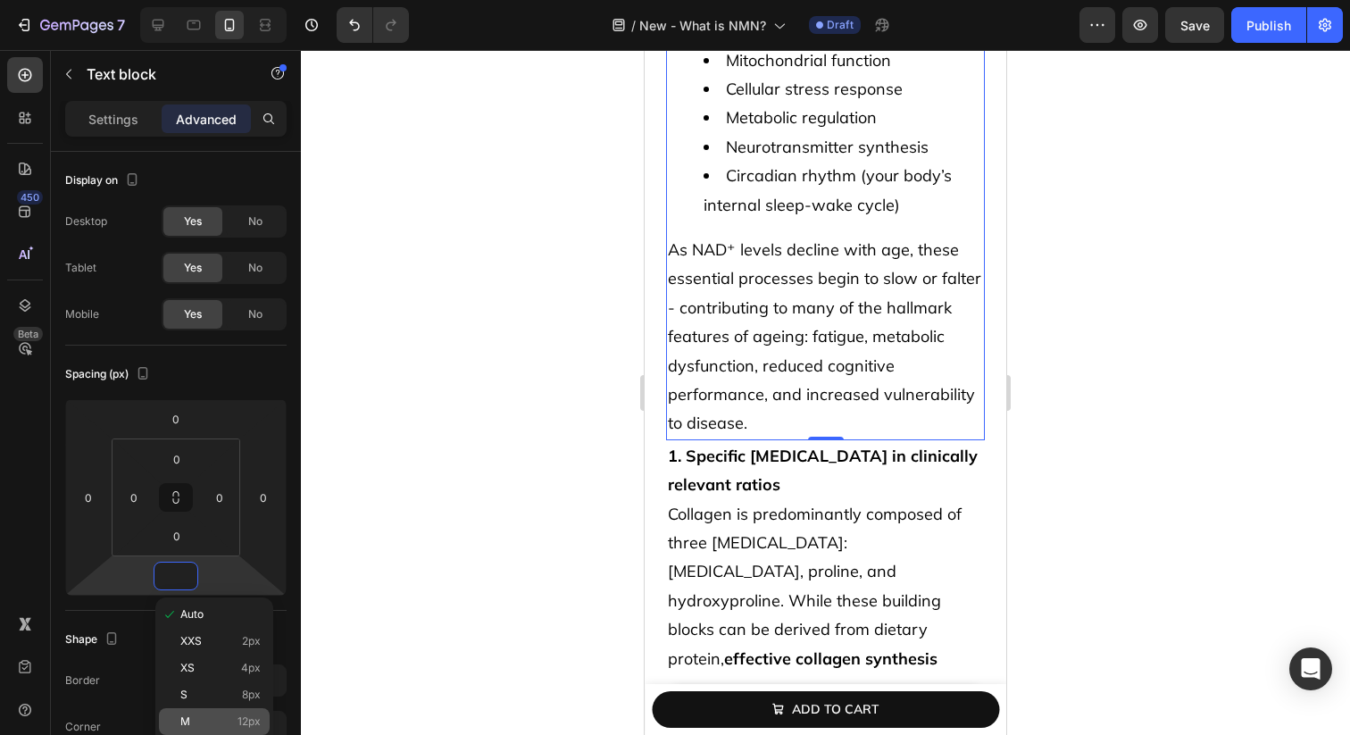
click at [225, 734] on div "M 12px" at bounding box center [214, 721] width 111 height 27
type input "12"
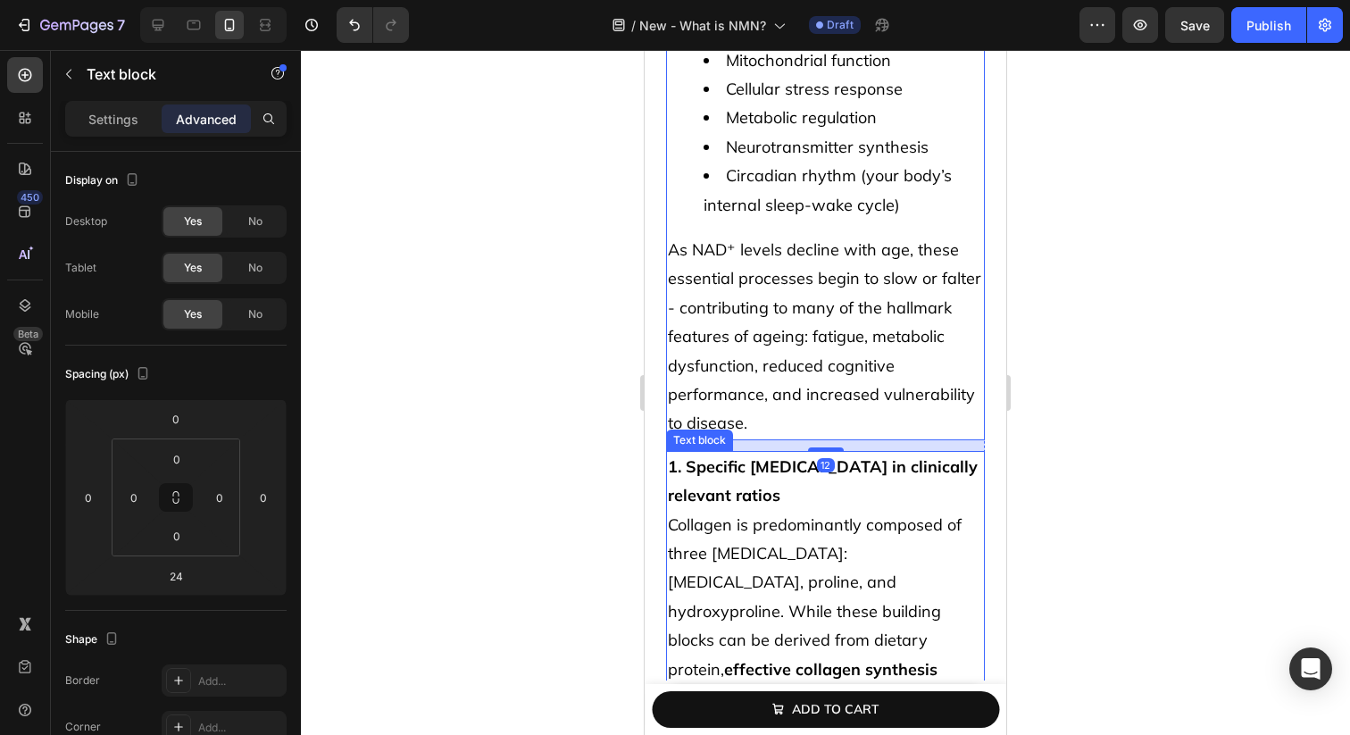
click at [865, 514] on span "Collagen is predominantly composed of three [MEDICAL_DATA]: [MEDICAL_DATA], pro…" at bounding box center [815, 640] width 294 height 252
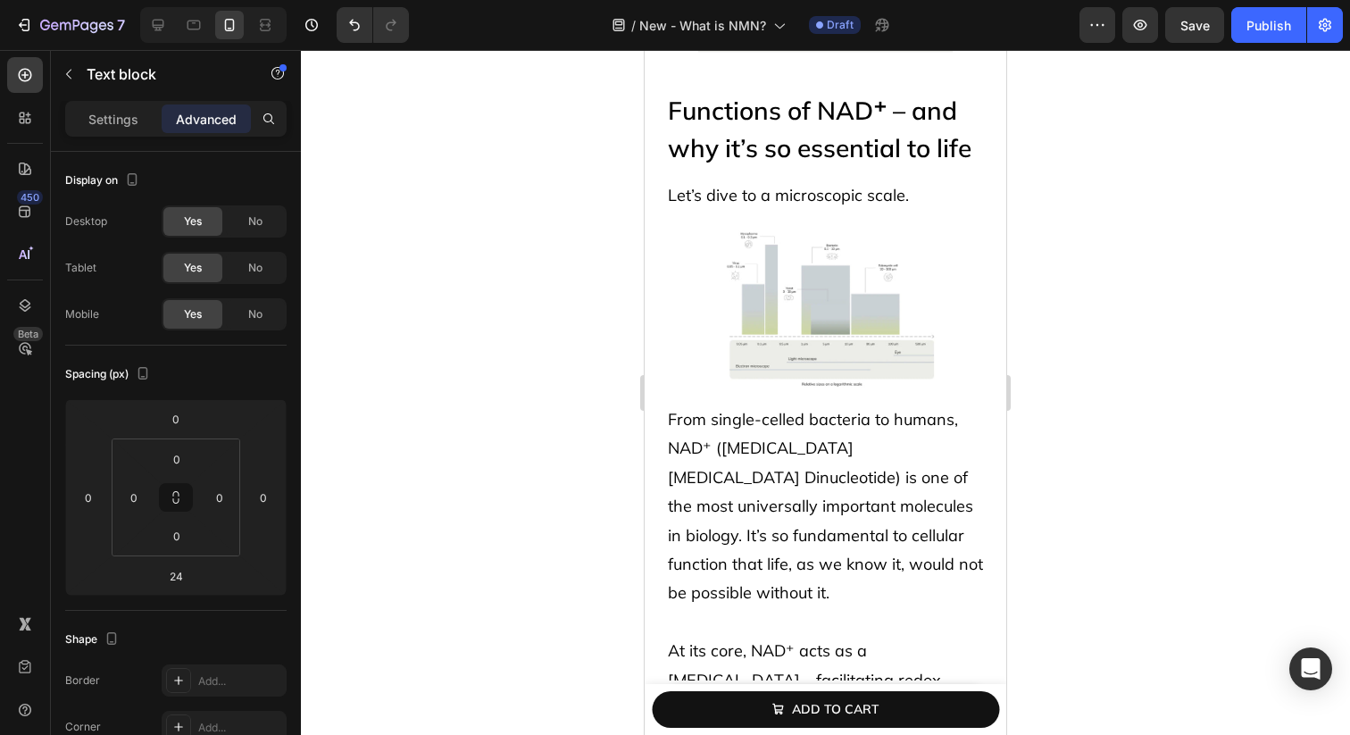
scroll to position [1013, 0]
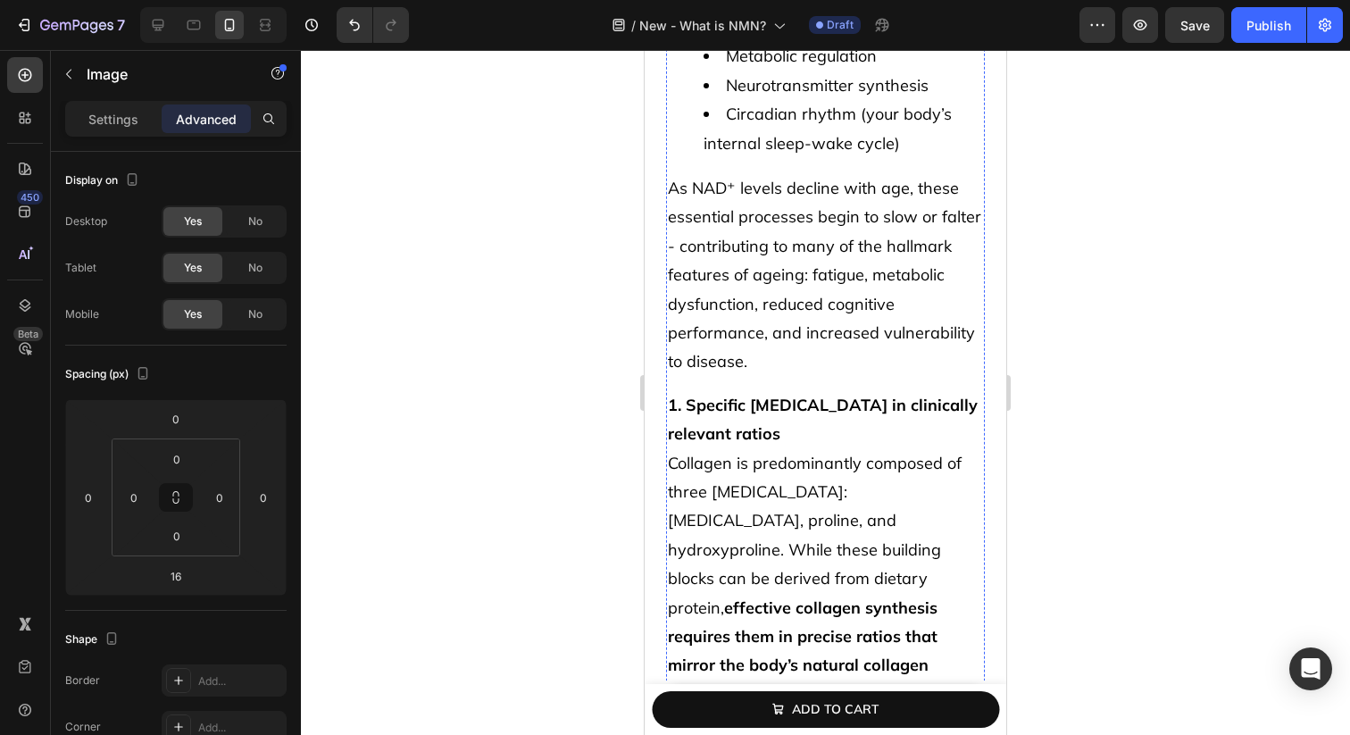
scroll to position [1972, 0]
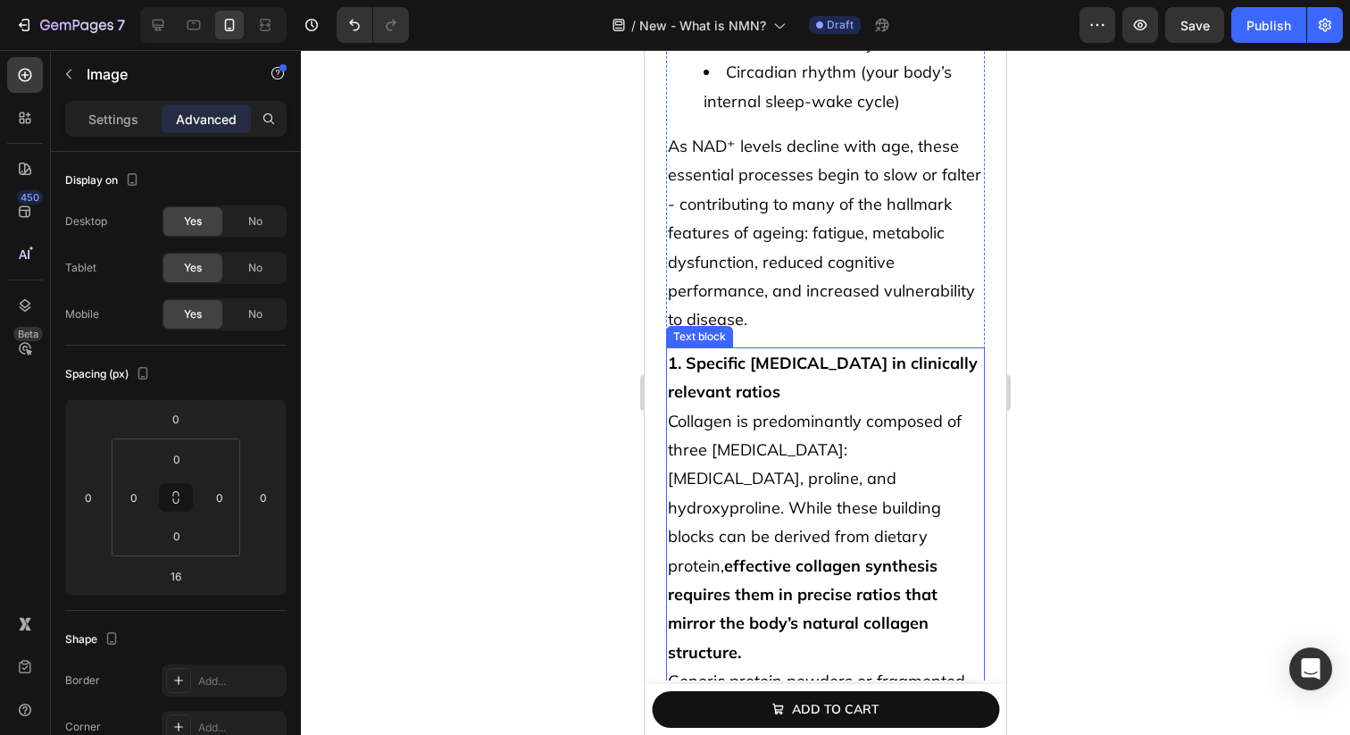
click at [768, 269] on p "As NAD⁺ levels decline with age, these essential processes begin to slow or fal…" at bounding box center [825, 233] width 315 height 203
click at [767, 353] on strong "1. Specific [MEDICAL_DATA] in clinically relevant ratios" at bounding box center [823, 377] width 310 height 49
click at [768, 353] on strong "1. Specific [MEDICAL_DATA] in clinically relevant ratios" at bounding box center [823, 377] width 310 height 49
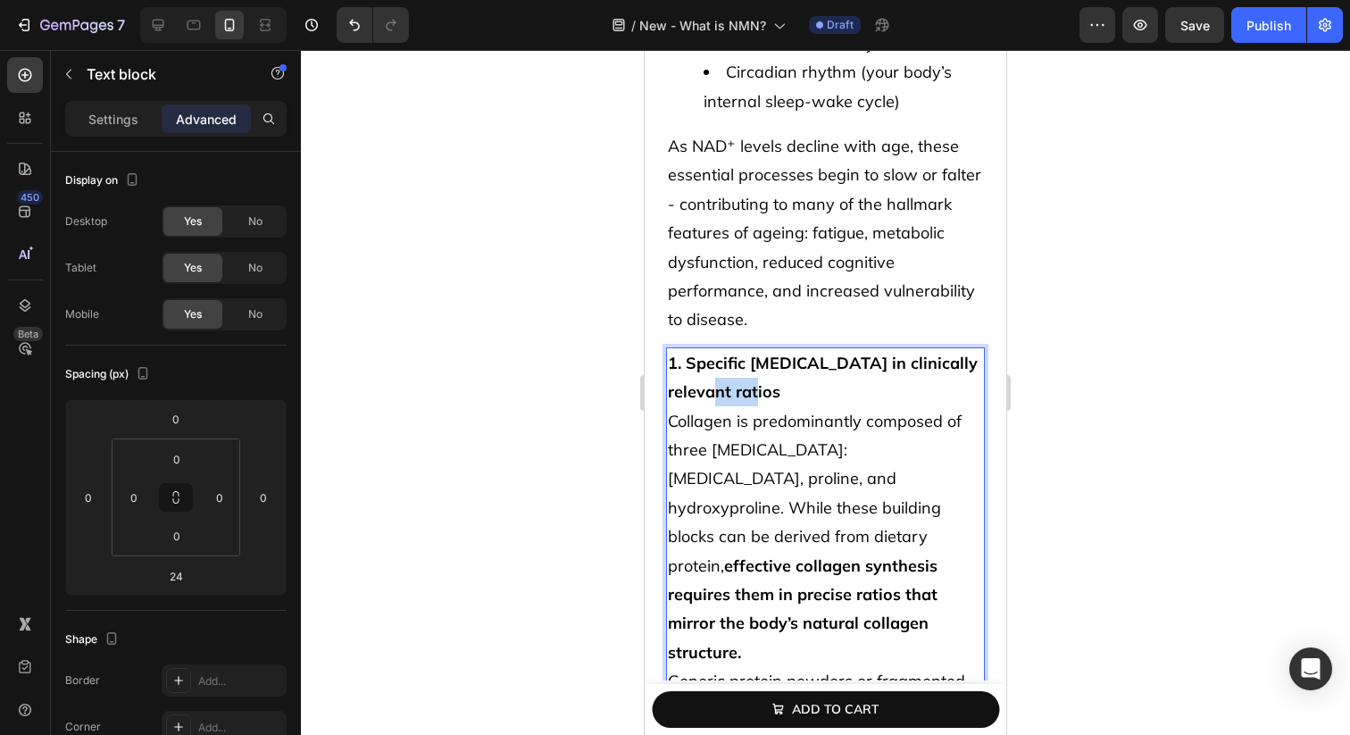
click at [768, 353] on strong "1. Specific [MEDICAL_DATA] in clinically relevant ratios" at bounding box center [823, 377] width 310 height 49
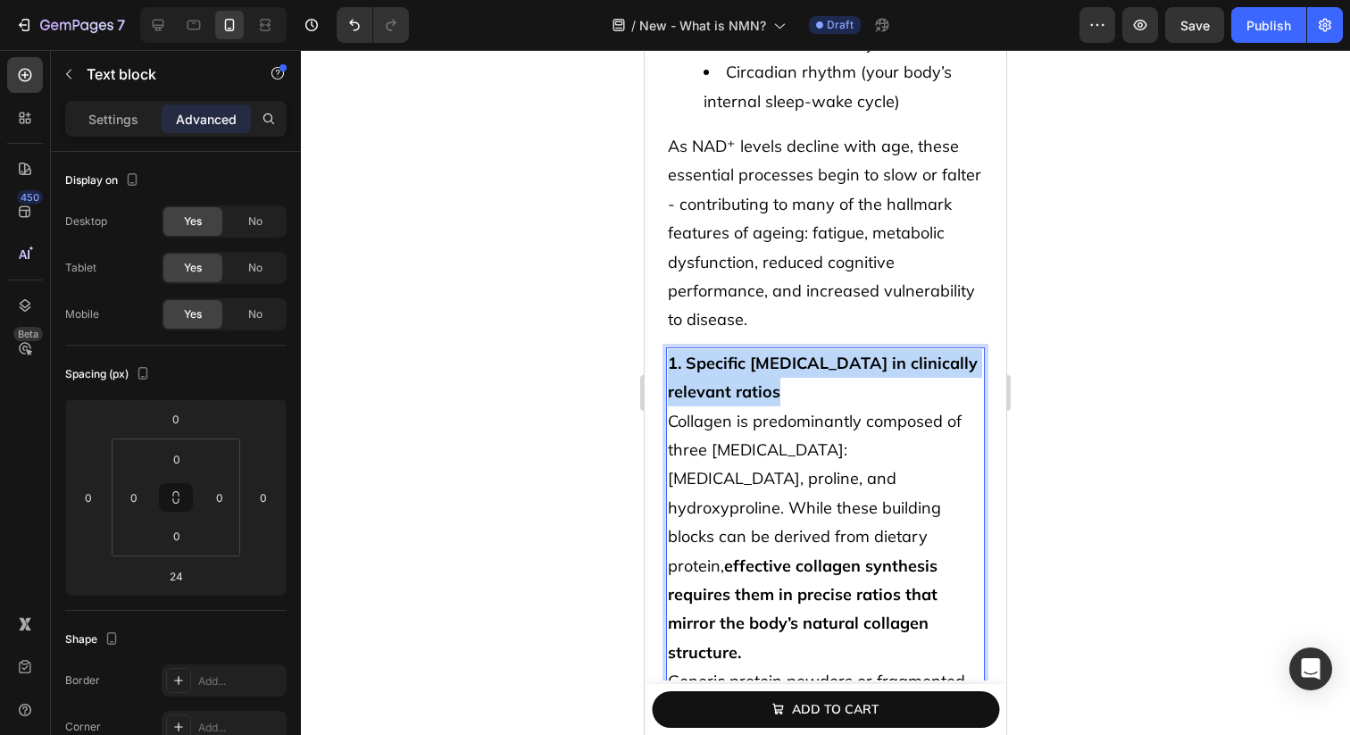
click at [768, 353] on strong "1. Specific [MEDICAL_DATA] in clinically relevant ratios" at bounding box center [823, 377] width 310 height 49
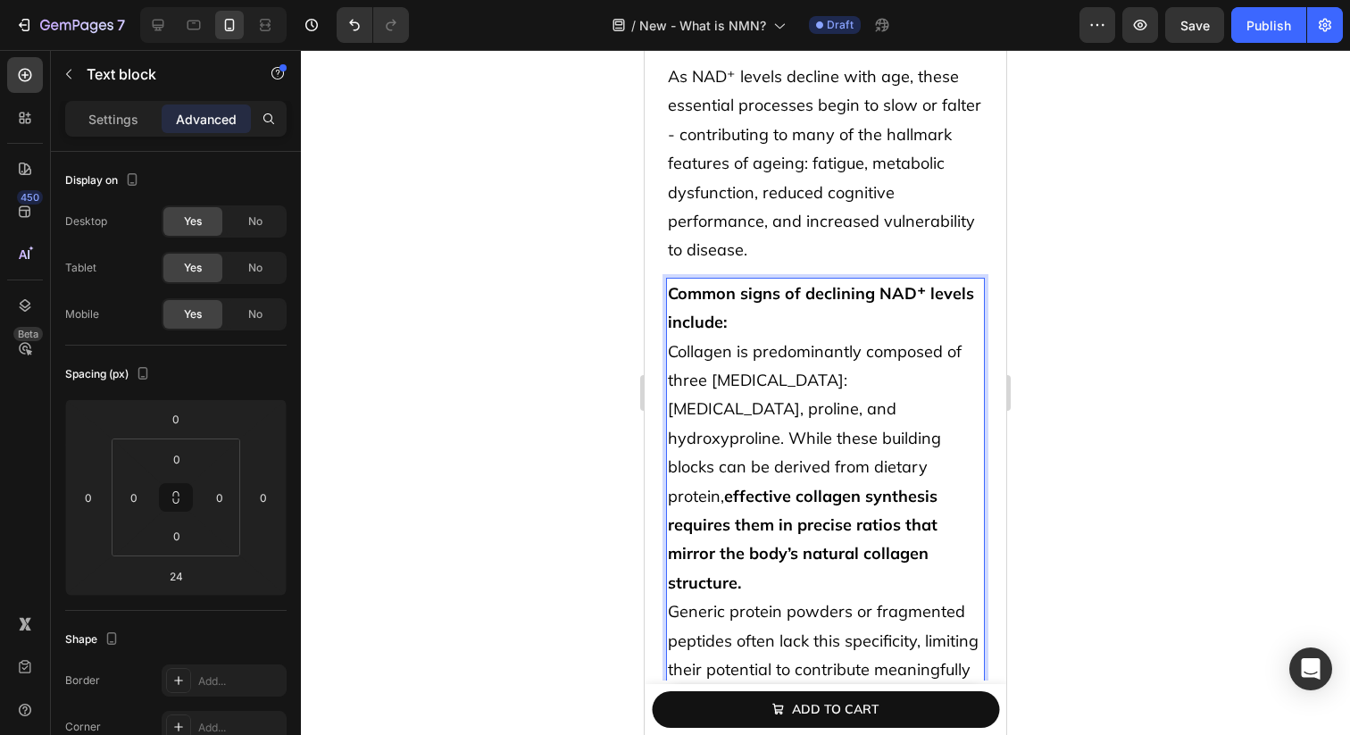
scroll to position [2046, 0]
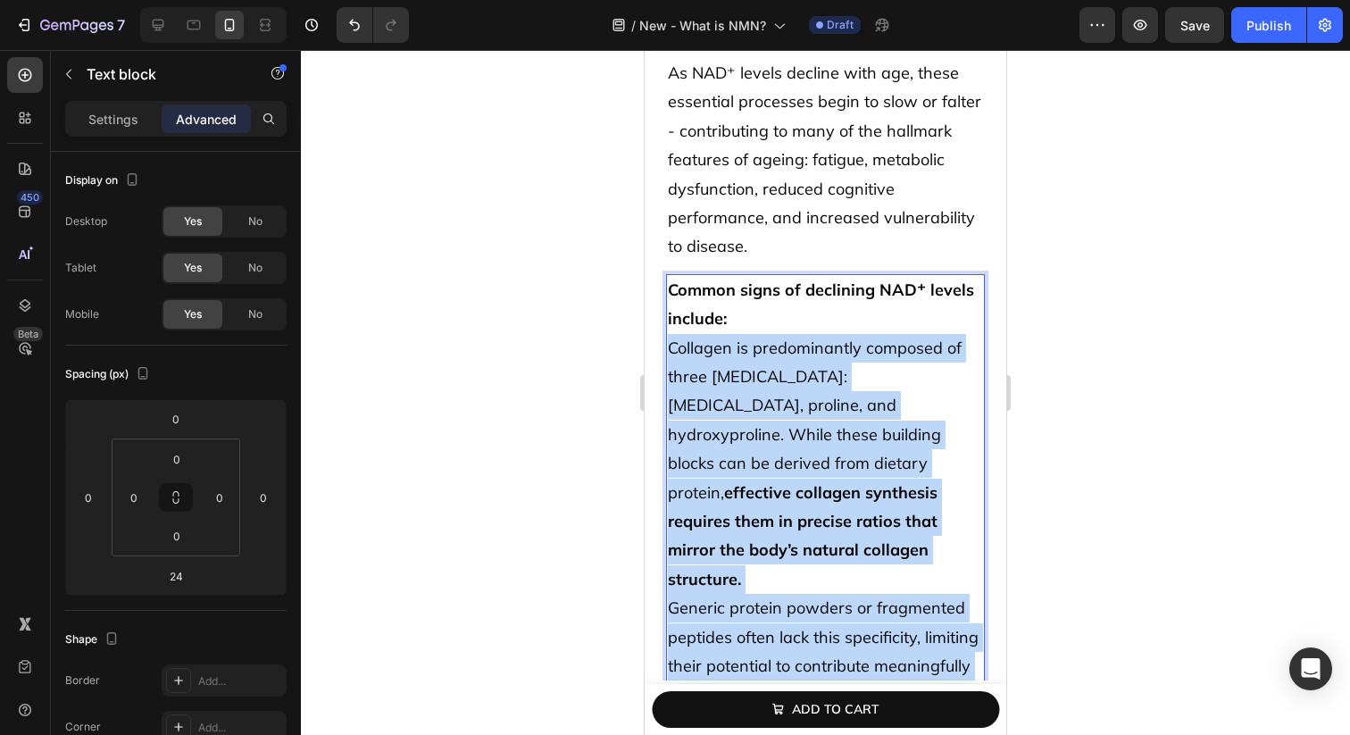
drag, startPoint x: 669, startPoint y: 287, endPoint x: 976, endPoint y: 594, distance: 434.8
click at [976, 594] on div "Common signs of declining NAD⁺ levels include: Collagen is predominantly compos…" at bounding box center [825, 492] width 319 height 437
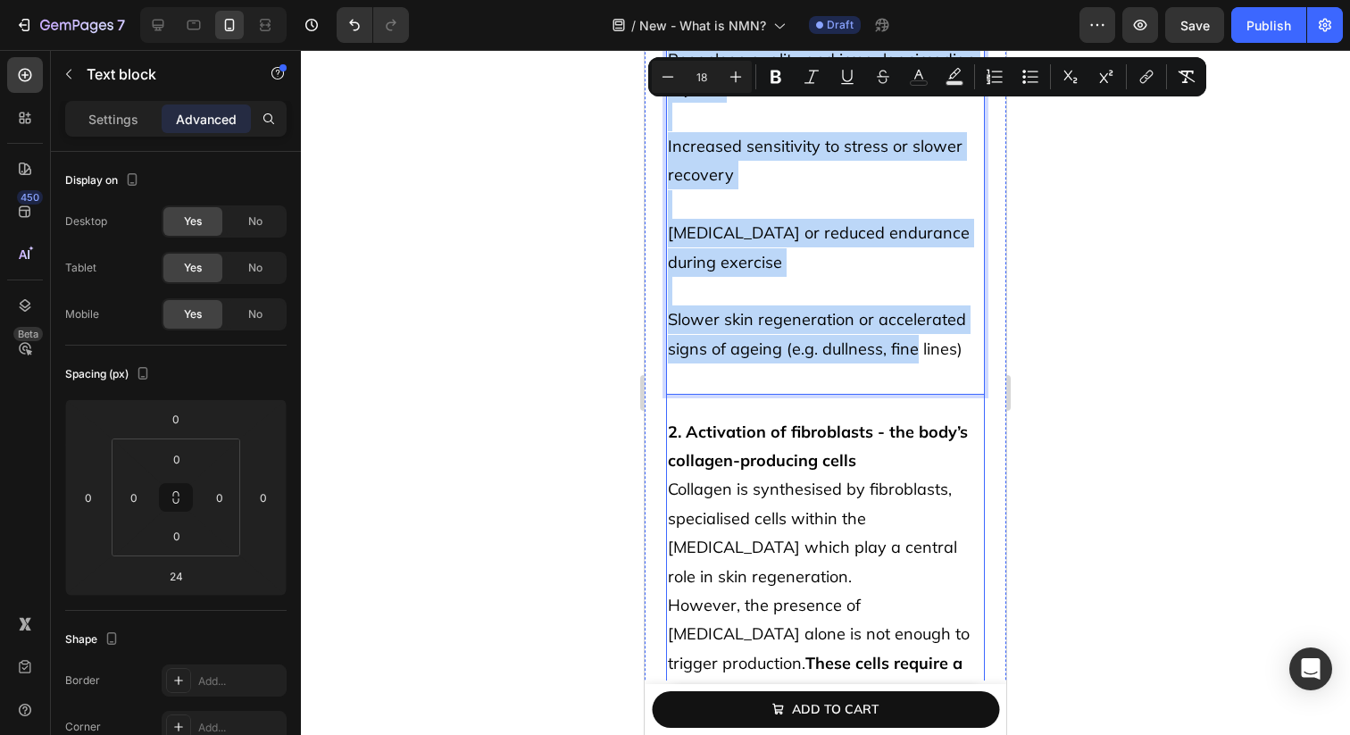
scroll to position [2622, 0]
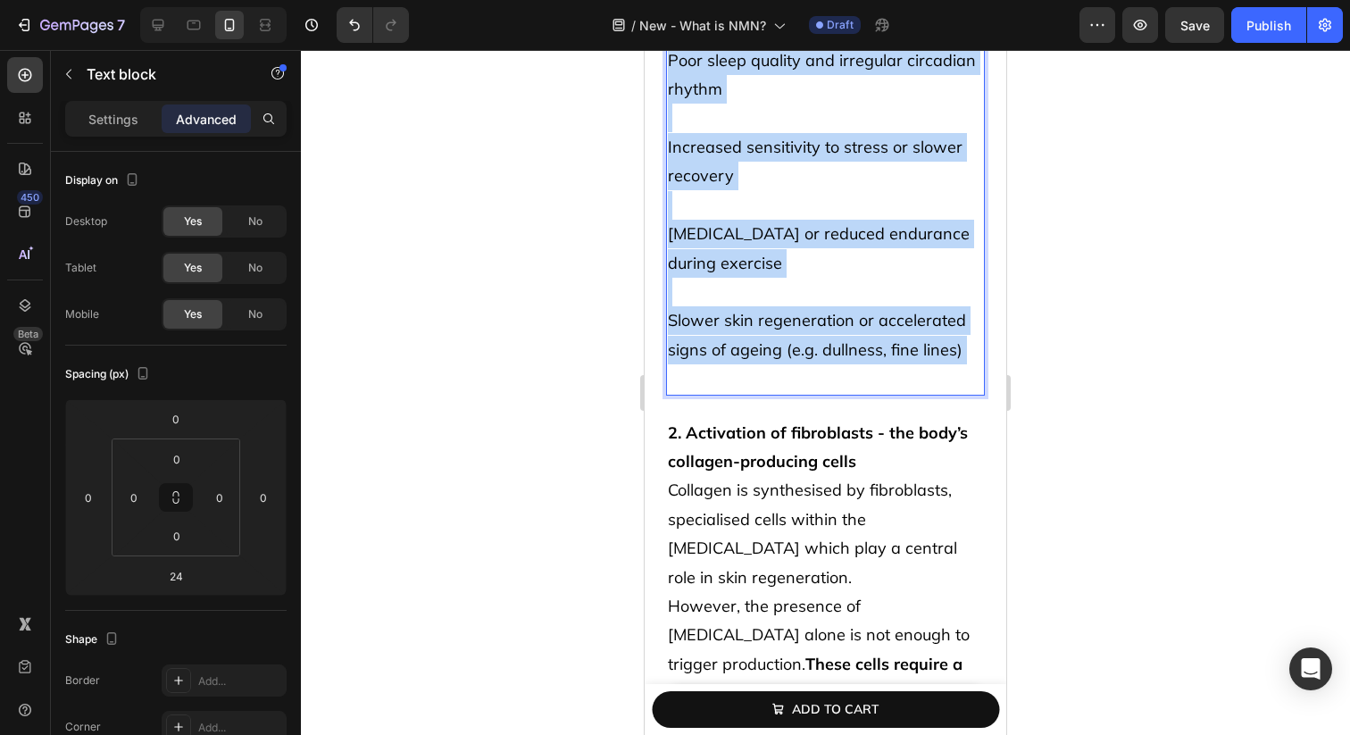
drag, startPoint x: 667, startPoint y: 254, endPoint x: 967, endPoint y: 297, distance: 303.8
click at [969, 308] on div "Common signs of declining NAD⁺ levels include: Persistent fatigue or low energy…" at bounding box center [825, 46] width 319 height 698
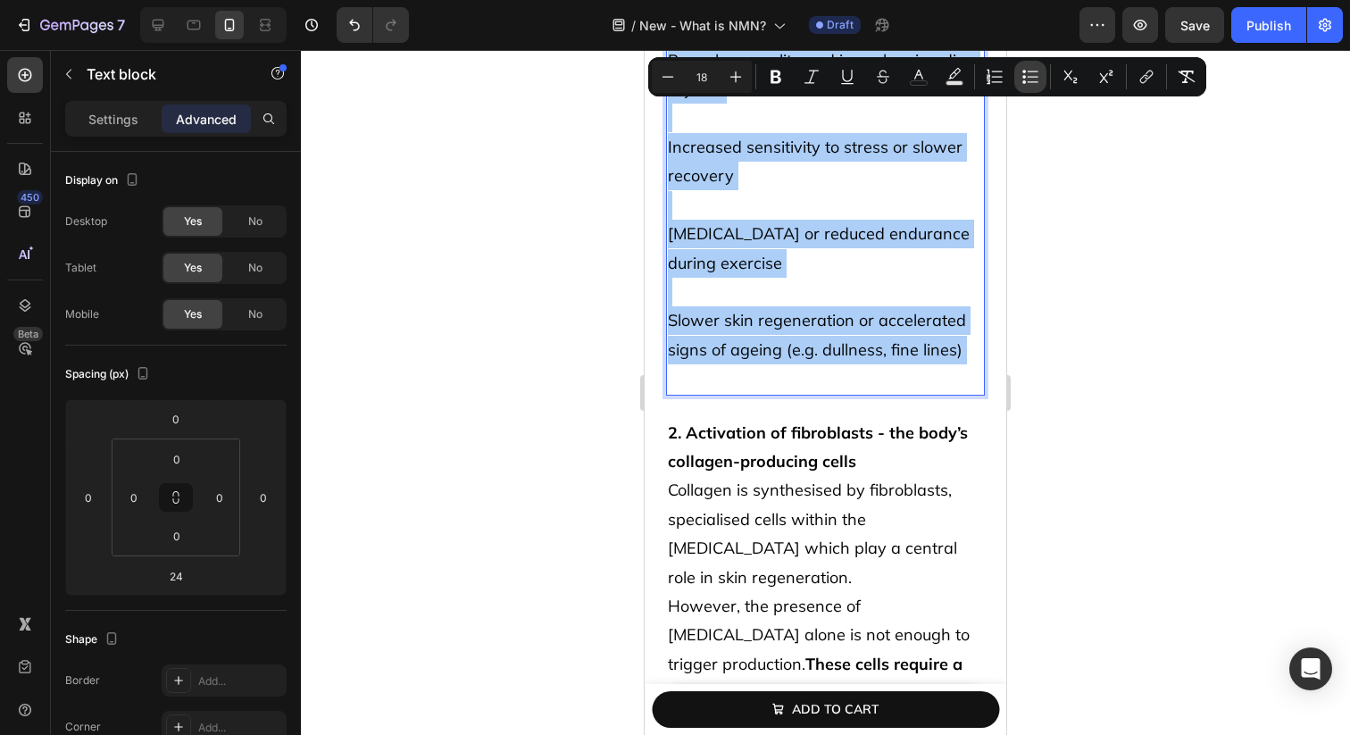
click at [1032, 87] on button "Bulleted List" at bounding box center [1030, 77] width 32 height 32
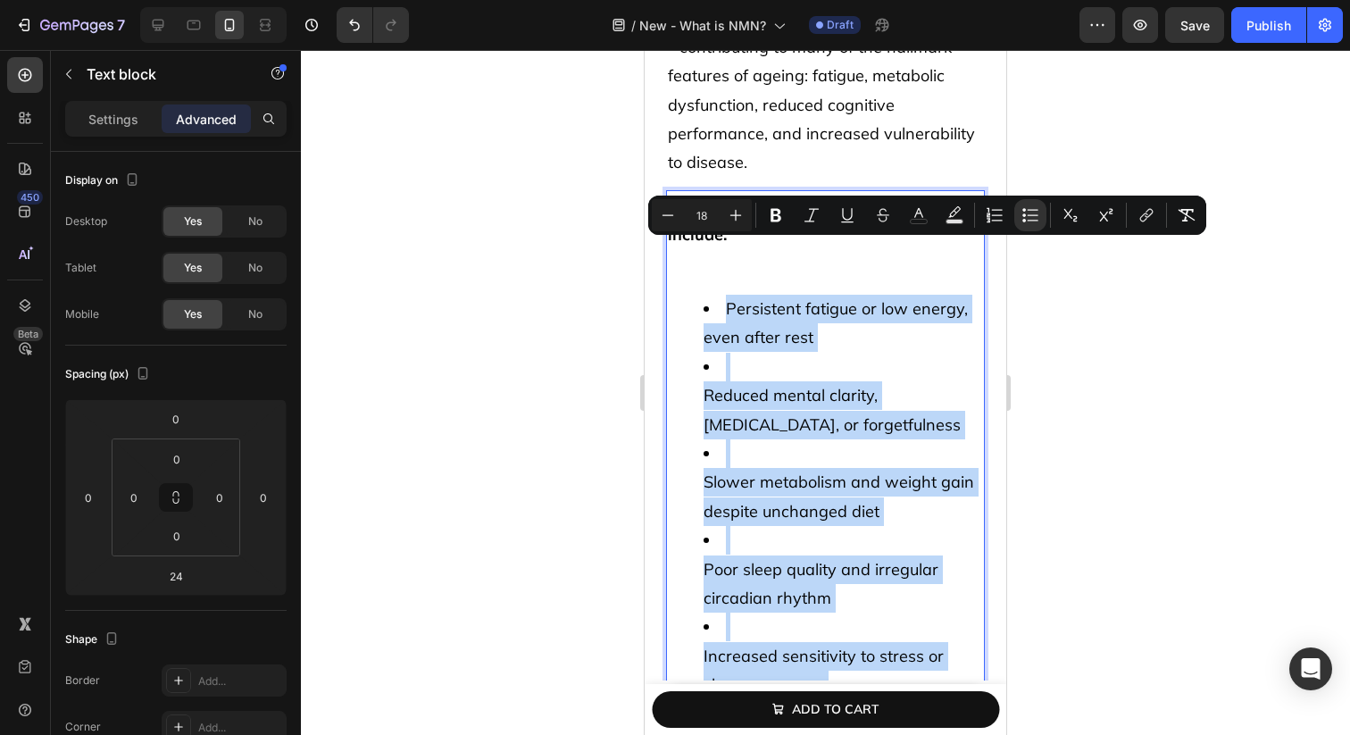
scroll to position [2126, 0]
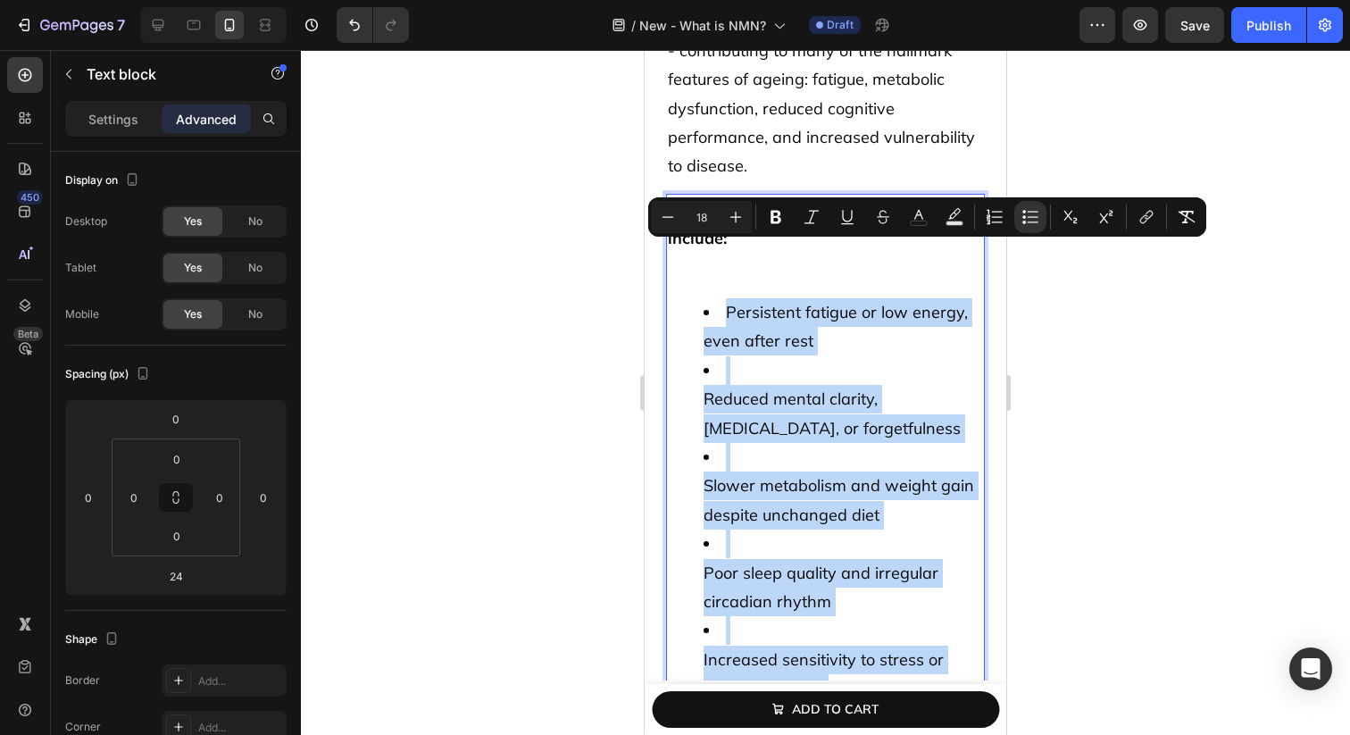
click at [787, 302] on span "Persistent fatigue or low energy, even after rest" at bounding box center [835, 326] width 264 height 49
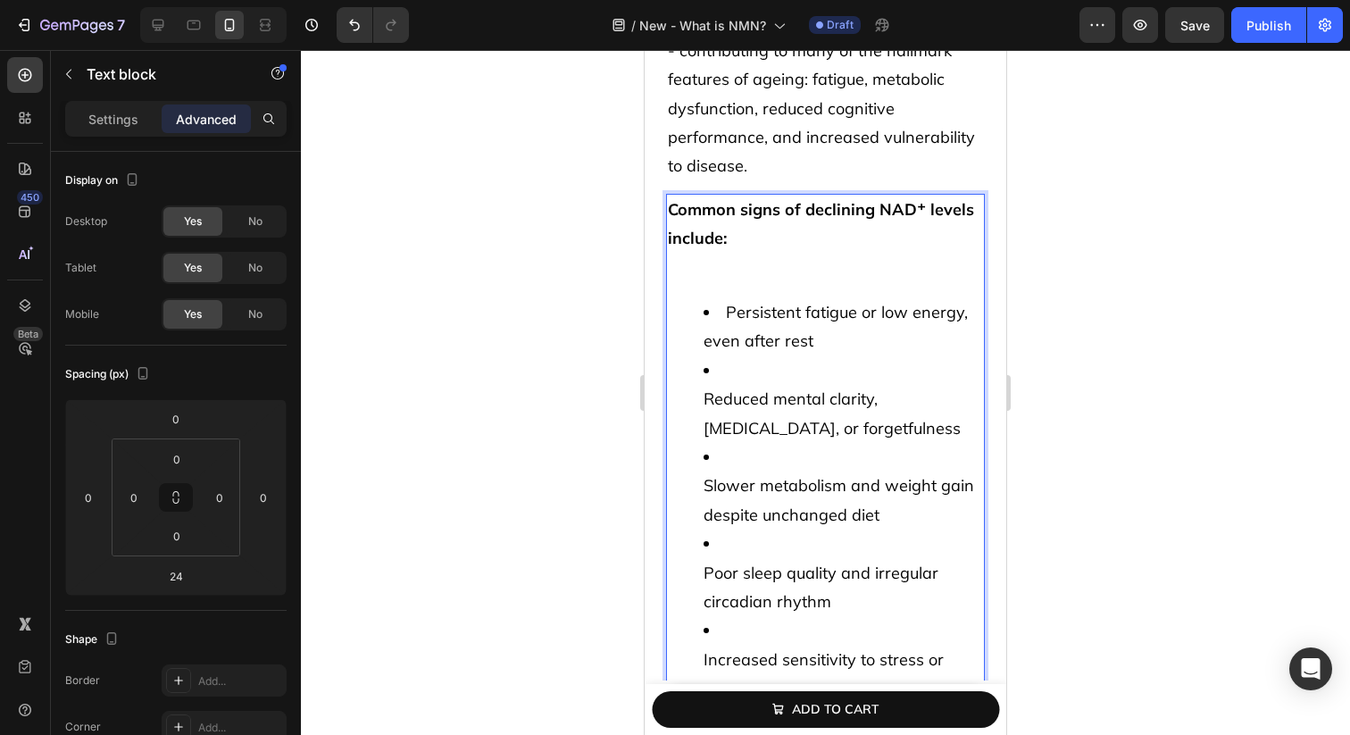
click at [779, 253] on p "Rich Text Editor. Editing area: main" at bounding box center [825, 267] width 315 height 29
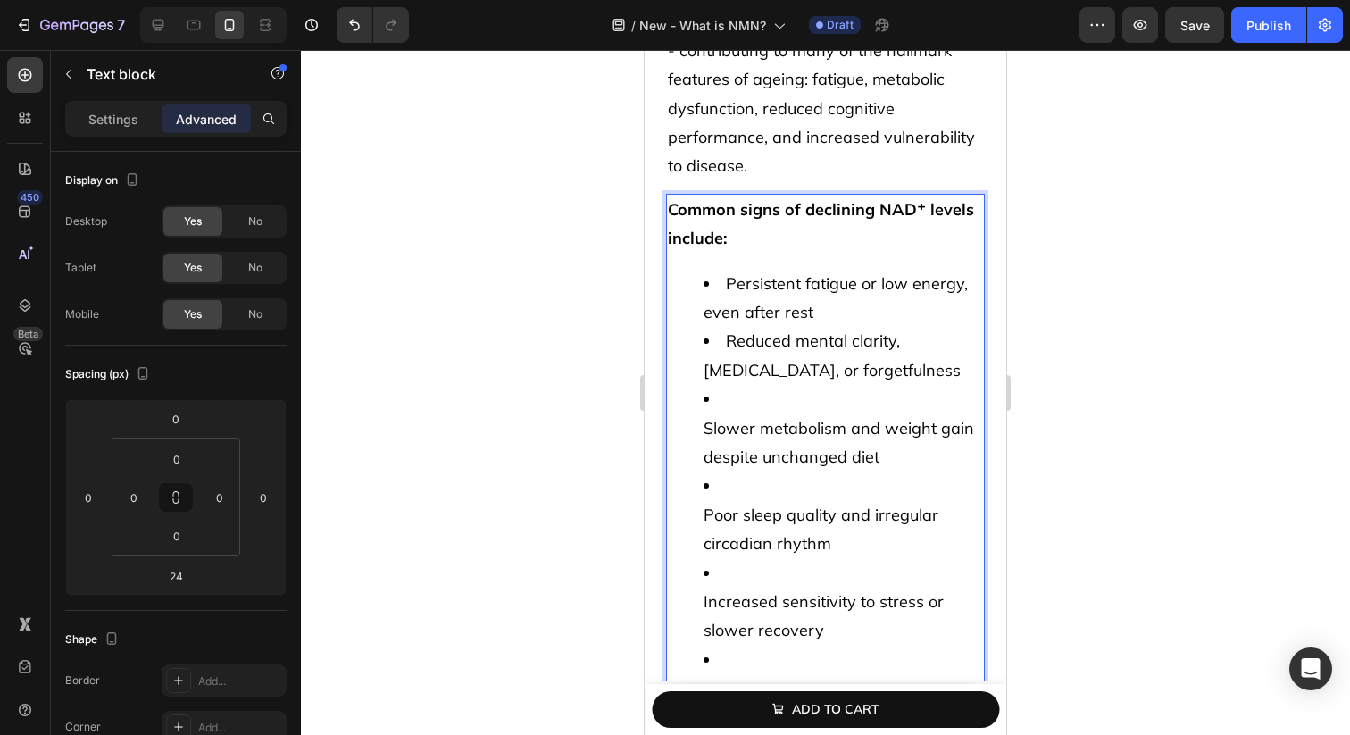
click at [708, 418] on span "Slower metabolism and weight gain despite unchanged diet" at bounding box center [838, 442] width 270 height 49
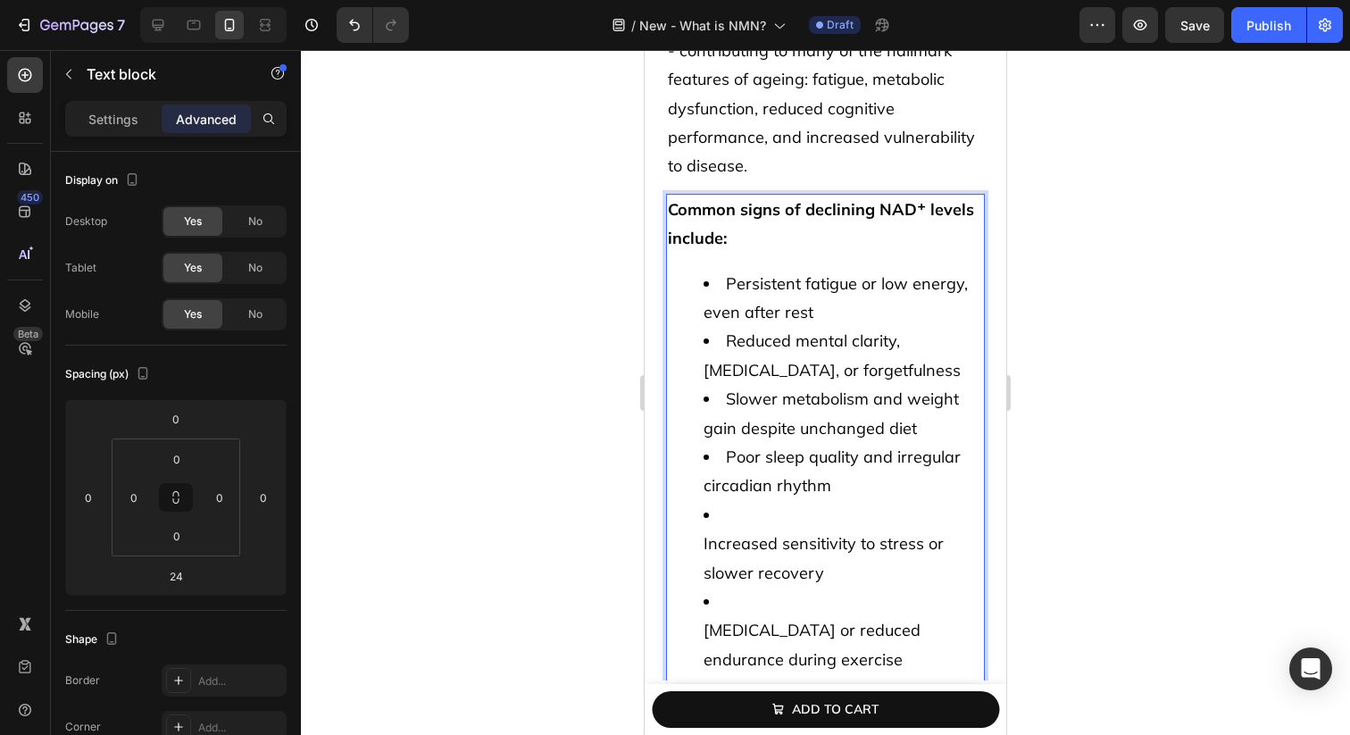
click at [706, 533] on span "Increased sensitivity to stress or slower recovery" at bounding box center [823, 557] width 240 height 49
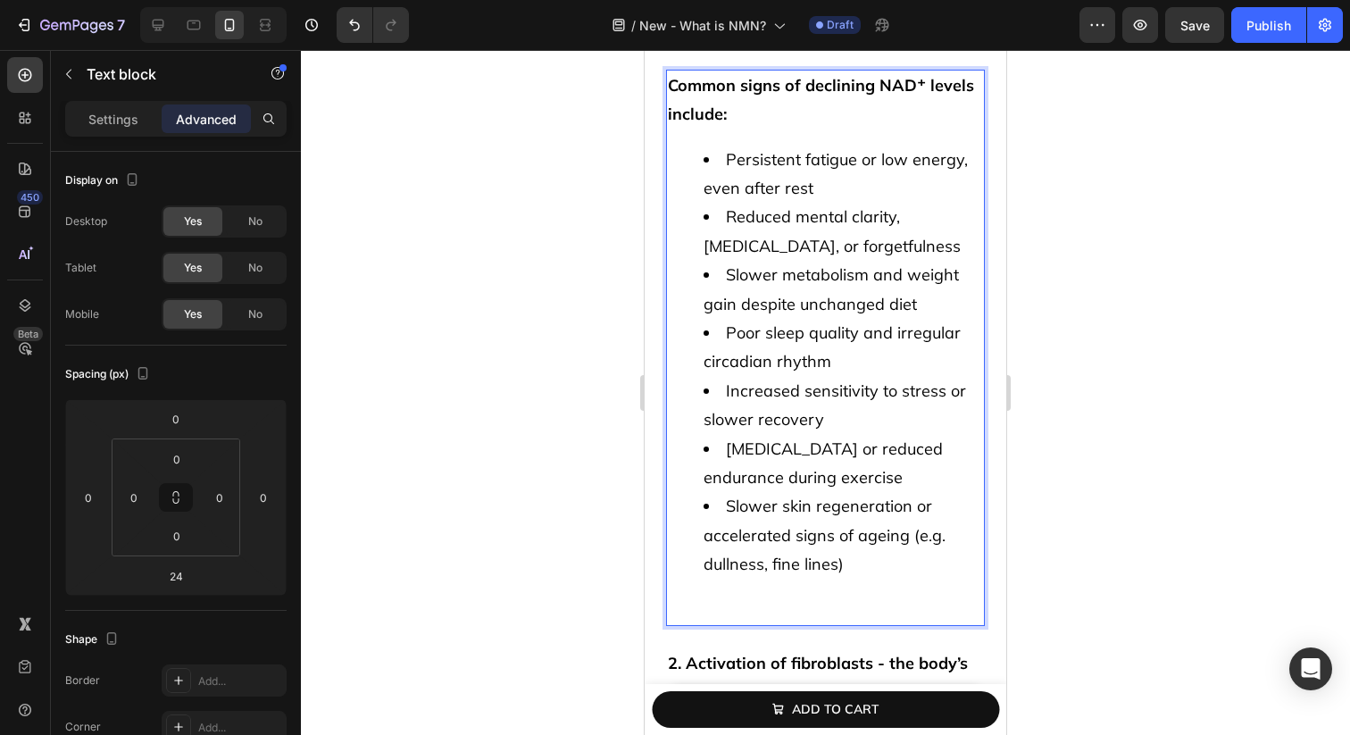
scroll to position [2286, 0]
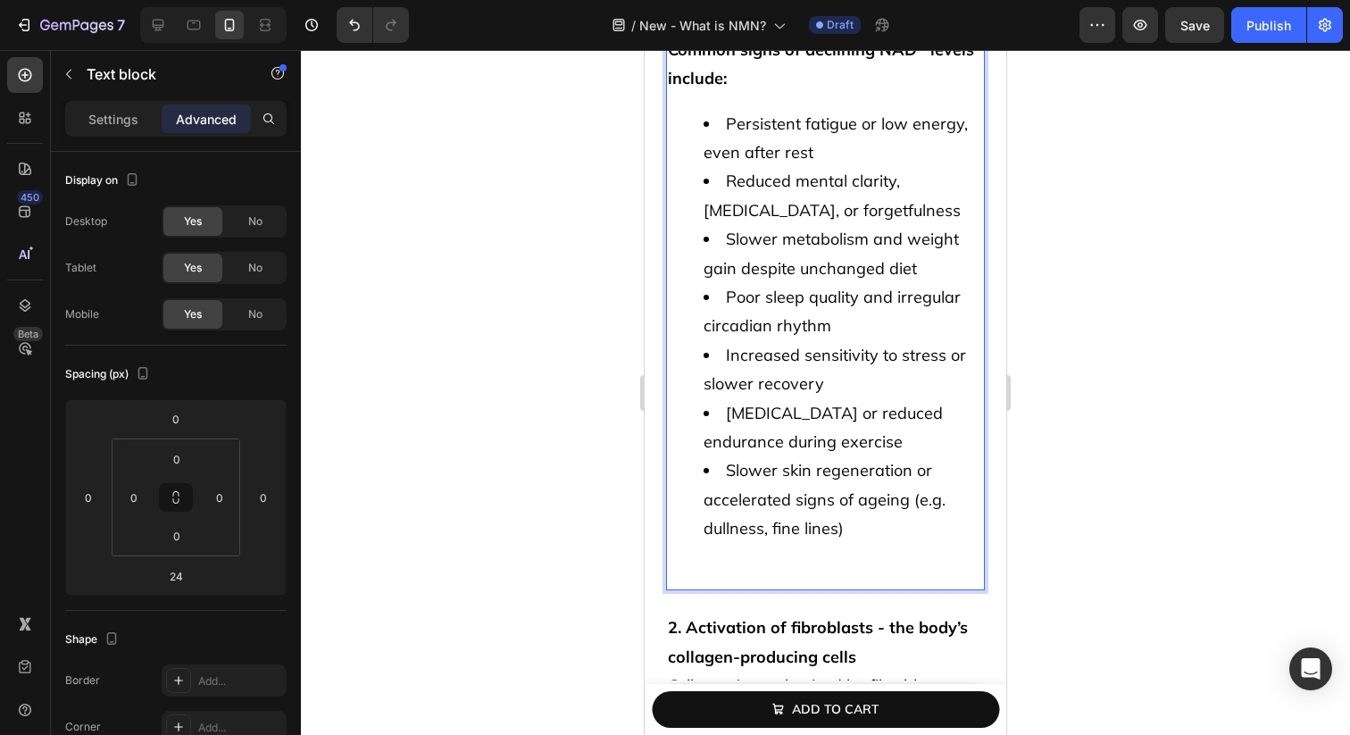
click at [745, 478] on span "Slower skin regeneration or accelerated signs of ageing (e.g. dullness, fine li…" at bounding box center [824, 499] width 242 height 79
click at [739, 506] on li "Slower skin regeneration or accelerated signs of ageing (e.g. dullness, fine li…" at bounding box center [842, 514] width 279 height 116
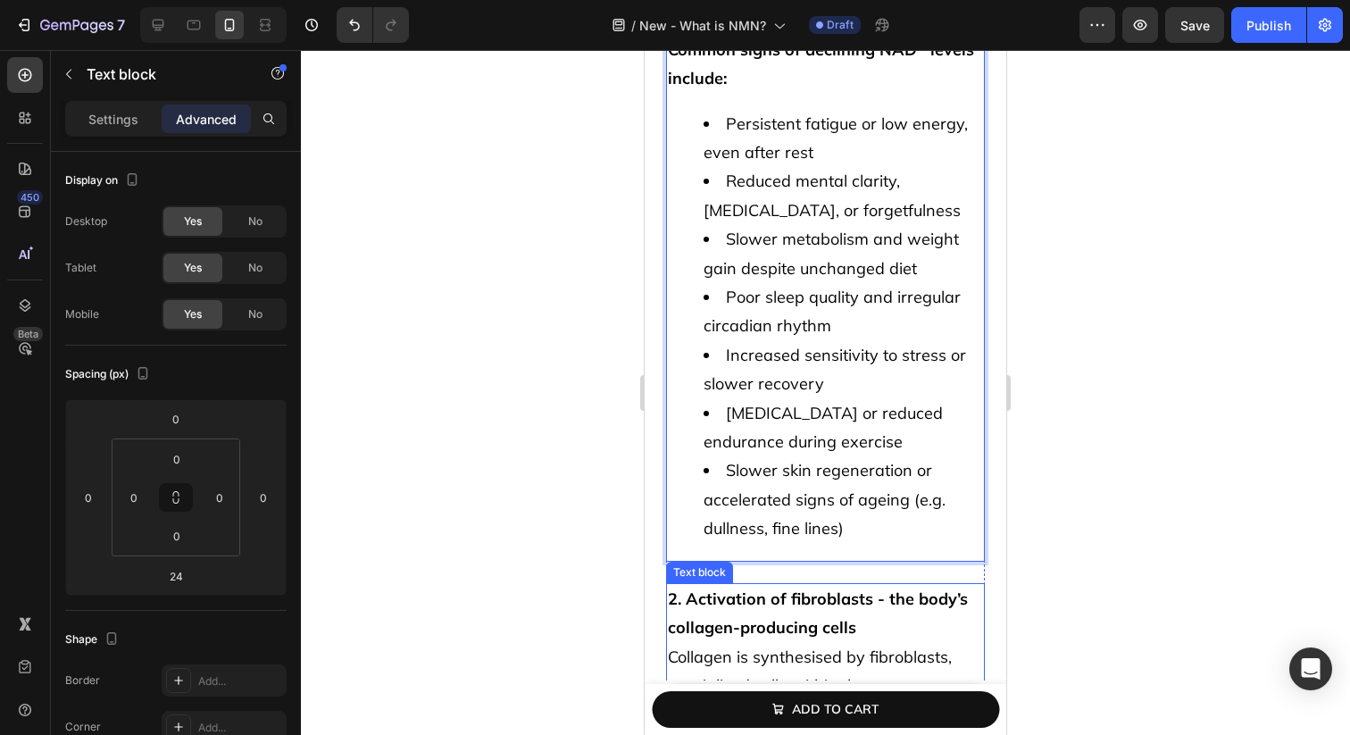
click at [773, 585] on p "2. Activation of fibroblasts - the body’s collagen-producing cells" at bounding box center [825, 614] width 315 height 58
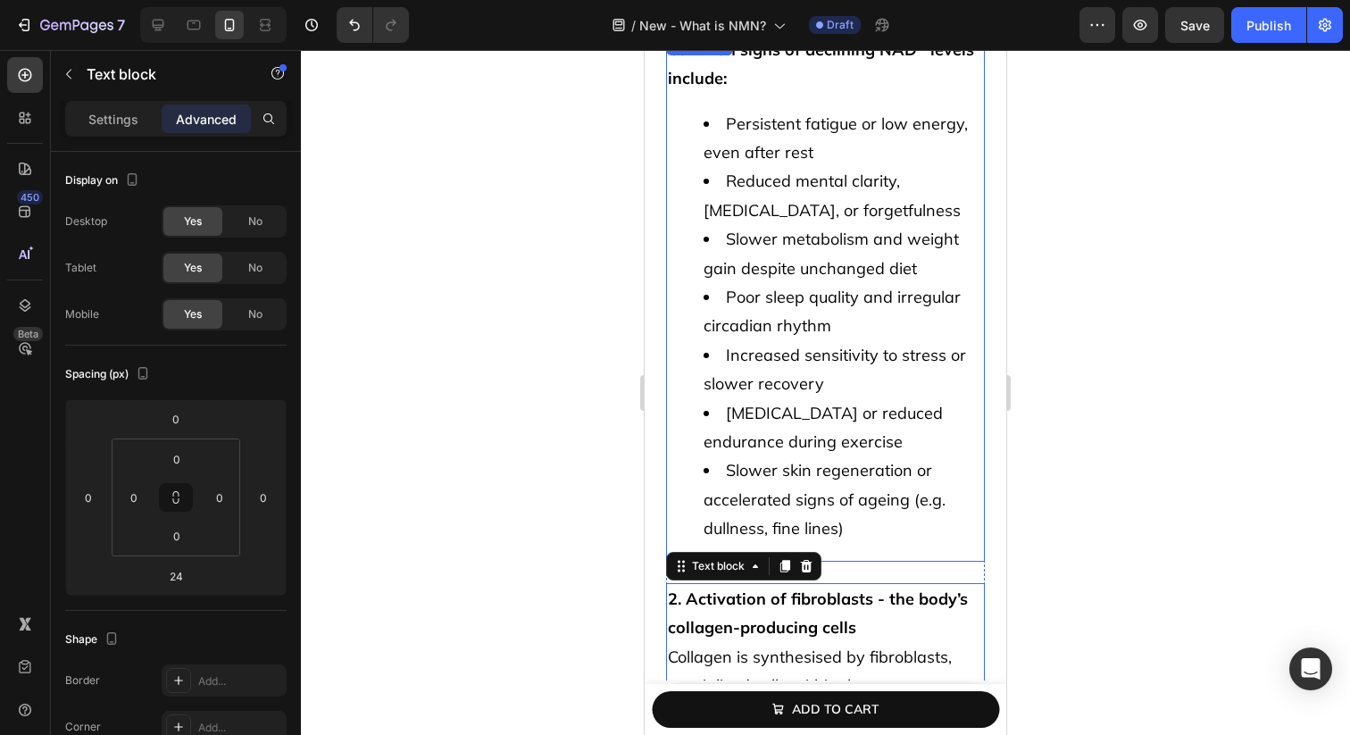
click at [857, 471] on li "Slower skin regeneration or accelerated signs of ageing (e.g. dullness, fine li…" at bounding box center [842, 499] width 279 height 87
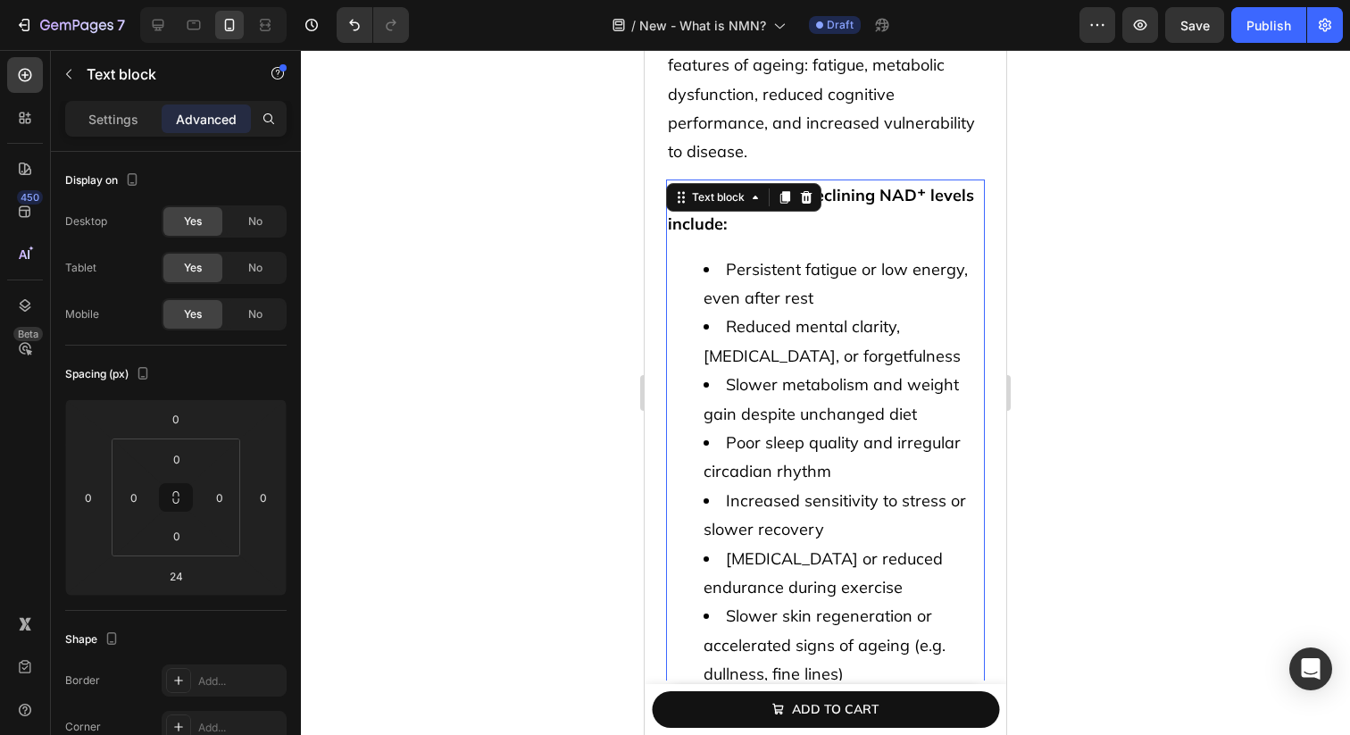
scroll to position [2126, 0]
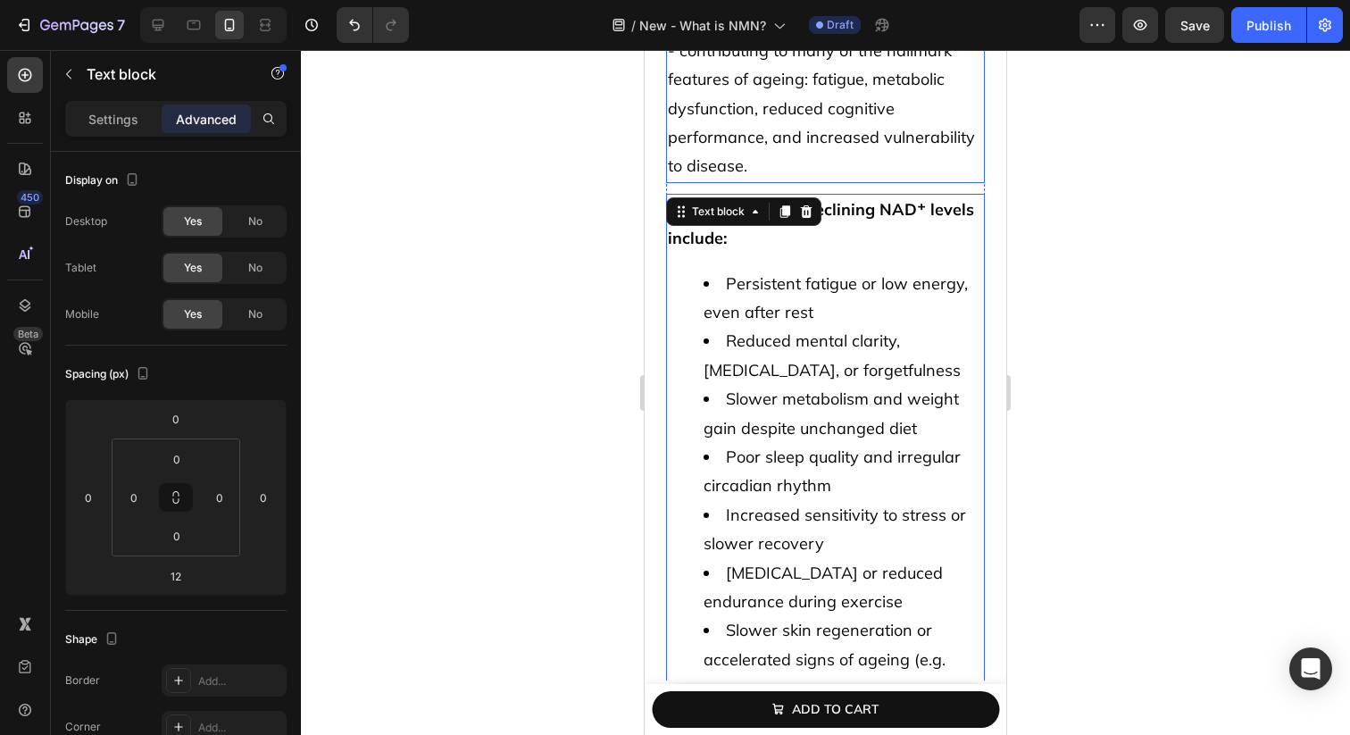
click at [858, 91] on p "As NAD⁺ levels decline with age, these essential processes begin to slow or fal…" at bounding box center [825, 80] width 315 height 203
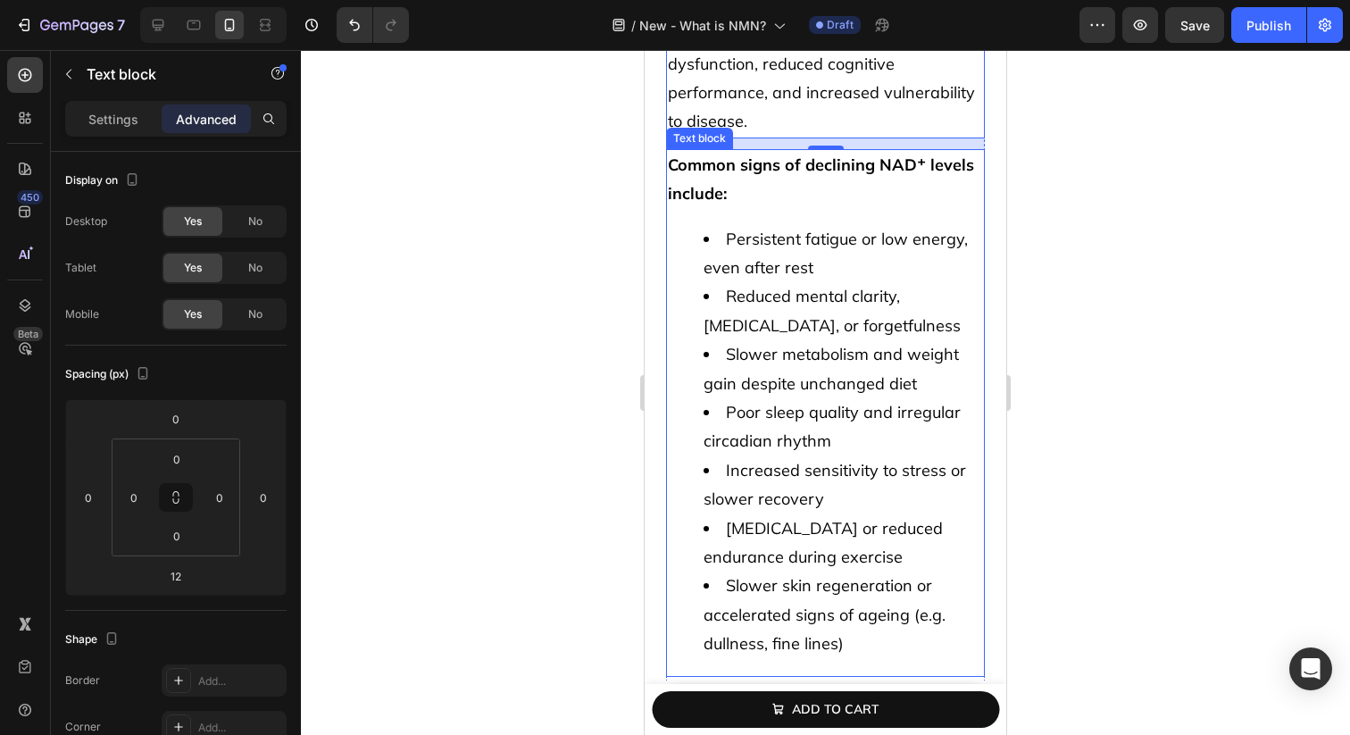
scroll to position [2183, 0]
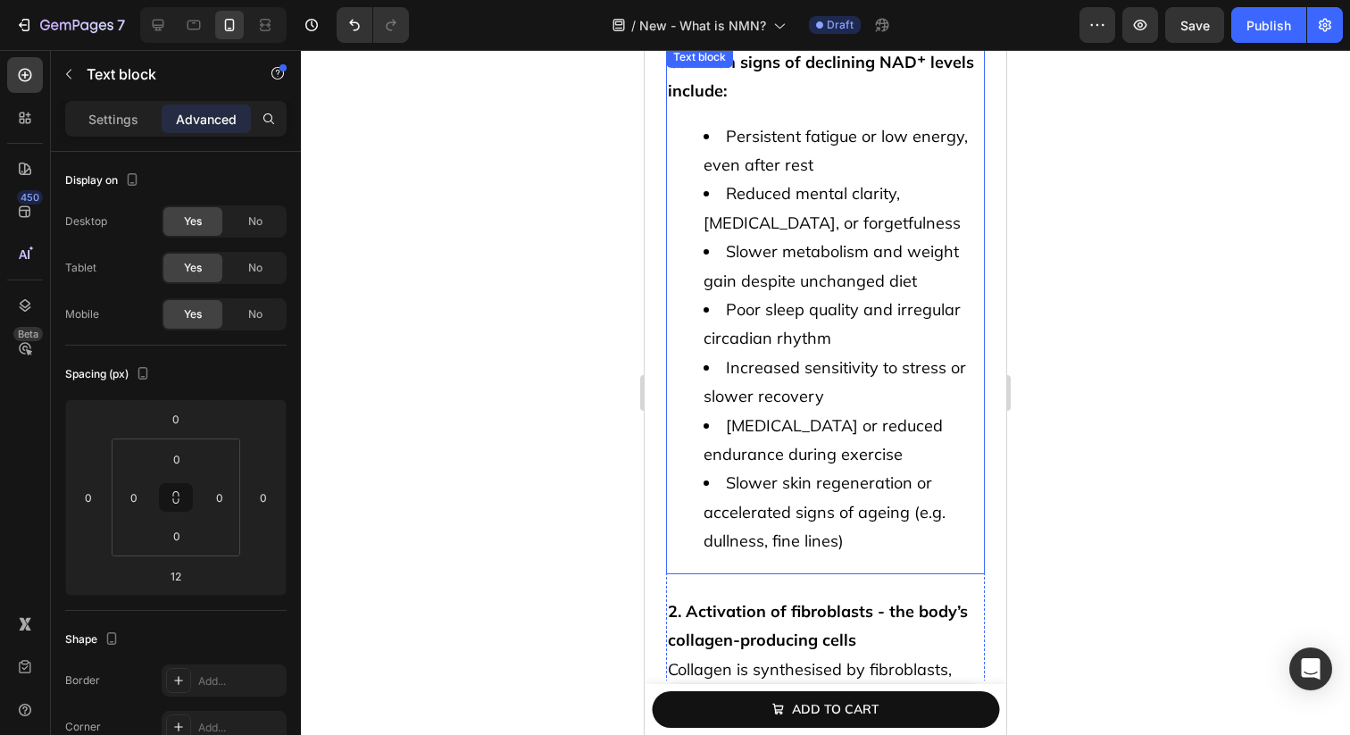
click at [773, 472] on span "Slower skin regeneration or accelerated signs of ageing (e.g. dullness, fine li…" at bounding box center [824, 511] width 242 height 79
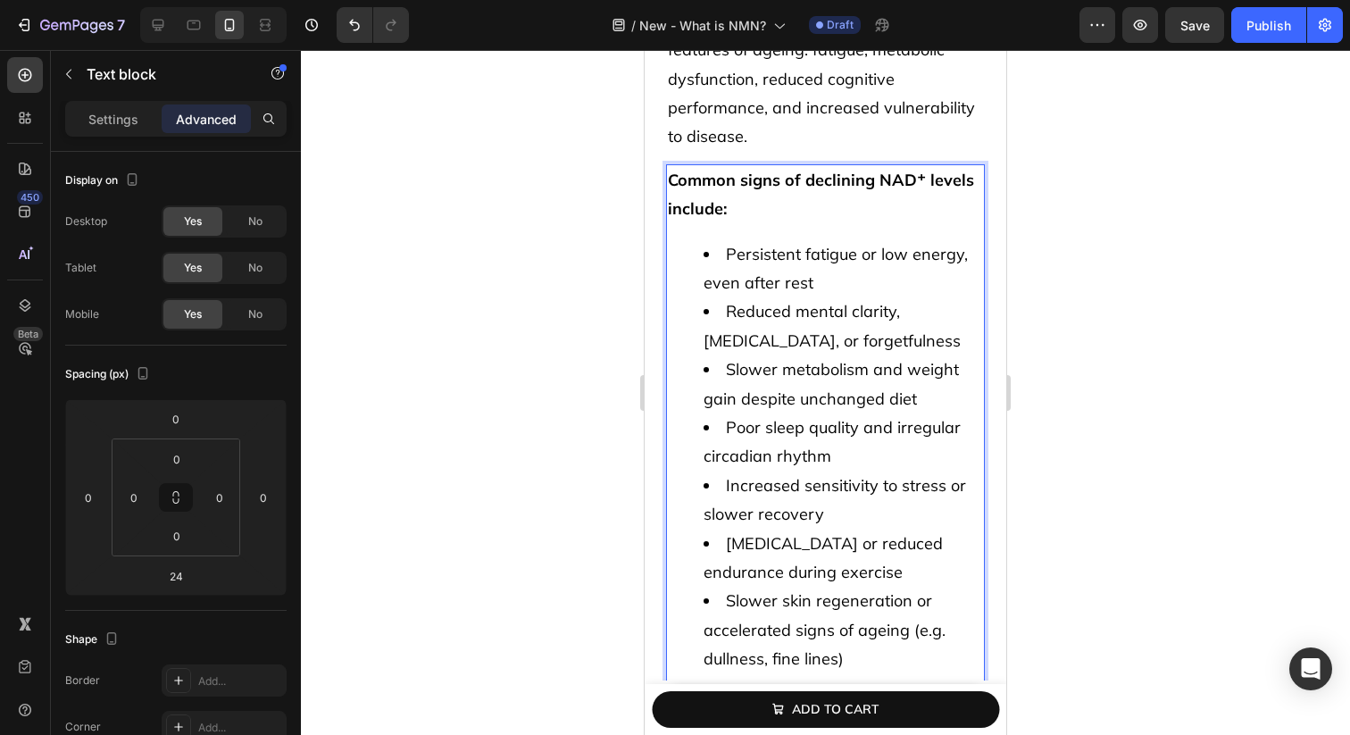
scroll to position [2349, 0]
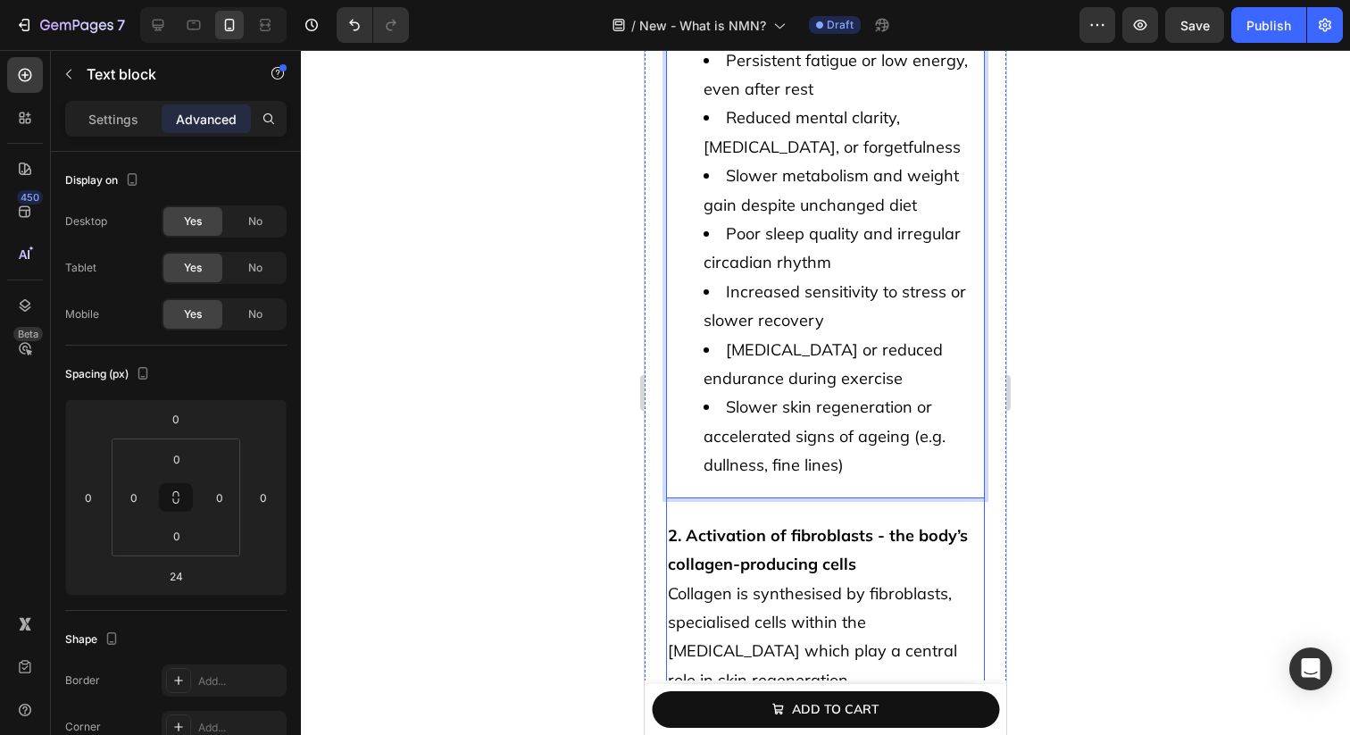
click at [855, 414] on li "Slower skin regeneration or accelerated signs of ageing (e.g. dullness, fine li…" at bounding box center [842, 436] width 279 height 87
